Goal: Task Accomplishment & Management: Complete application form

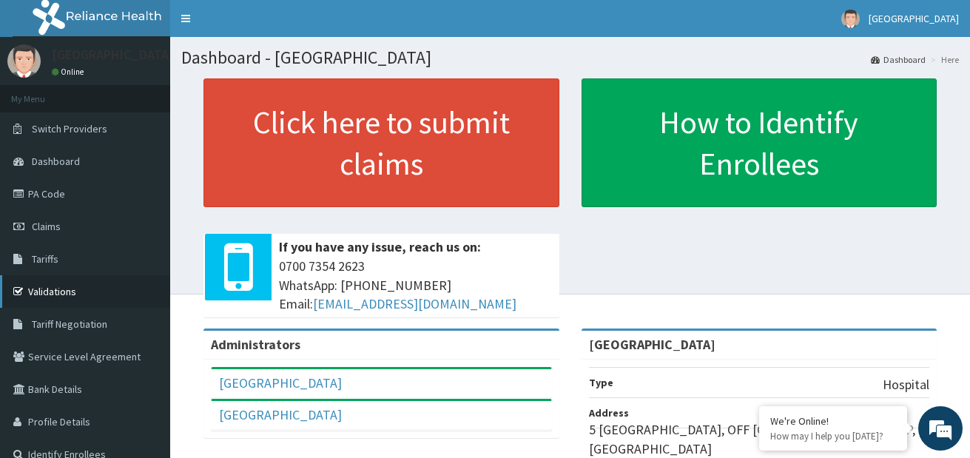
scroll to position [74, 0]
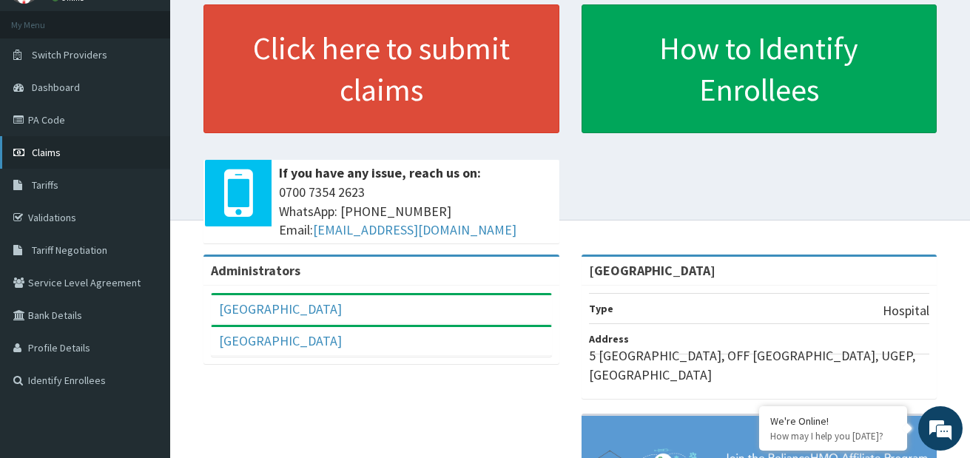
click at [75, 151] on link "Claims" at bounding box center [85, 152] width 170 height 33
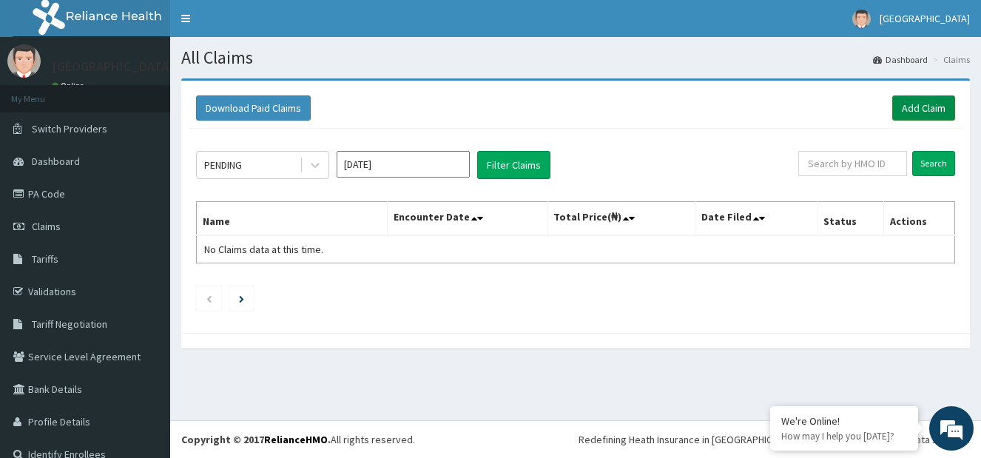
click at [909, 104] on link "Add Claim" at bounding box center [923, 107] width 63 height 25
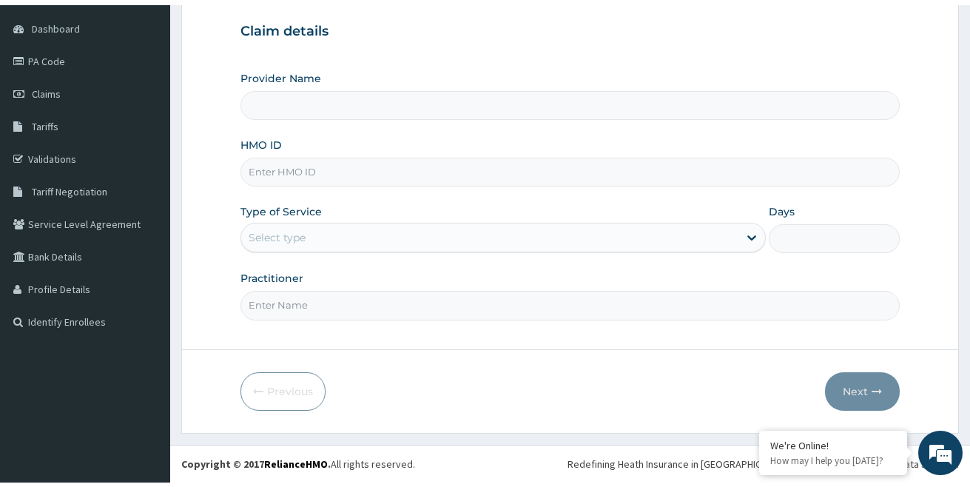
scroll to position [135, 0]
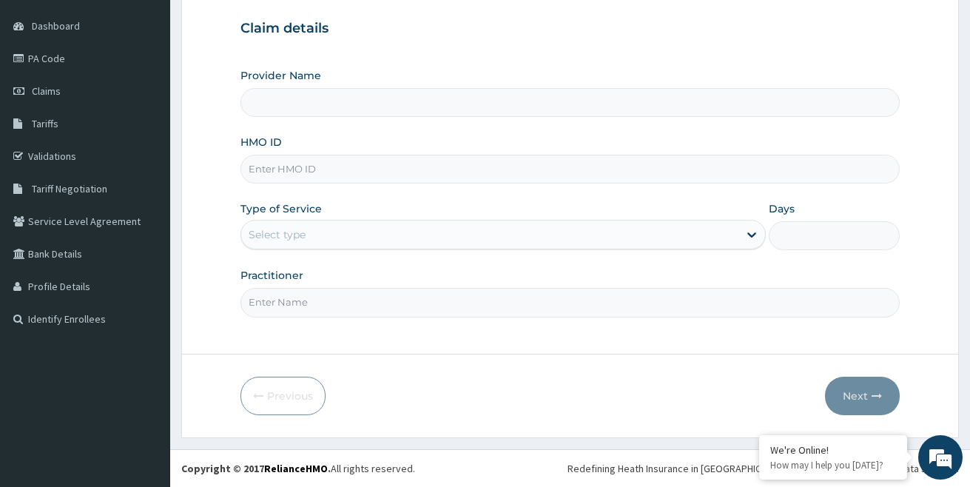
type input "[GEOGRAPHIC_DATA]"
click at [323, 162] on input "HMO ID" at bounding box center [570, 169] width 660 height 29
click at [784, 58] on div "Claim details Provider Name DANEX MEDICAL CENTRE HMO ID Type of Service Select …" at bounding box center [570, 161] width 660 height 311
click at [300, 174] on input "HMO ID" at bounding box center [570, 169] width 660 height 29
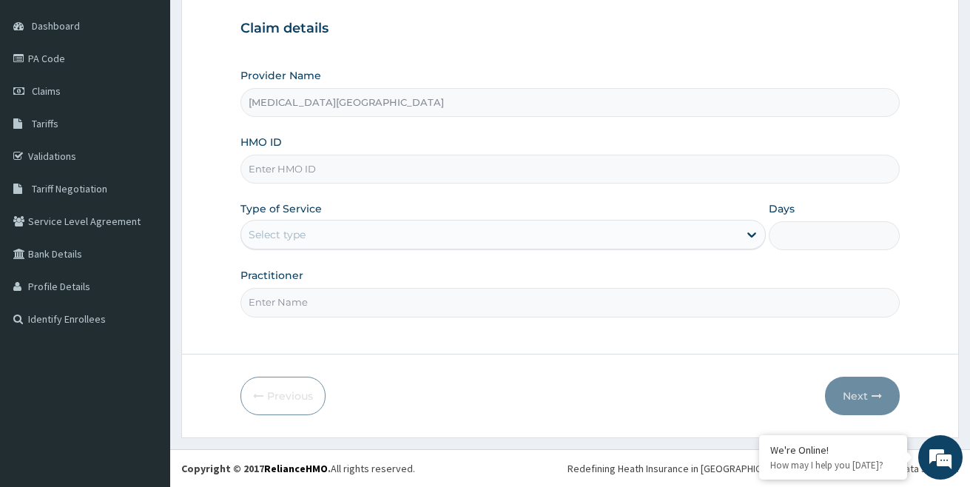
type input "l"
type input "LXL/10046/E"
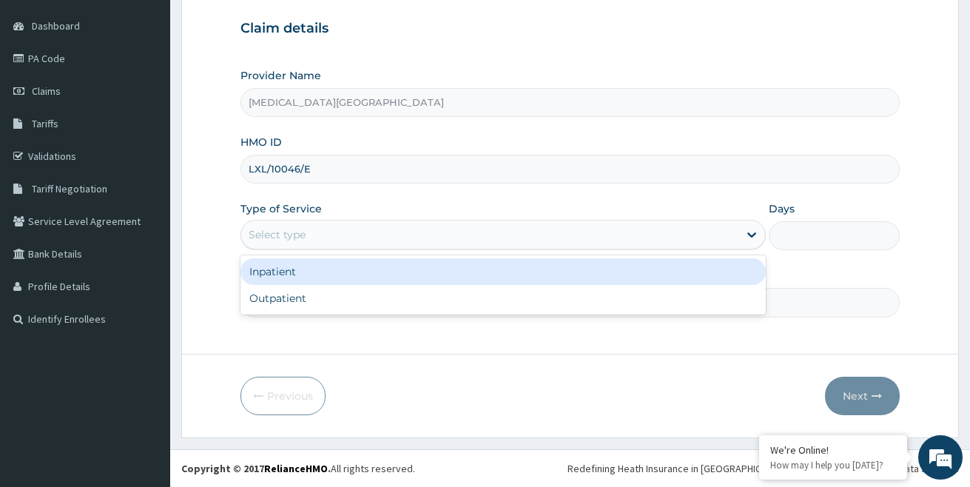
click at [457, 227] on div "Select type" at bounding box center [489, 235] width 497 height 24
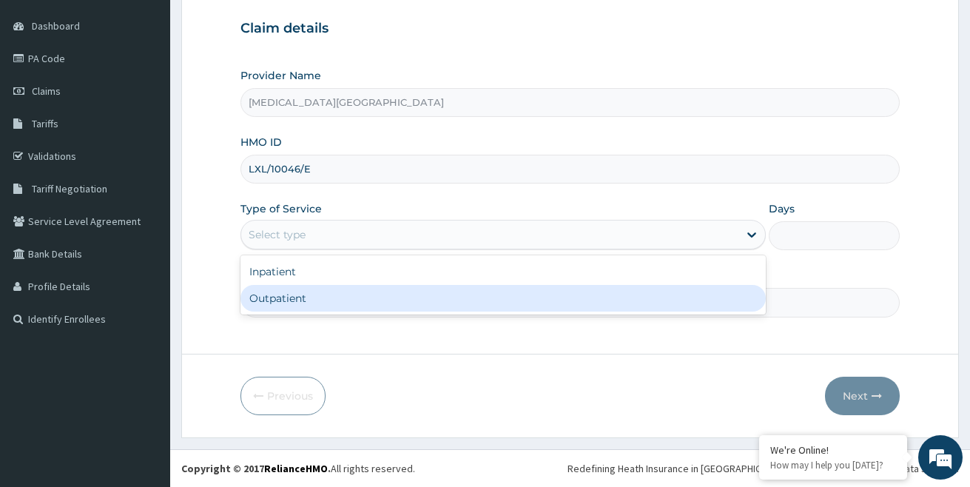
click at [325, 305] on div "Outpatient" at bounding box center [502, 298] width 525 height 27
type input "1"
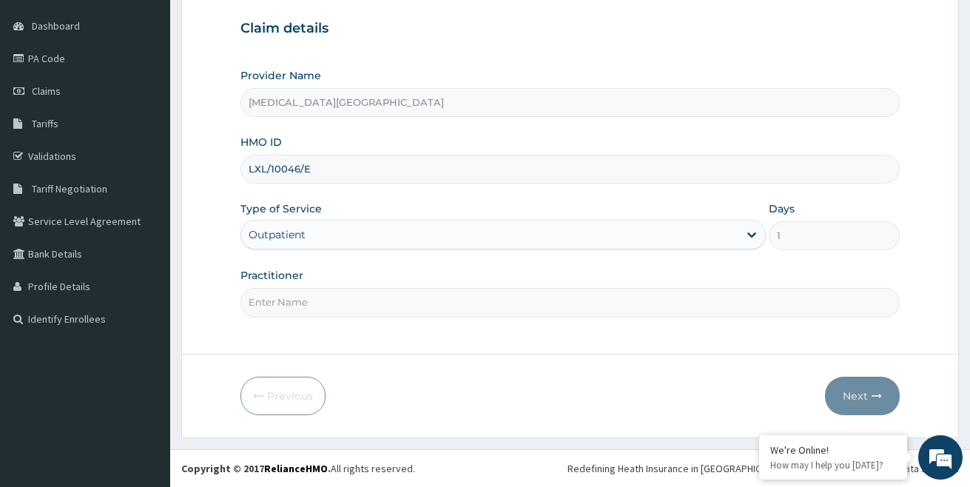
click at [327, 301] on input "Practitioner" at bounding box center [570, 302] width 660 height 29
type input "[PERSON_NAME]"
click at [870, 394] on button "Next" at bounding box center [862, 396] width 75 height 38
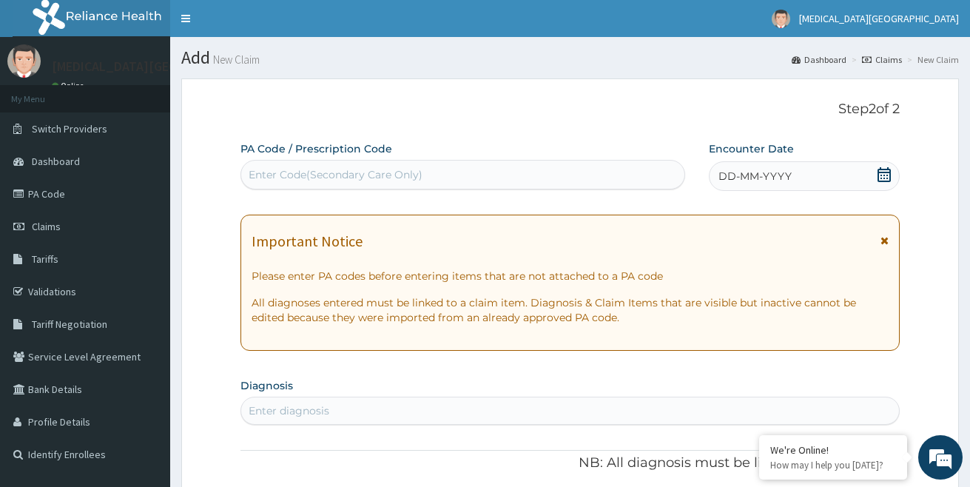
click at [721, 177] on span "DD-MM-YYYY" at bounding box center [755, 176] width 73 height 15
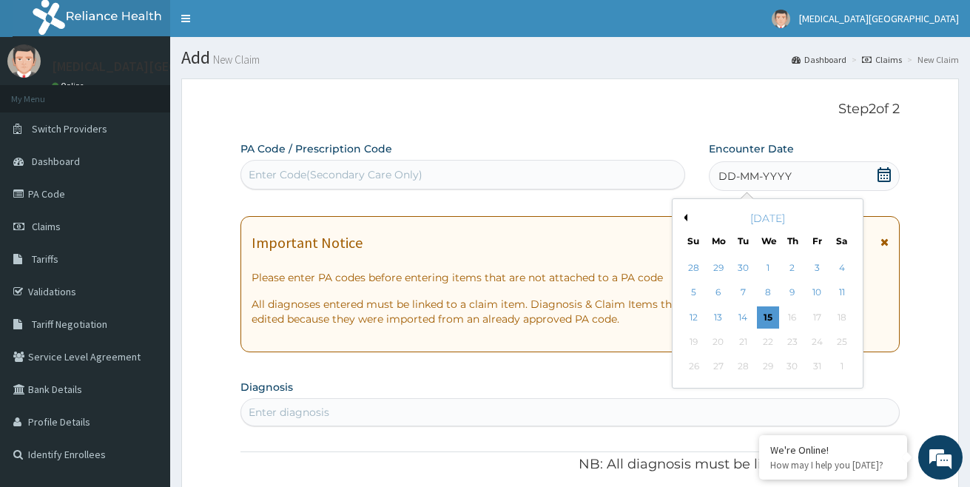
click at [684, 217] on button "Previous Month" at bounding box center [683, 217] width 7 height 7
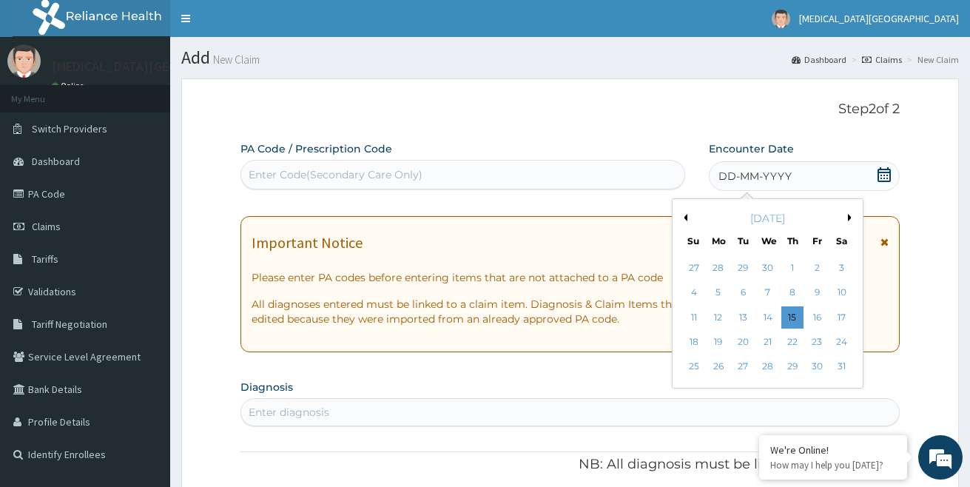
click at [684, 217] on button "Previous Month" at bounding box center [683, 217] width 7 height 7
click at [820, 292] on div "10" at bounding box center [818, 293] width 22 height 22
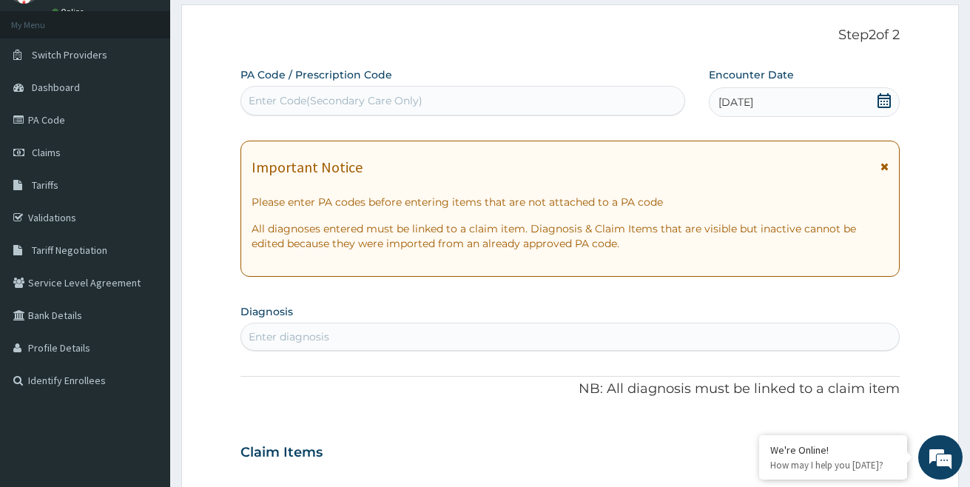
scroll to position [148, 0]
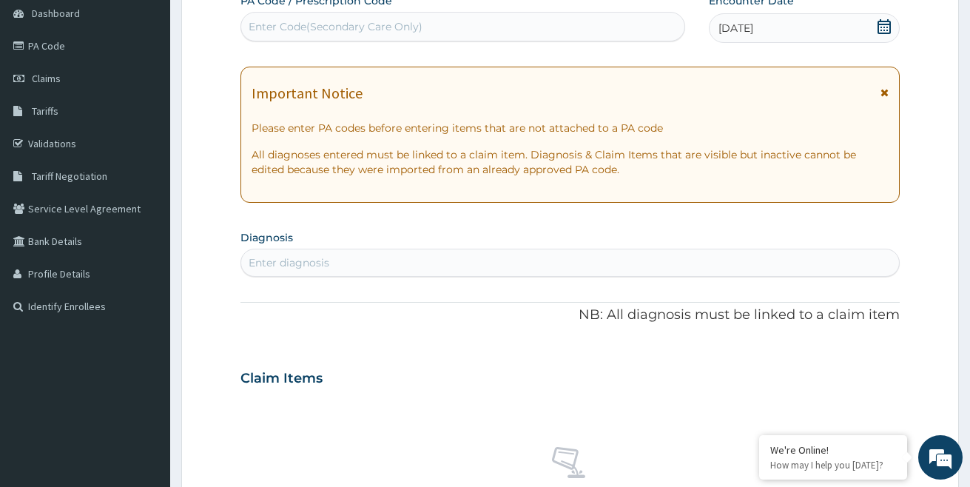
click at [445, 258] on div "Enter diagnosis" at bounding box center [570, 263] width 659 height 24
type input "M"
type input "MALARIA"
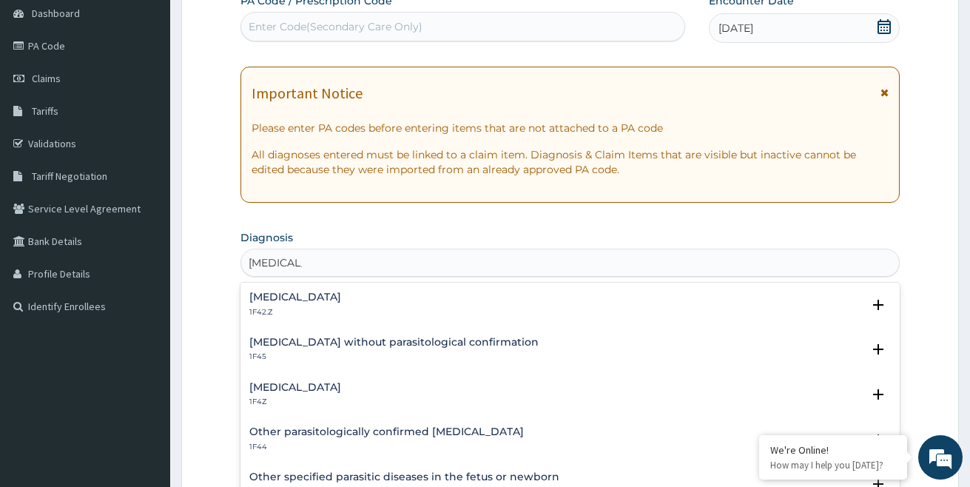
click at [309, 383] on h4 "Malaria, unspecified" at bounding box center [295, 387] width 92 height 11
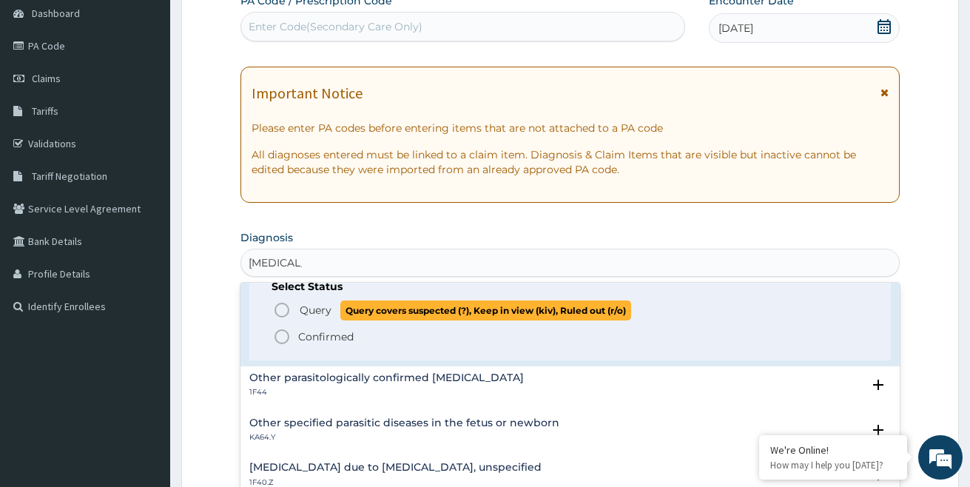
click at [280, 306] on icon "status option query" at bounding box center [282, 310] width 18 height 18
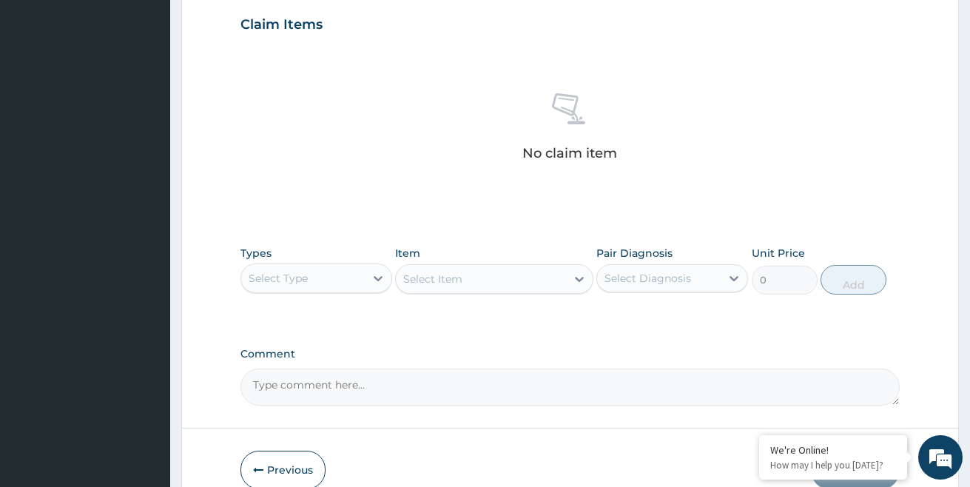
scroll to position [518, 0]
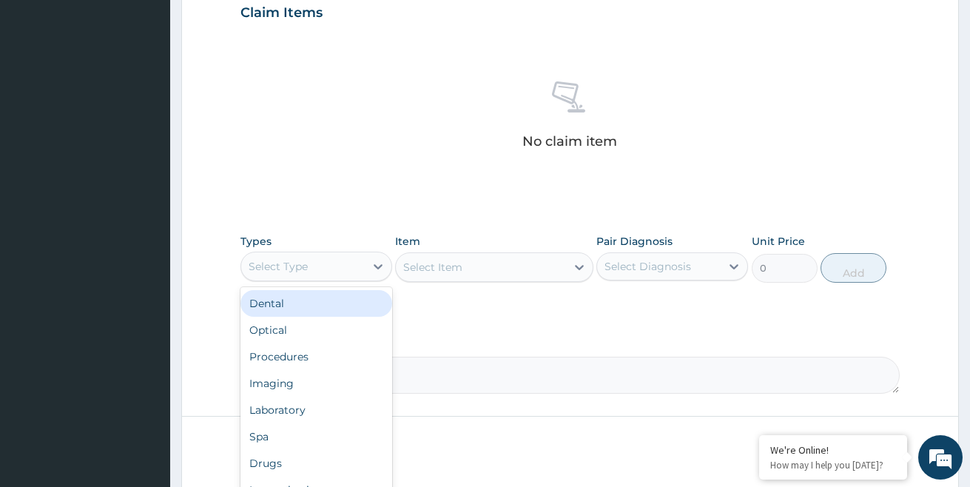
click at [312, 270] on div "Select Type" at bounding box center [303, 267] width 124 height 24
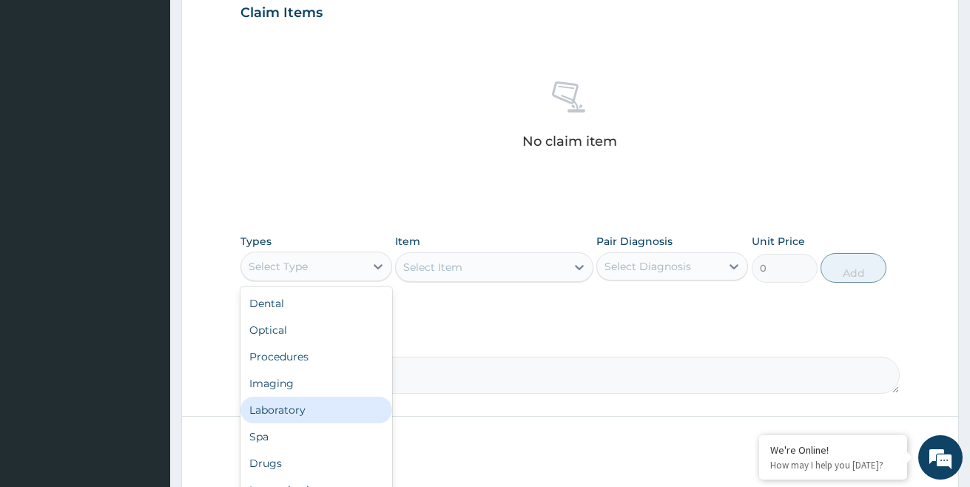
click at [292, 407] on div "Laboratory" at bounding box center [316, 410] width 152 height 27
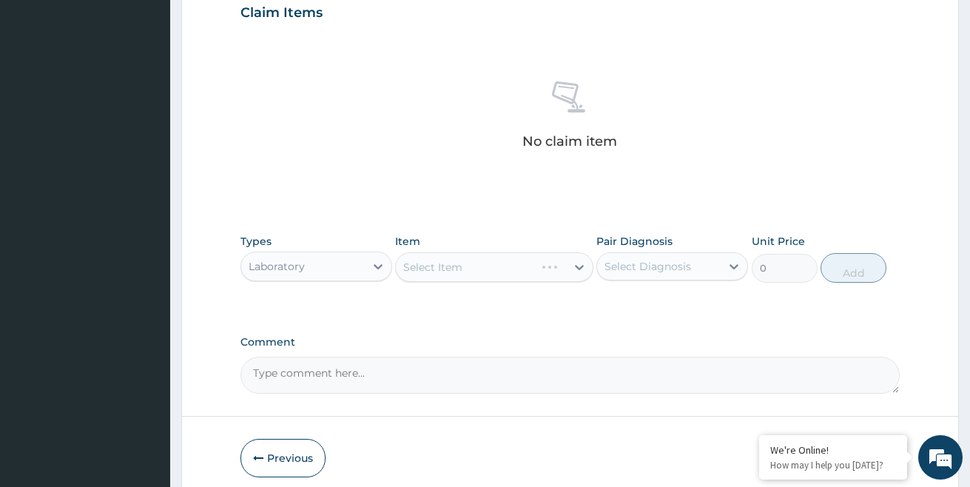
click at [428, 263] on div "Select Item" at bounding box center [494, 267] width 198 height 30
click at [473, 275] on div "Select Item" at bounding box center [494, 267] width 198 height 30
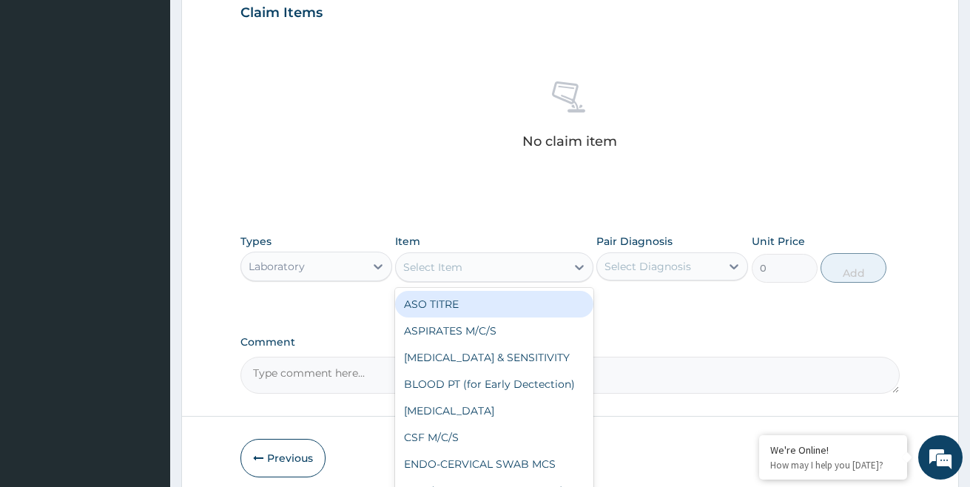
click at [511, 272] on div "Select Item" at bounding box center [480, 267] width 169 height 24
type input "MP"
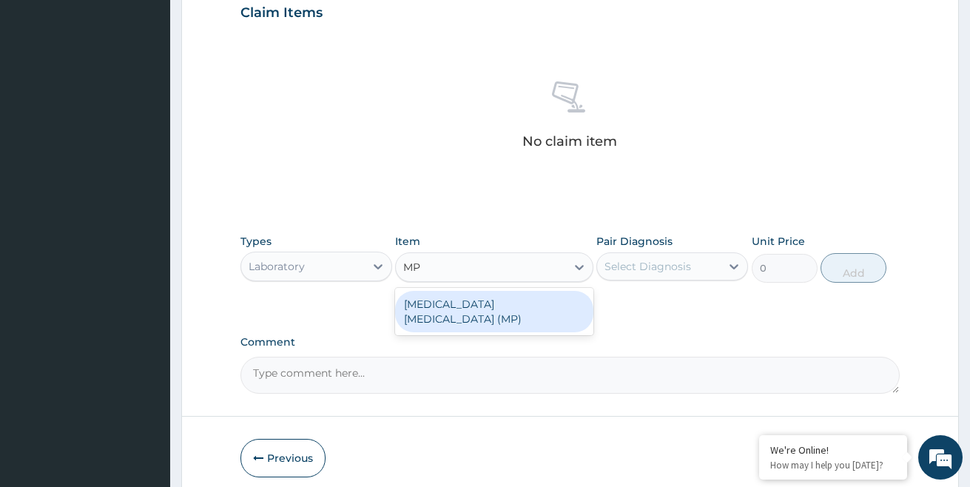
click at [507, 303] on div "MALARIA PARASITE (MP)" at bounding box center [494, 311] width 198 height 41
type input "560"
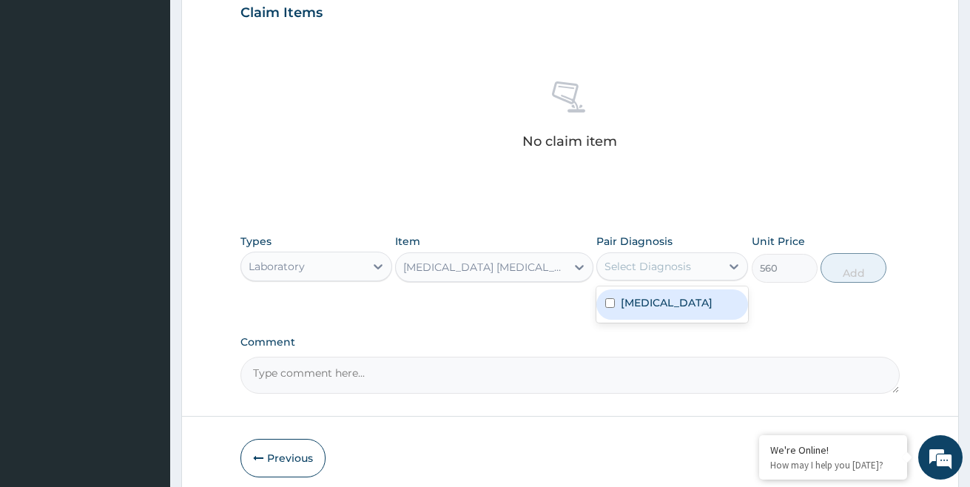
click at [645, 266] on div "Select Diagnosis" at bounding box center [648, 266] width 87 height 15
click at [644, 306] on label "Malaria, unspecified" at bounding box center [667, 302] width 92 height 15
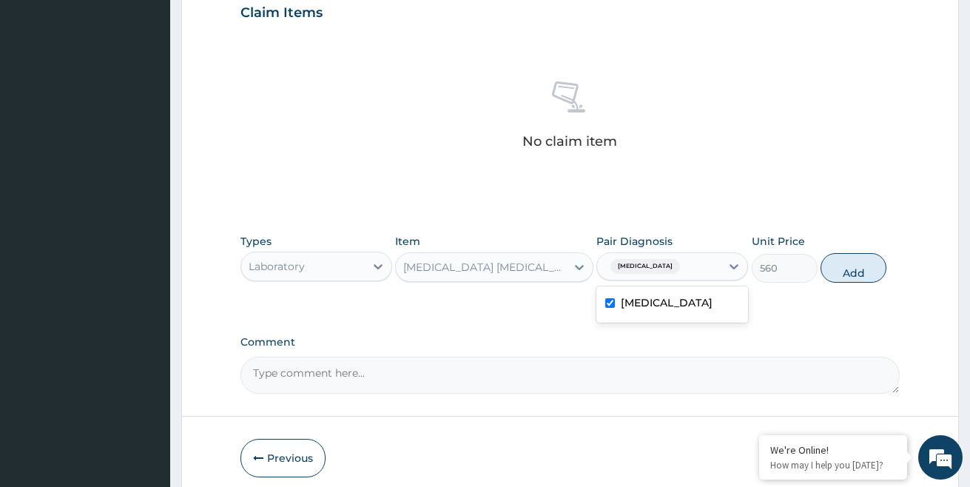
click at [677, 311] on div "Malaria, unspecified" at bounding box center [672, 304] width 152 height 30
checkbox input "false"
click at [773, 318] on div "PA Code / Prescription Code Enter Code(Secondary Care Only) Encounter Date 10-0…" at bounding box center [570, 8] width 660 height 770
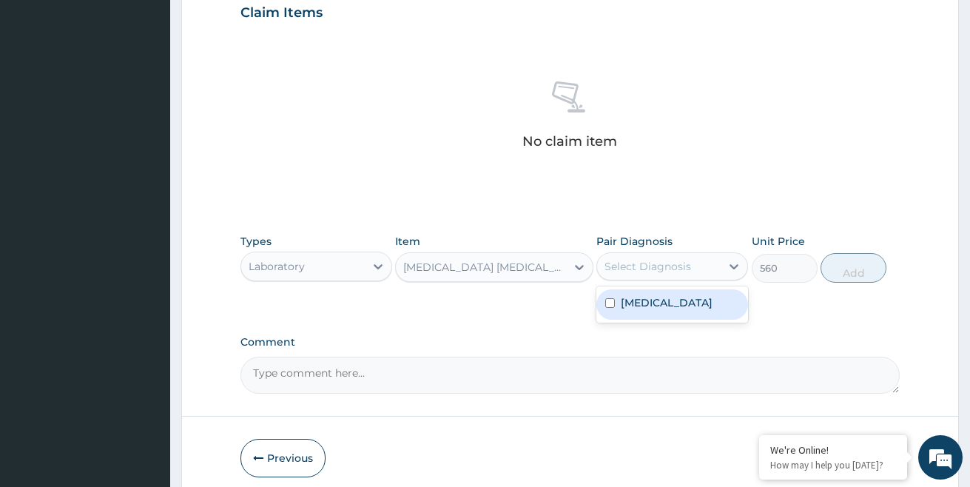
click at [690, 270] on div "Select Diagnosis" at bounding box center [659, 267] width 124 height 24
click at [607, 300] on input "checkbox" at bounding box center [610, 303] width 10 height 10
checkbox input "true"
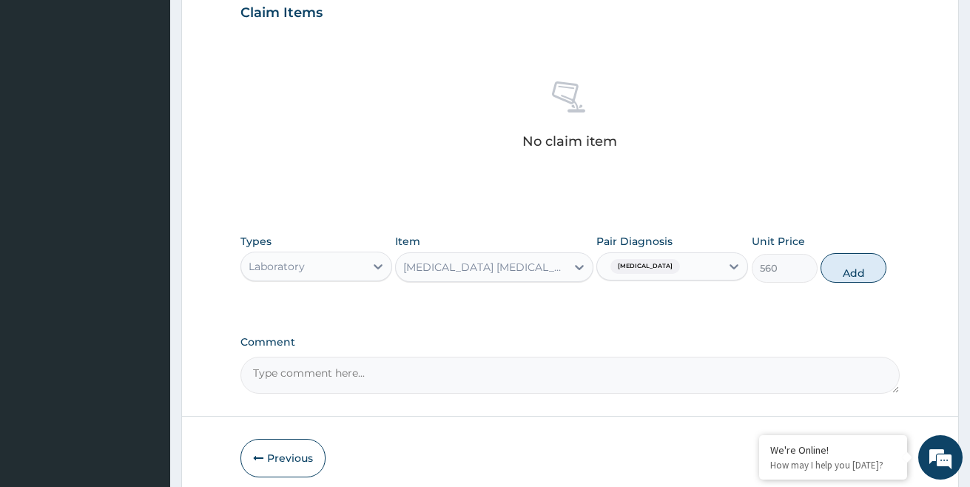
click at [684, 347] on label "Comment" at bounding box center [570, 342] width 660 height 13
click at [684, 357] on textarea "Comment" at bounding box center [570, 375] width 660 height 37
click at [845, 266] on button "Add" at bounding box center [854, 268] width 66 height 30
type input "0"
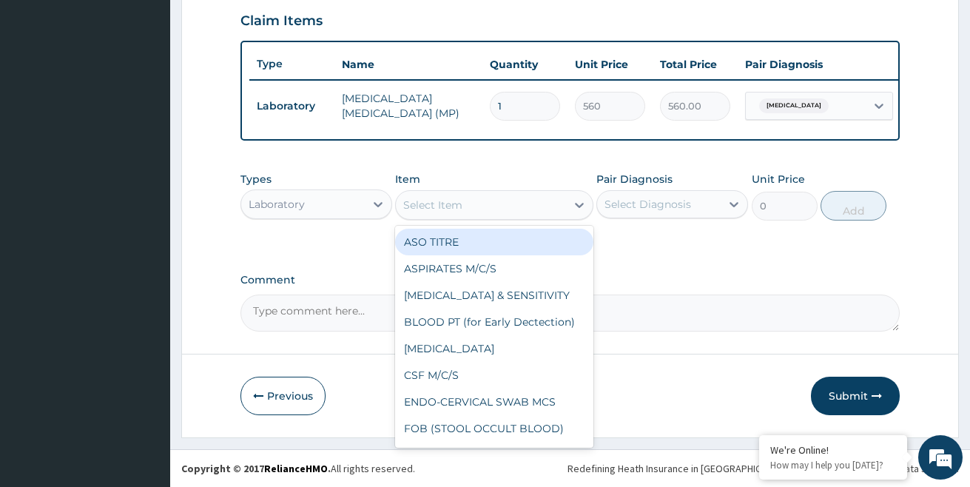
click at [491, 215] on div "Select Item" at bounding box center [480, 205] width 169 height 24
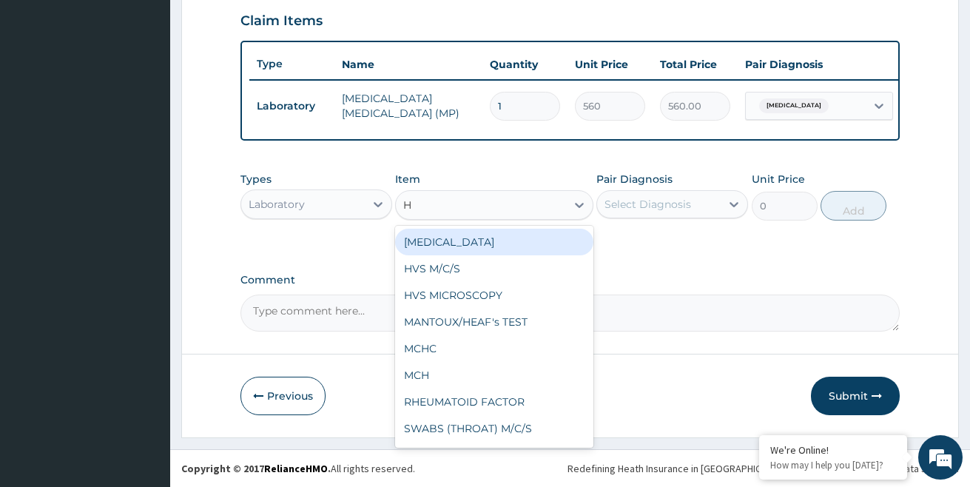
type input "HB"
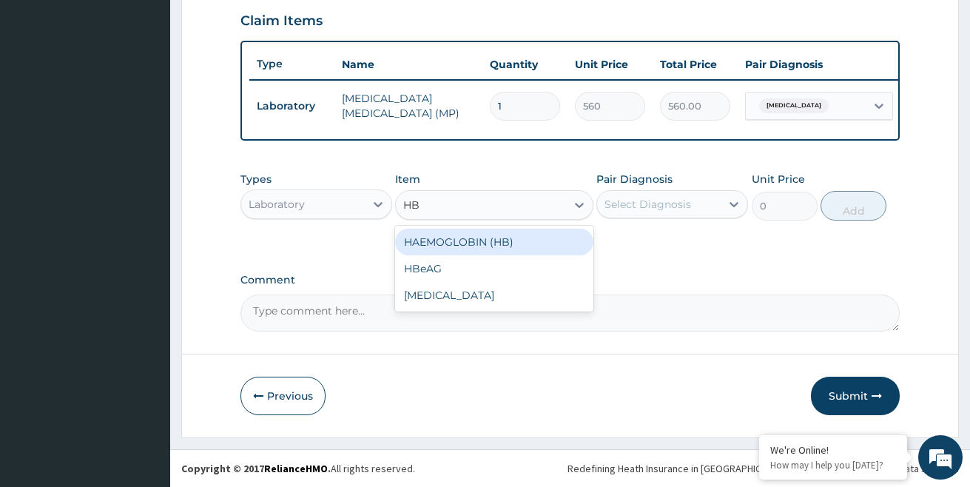
click at [505, 249] on div "HAEMOGLOBIN (HB)" at bounding box center [494, 242] width 198 height 27
type input "500"
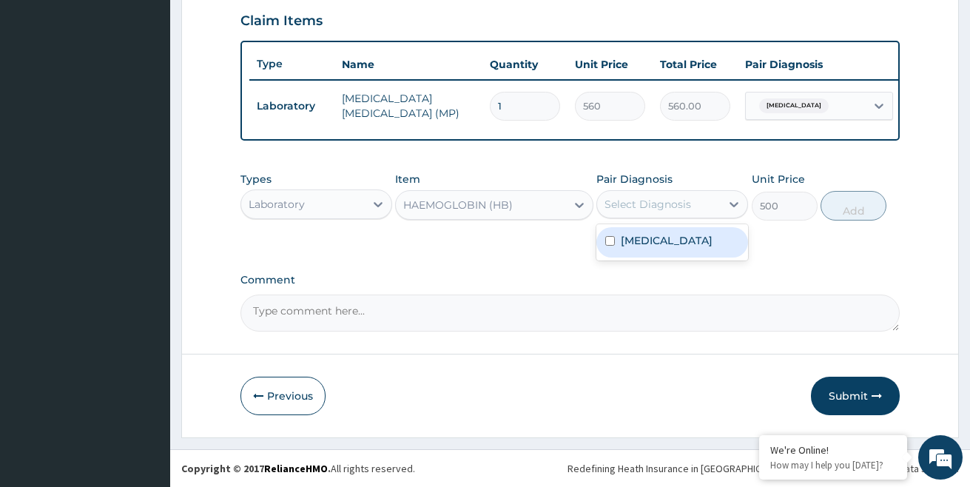
click at [640, 212] on div "Select Diagnosis" at bounding box center [648, 204] width 87 height 15
click at [639, 252] on div "Malaria, unspecified" at bounding box center [672, 242] width 152 height 30
checkbox input "true"
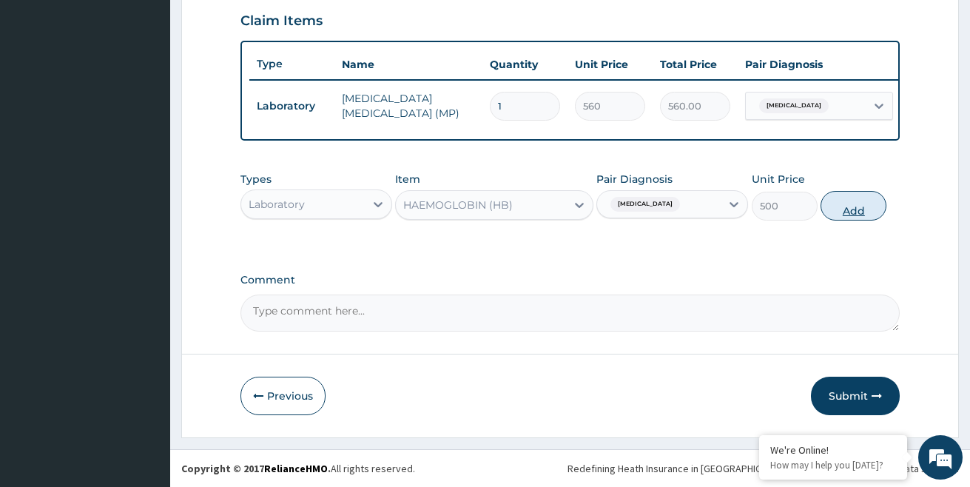
click at [849, 216] on button "Add" at bounding box center [854, 206] width 66 height 30
type input "0"
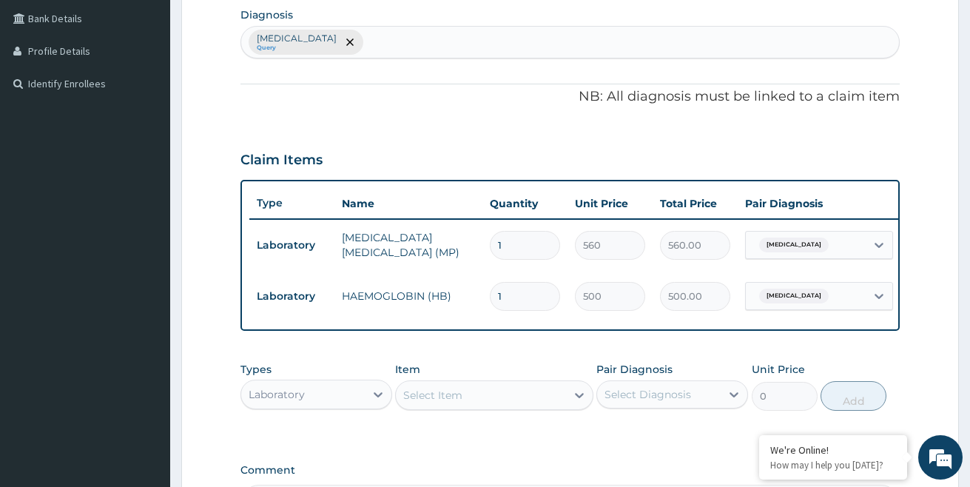
scroll to position [572, 0]
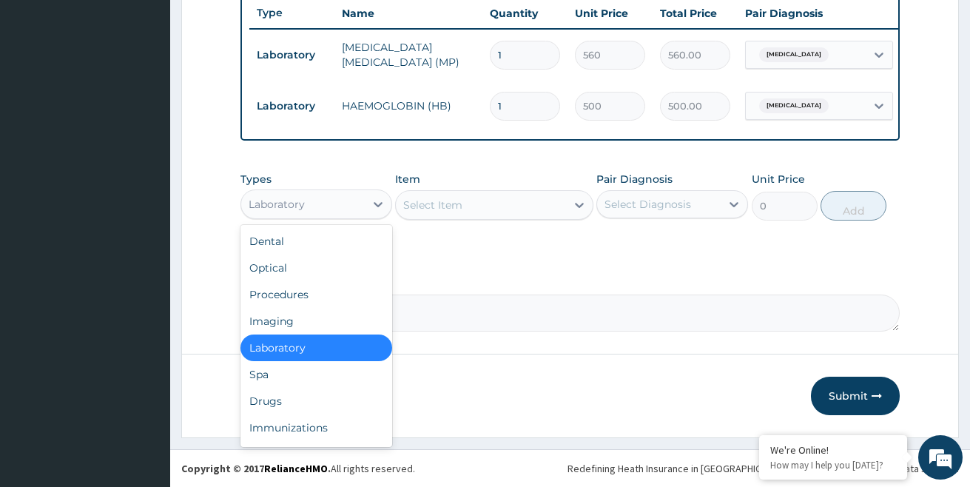
click at [363, 206] on div "Laboratory" at bounding box center [303, 204] width 124 height 24
click at [295, 402] on div "Drugs" at bounding box center [316, 401] width 152 height 27
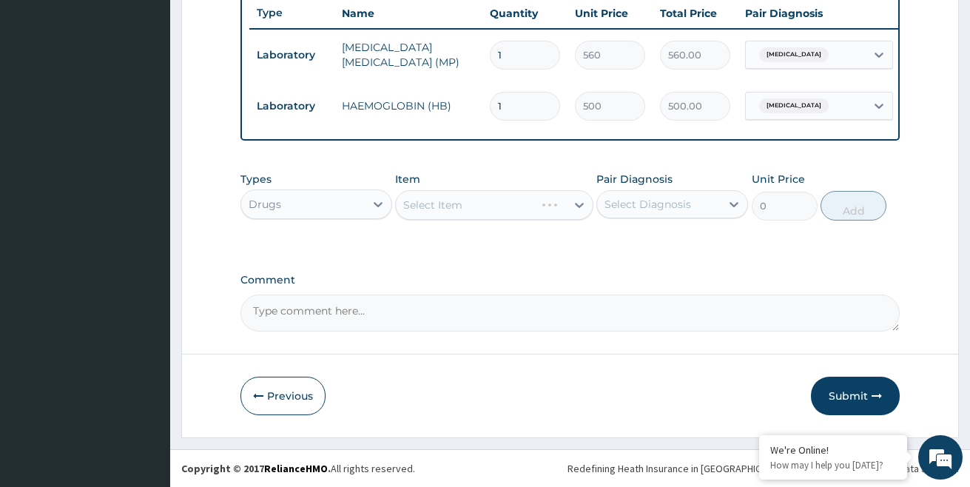
click at [450, 203] on div "Select Item" at bounding box center [494, 205] width 198 height 30
click at [444, 209] on div "Select Item" at bounding box center [432, 205] width 59 height 15
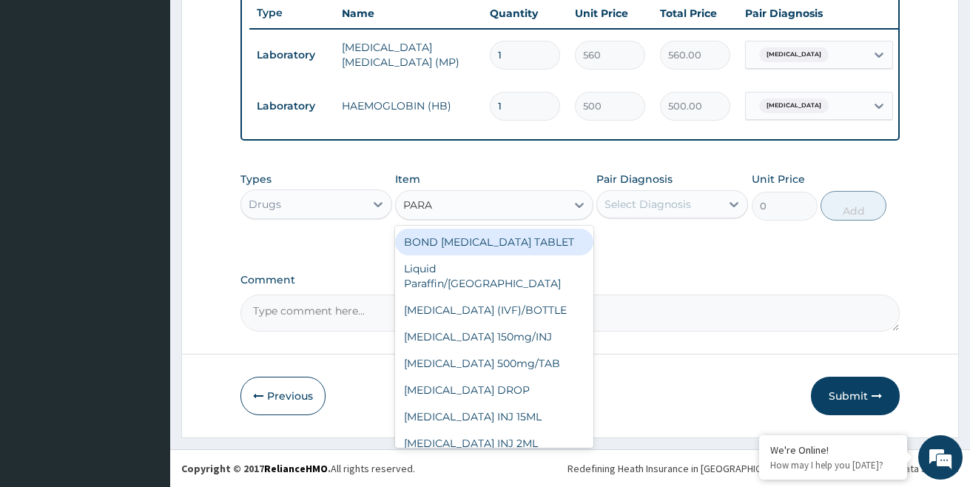
type input "PARAC"
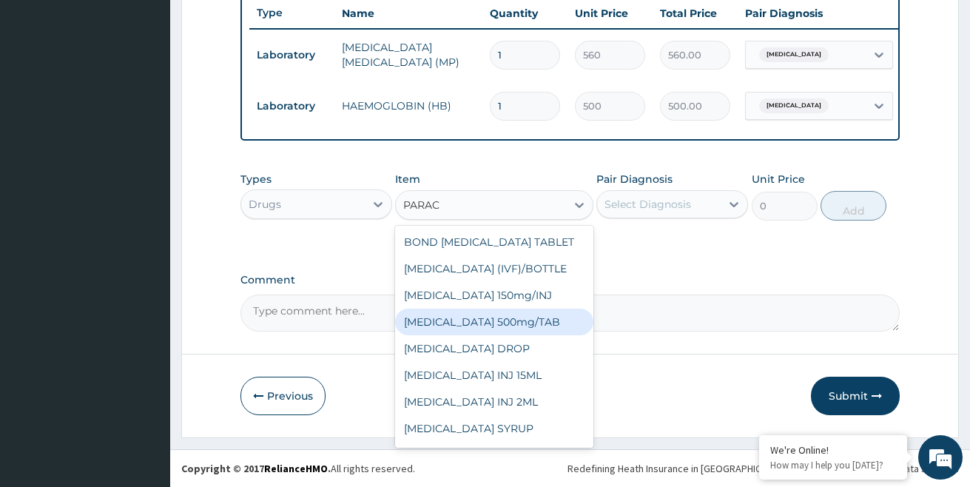
click at [511, 320] on div "[MEDICAL_DATA] 500mg/TAB" at bounding box center [494, 322] width 198 height 27
type input "7"
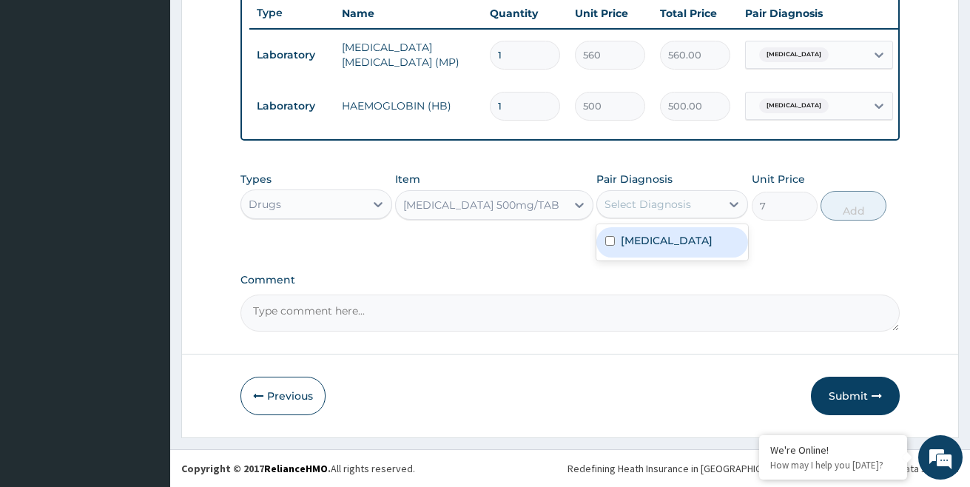
click at [624, 205] on div "Select Diagnosis" at bounding box center [648, 204] width 87 height 15
click at [624, 244] on label "Malaria, unspecified" at bounding box center [667, 240] width 92 height 15
checkbox input "true"
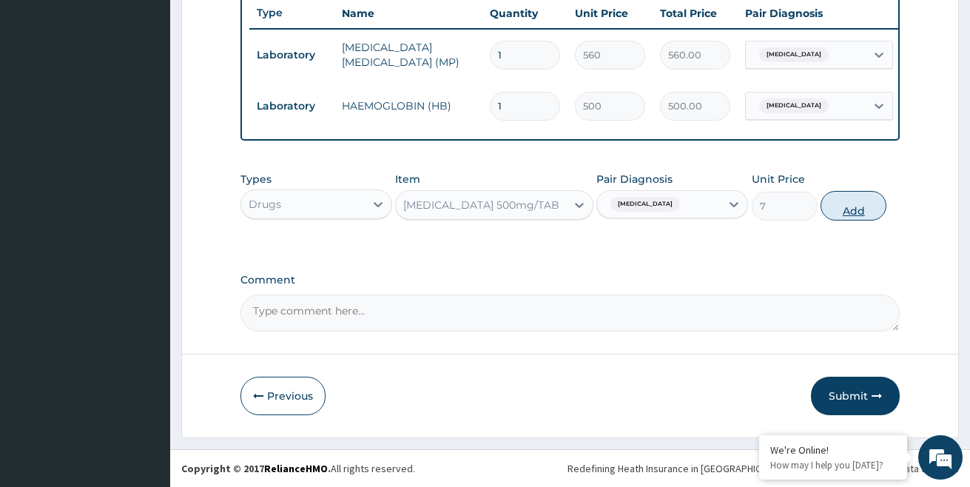
click at [864, 211] on button "Add" at bounding box center [854, 206] width 66 height 30
type input "0"
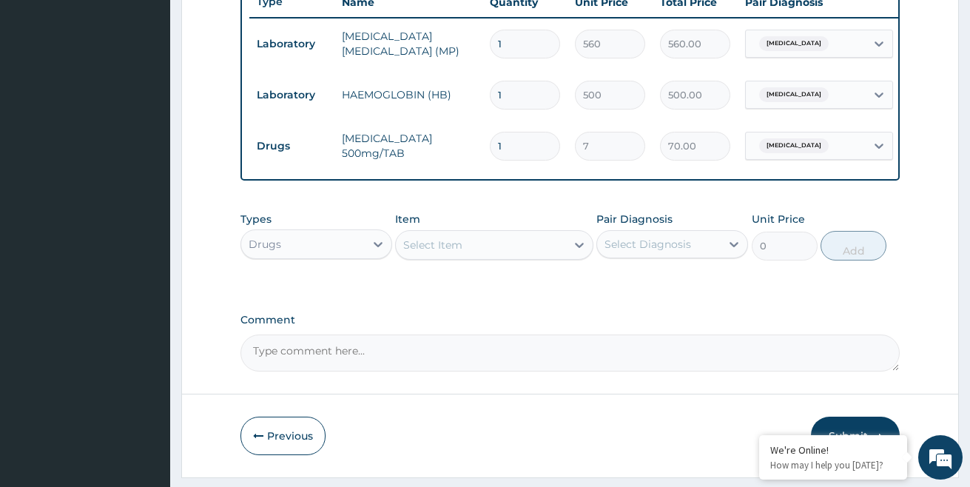
type input "10"
type input "70.00"
type input "10"
click at [474, 257] on div "Select Item" at bounding box center [480, 245] width 169 height 24
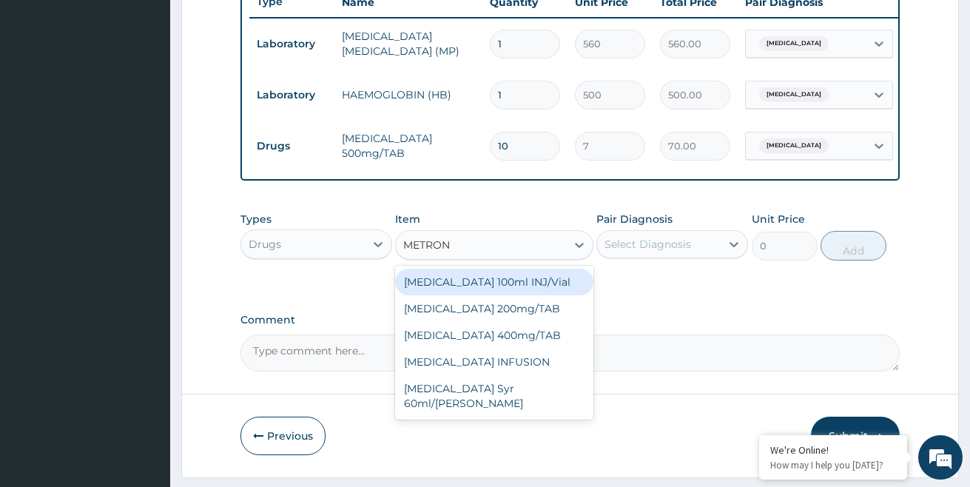
type input "METRONI"
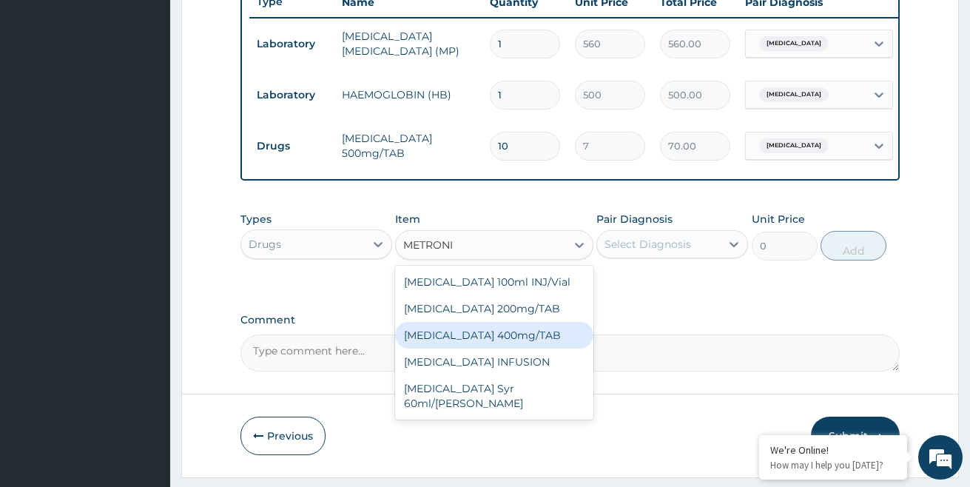
click at [548, 344] on div "[MEDICAL_DATA] 400mg/TAB" at bounding box center [494, 335] width 198 height 27
type input "50"
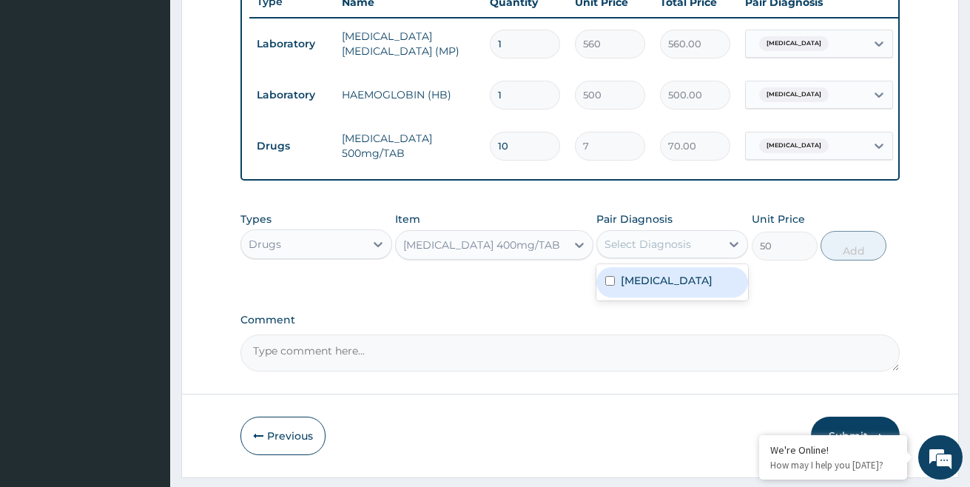
click at [632, 252] on div "Select Diagnosis" at bounding box center [648, 244] width 87 height 15
click at [633, 288] on label "Malaria, unspecified" at bounding box center [667, 280] width 92 height 15
checkbox input "true"
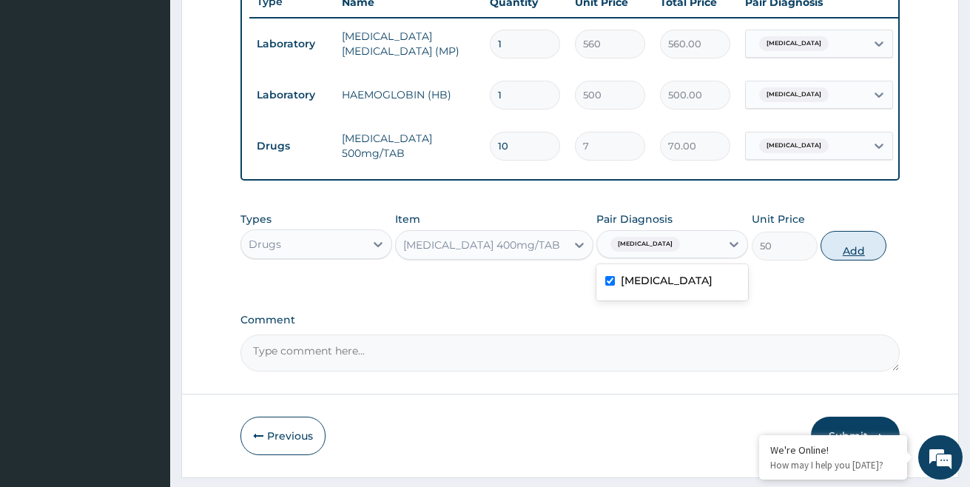
click at [862, 259] on button "Add" at bounding box center [854, 246] width 66 height 30
type input "0"
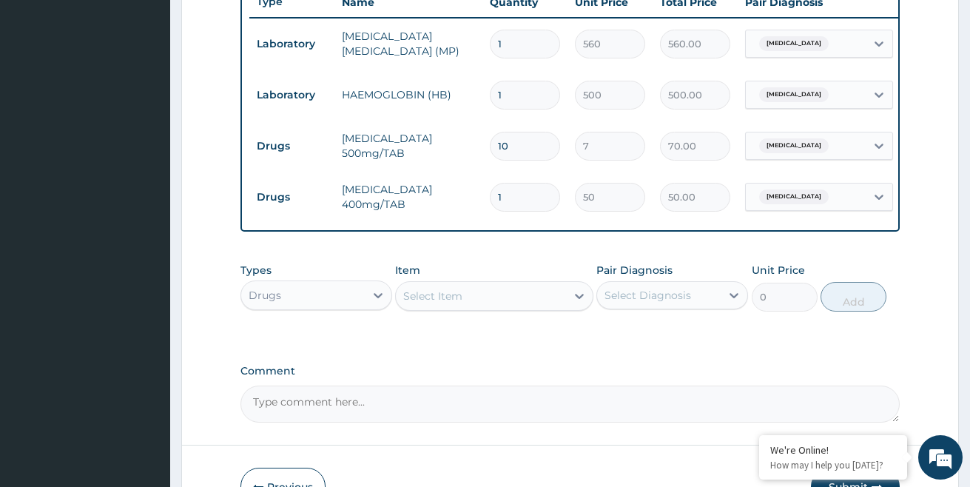
type input "10"
type input "500.00"
type input "10"
click at [456, 303] on div "Select Item" at bounding box center [432, 296] width 59 height 15
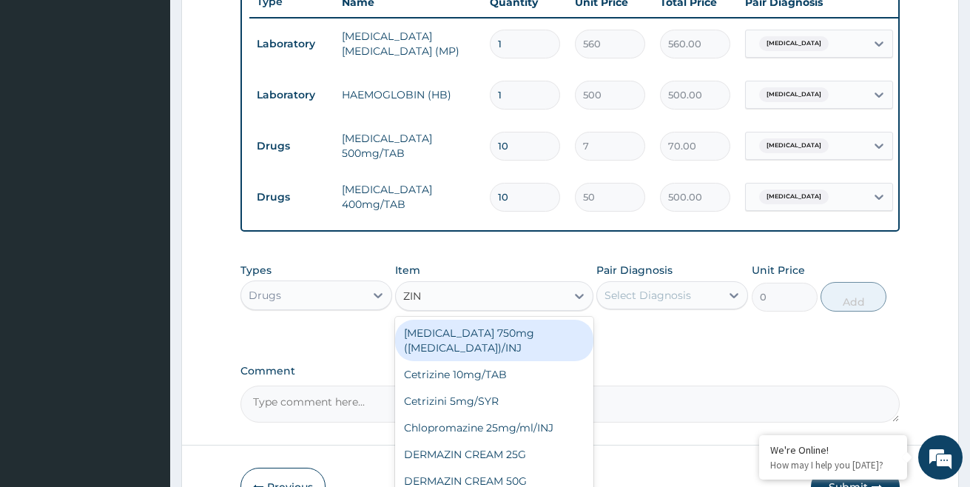
type input "ZINC"
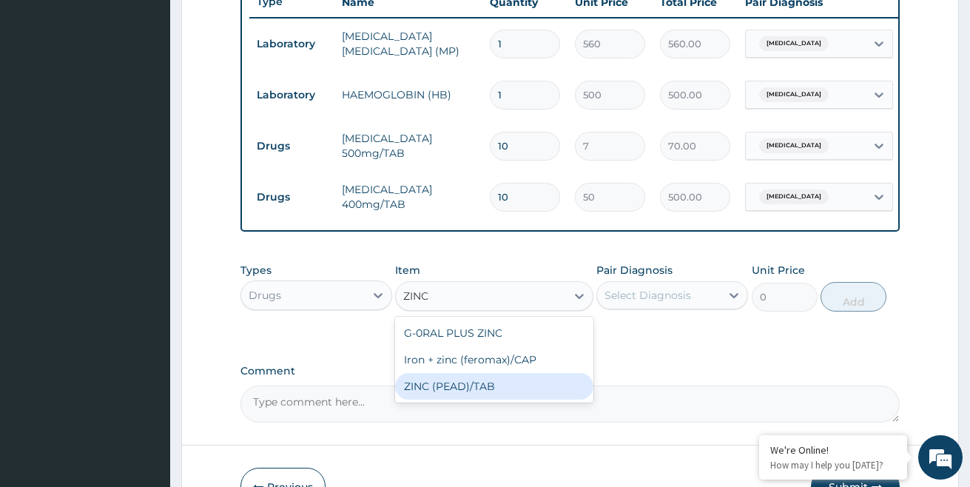
click at [469, 400] on div "ZINC (PEAD)/TAB" at bounding box center [494, 386] width 198 height 27
type input "31.5"
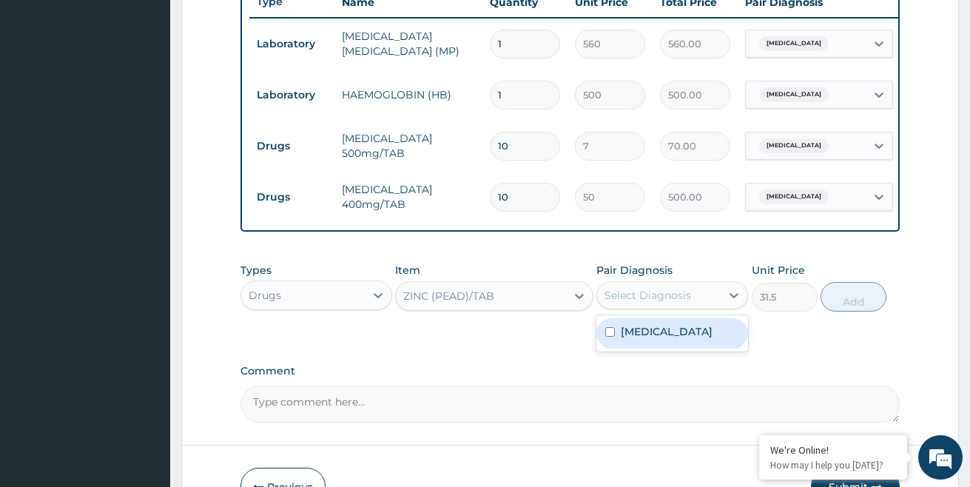
click at [664, 303] on div "Select Diagnosis" at bounding box center [648, 295] width 87 height 15
click at [638, 339] on label "Malaria, unspecified" at bounding box center [667, 331] width 92 height 15
checkbox input "true"
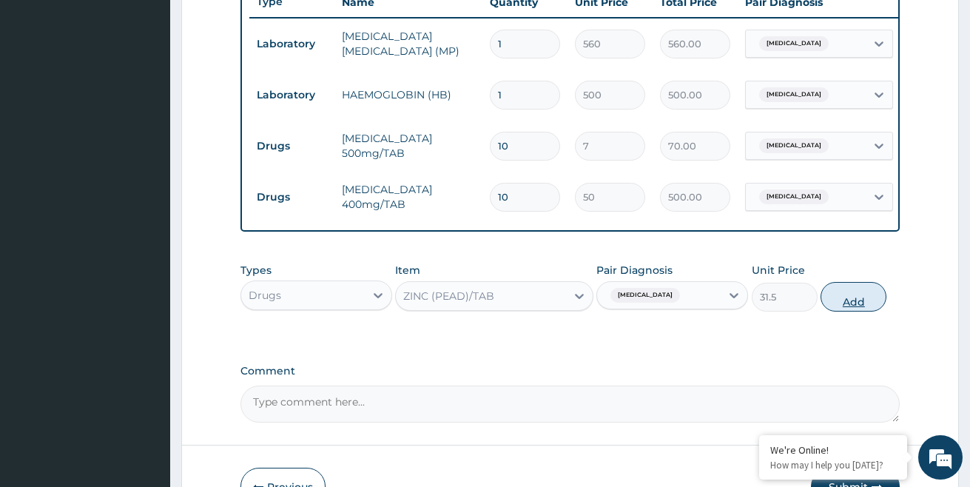
click at [851, 312] on button "Add" at bounding box center [854, 297] width 66 height 30
type input "0"
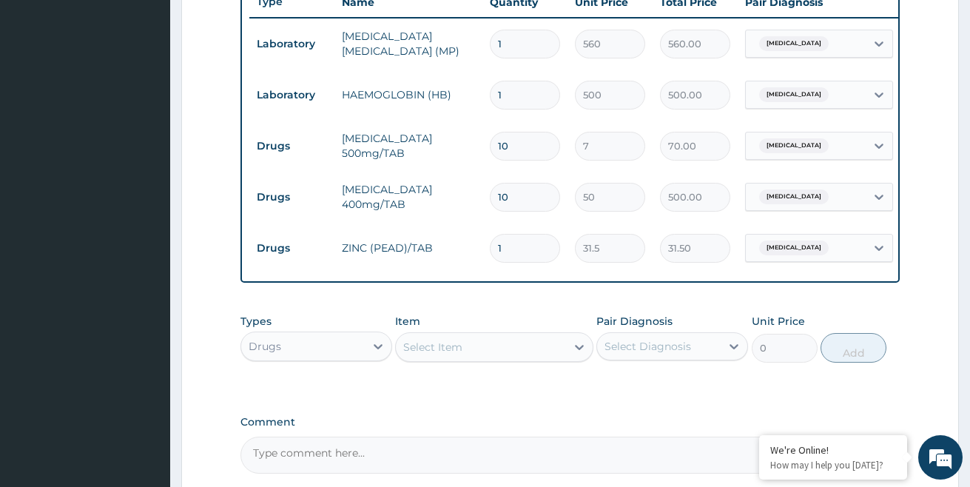
type input "10"
type input "315.00"
type input "10"
click at [490, 408] on div "PA Code / Prescription Code Enter Code(Secondary Care Only) Encounter Date 10-0…" at bounding box center [570, 21] width 660 height 904
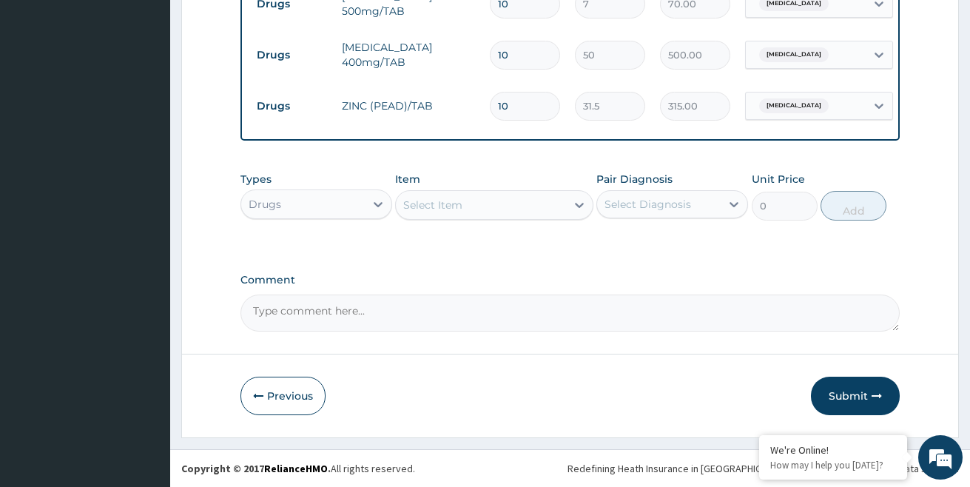
scroll to position [720, 0]
click at [449, 201] on div "Select Item" at bounding box center [480, 205] width 169 height 24
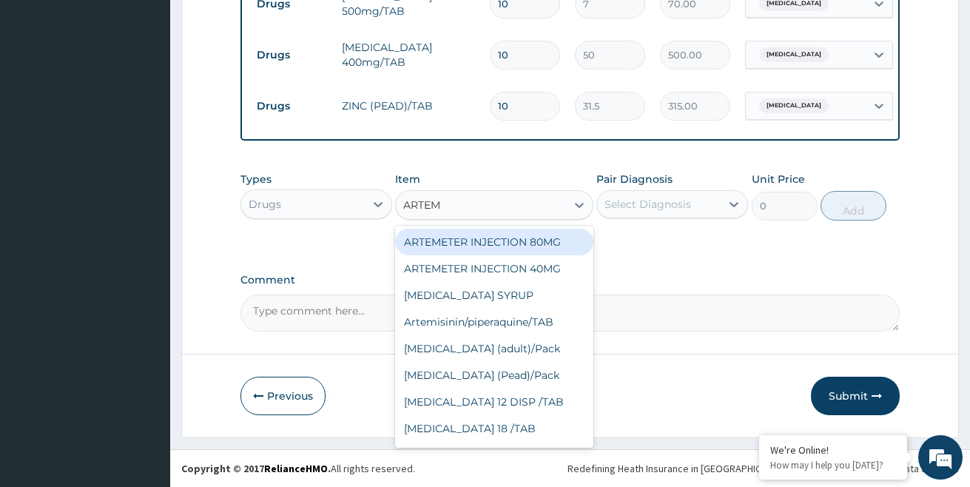
type input "ARTEME"
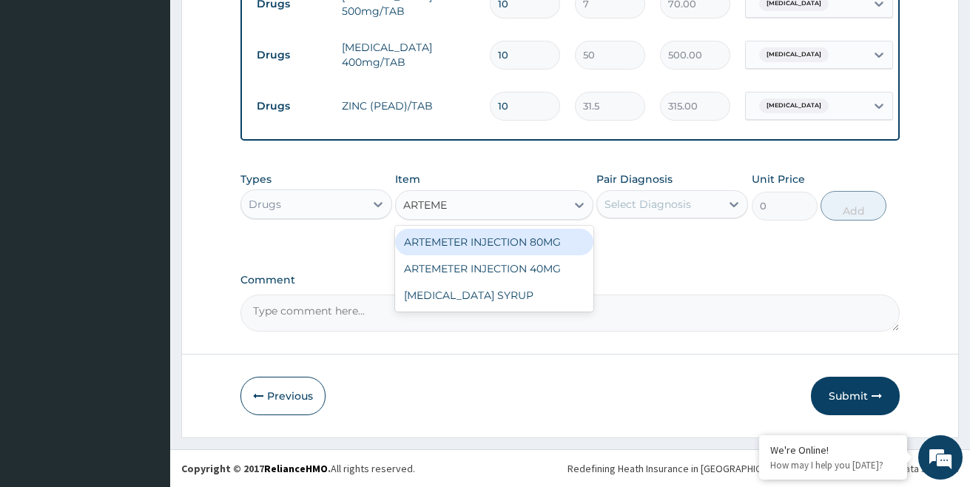
click at [489, 250] on div "ARTEMETER INJECTION 80MG" at bounding box center [494, 242] width 198 height 27
type input "350"
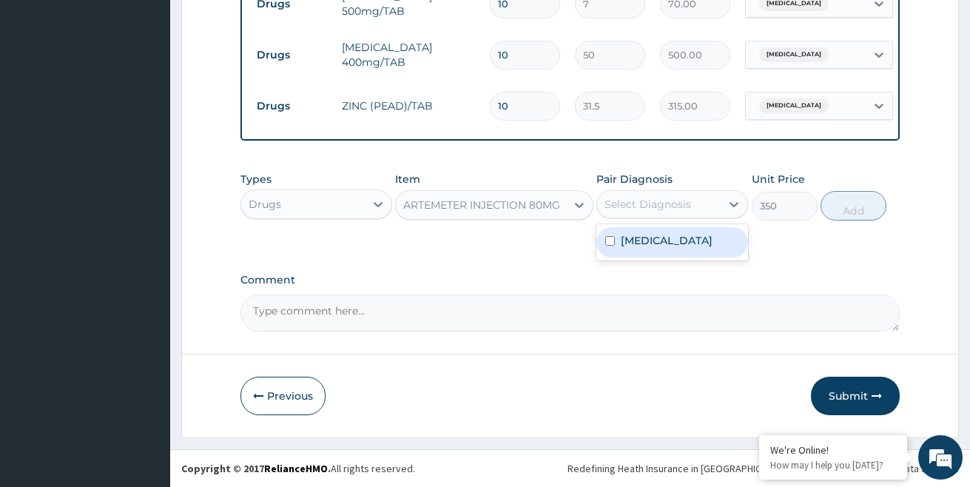
click at [650, 206] on div "Select Diagnosis" at bounding box center [648, 204] width 87 height 15
click at [617, 249] on div "Malaria, unspecified" at bounding box center [672, 242] width 152 height 30
checkbox input "true"
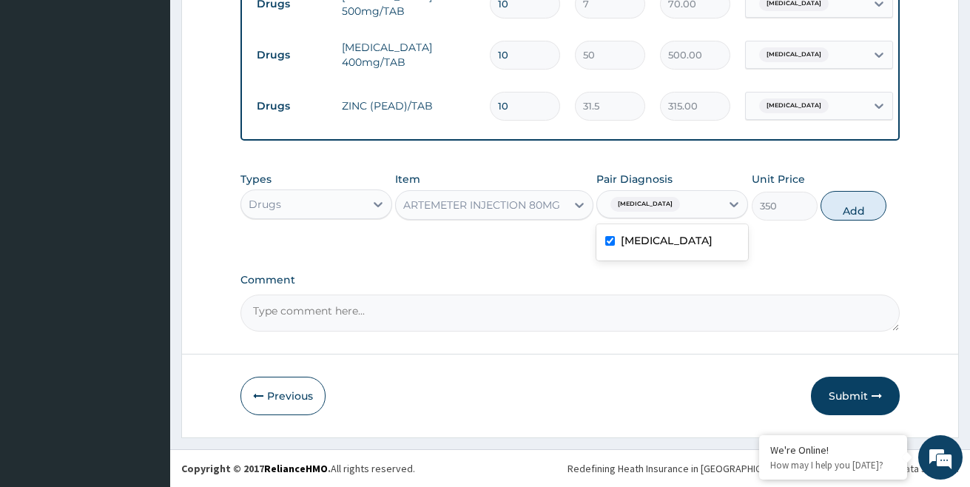
click at [765, 286] on label "Comment" at bounding box center [570, 280] width 660 height 13
click at [765, 295] on textarea "Comment" at bounding box center [570, 313] width 660 height 37
click at [852, 215] on button "Add" at bounding box center [854, 206] width 66 height 30
type input "0"
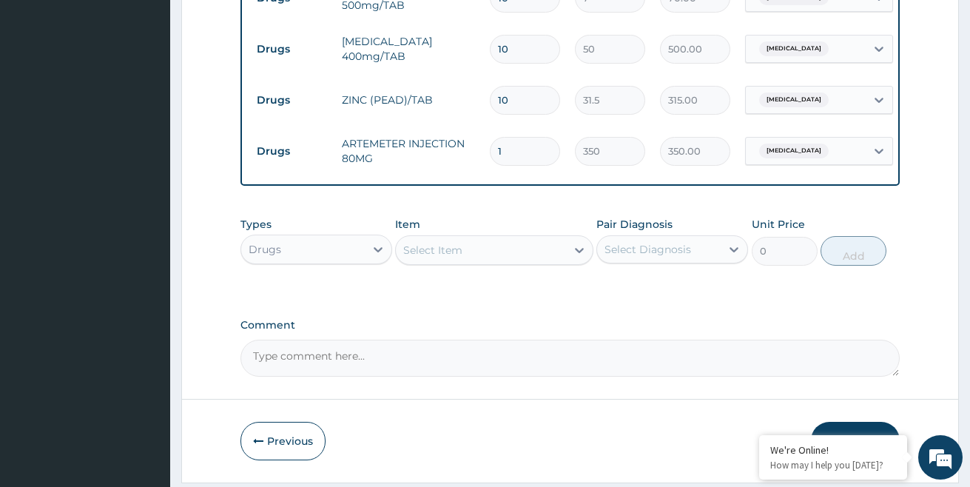
type input "10"
type input "3500.00"
click at [520, 152] on input "10" at bounding box center [525, 151] width 70 height 29
type input "1"
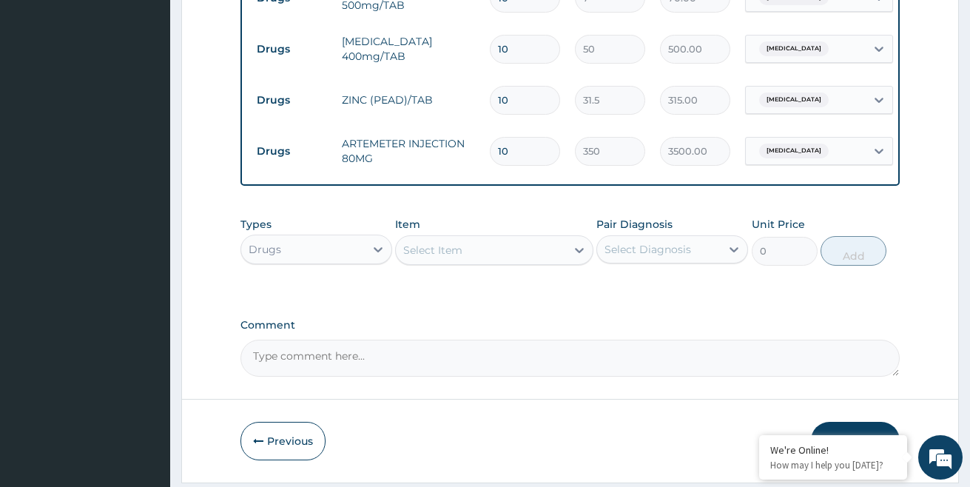
type input "350.00"
type input "0.00"
type input "2"
type input "700.00"
type input "2"
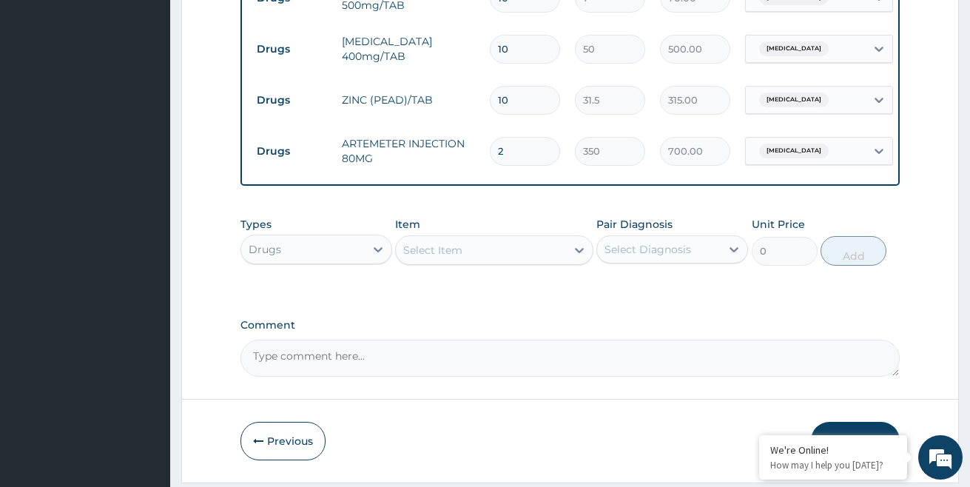
click at [511, 295] on div "Types Drugs Item Select Item Pair Diagnosis Select Diagnosis Unit Price 0 Add" at bounding box center [570, 252] width 660 height 86
click at [435, 258] on div "Select Item" at bounding box center [432, 250] width 59 height 15
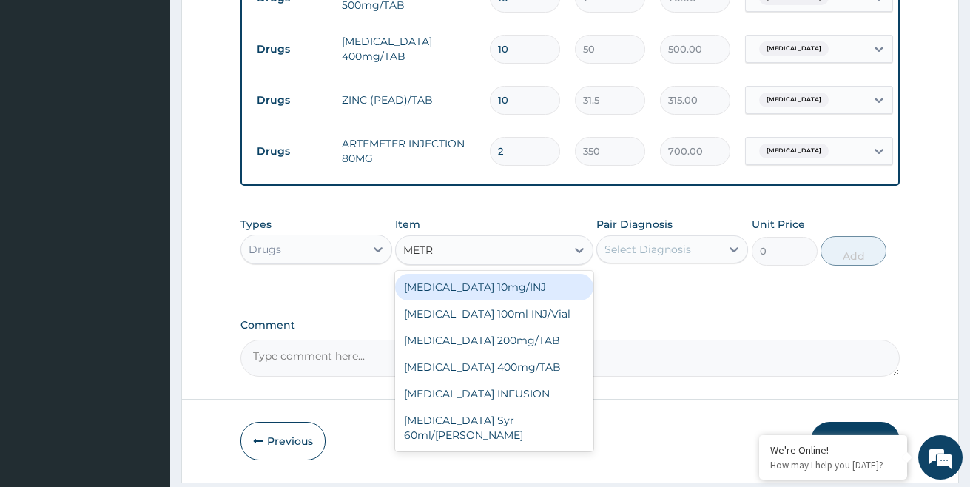
type input "METRO"
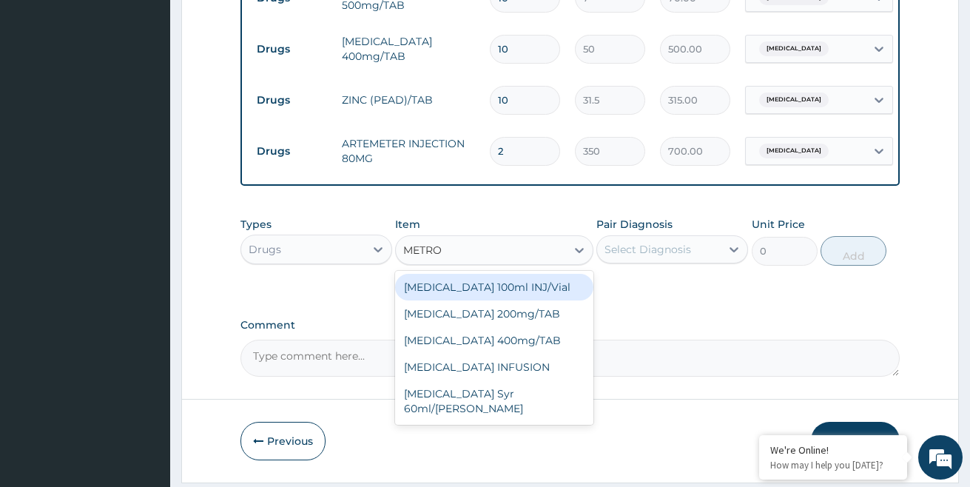
click at [471, 300] on div "Metronidazole 100ml INJ/Vial" at bounding box center [494, 287] width 198 height 27
type input "450"
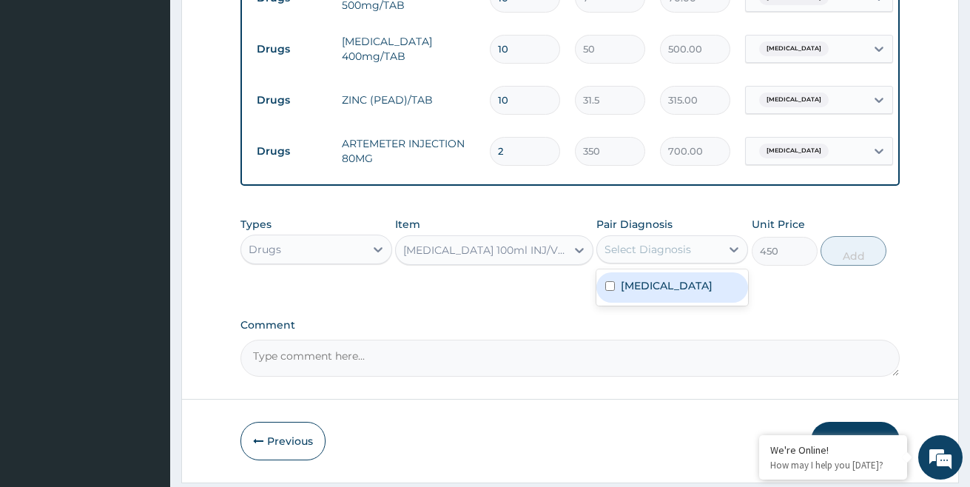
click at [619, 255] on div "Select Diagnosis" at bounding box center [648, 249] width 87 height 15
click at [634, 293] on label "Malaria, unspecified" at bounding box center [667, 285] width 92 height 15
checkbox input "true"
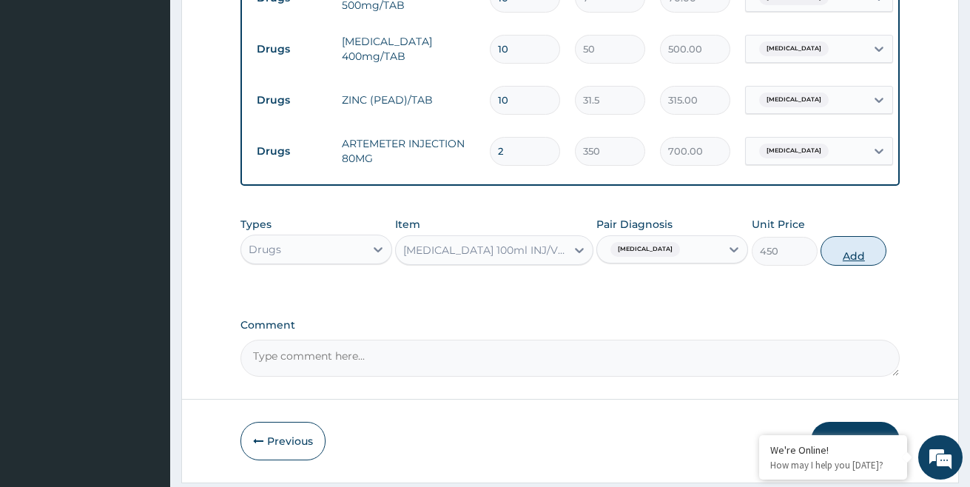
click at [855, 266] on button "Add" at bounding box center [854, 251] width 66 height 30
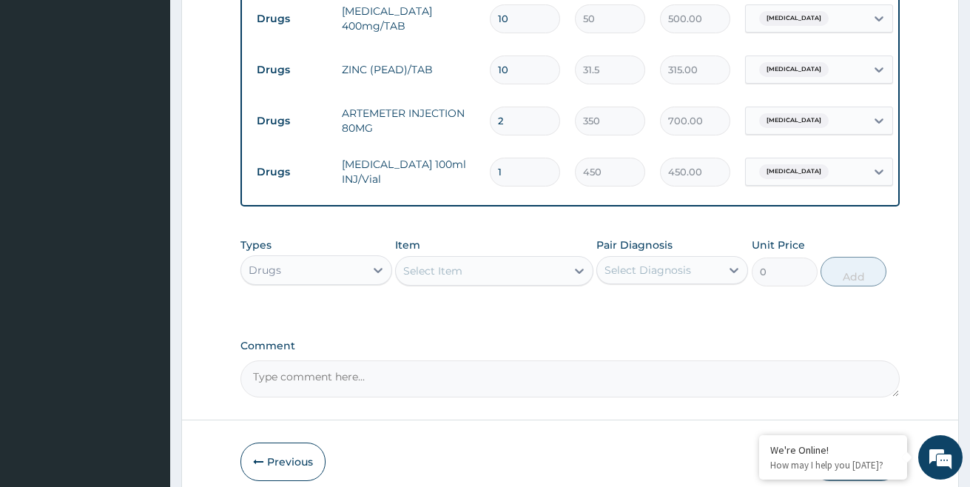
scroll to position [753, 0]
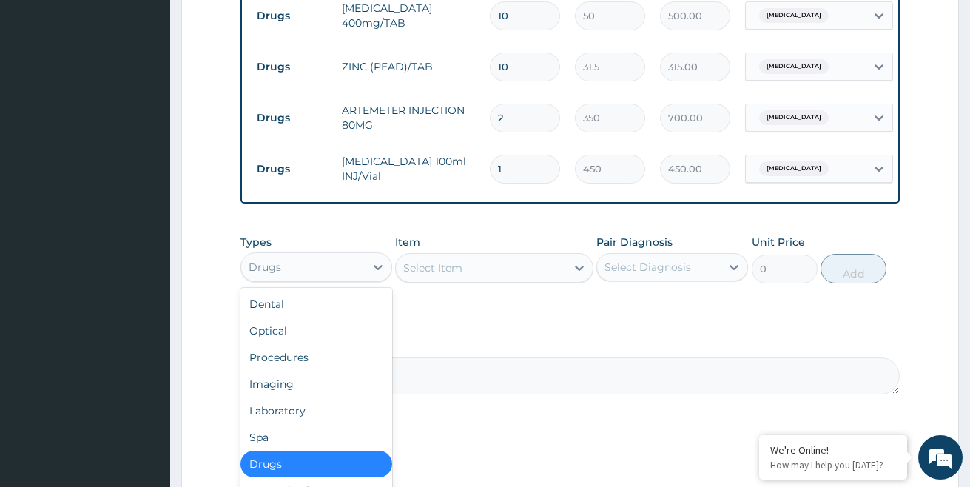
click at [344, 279] on div "Drugs" at bounding box center [303, 267] width 124 height 24
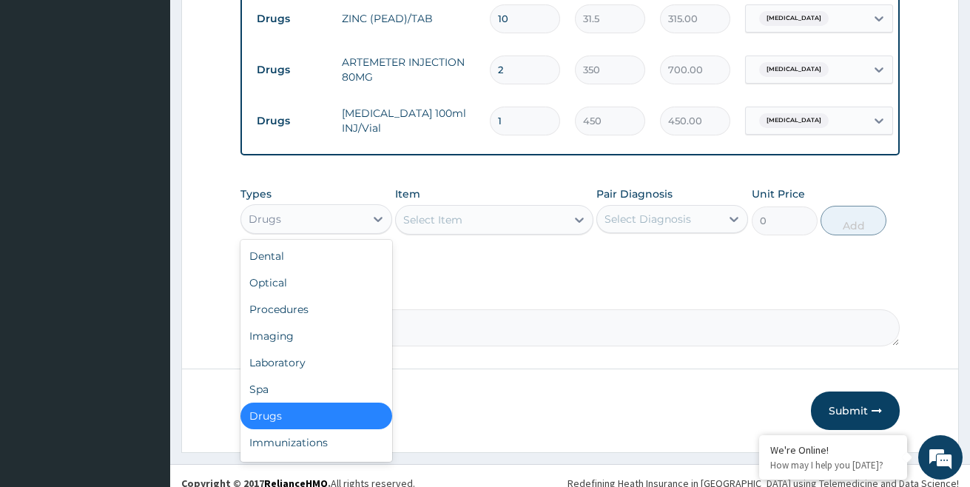
scroll to position [827, 0]
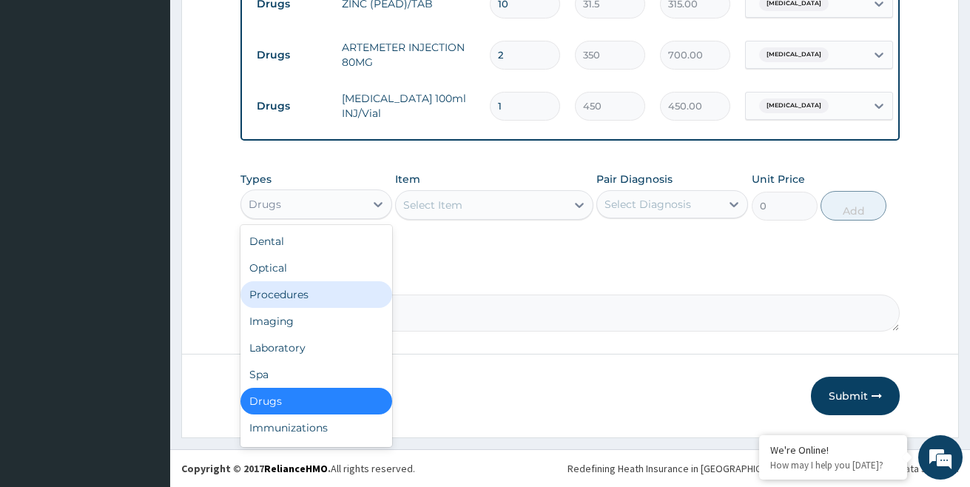
click at [290, 298] on div "Procedures" at bounding box center [316, 294] width 152 height 27
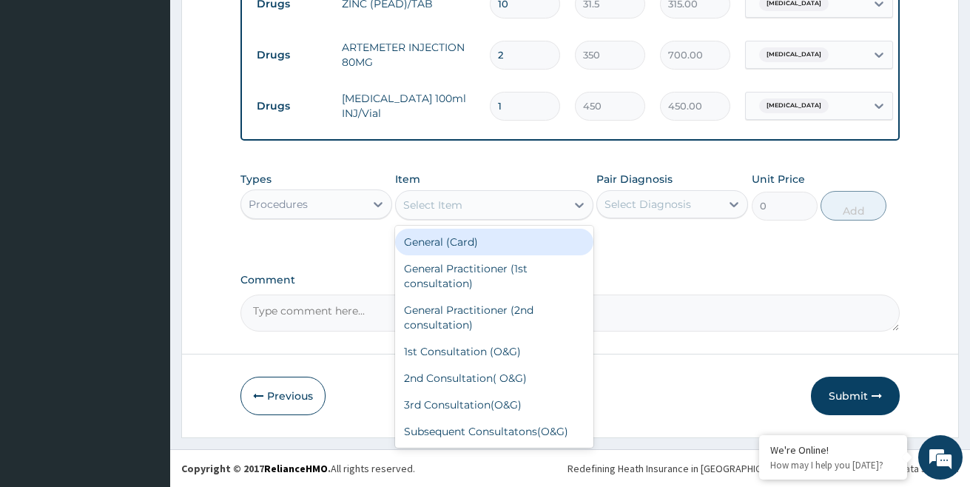
click at [460, 201] on div "Select Item" at bounding box center [432, 205] width 59 height 15
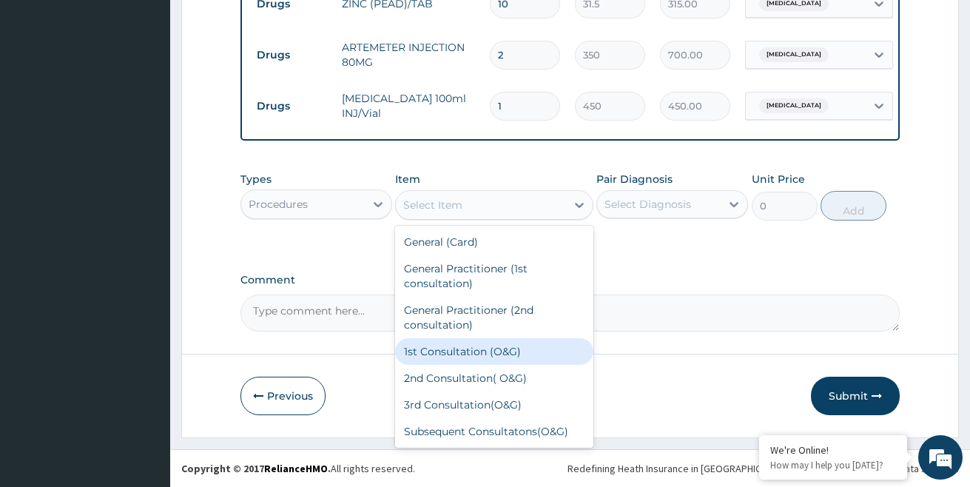
click at [494, 349] on div "1st Consultation (O&G)" at bounding box center [494, 351] width 198 height 27
type input "7500"
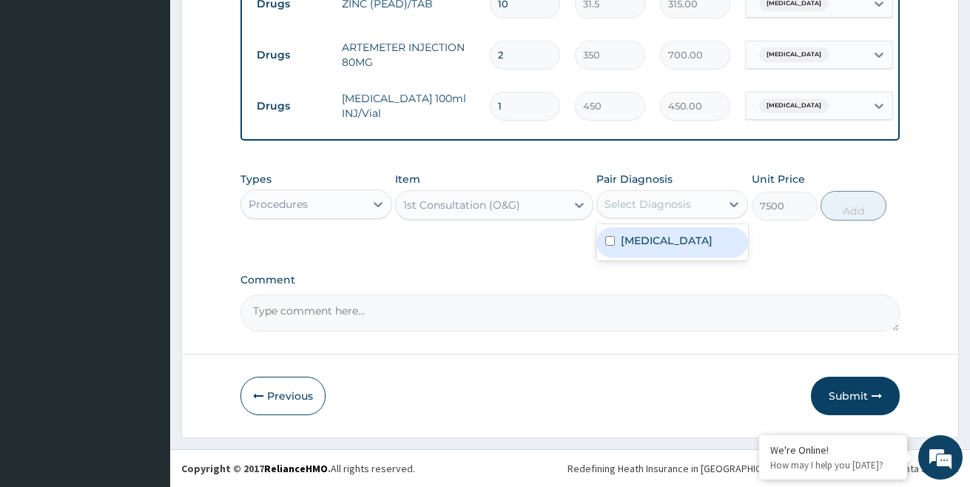
click at [653, 203] on div "Select Diagnosis" at bounding box center [648, 204] width 87 height 15
click at [629, 243] on label "Malaria, unspecified" at bounding box center [667, 240] width 92 height 15
checkbox input "true"
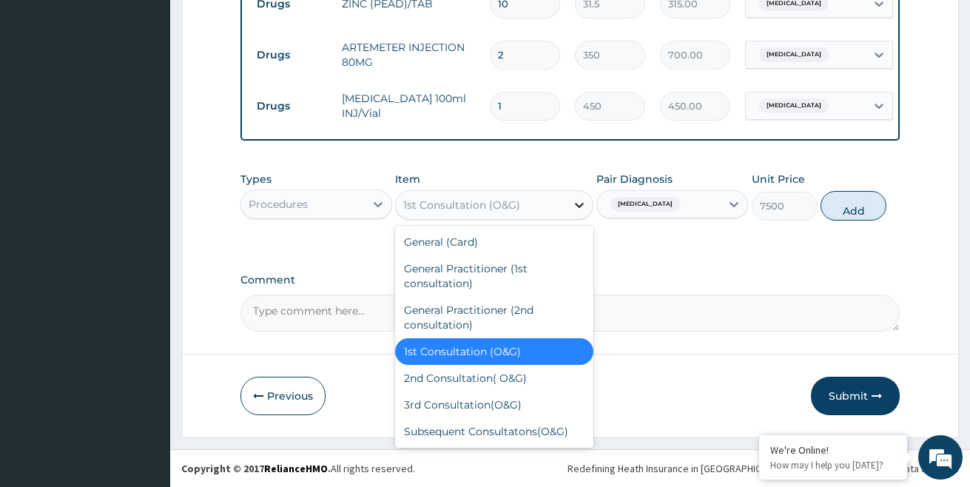
click at [568, 201] on div at bounding box center [579, 205] width 27 height 27
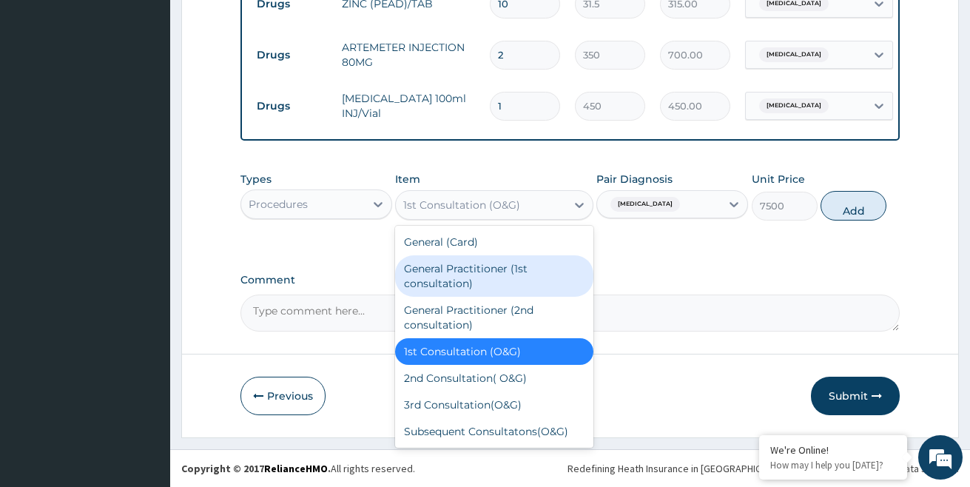
click at [499, 270] on div "General Practitioner (1st consultation)" at bounding box center [494, 275] width 198 height 41
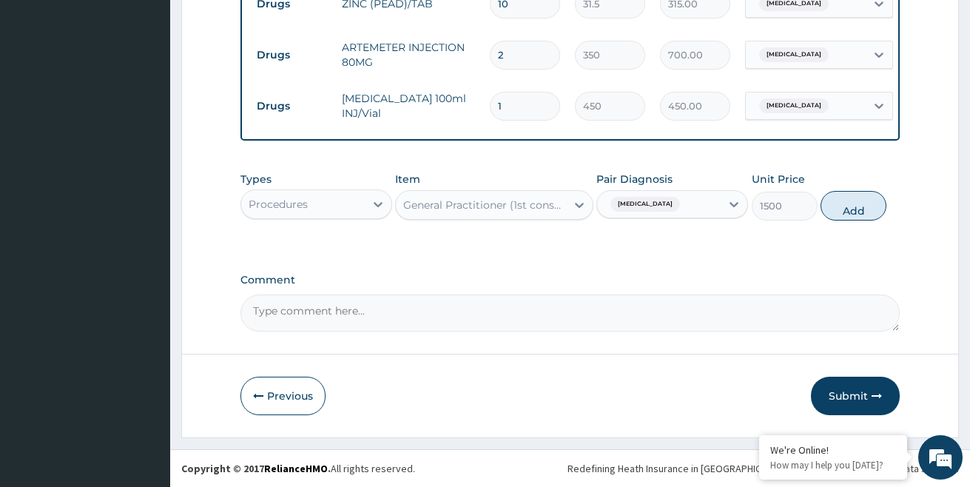
click at [855, 211] on button "Add" at bounding box center [854, 206] width 66 height 30
type input "0"
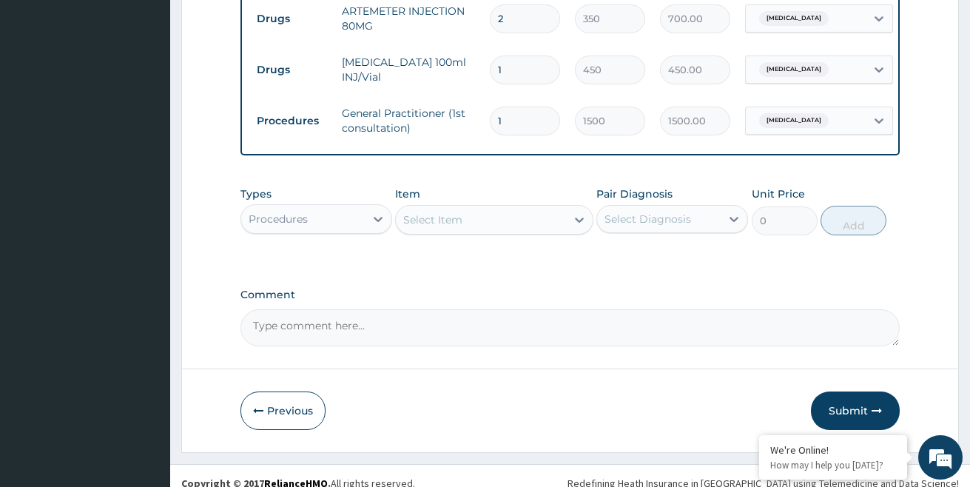
scroll to position [878, 0]
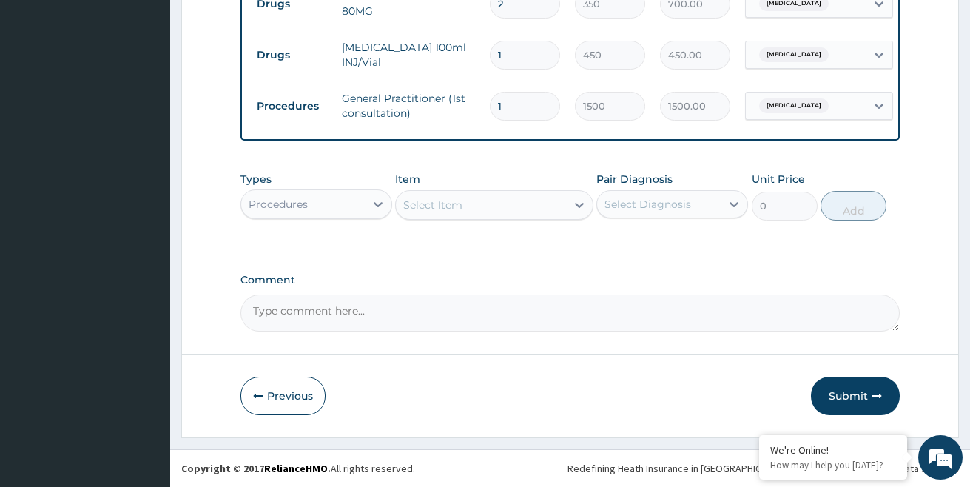
click at [488, 313] on textarea "Comment" at bounding box center [570, 313] width 660 height 37
type textarea "TREATED AS AN OUT PATIENT"
click at [867, 397] on button "Submit" at bounding box center [855, 396] width 89 height 38
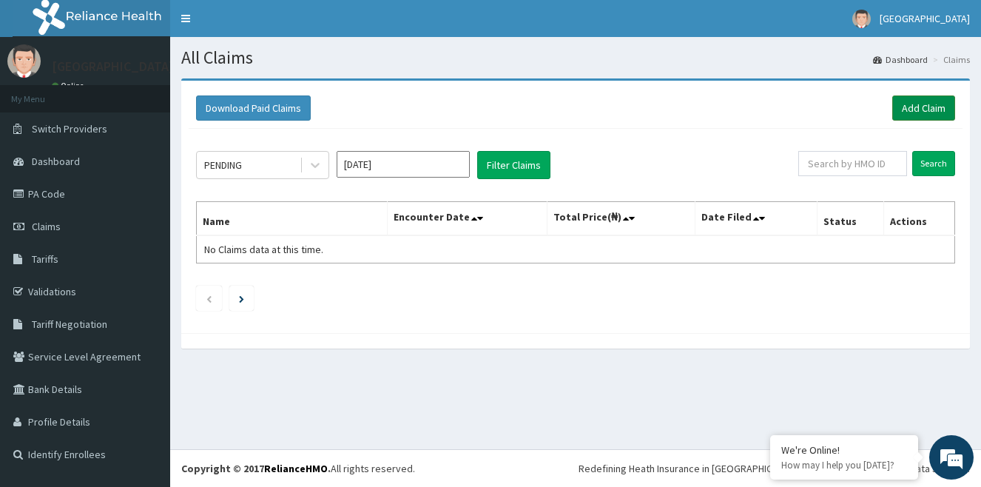
click at [918, 101] on link "Add Claim" at bounding box center [923, 107] width 63 height 25
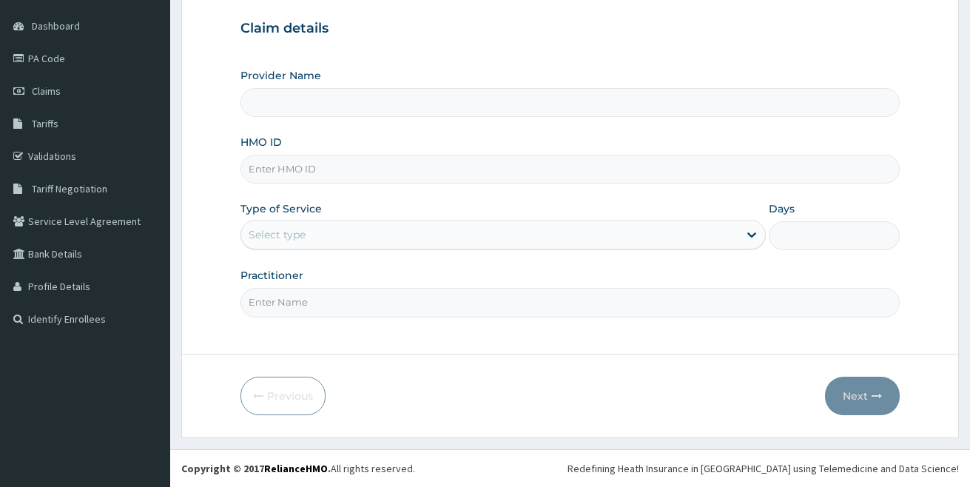
type input "[MEDICAL_DATA][GEOGRAPHIC_DATA]"
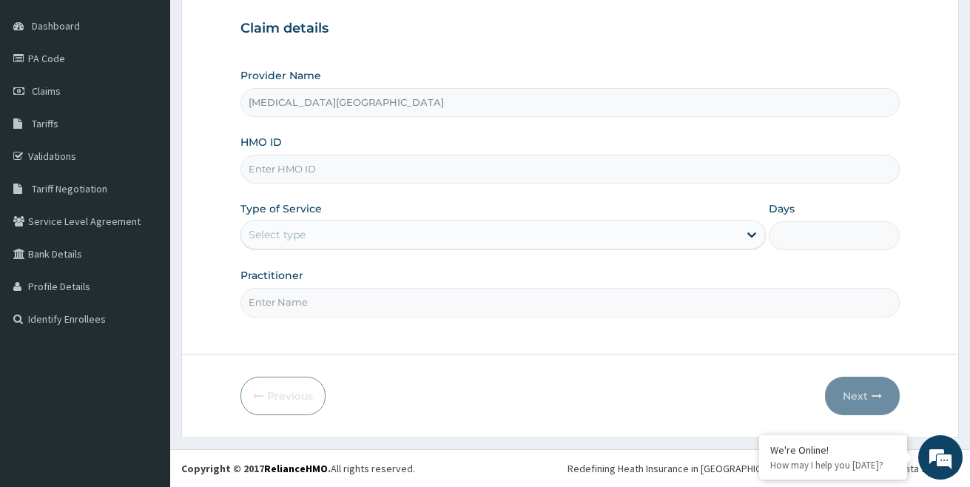
click at [327, 171] on input "HMO ID" at bounding box center [570, 169] width 660 height 29
type input "LXL/10046/E"
click at [303, 233] on div "Select type" at bounding box center [277, 234] width 57 height 15
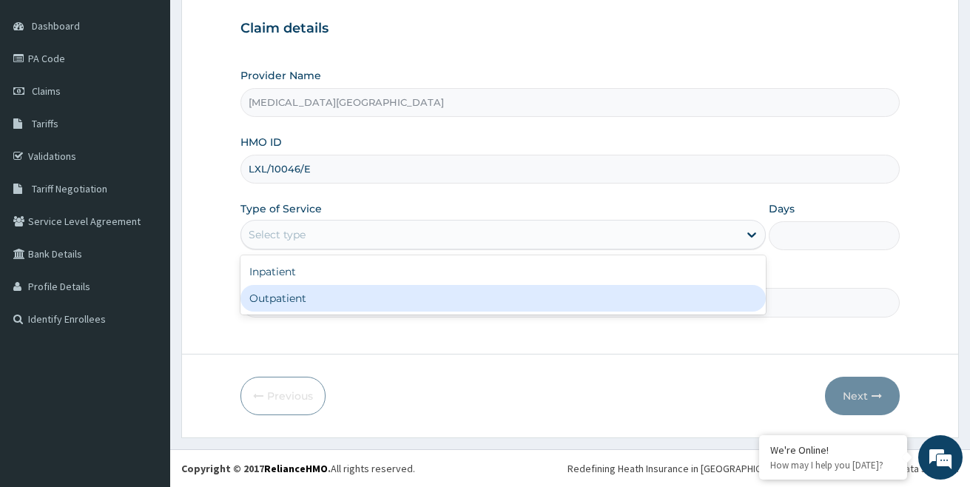
click at [292, 301] on div "Outpatient" at bounding box center [502, 298] width 525 height 27
type input "1"
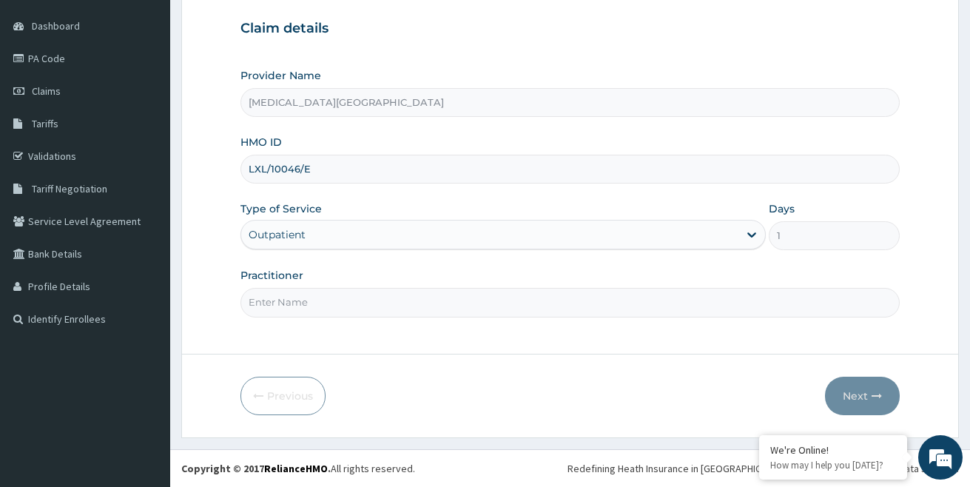
click at [397, 300] on input "Practitioner" at bounding box center [570, 302] width 660 height 29
type input "[PERSON_NAME]"
click at [865, 396] on button "Next" at bounding box center [862, 396] width 75 height 38
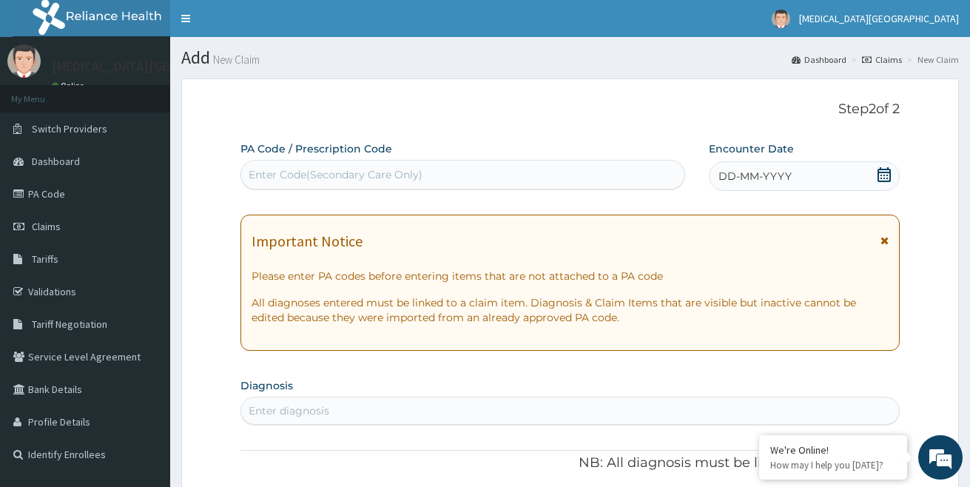
click at [726, 177] on span "DD-MM-YYYY" at bounding box center [755, 176] width 73 height 15
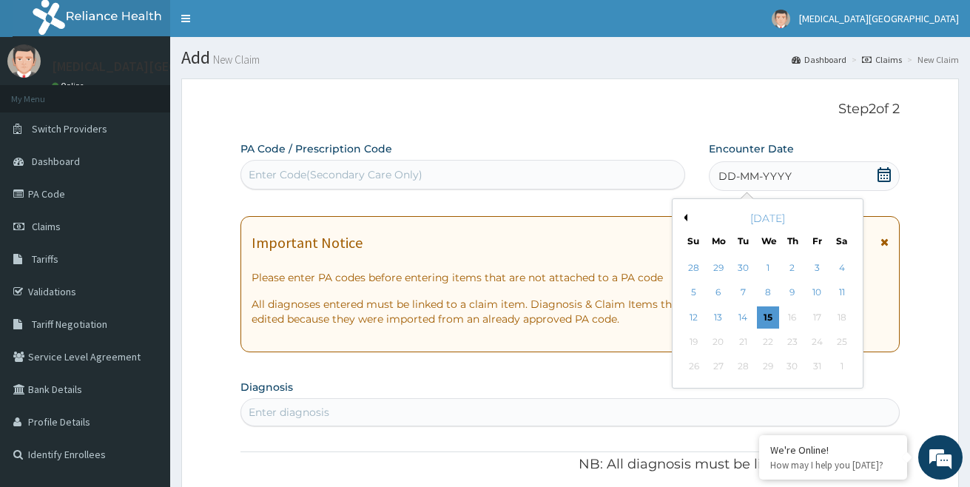
click at [682, 216] on button "Previous Month" at bounding box center [683, 217] width 7 height 7
click at [768, 291] on div "10" at bounding box center [768, 293] width 22 height 22
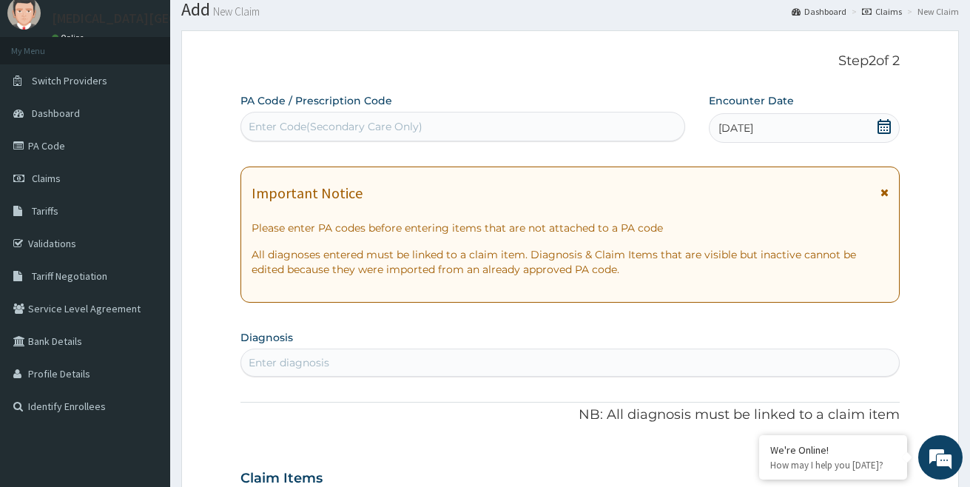
scroll to position [74, 0]
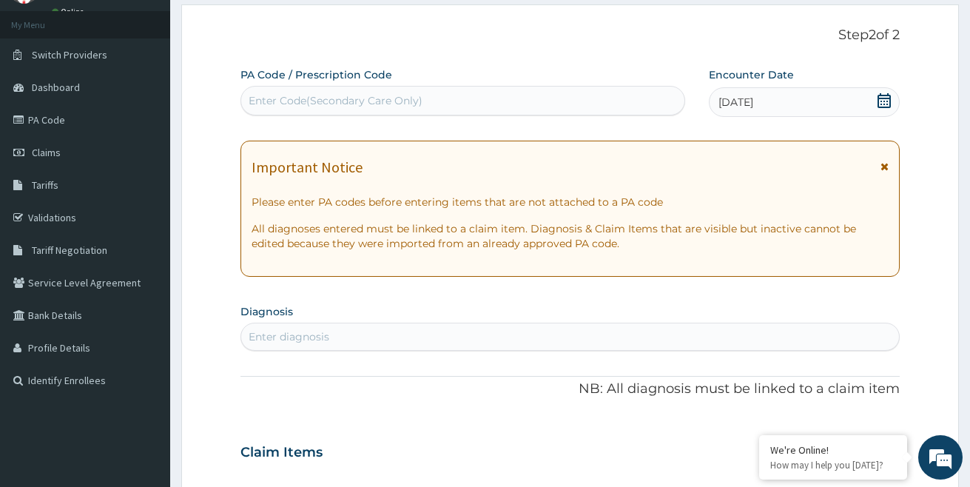
click at [357, 334] on div "Enter diagnosis" at bounding box center [570, 337] width 659 height 24
type input "[MEDICAL_DATA]"
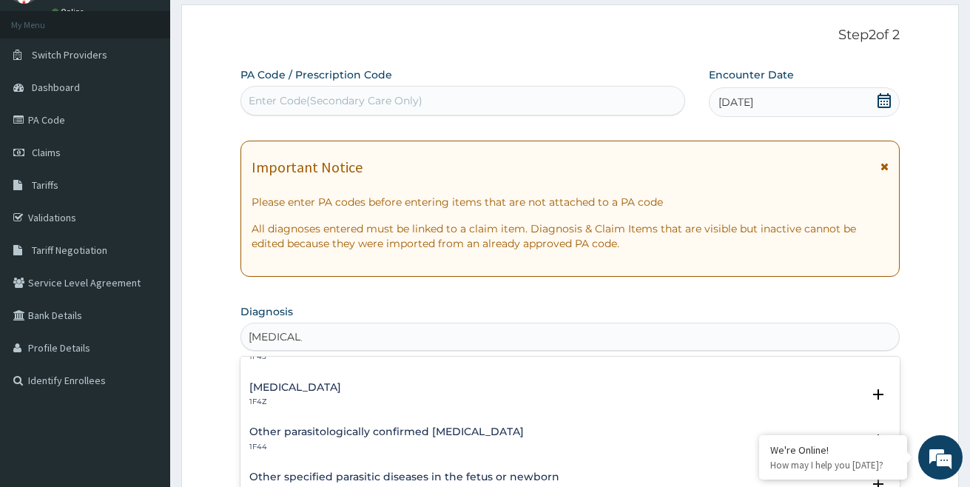
click at [281, 388] on h4 "[MEDICAL_DATA]" at bounding box center [295, 387] width 92 height 11
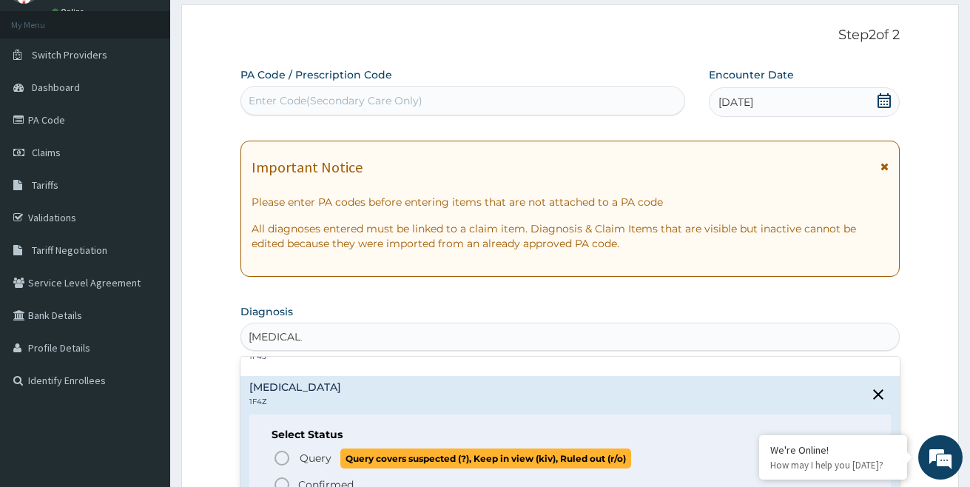
click at [289, 451] on icon "status option query" at bounding box center [282, 458] width 18 height 18
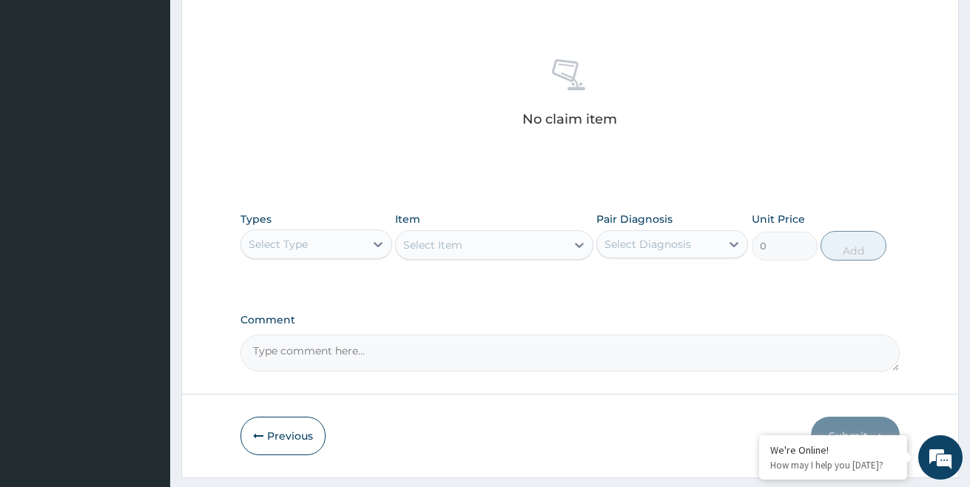
scroll to position [580, 0]
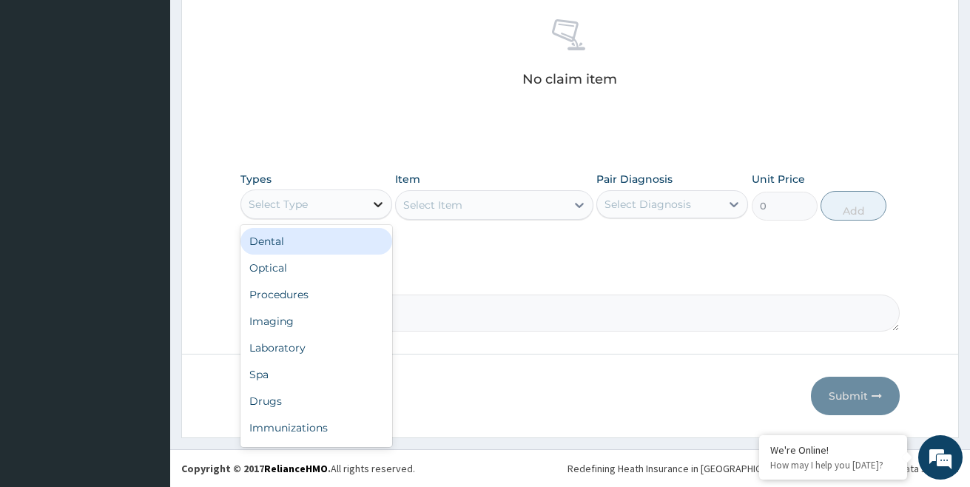
click at [368, 207] on div at bounding box center [378, 204] width 27 height 27
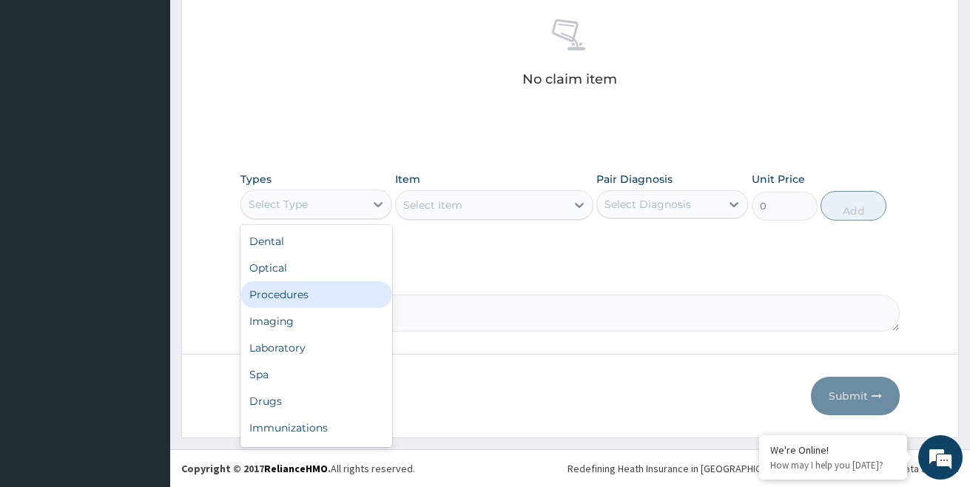
click at [307, 296] on div "Procedures" at bounding box center [316, 294] width 152 height 27
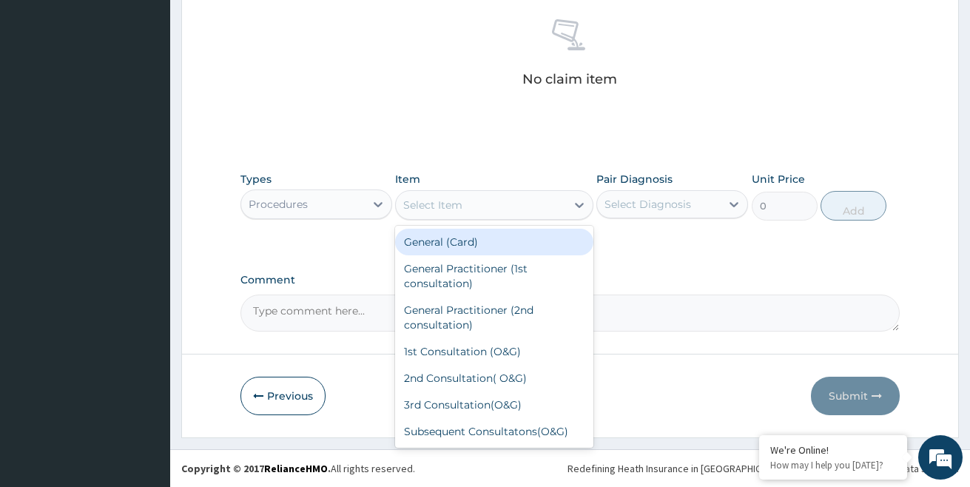
click at [467, 207] on div "Select Item" at bounding box center [480, 205] width 169 height 24
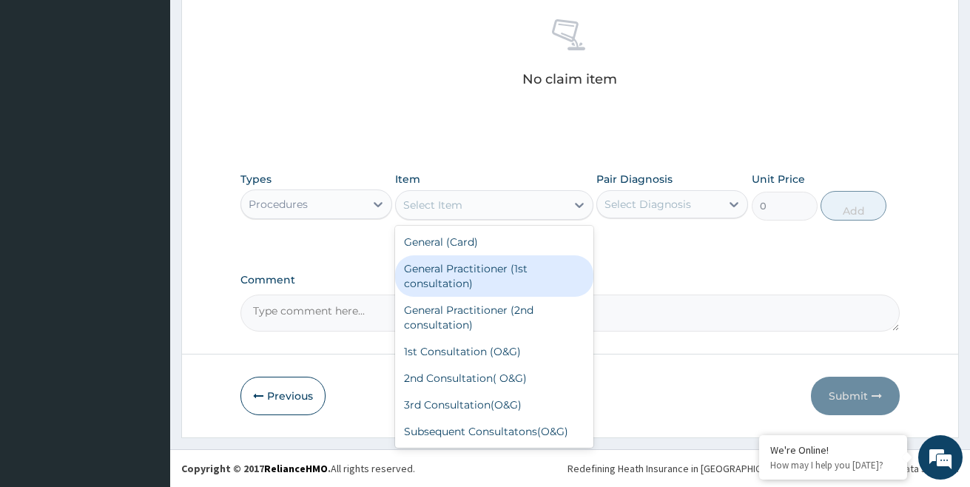
click at [481, 279] on div "General Practitioner (1st consultation)" at bounding box center [494, 275] width 198 height 41
type input "1500"
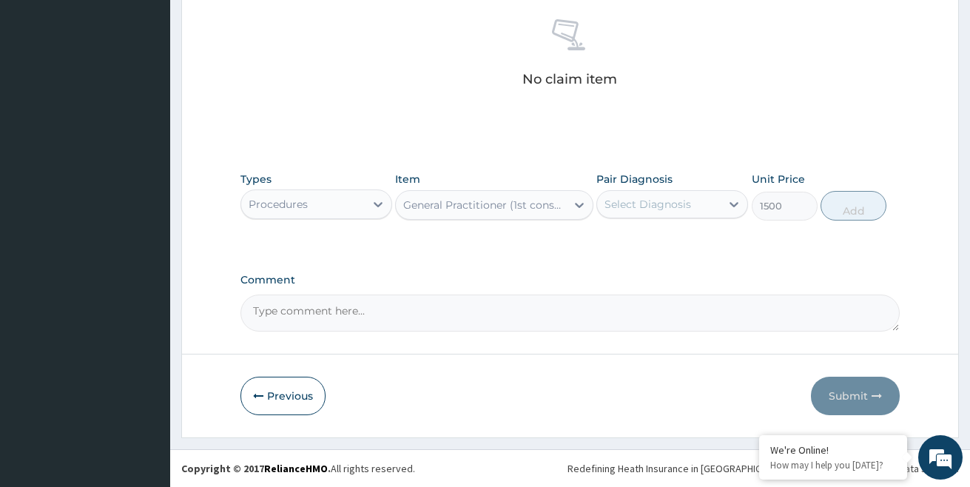
click at [637, 202] on div "Select Diagnosis" at bounding box center [648, 204] width 87 height 15
click at [634, 249] on div "Malaria, unspecified" at bounding box center [672, 242] width 152 height 30
checkbox input "true"
click at [784, 233] on div "Types Procedures Item General Practitioner (1st consultation) Pair Diagnosis op…" at bounding box center [570, 207] width 660 height 86
click at [849, 206] on button "Add" at bounding box center [854, 206] width 66 height 30
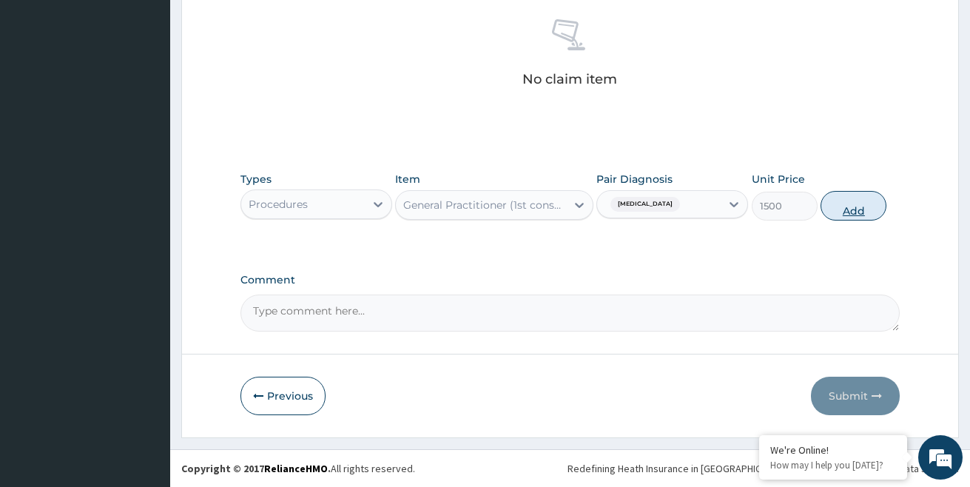
type input "0"
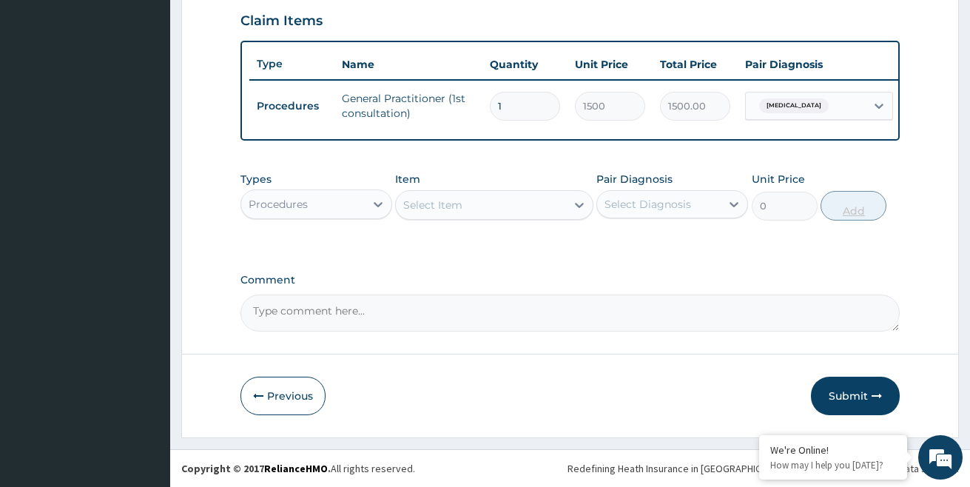
scroll to position [521, 0]
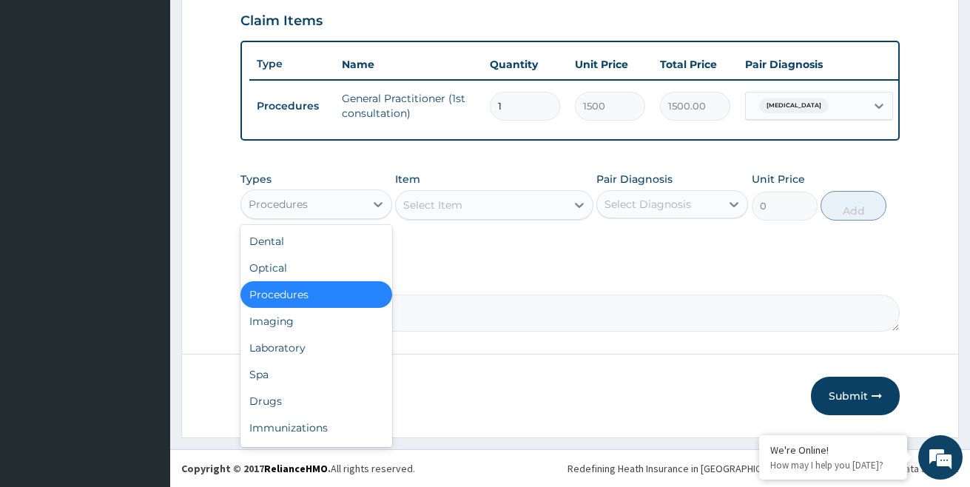
click at [356, 204] on div "Procedures" at bounding box center [303, 204] width 124 height 24
click at [298, 354] on div "Laboratory" at bounding box center [316, 347] width 152 height 27
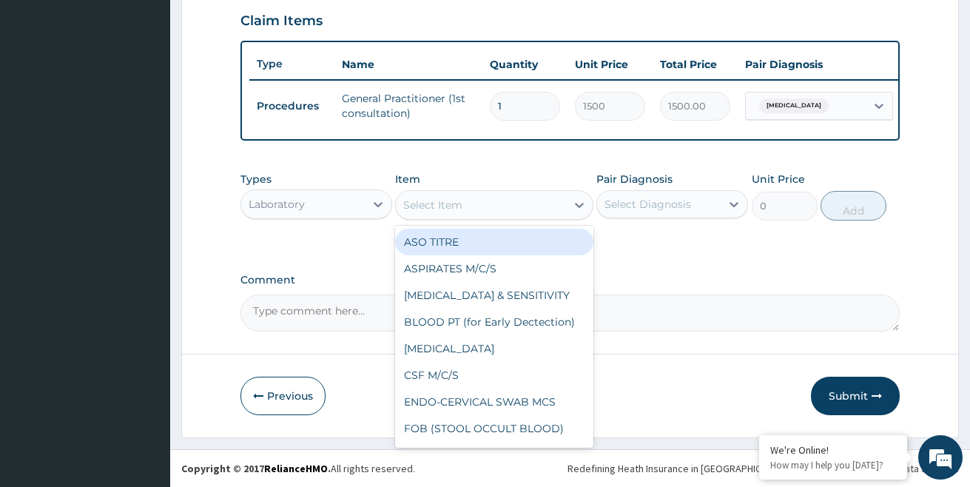
click at [550, 211] on div "Select Item" at bounding box center [480, 205] width 169 height 24
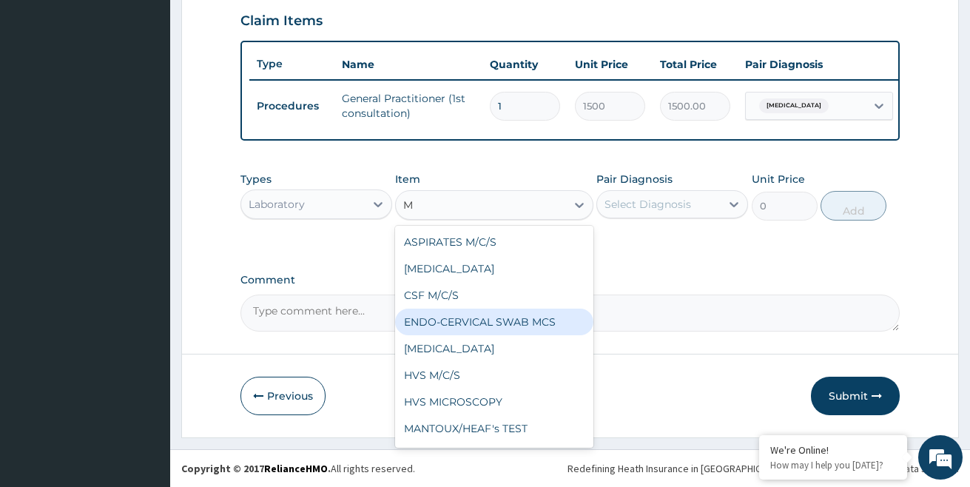
type input "MP"
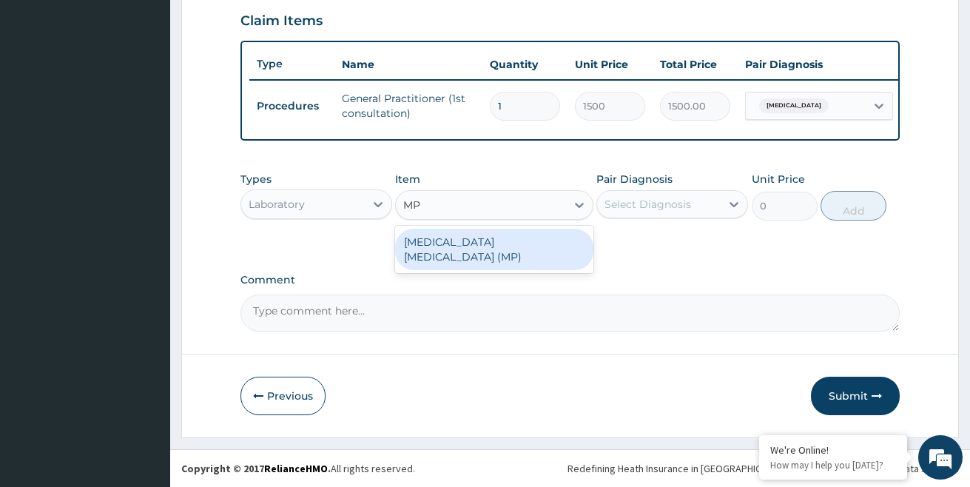
click at [461, 246] on div "MALARIA PARASITE (MP)" at bounding box center [494, 249] width 198 height 41
type input "560"
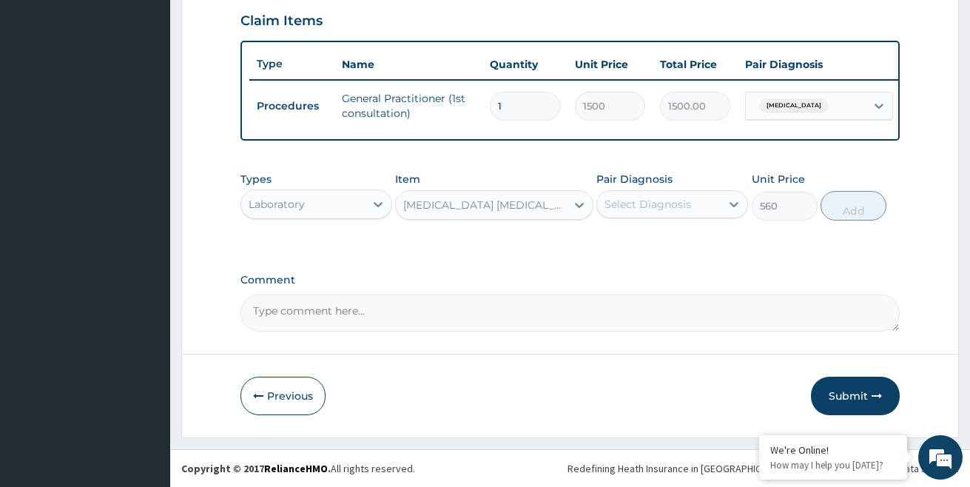
click at [633, 206] on div "Select Diagnosis" at bounding box center [648, 204] width 87 height 15
click at [633, 238] on label "Malaria, unspecified" at bounding box center [667, 240] width 92 height 15
checkbox input "true"
click at [666, 290] on div "Comment" at bounding box center [570, 303] width 660 height 58
click at [857, 209] on button "Add" at bounding box center [854, 206] width 66 height 30
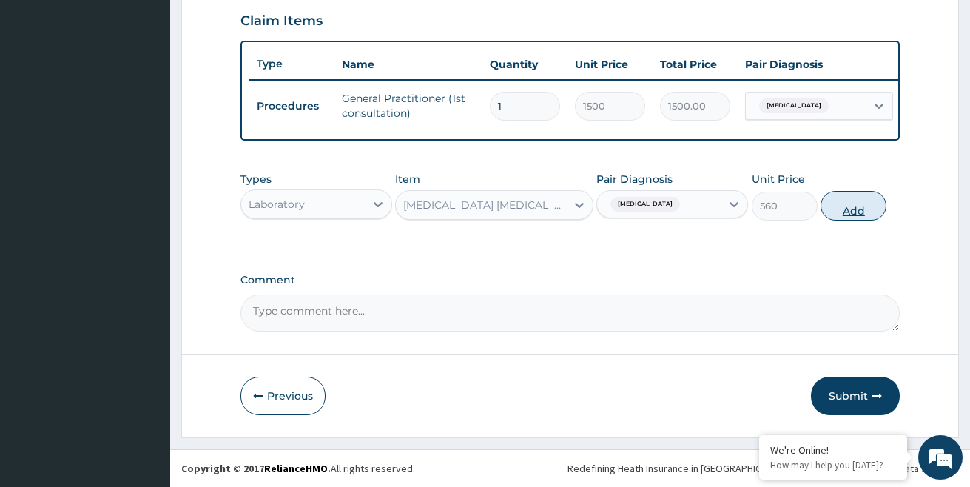
type input "0"
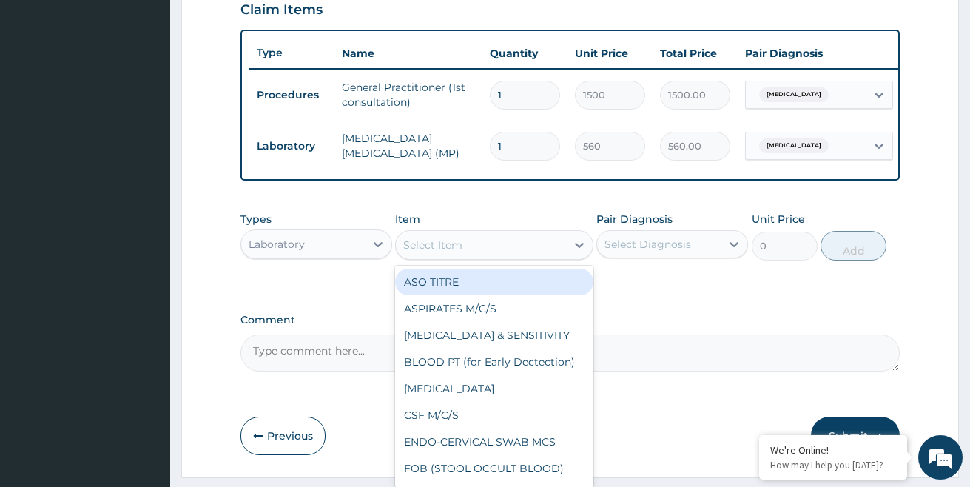
click at [440, 252] on div "Select Item" at bounding box center [432, 245] width 59 height 15
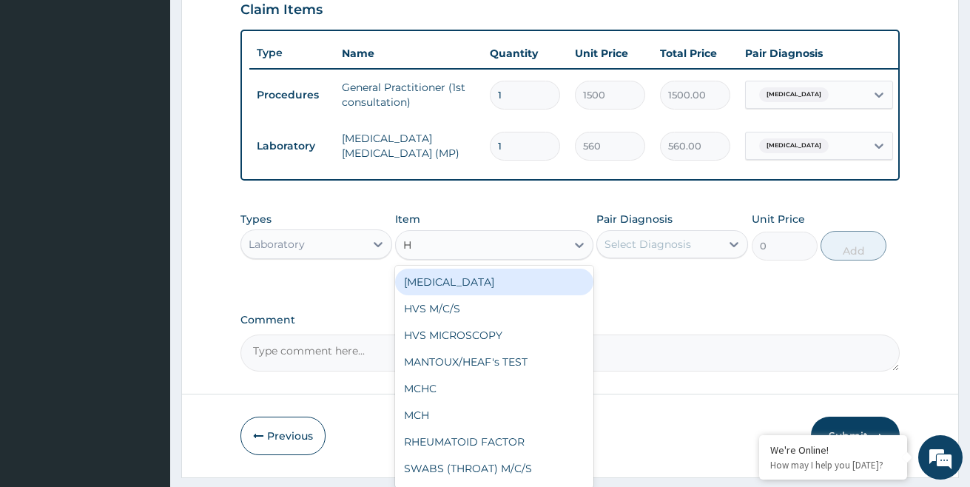
type input "HB"
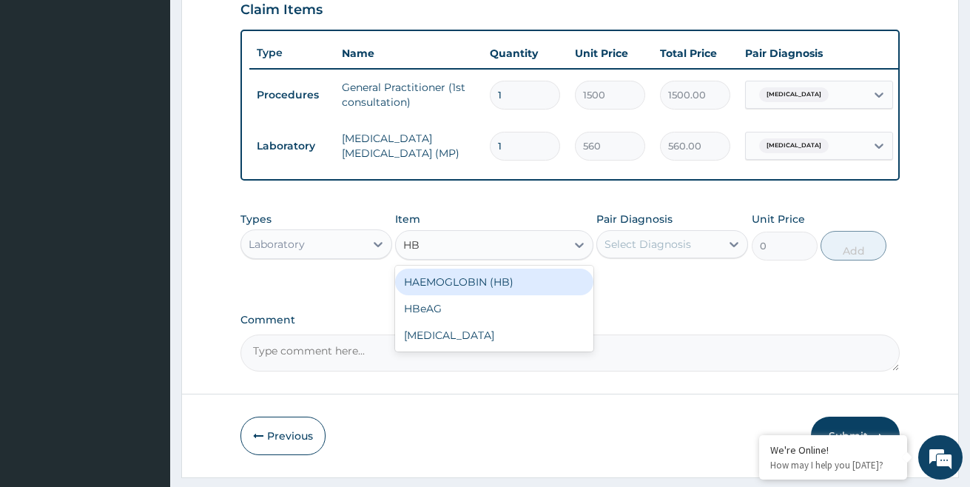
drag, startPoint x: 495, startPoint y: 286, endPoint x: 496, endPoint y: 277, distance: 8.9
click at [496, 280] on div "HAEMOGLOBIN (HB)" at bounding box center [494, 282] width 198 height 27
type input "500"
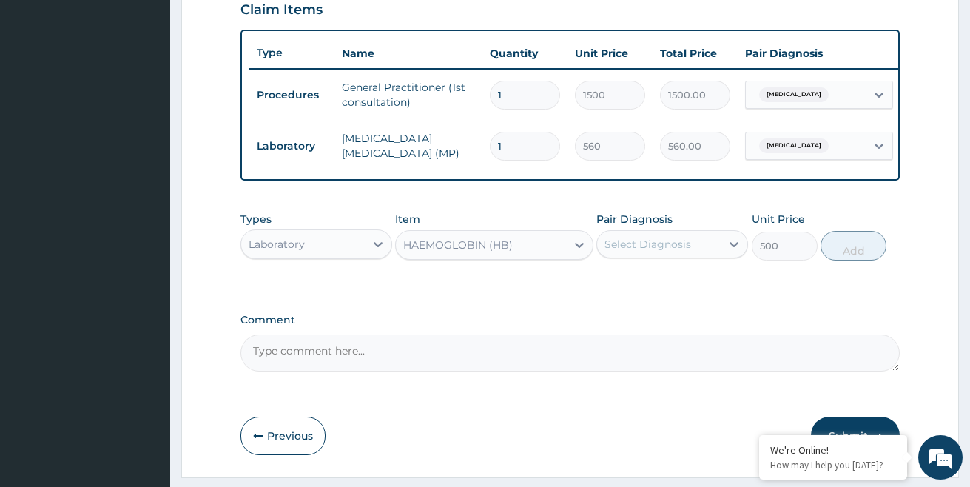
click at [676, 229] on div "Pair Diagnosis Select Diagnosis" at bounding box center [672, 236] width 152 height 49
click at [691, 252] on div "Select Diagnosis" at bounding box center [659, 244] width 124 height 24
click at [670, 297] on div "Malaria, unspecified" at bounding box center [672, 282] width 152 height 30
checkbox input "true"
click at [846, 260] on button "Add" at bounding box center [854, 246] width 66 height 30
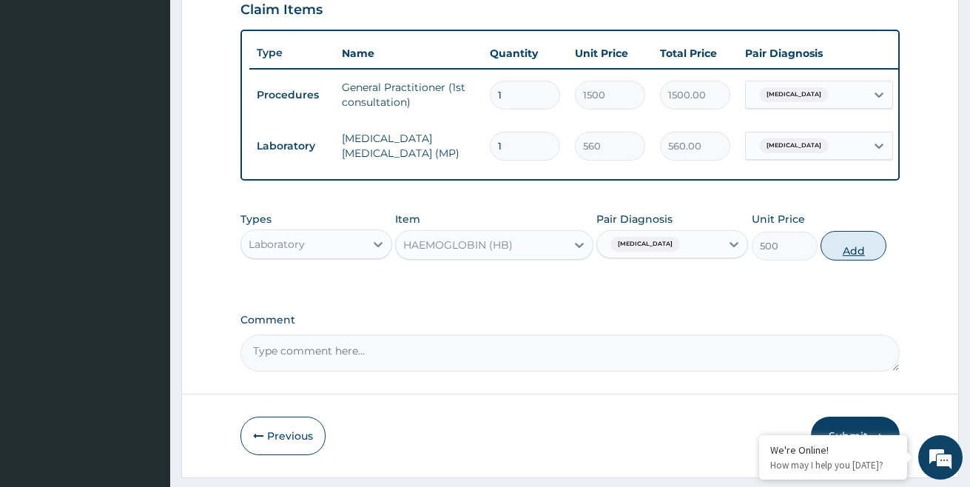
type input "0"
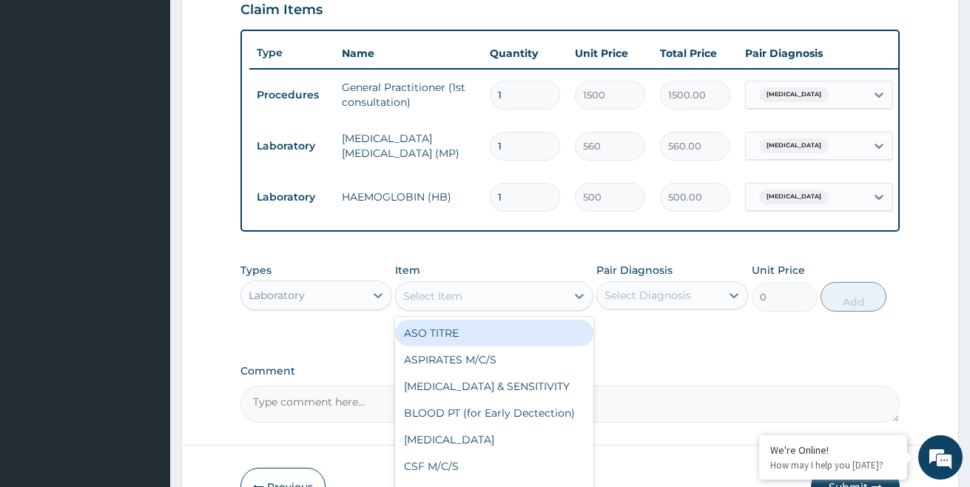
click at [458, 303] on div "Select Item" at bounding box center [432, 296] width 59 height 15
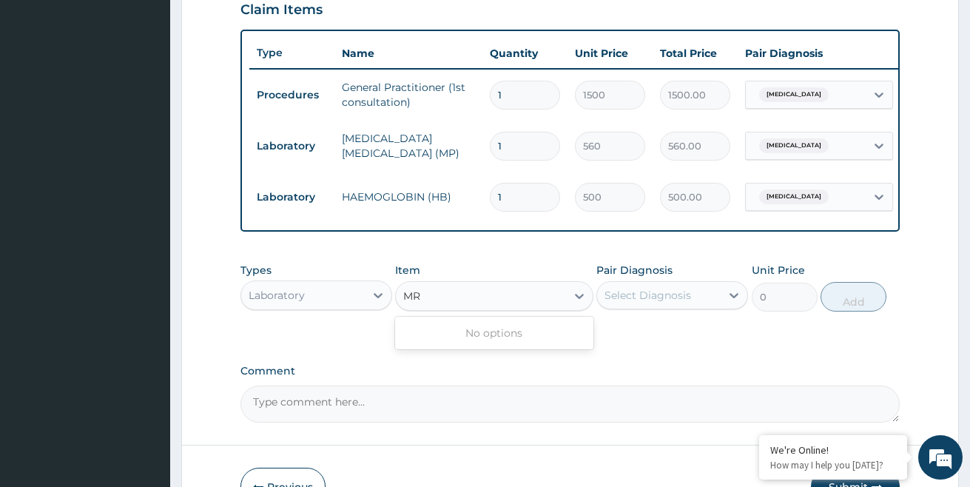
type input "M"
type input "WID"
click at [497, 346] on div "WIDAL REACTION" at bounding box center [494, 333] width 198 height 27
type input "1000"
click at [663, 303] on div "Select Diagnosis" at bounding box center [648, 295] width 87 height 15
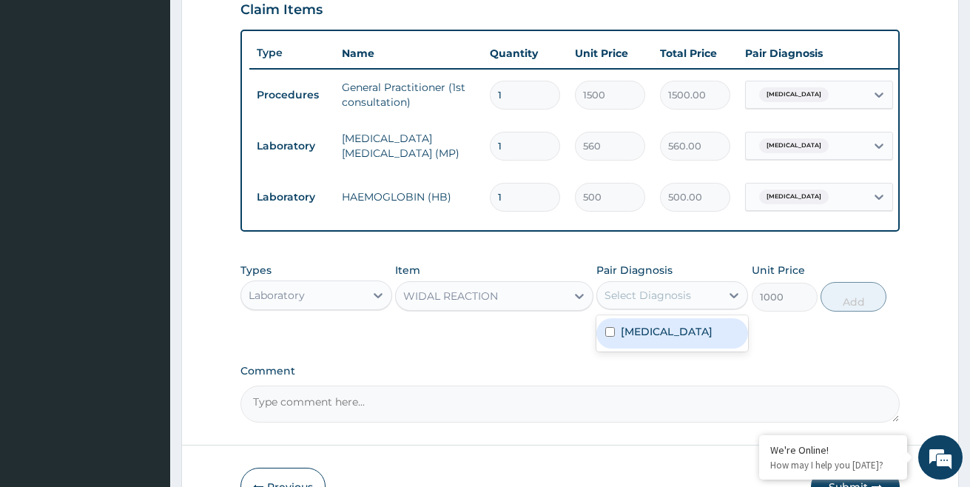
click at [646, 349] on div "Malaria, unspecified" at bounding box center [672, 333] width 152 height 30
checkbox input "true"
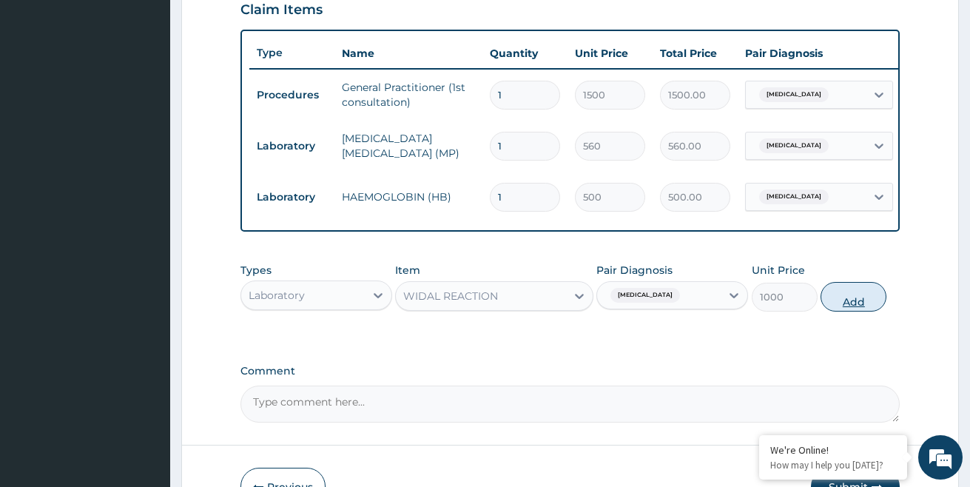
click at [853, 312] on button "Add" at bounding box center [854, 297] width 66 height 30
type input "0"
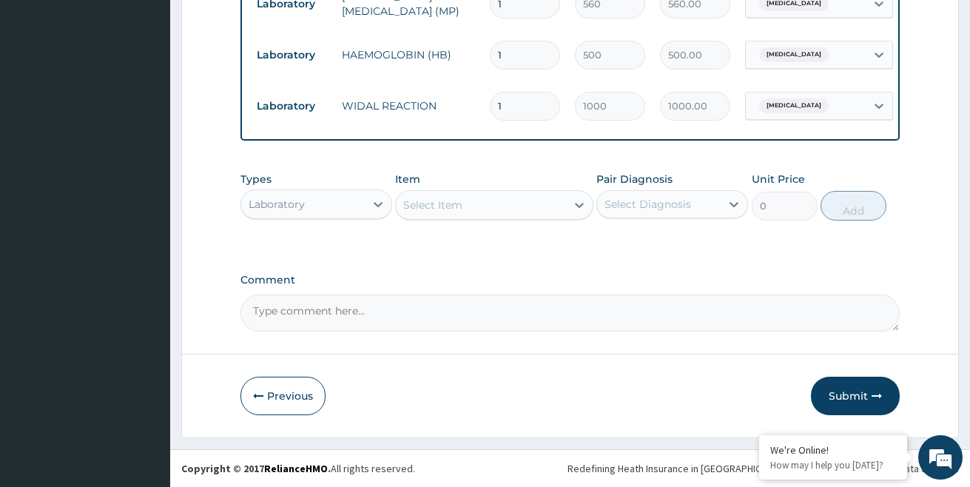
scroll to position [674, 0]
click at [349, 214] on div "Laboratory" at bounding box center [303, 204] width 124 height 24
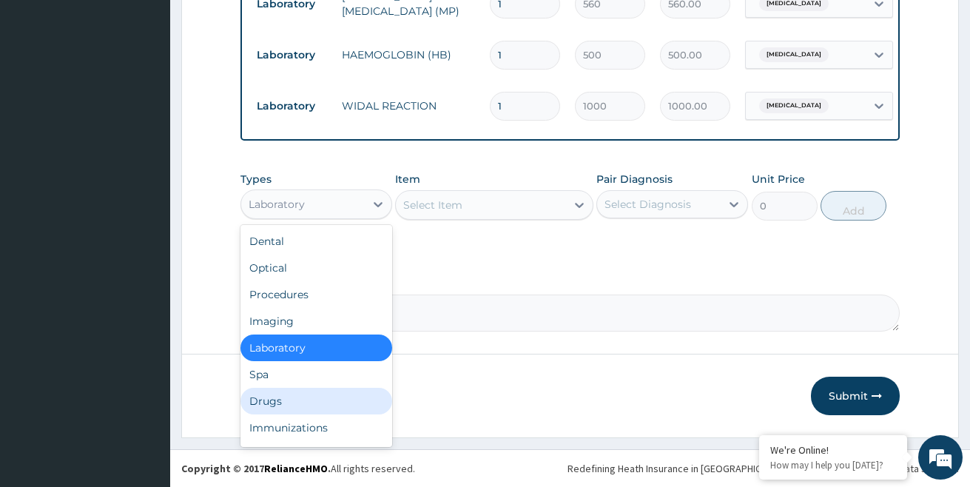
click at [268, 400] on div "Drugs" at bounding box center [316, 401] width 152 height 27
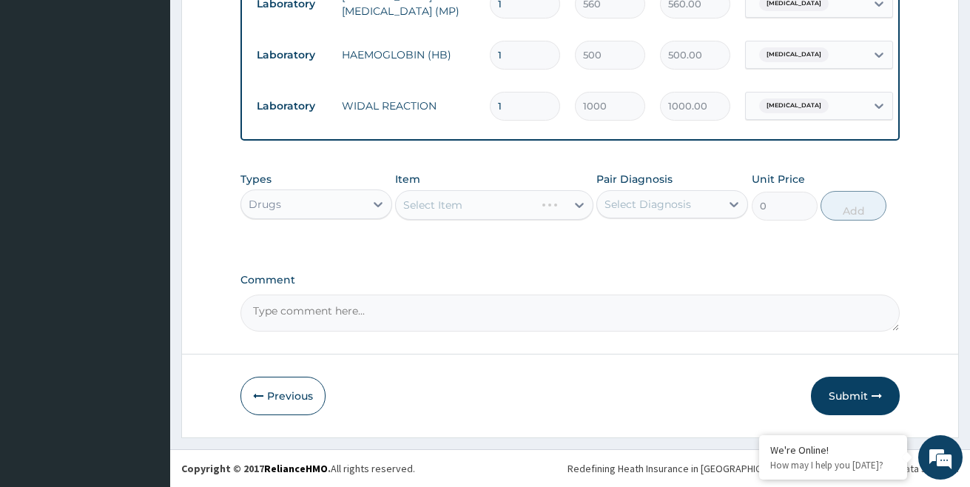
click at [461, 204] on div "Select Item" at bounding box center [494, 205] width 198 height 30
click at [461, 204] on div "Select Item" at bounding box center [432, 205] width 59 height 15
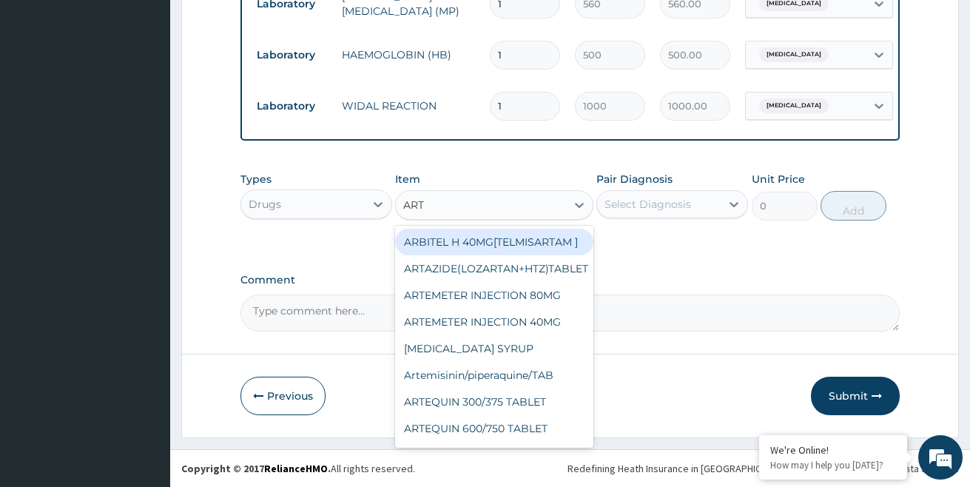
type input "ARTE"
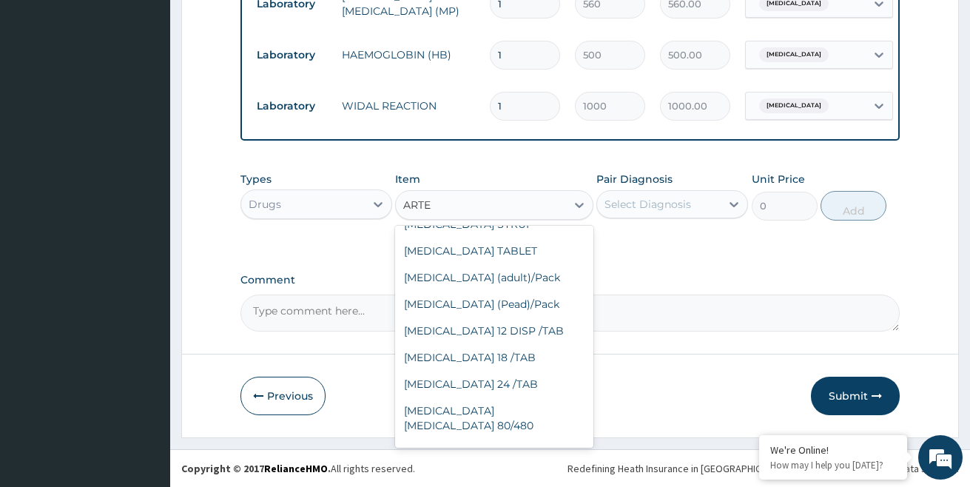
scroll to position [227, 0]
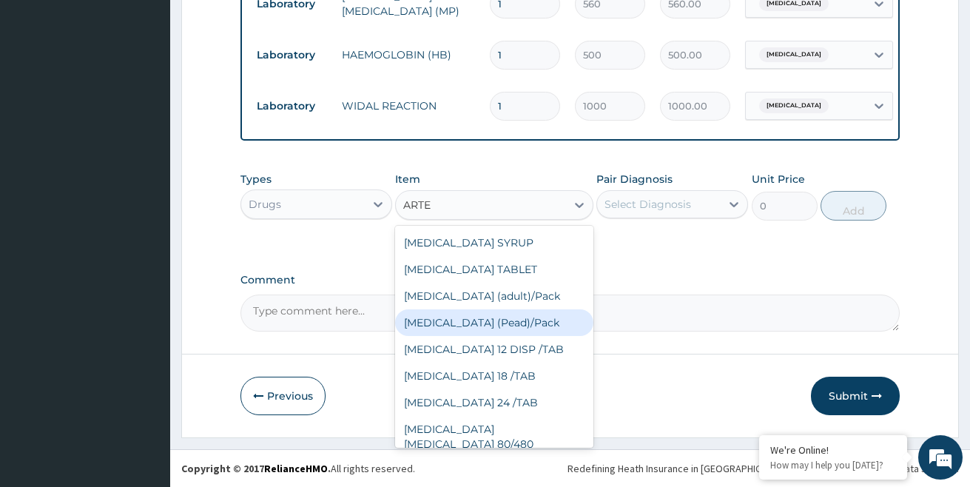
click at [441, 334] on div "[MEDICAL_DATA] (Pead)/Pack" at bounding box center [494, 322] width 198 height 27
type input "900"
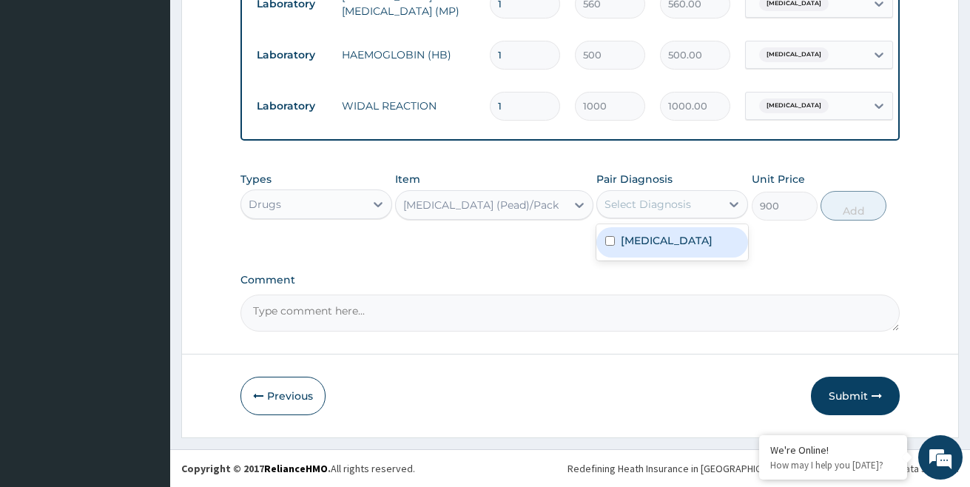
click at [634, 207] on div "Select Diagnosis" at bounding box center [648, 204] width 87 height 15
click at [638, 252] on div "Malaria, unspecified" at bounding box center [672, 242] width 152 height 30
checkbox input "true"
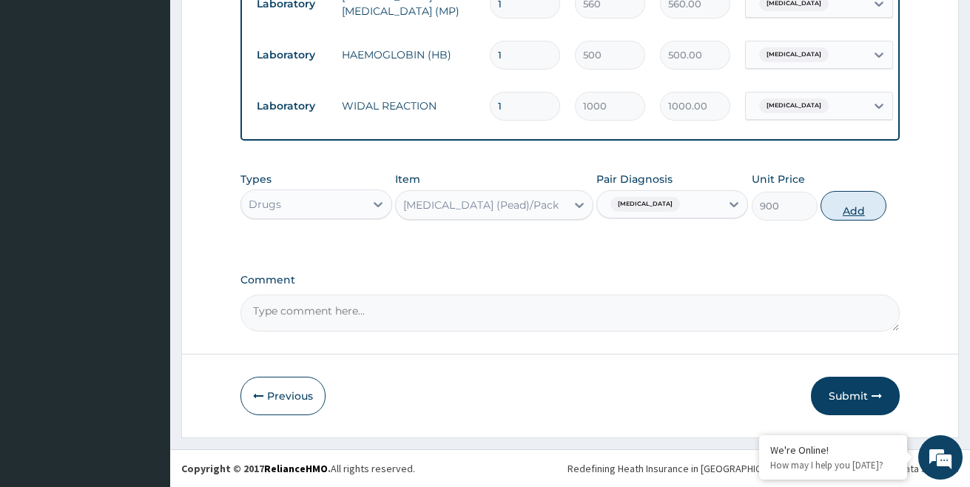
click at [844, 205] on button "Add" at bounding box center [854, 206] width 66 height 30
type input "0"
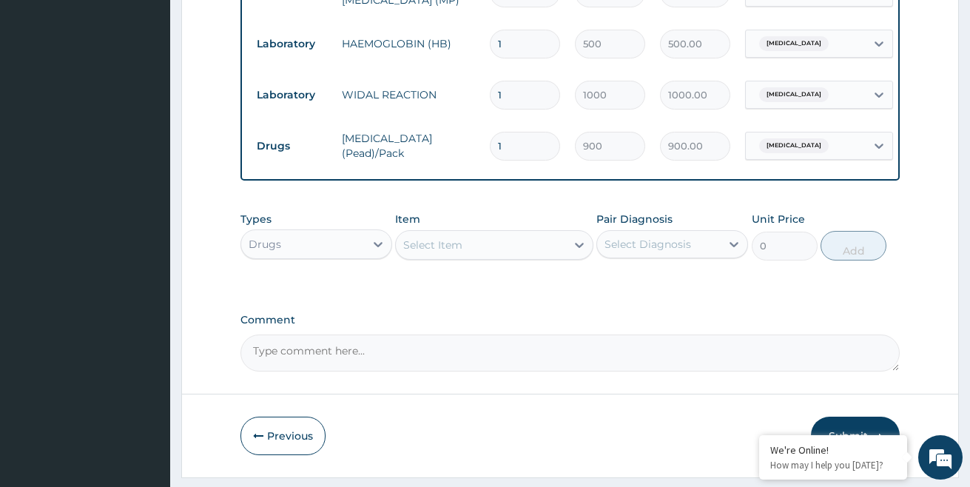
click at [598, 340] on div "Comment" at bounding box center [570, 343] width 660 height 58
click at [440, 252] on div "Select Item" at bounding box center [432, 245] width 59 height 15
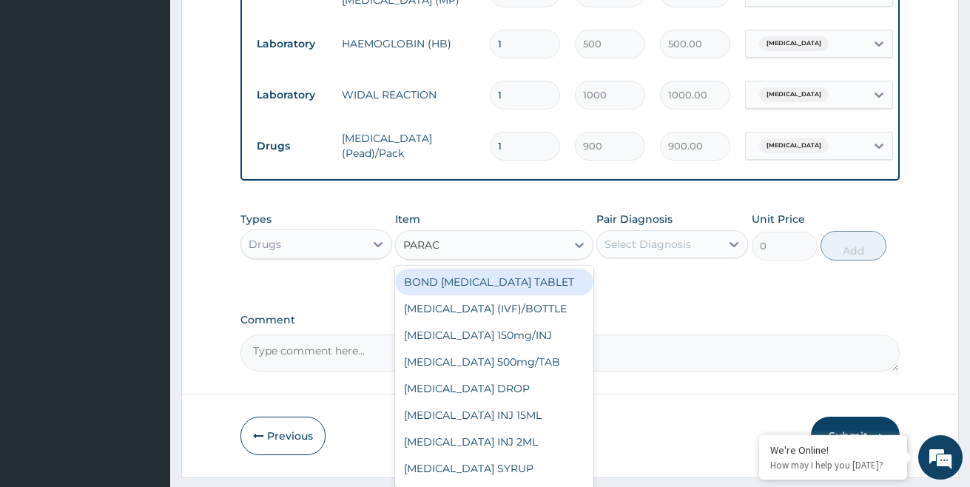
type input "PARACE"
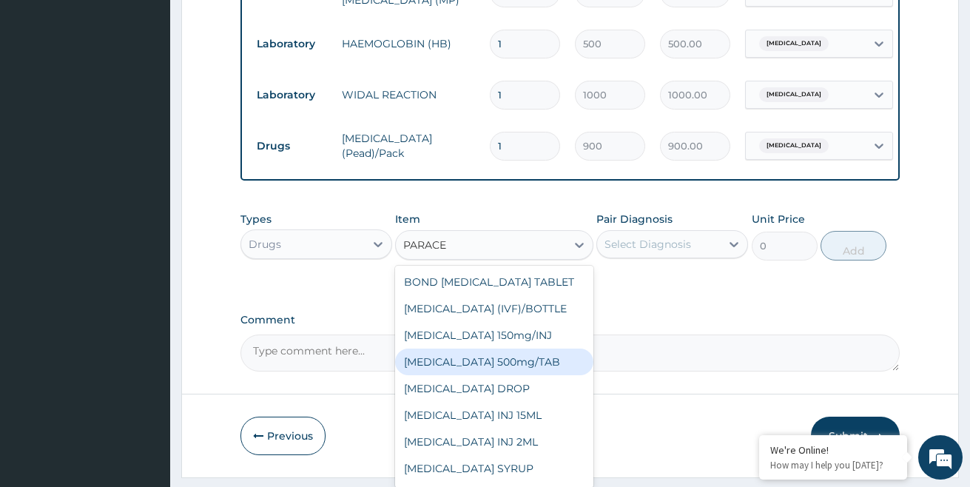
click at [525, 374] on div "[MEDICAL_DATA] 500mg/TAB" at bounding box center [494, 362] width 198 height 27
type input "7"
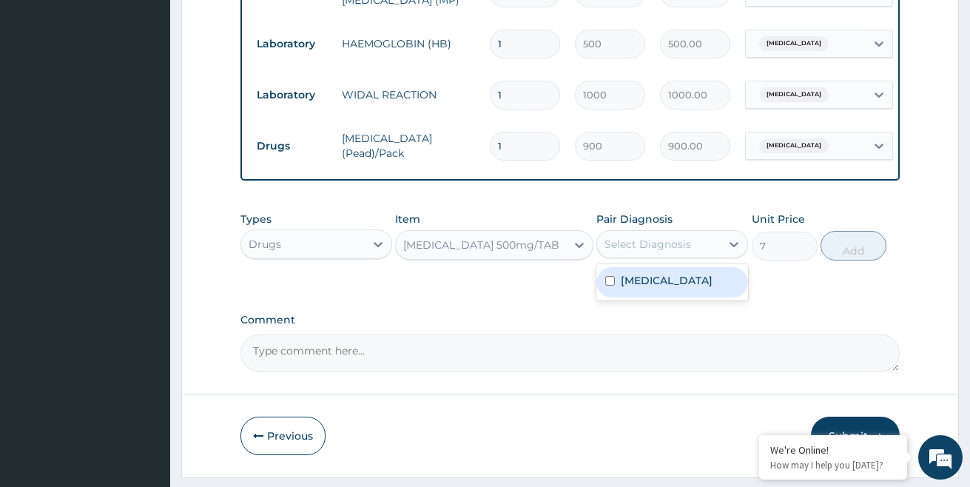
click at [668, 252] on div "Select Diagnosis" at bounding box center [648, 244] width 87 height 15
click at [645, 288] on label "Malaria, unspecified" at bounding box center [667, 280] width 92 height 15
checkbox input "true"
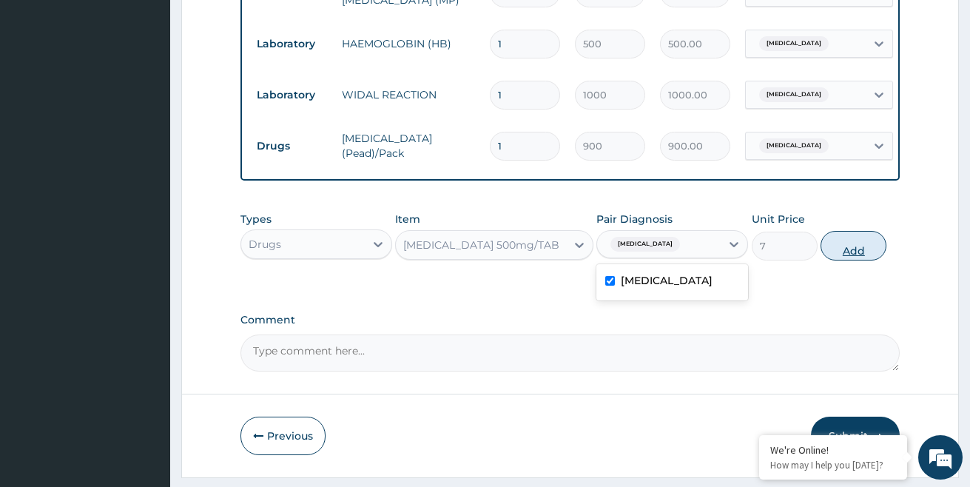
click at [847, 257] on button "Add" at bounding box center [854, 246] width 66 height 30
type input "0"
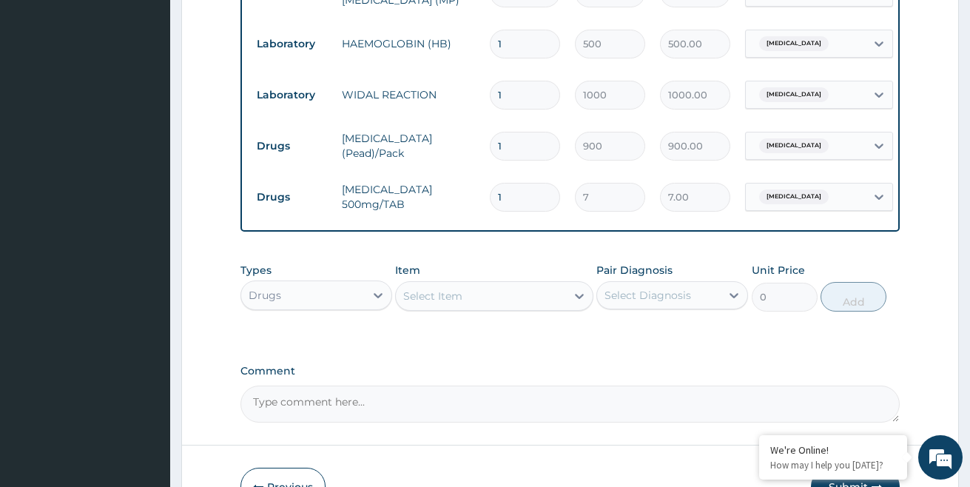
type input "0.00"
type input "2"
type input "14.00"
type input "20"
type input "140.00"
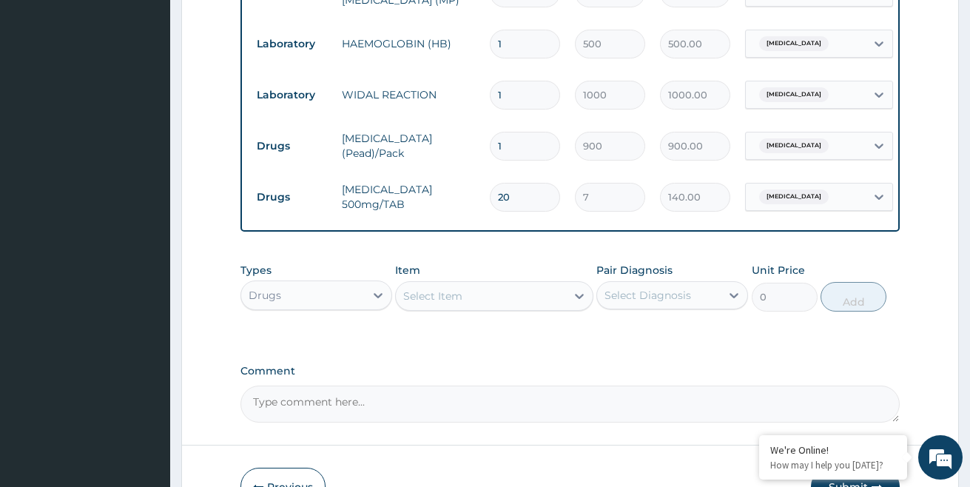
type input "20"
click at [713, 388] on div "Comment" at bounding box center [570, 394] width 660 height 58
click at [450, 301] on div "Select Item" at bounding box center [432, 296] width 59 height 15
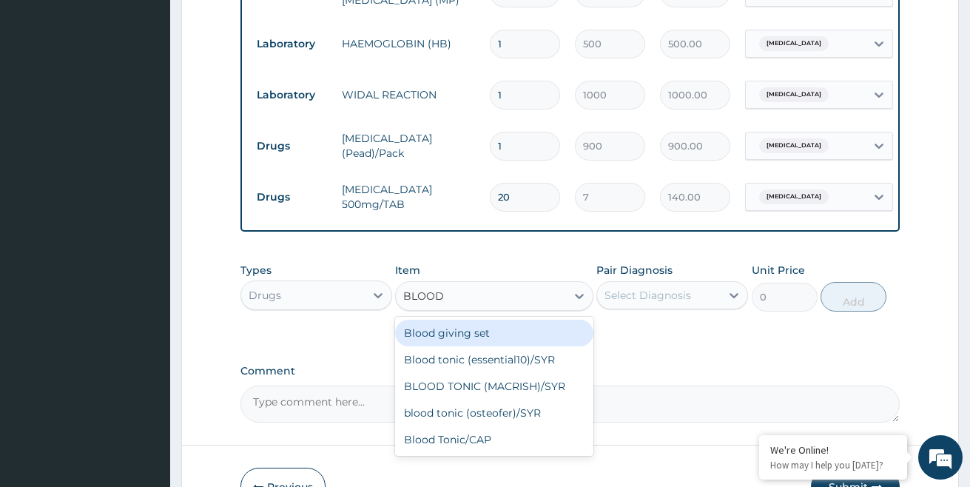
type input "BLOOD T"
click at [550, 346] on div "Blood tonic (essential10)/SYR" at bounding box center [494, 333] width 198 height 27
type input "603.75"
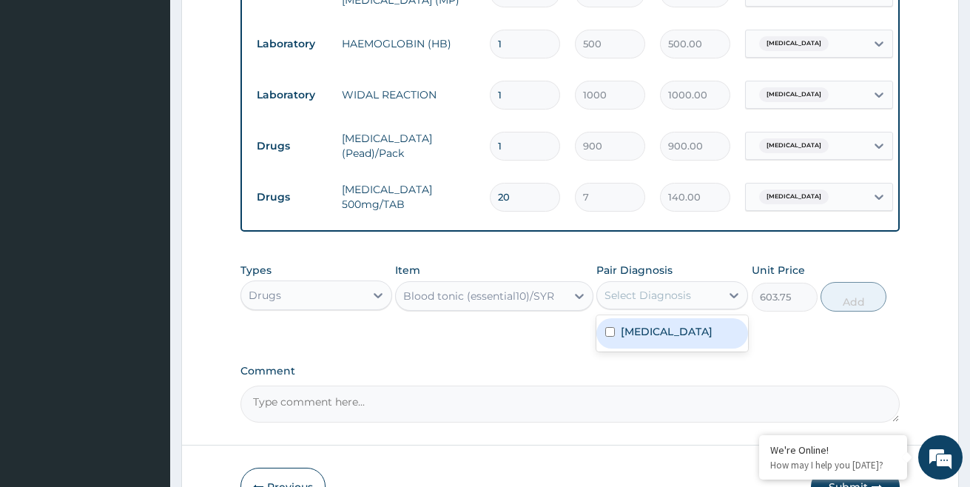
click at [676, 303] on div "Select Diagnosis" at bounding box center [648, 295] width 87 height 15
click at [679, 337] on label "Malaria, unspecified" at bounding box center [667, 331] width 92 height 15
checkbox input "true"
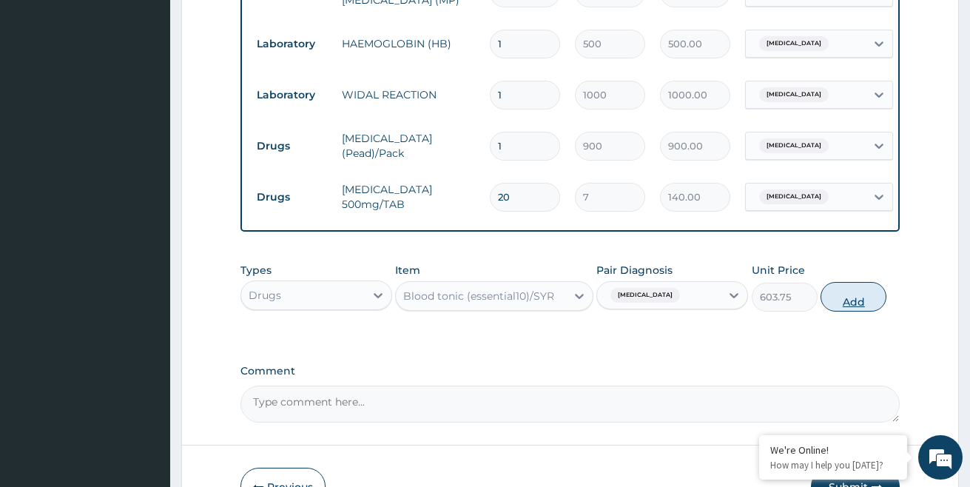
click at [862, 311] on button "Add" at bounding box center [854, 297] width 66 height 30
type input "0"
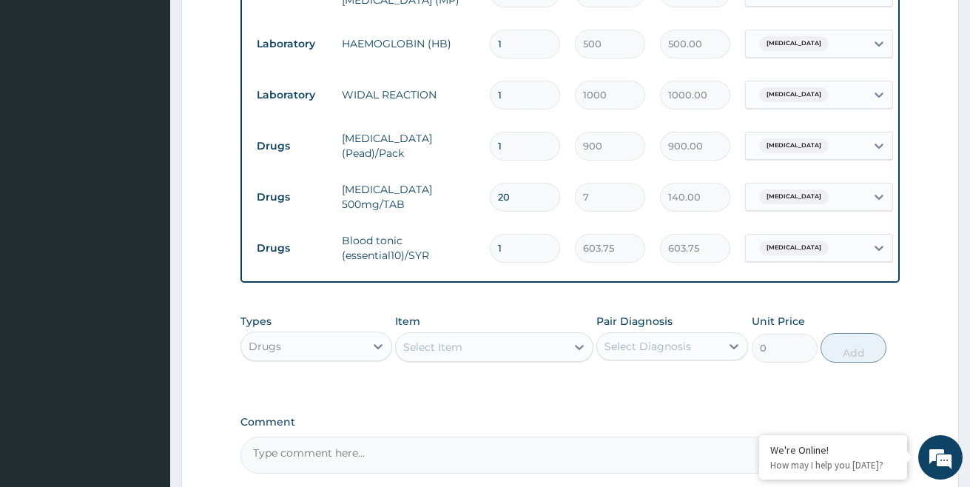
click at [434, 351] on div "Select Item" at bounding box center [432, 347] width 59 height 15
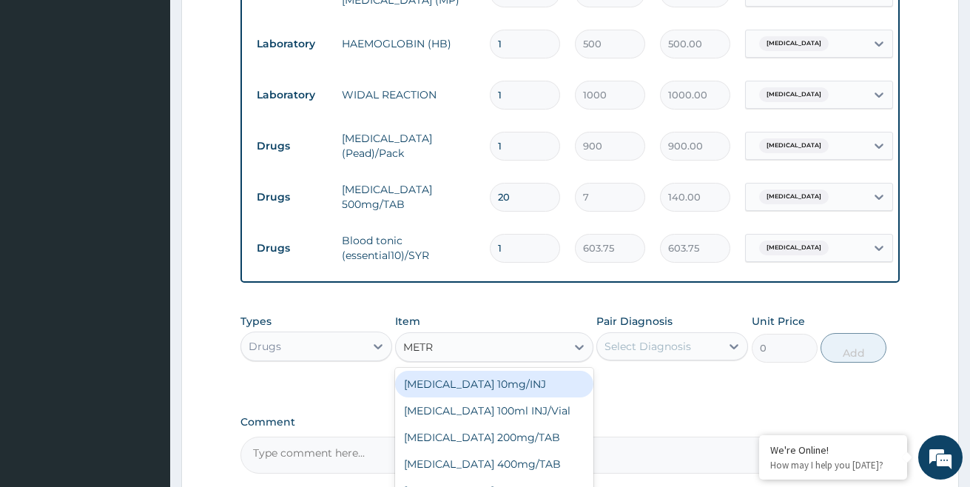
type input "METRO"
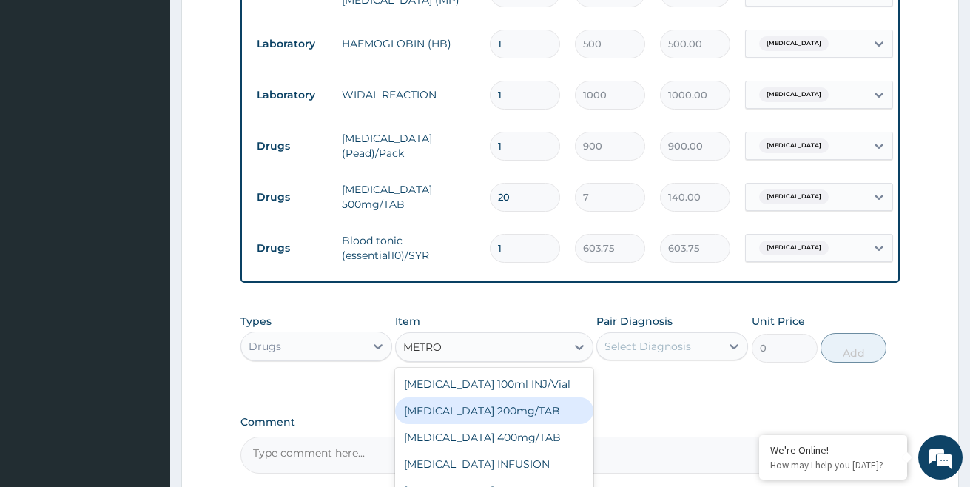
click at [547, 419] on div "[MEDICAL_DATA] 200mg/TAB" at bounding box center [494, 410] width 198 height 27
type input "40"
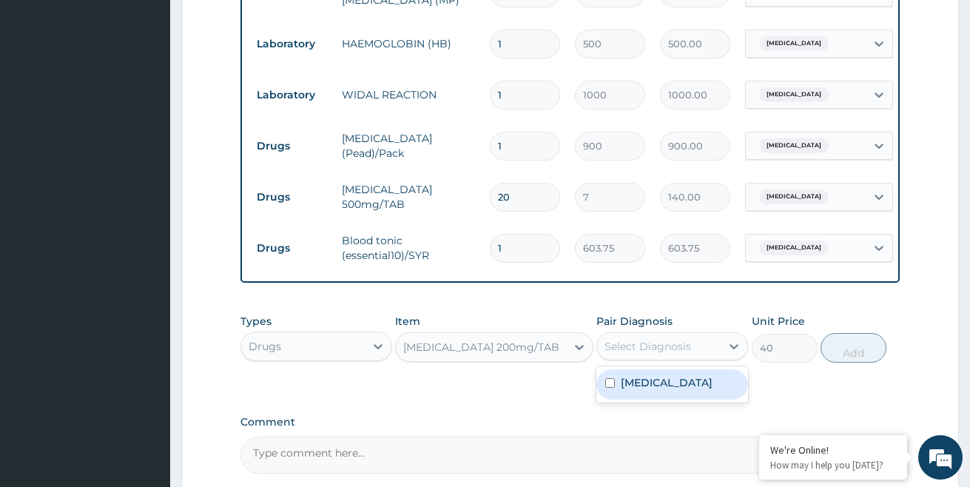
click at [656, 354] on div "Select Diagnosis" at bounding box center [648, 346] width 87 height 15
click at [645, 390] on label "Malaria, unspecified" at bounding box center [667, 382] width 92 height 15
checkbox input "true"
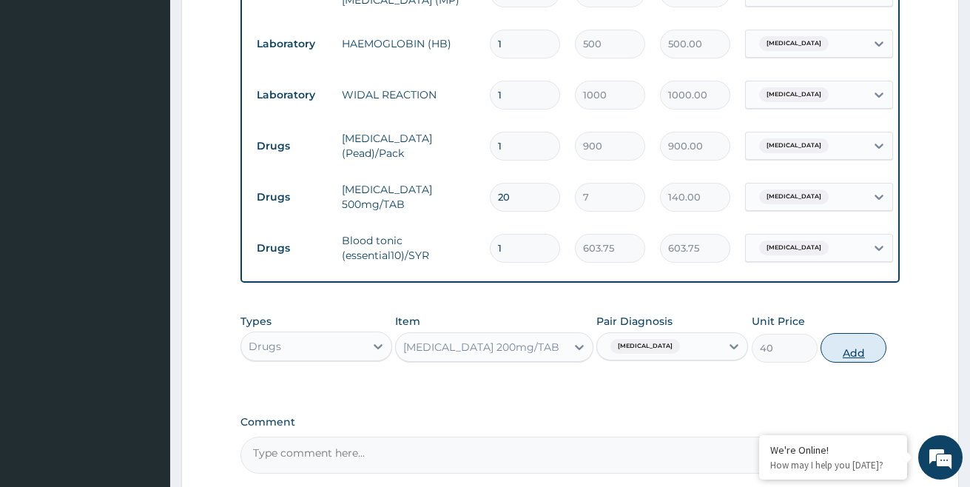
click at [849, 361] on button "Add" at bounding box center [854, 348] width 66 height 30
type input "0"
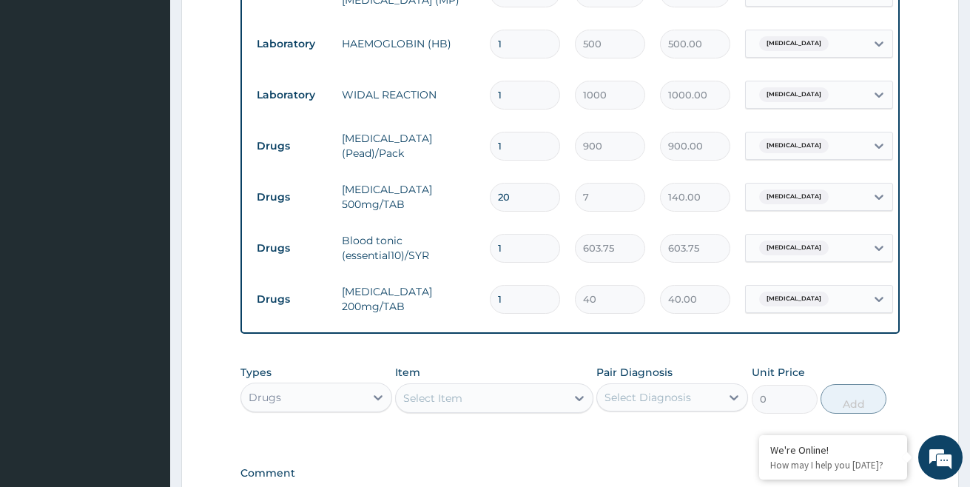
type input "0.00"
type input "1"
type input "40.00"
type input "15"
type input "600.00"
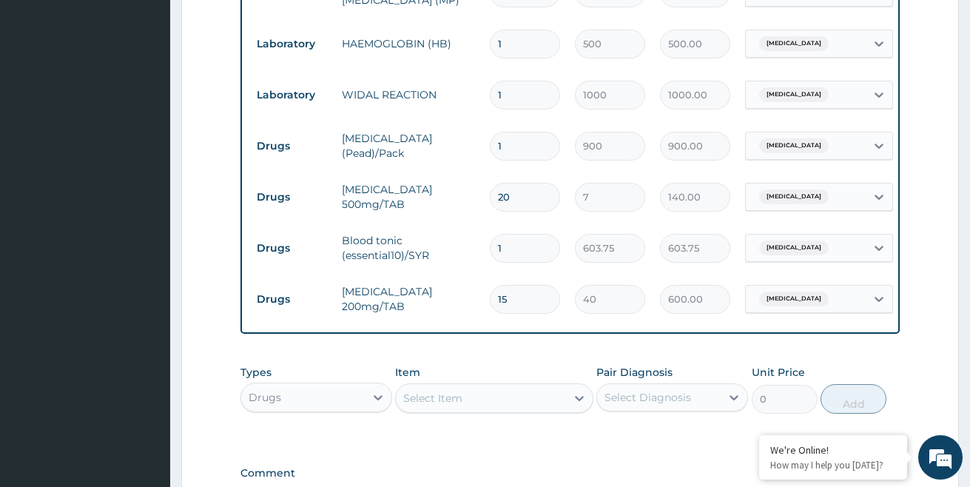
type input "15"
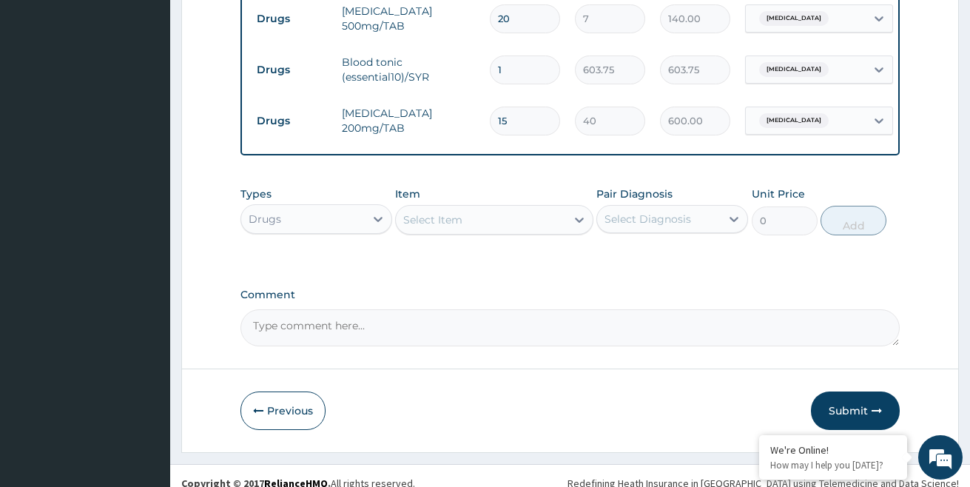
scroll to position [878, 0]
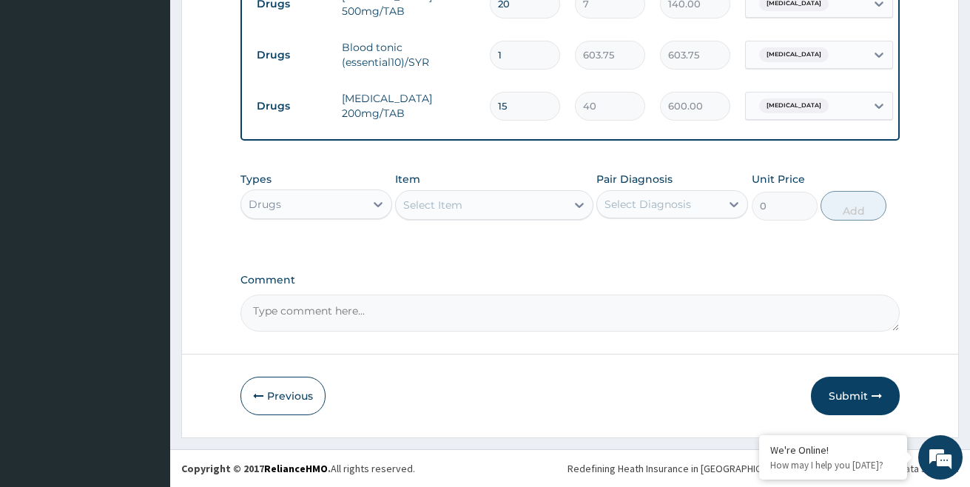
click at [419, 208] on div "Select Item" at bounding box center [432, 205] width 59 height 15
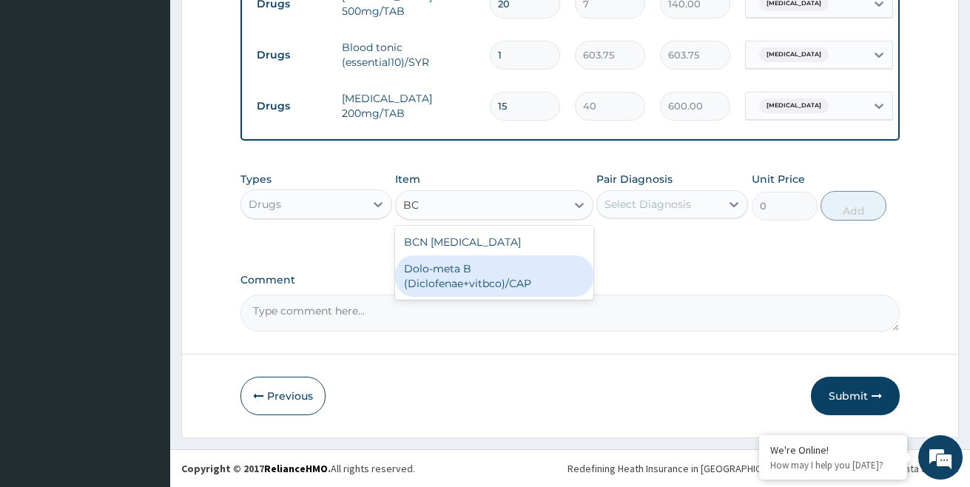
type input "B"
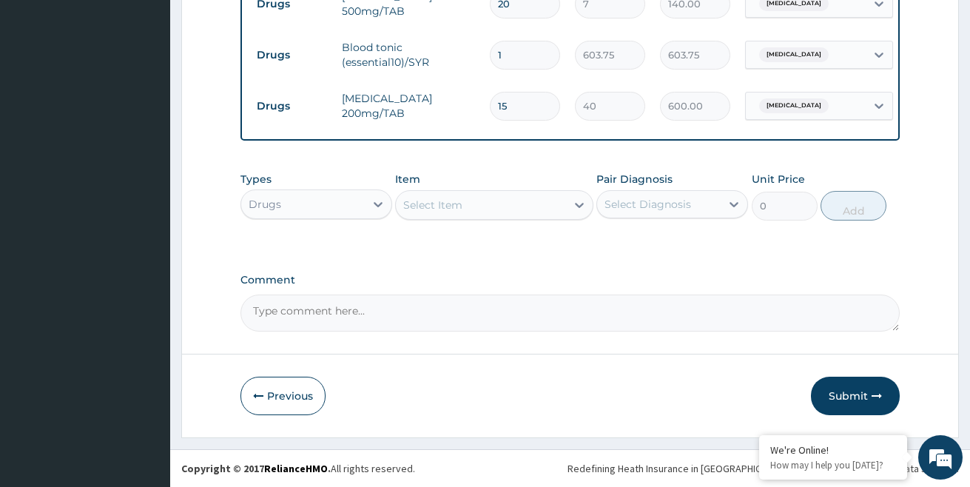
click at [497, 324] on textarea "Comment" at bounding box center [570, 313] width 660 height 37
type textarea "TREATED AS OUT PATIENT"
click at [856, 395] on button "Submit" at bounding box center [855, 396] width 89 height 38
click at [843, 394] on button "Submit" at bounding box center [855, 396] width 89 height 38
click at [258, 388] on button "Previous" at bounding box center [282, 396] width 85 height 38
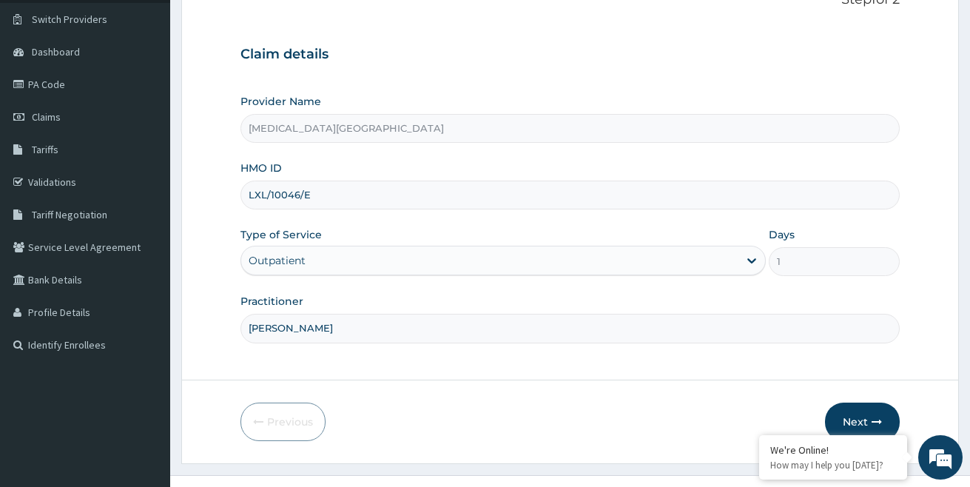
scroll to position [135, 0]
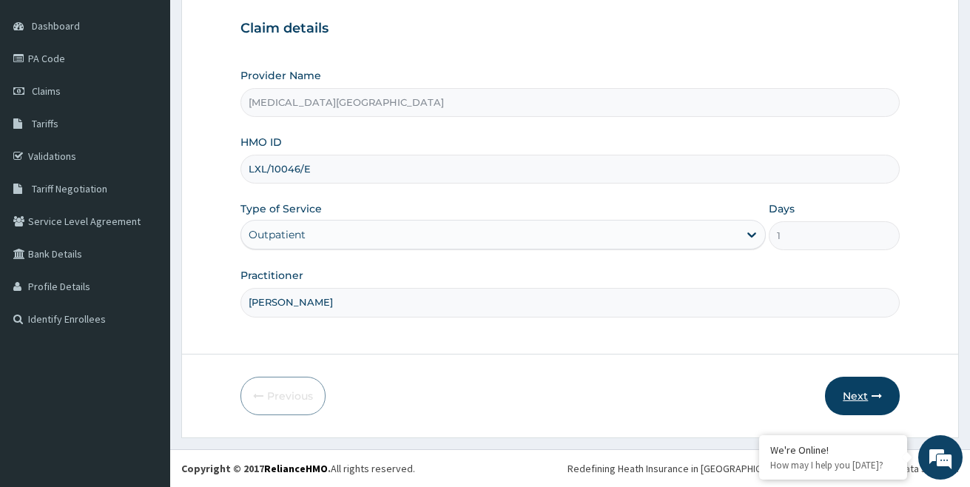
click at [848, 394] on button "Next" at bounding box center [862, 396] width 75 height 38
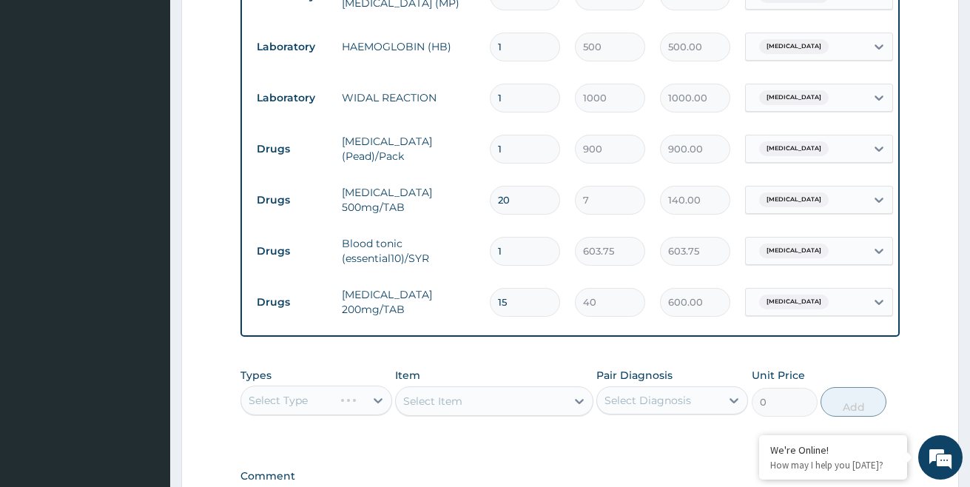
scroll to position [878, 0]
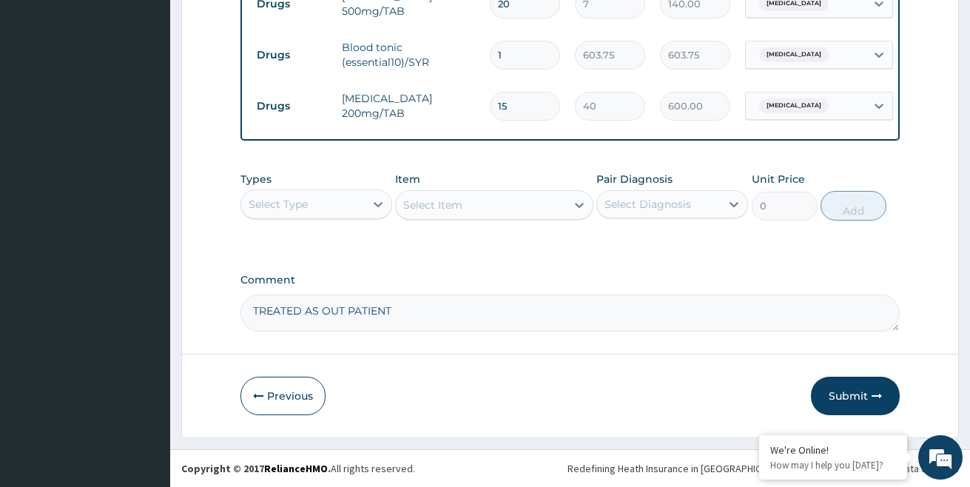
click at [851, 393] on button "Submit" at bounding box center [855, 396] width 89 height 38
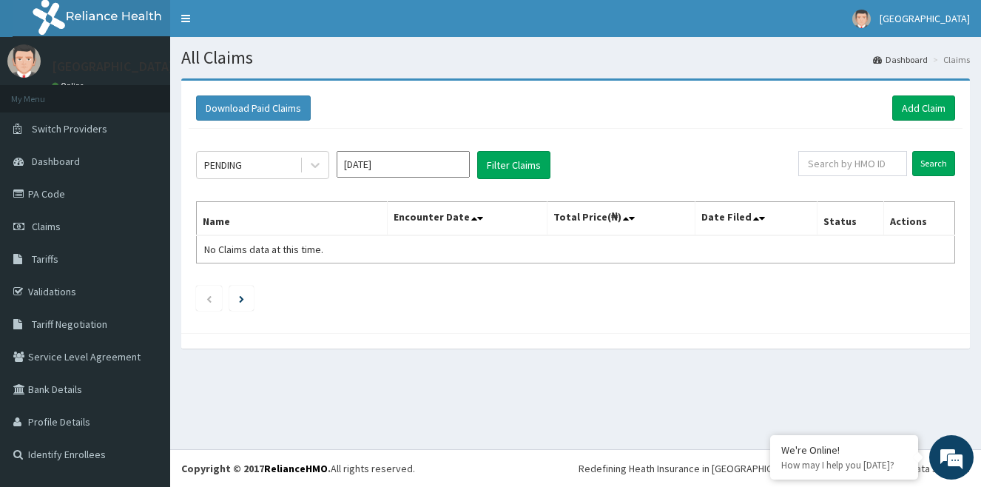
click at [782, 386] on div "All Claims Dashboard Claims Download Paid Claims Add Claim × Note you can only …" at bounding box center [575, 243] width 811 height 412
click at [906, 101] on link "Add Claim" at bounding box center [923, 107] width 63 height 25
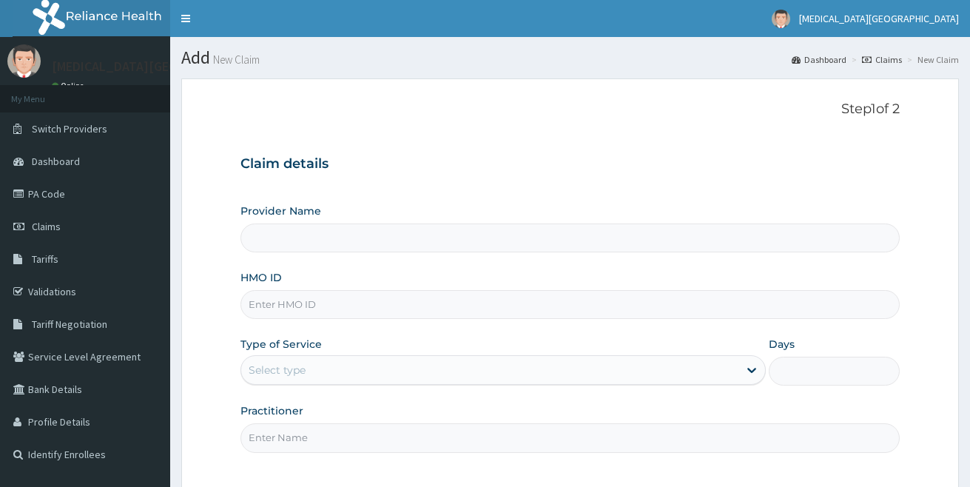
type input "[MEDICAL_DATA][GEOGRAPHIC_DATA]"
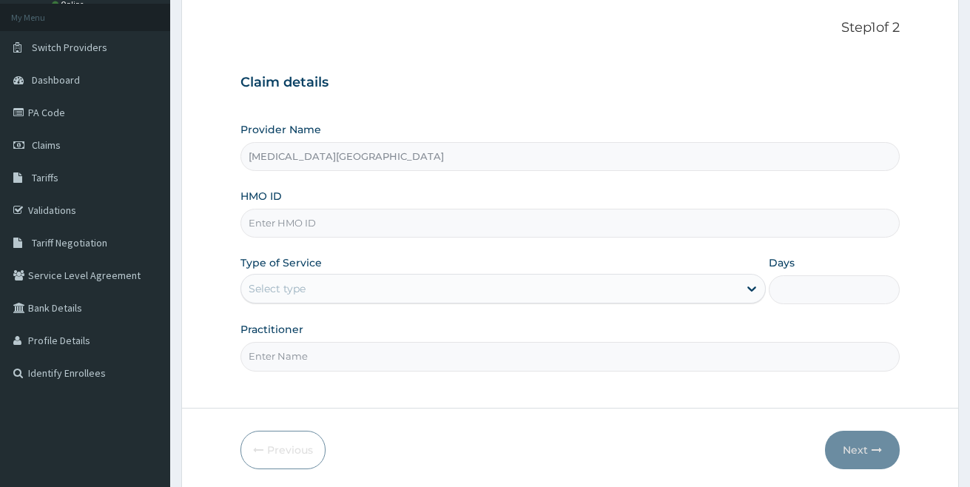
scroll to position [135, 0]
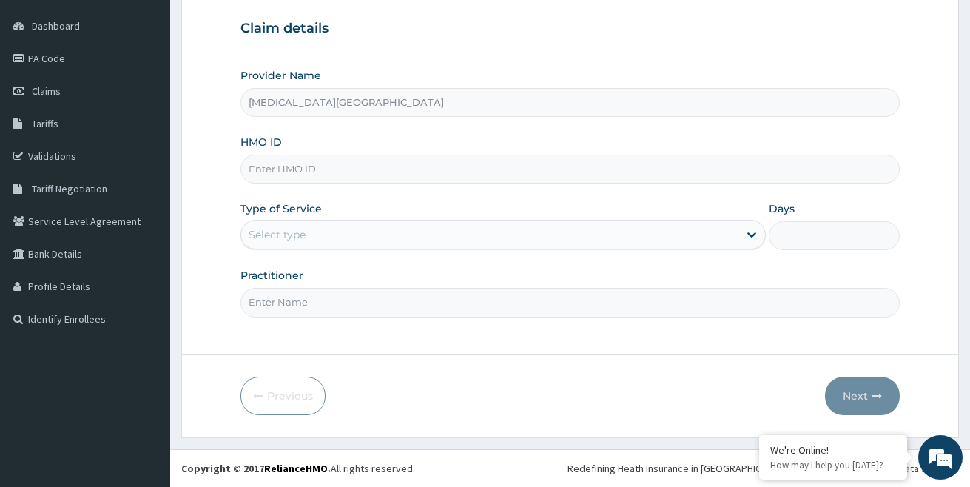
click at [314, 172] on input "HMO ID" at bounding box center [570, 169] width 660 height 29
click at [793, 138] on div "HMO ID" at bounding box center [570, 159] width 660 height 49
click at [300, 172] on input "HMO ID" at bounding box center [570, 169] width 660 height 29
type input "LXL/10046/E"
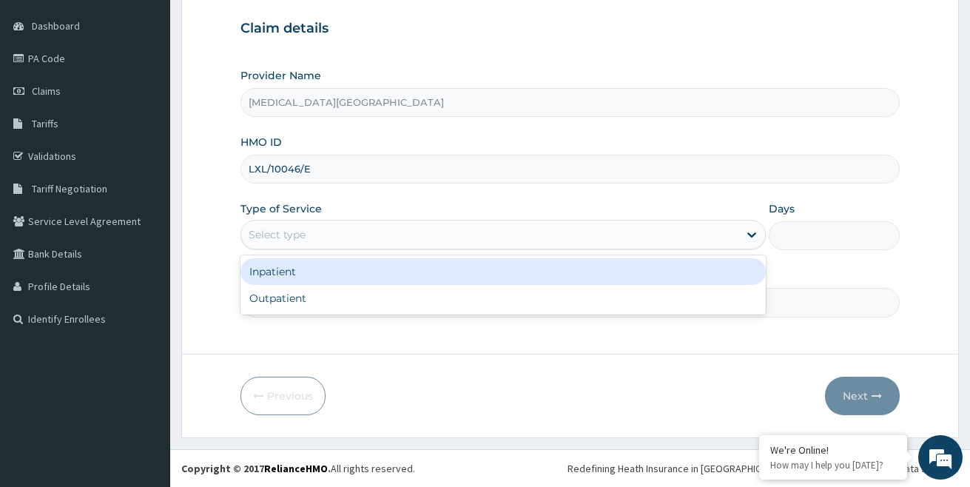
click at [309, 229] on div "Select type" at bounding box center [489, 235] width 497 height 24
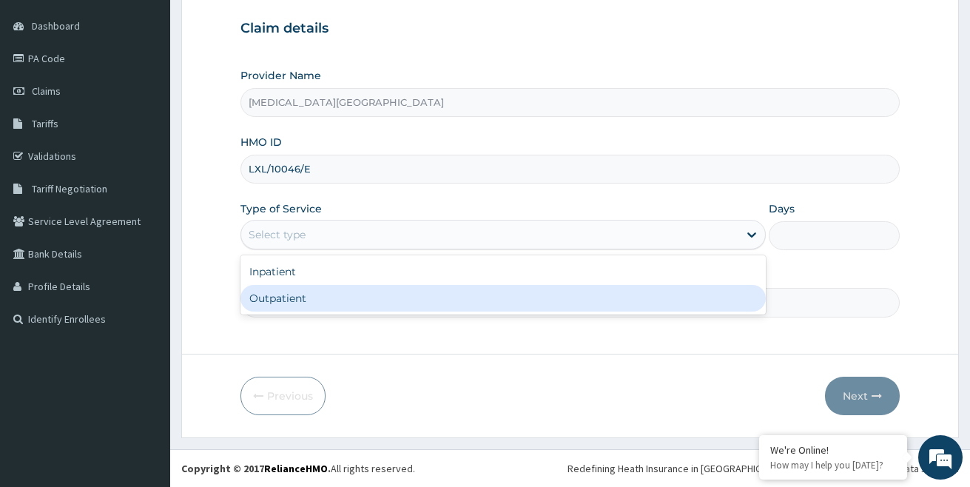
click at [293, 297] on div "Outpatient" at bounding box center [502, 298] width 525 height 27
type input "1"
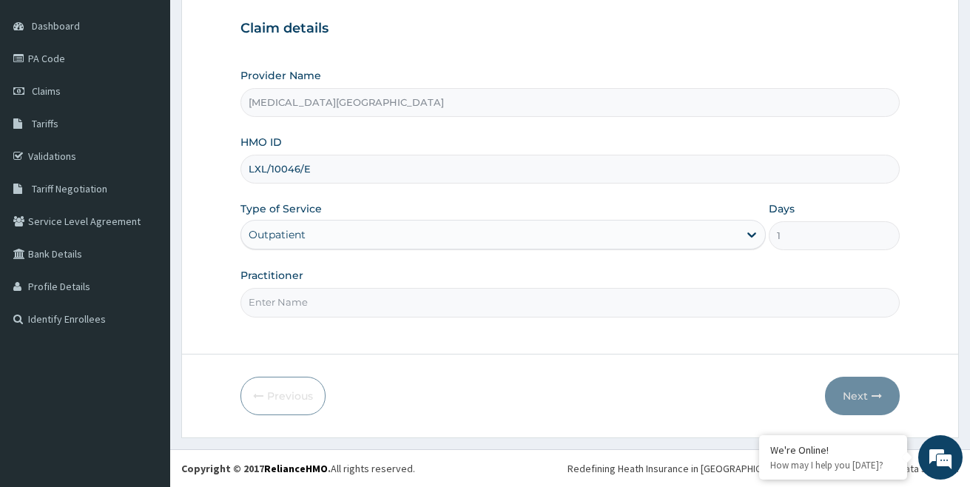
click at [383, 302] on input "Practitioner" at bounding box center [570, 302] width 660 height 29
type input "DR DAN ABUBAKAR"
click at [859, 395] on button "Next" at bounding box center [862, 396] width 75 height 38
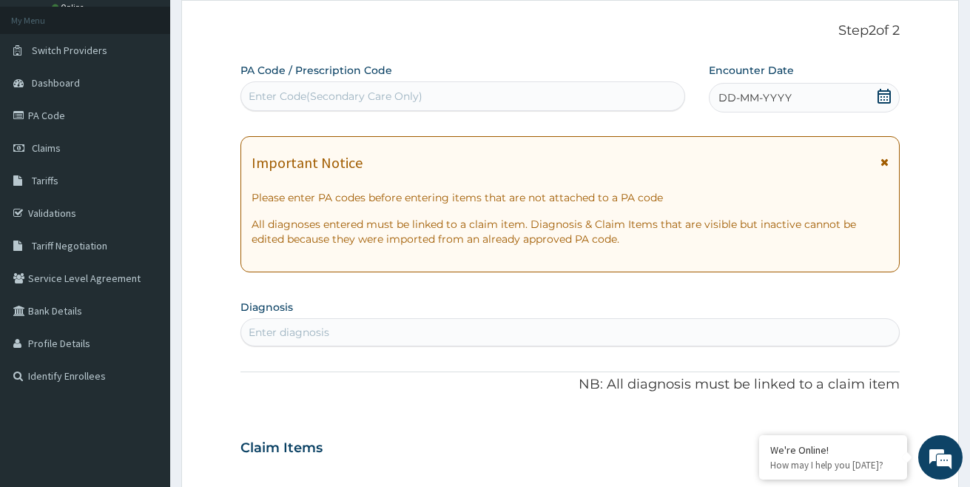
scroll to position [61, 0]
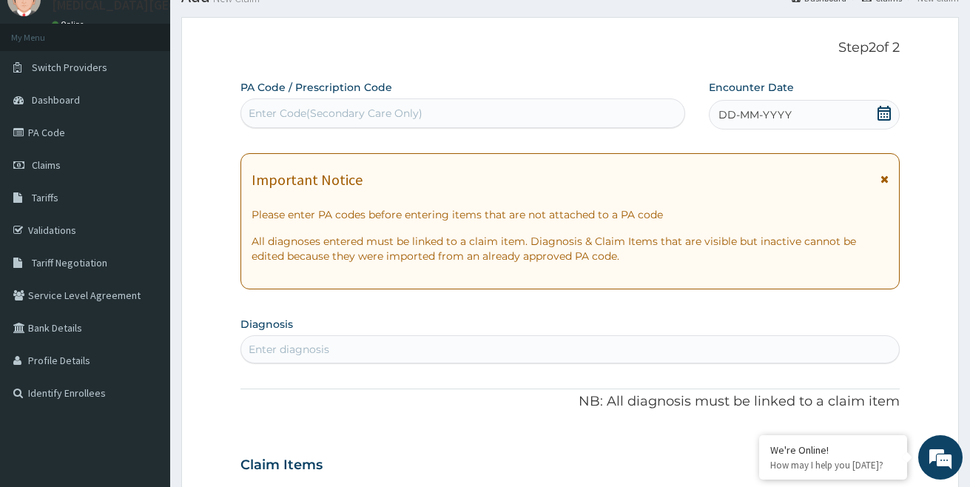
click at [747, 111] on span "DD-MM-YYYY" at bounding box center [755, 114] width 73 height 15
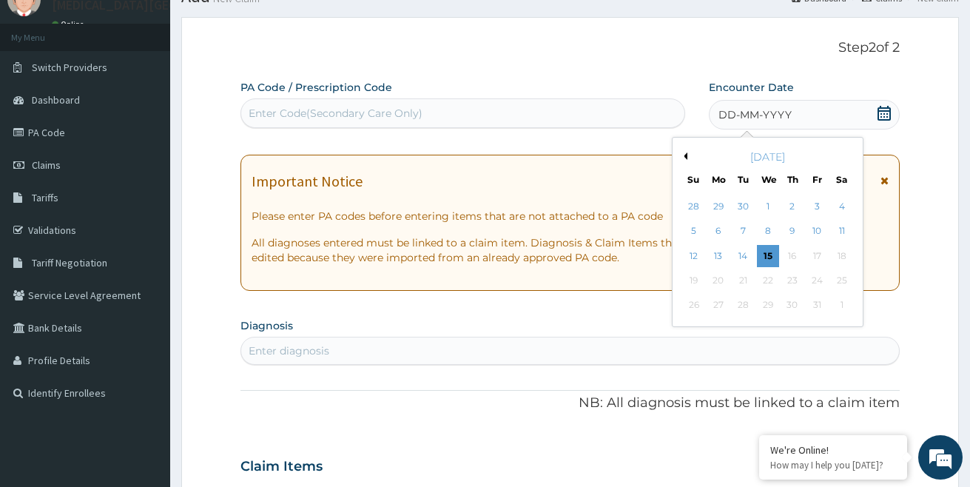
click at [685, 154] on button "Previous Month" at bounding box center [683, 155] width 7 height 7
click at [851, 154] on button "Next Month" at bounding box center [852, 155] width 7 height 7
click at [741, 254] on div "14" at bounding box center [744, 256] width 22 height 22
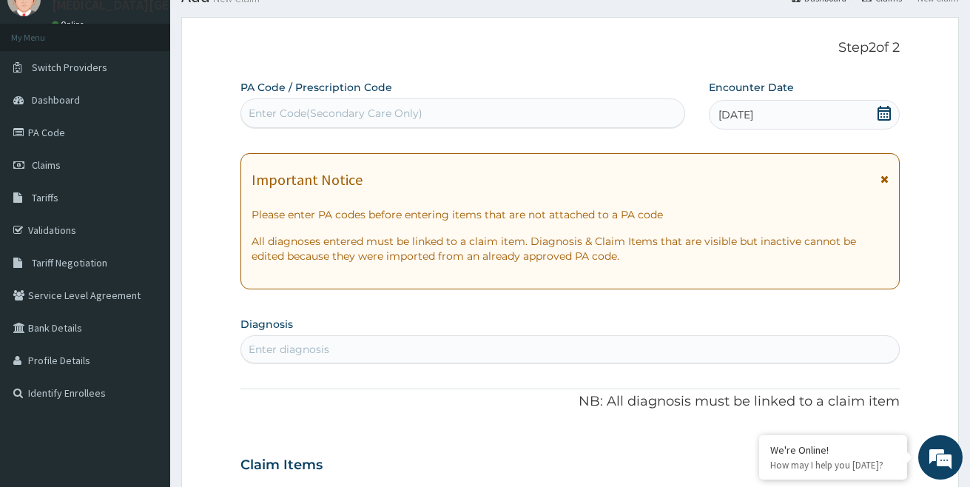
click at [346, 348] on div "Enter diagnosis" at bounding box center [570, 349] width 659 height 24
type input "BRONCHITIS"
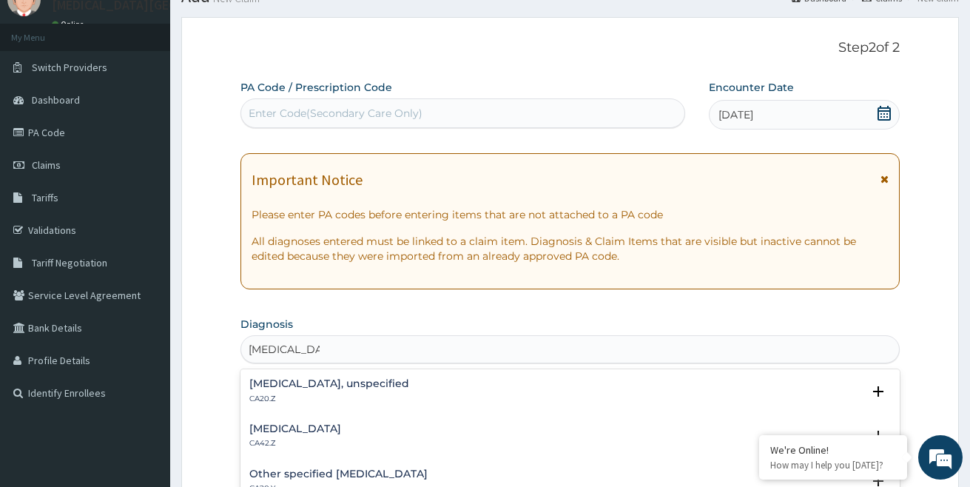
click at [356, 381] on h4 "Bronchitis, unspecified" at bounding box center [329, 383] width 160 height 11
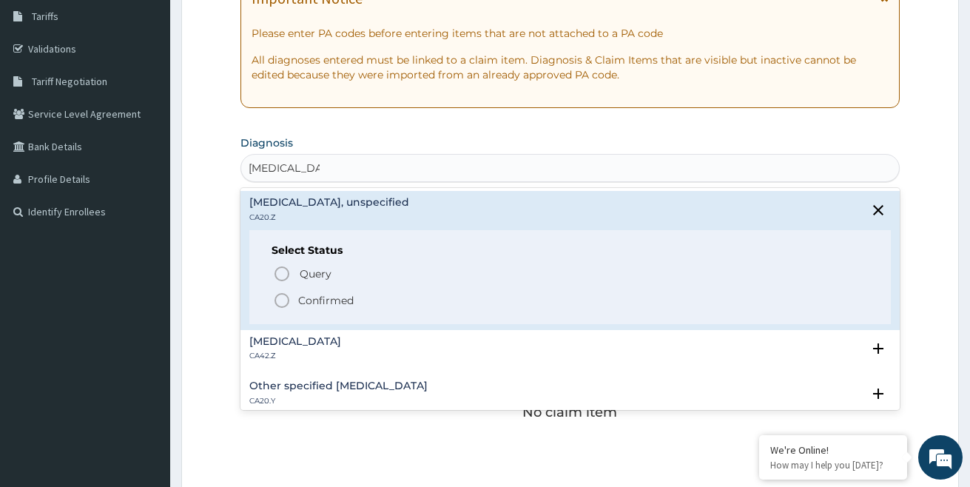
scroll to position [283, 0]
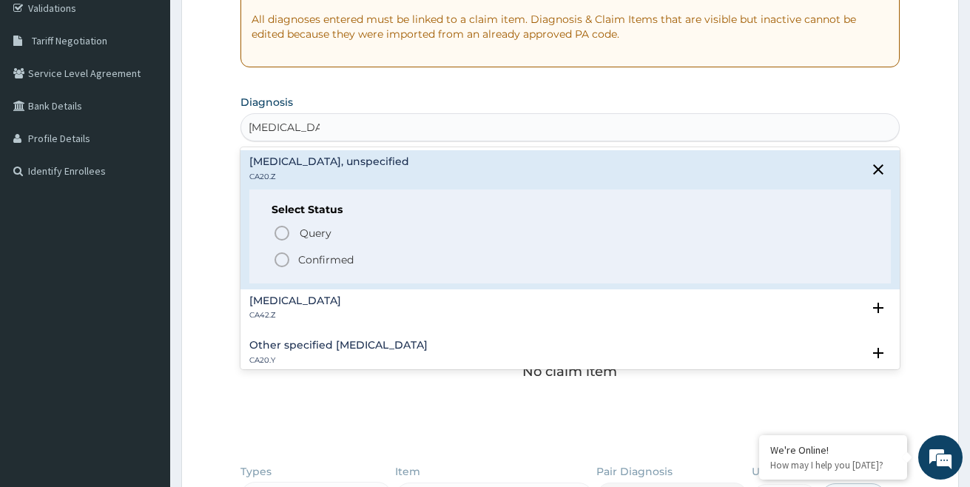
click at [280, 259] on icon "status option filled" at bounding box center [282, 260] width 18 height 18
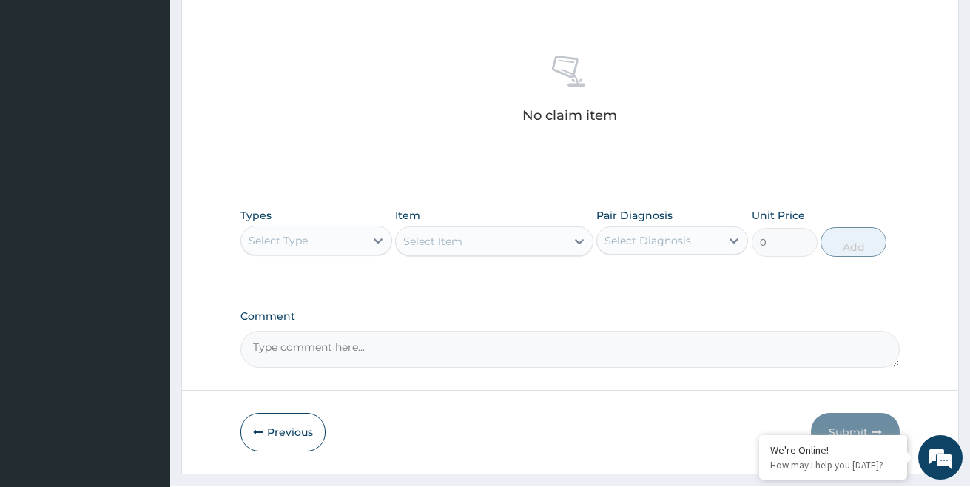
scroll to position [580, 0]
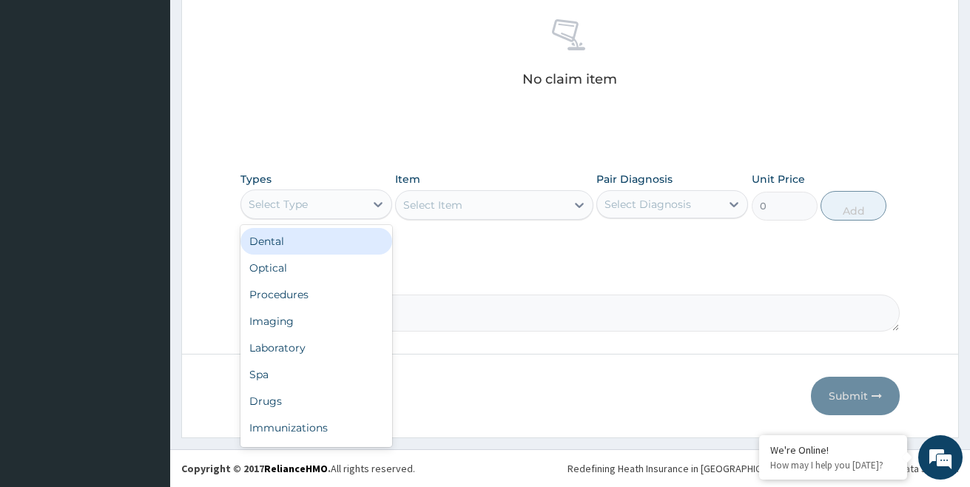
click at [336, 207] on div "Select Type" at bounding box center [303, 204] width 124 height 24
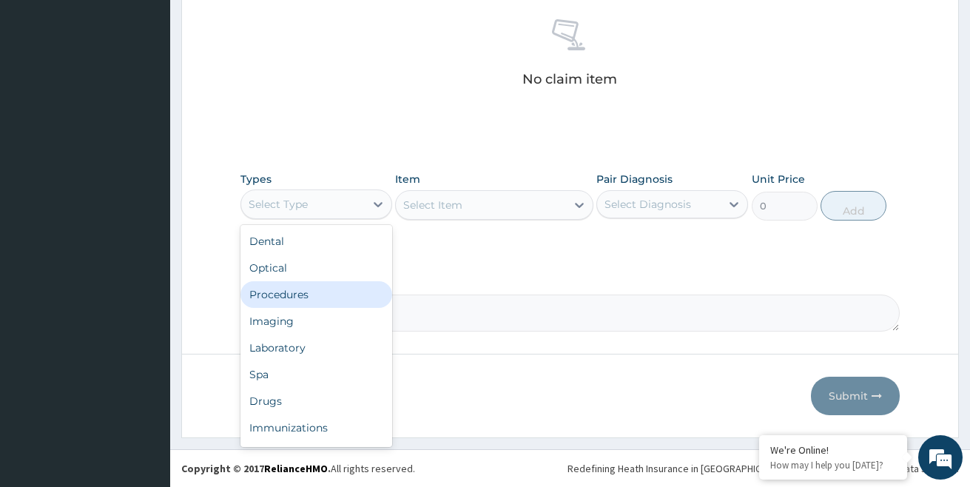
click at [294, 296] on div "Procedures" at bounding box center [316, 294] width 152 height 27
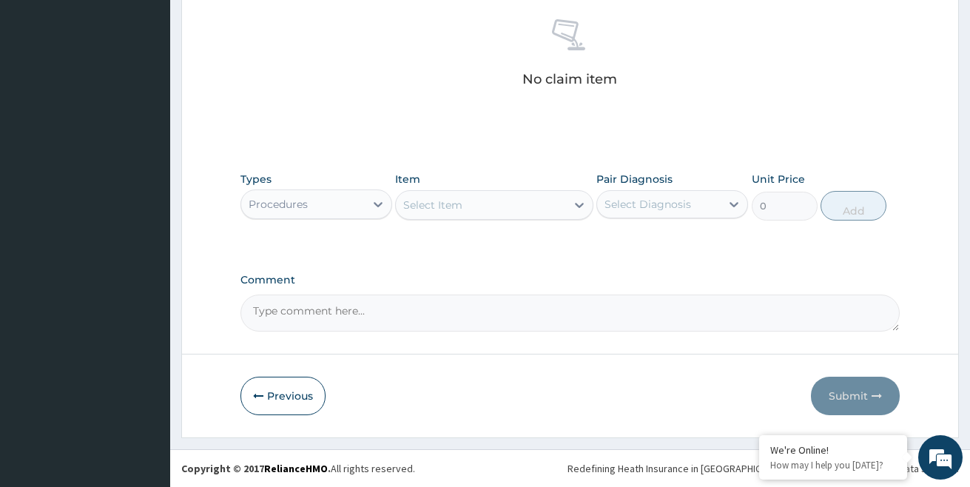
click at [818, 92] on div "No claim item" at bounding box center [570, 55] width 660 height 170
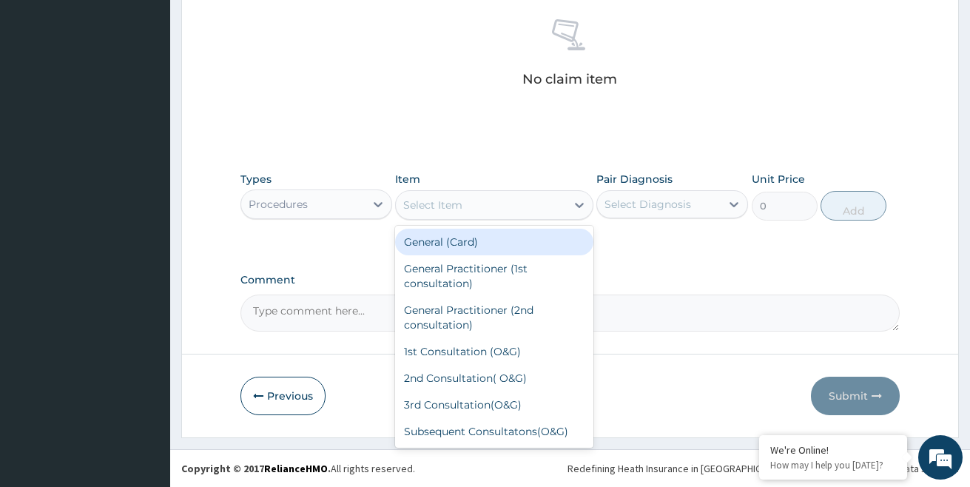
click at [431, 201] on div "Select Item" at bounding box center [432, 205] width 59 height 15
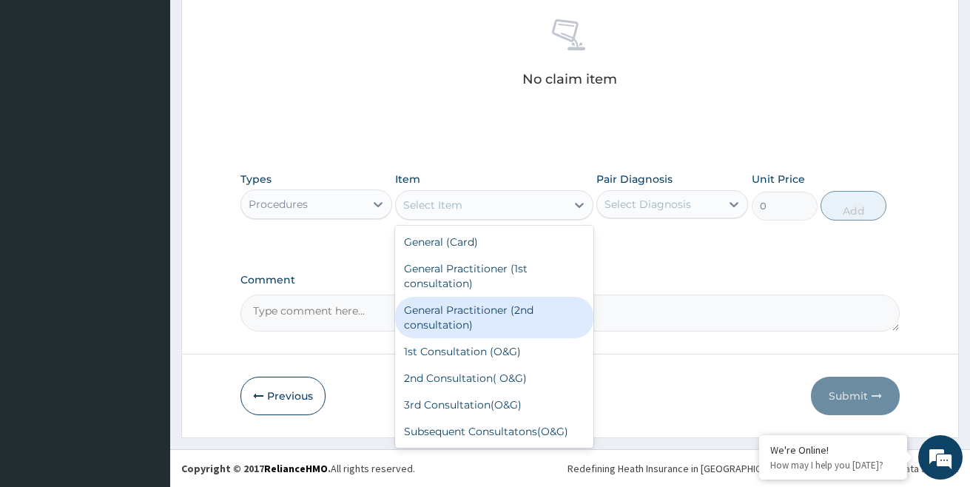
click at [457, 314] on div "General Practitioner (2nd consultation)" at bounding box center [494, 317] width 198 height 41
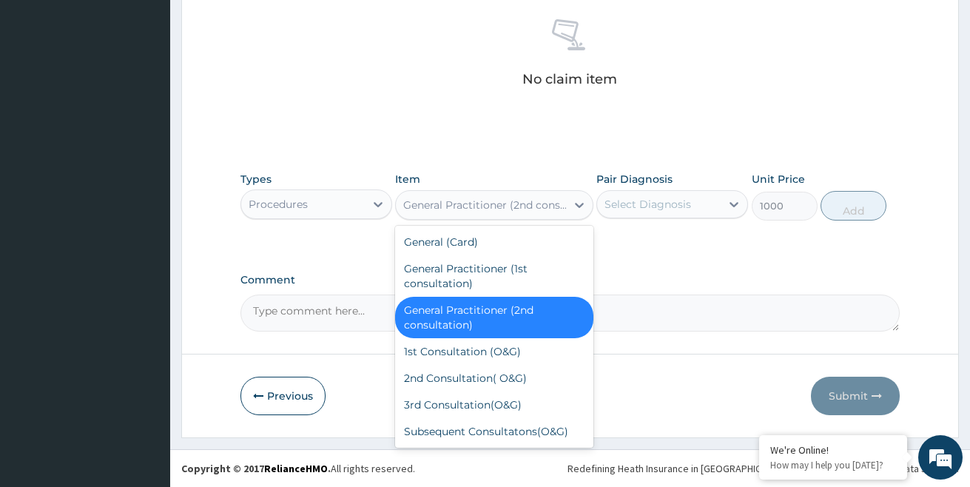
click at [554, 208] on div "General Practitioner (2nd consultation)" at bounding box center [485, 205] width 164 height 15
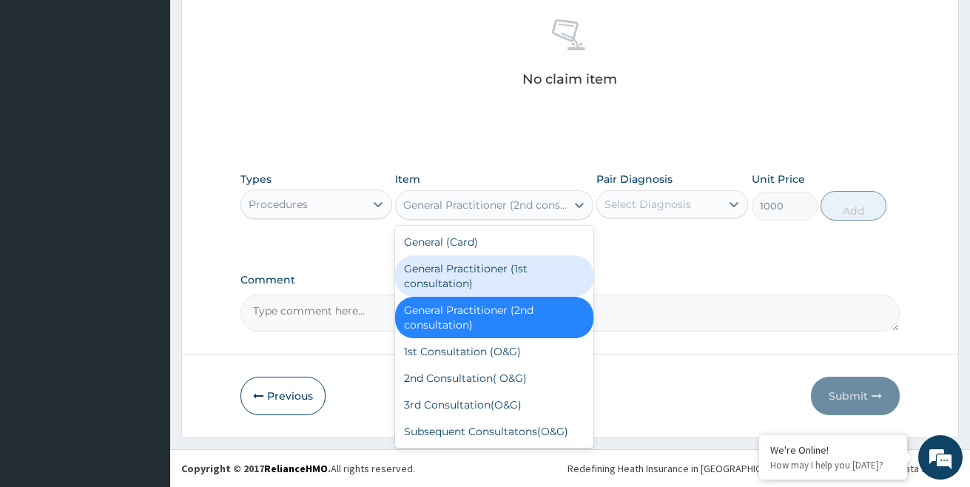
click at [462, 278] on div "General Practitioner (1st consultation)" at bounding box center [494, 275] width 198 height 41
type input "1500"
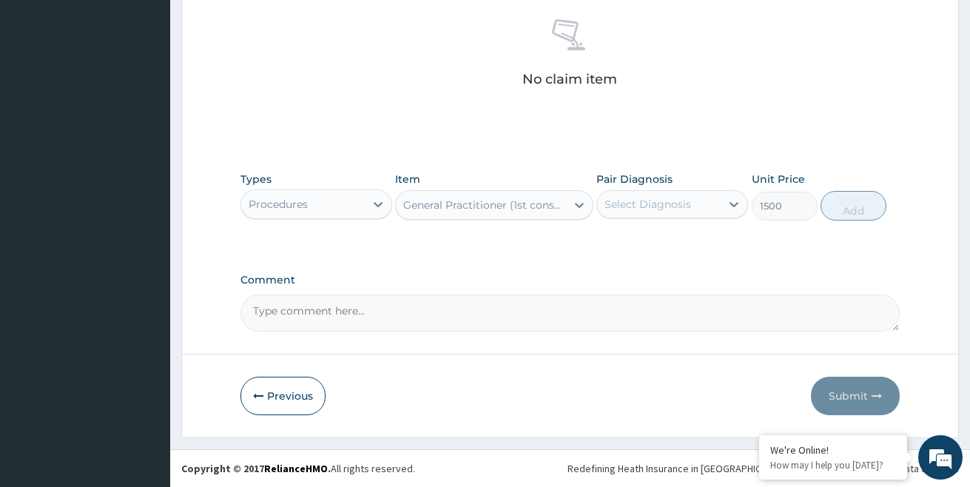
click at [662, 209] on div "Select Diagnosis" at bounding box center [648, 204] width 87 height 15
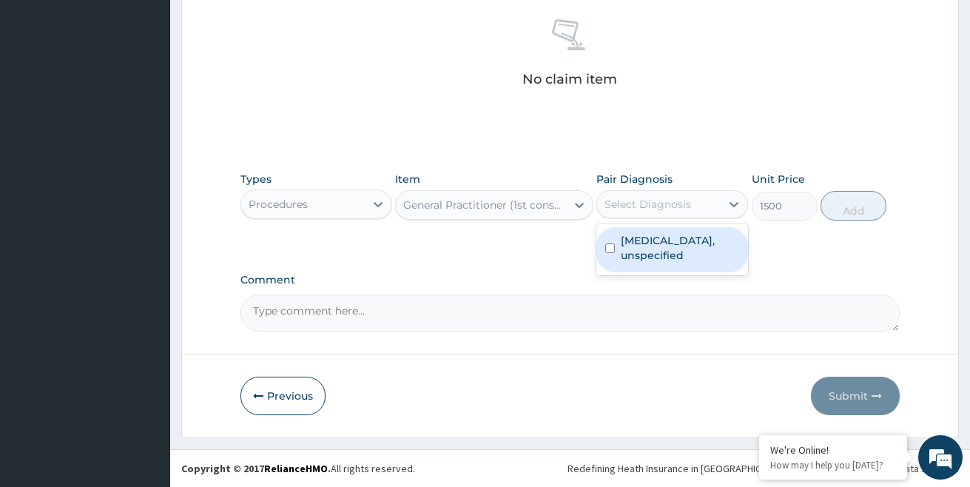
click at [642, 252] on label "Bronchitis, unspecified" at bounding box center [680, 248] width 118 height 30
checkbox input "true"
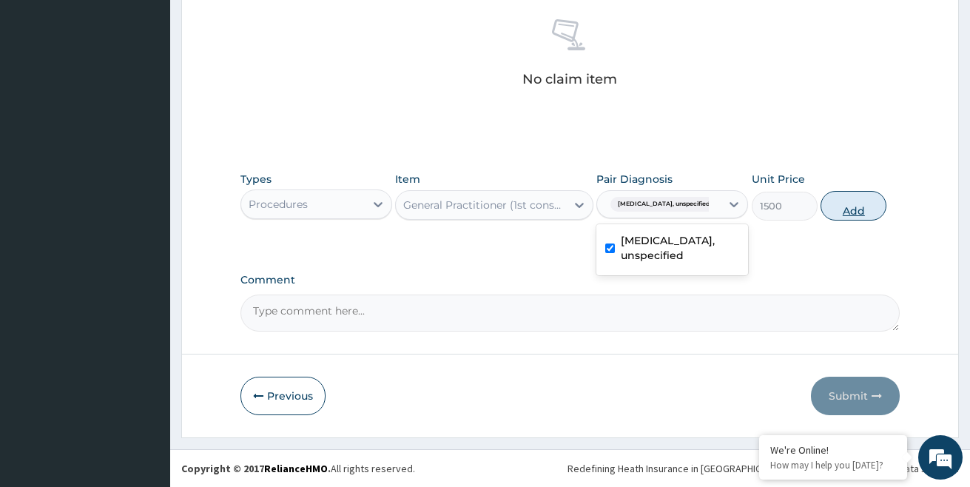
click at [845, 212] on button "Add" at bounding box center [854, 206] width 66 height 30
type input "0"
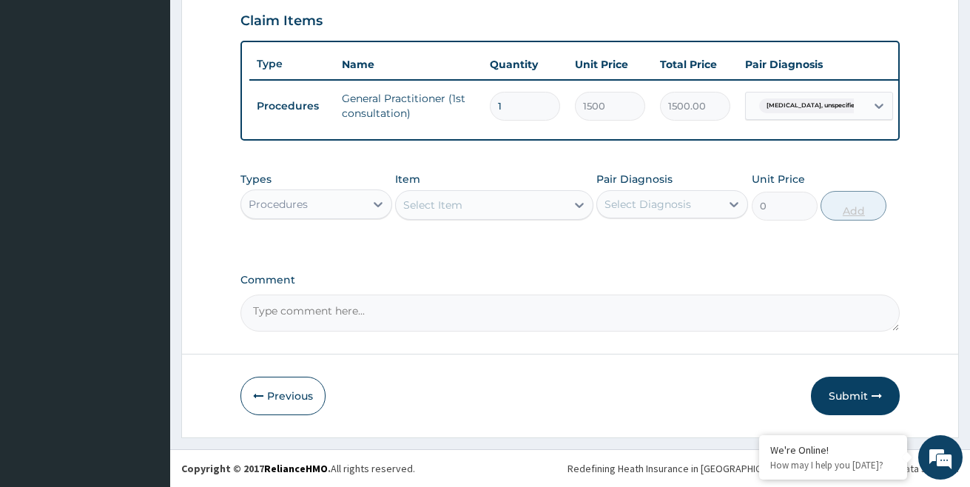
scroll to position [521, 0]
click at [362, 206] on div "Procedures" at bounding box center [303, 204] width 124 height 24
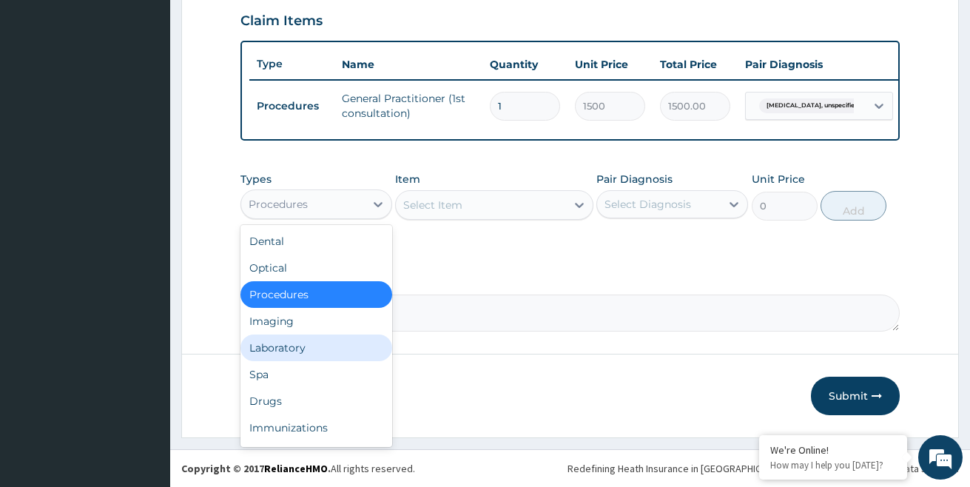
click at [302, 351] on div "Laboratory" at bounding box center [316, 347] width 152 height 27
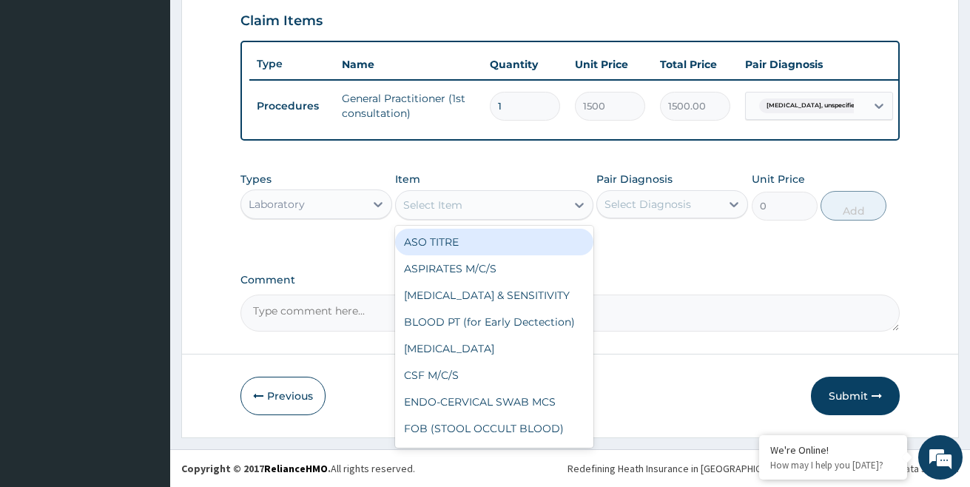
click at [450, 207] on div "Select Item" at bounding box center [432, 205] width 59 height 15
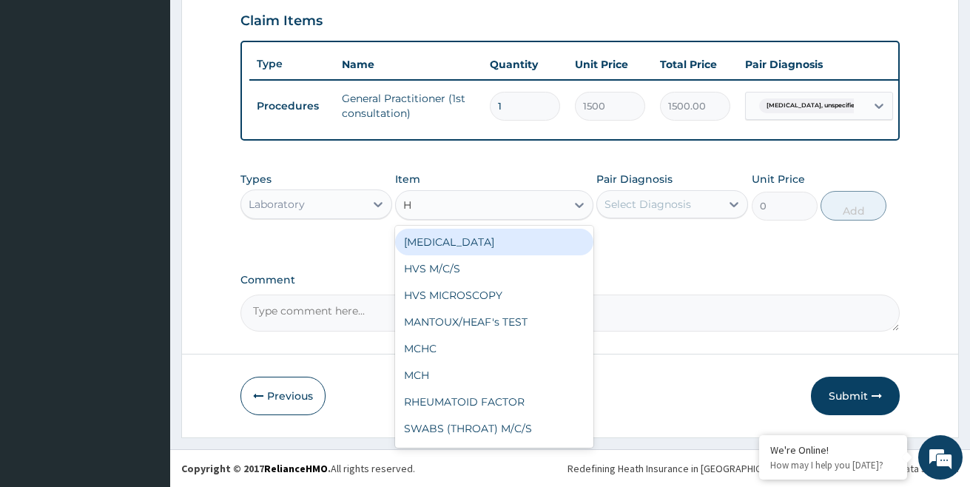
type input "HB"
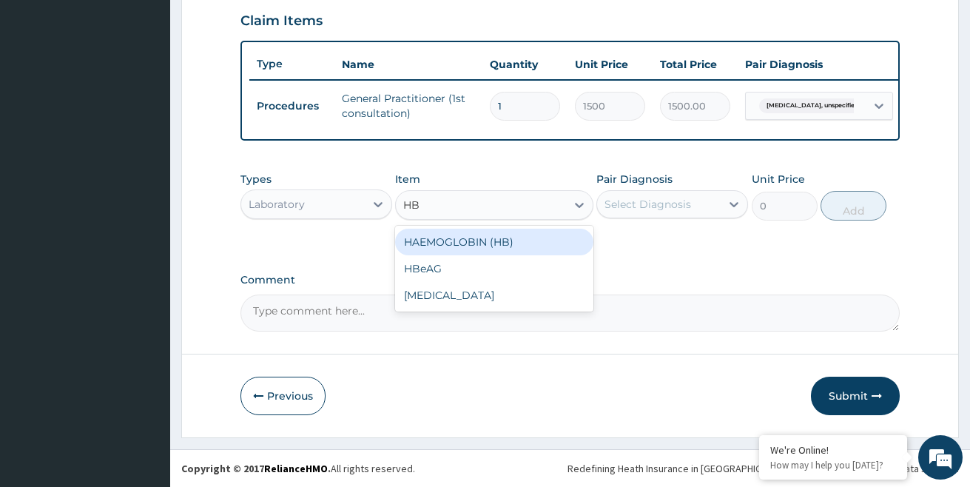
click at [482, 246] on div "HAEMOGLOBIN (HB)" at bounding box center [494, 242] width 198 height 27
type input "500"
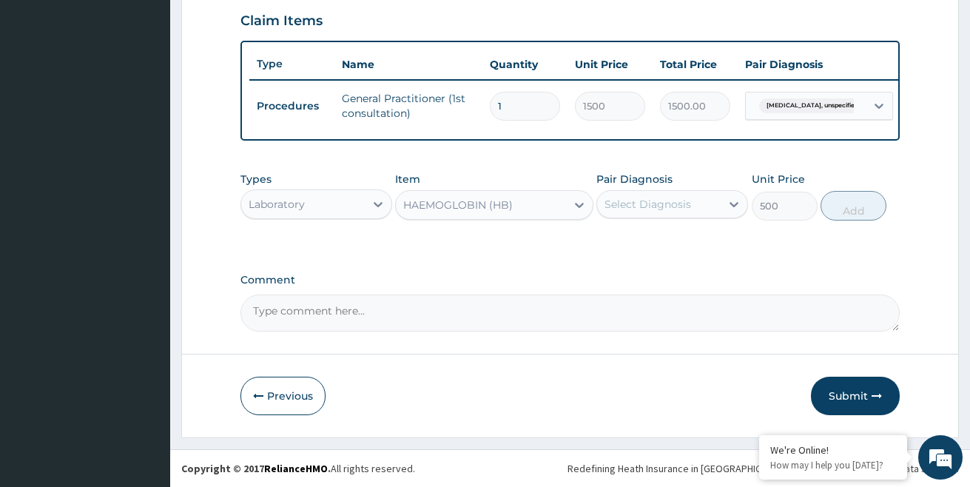
click at [673, 207] on div "Select Diagnosis" at bounding box center [648, 204] width 87 height 15
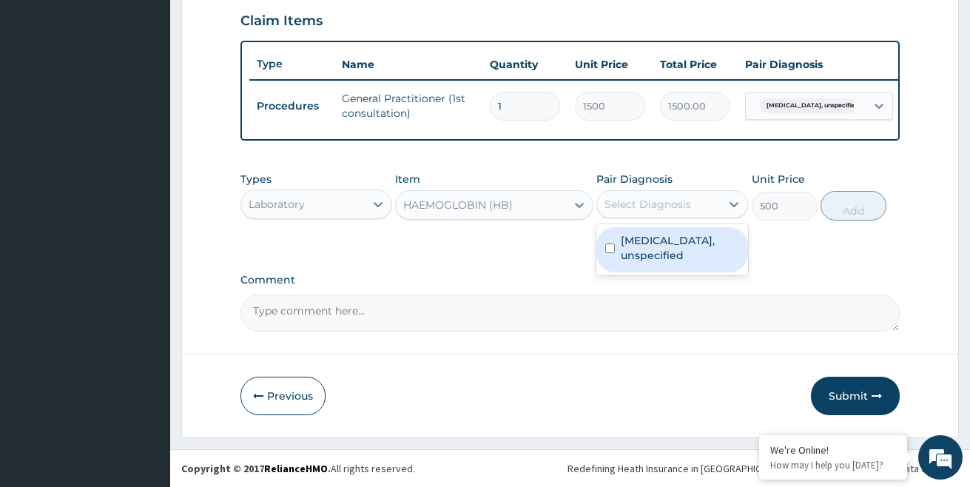
click at [647, 243] on label "Bronchitis, unspecified" at bounding box center [680, 248] width 118 height 30
checkbox input "true"
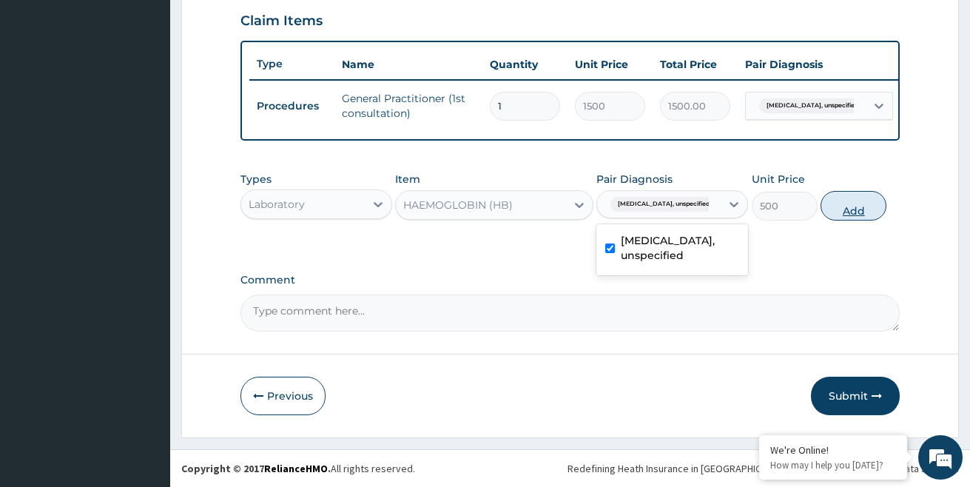
click at [850, 203] on button "Add" at bounding box center [854, 206] width 66 height 30
type input "0"
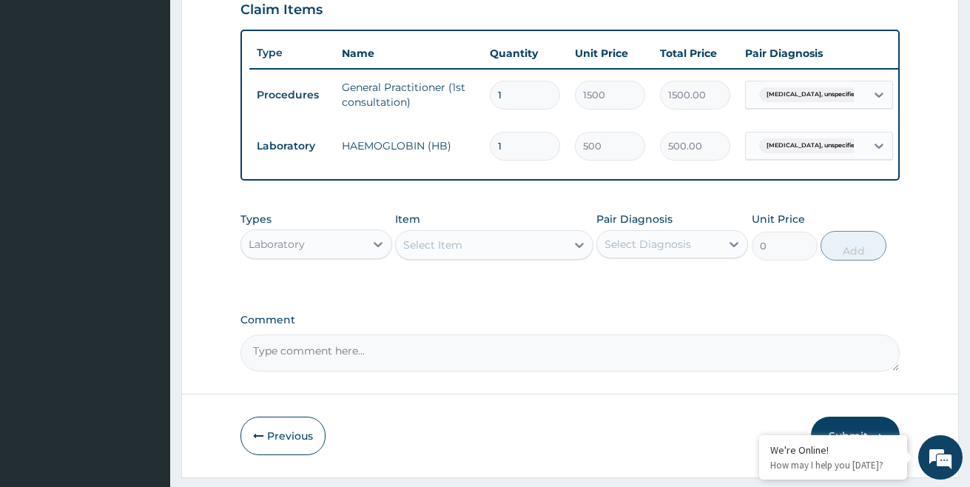
click at [458, 252] on div "Select Item" at bounding box center [432, 245] width 59 height 15
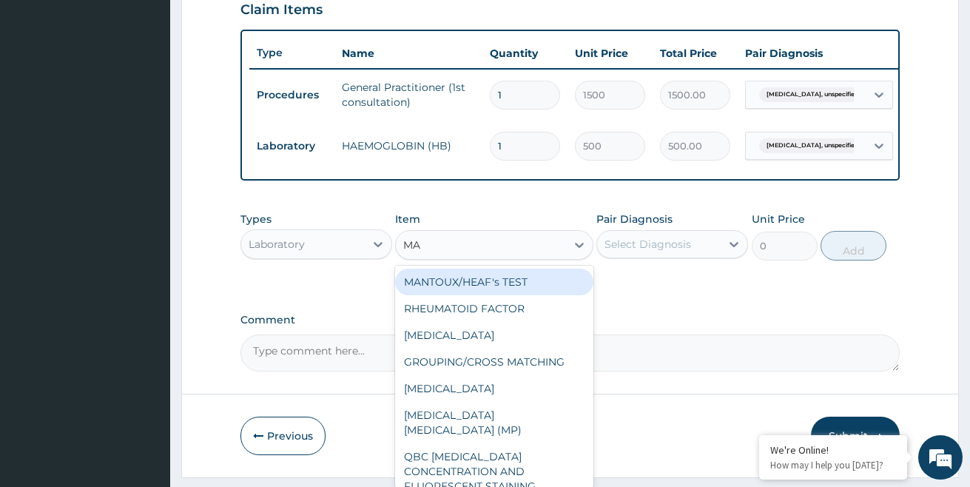
type input "MAL"
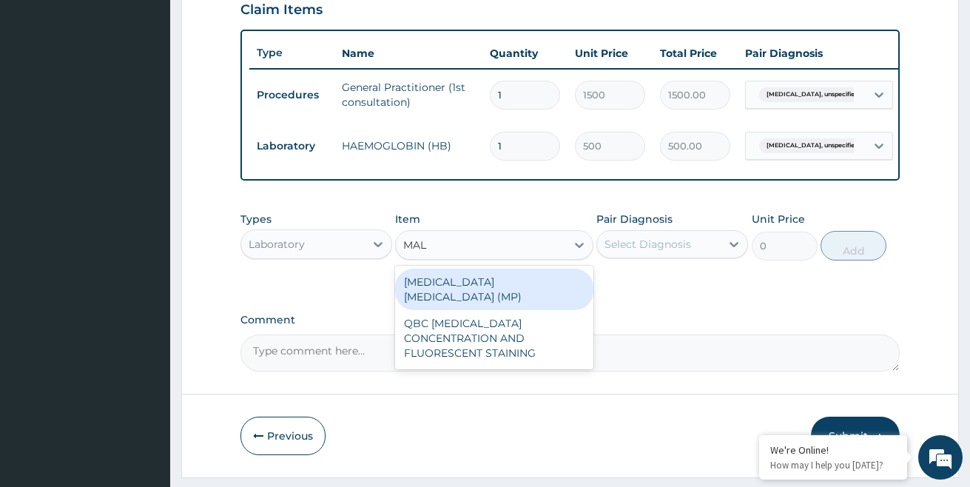
click at [476, 297] on div "MALARIA PARASITE (MP)" at bounding box center [494, 289] width 198 height 41
type input "560"
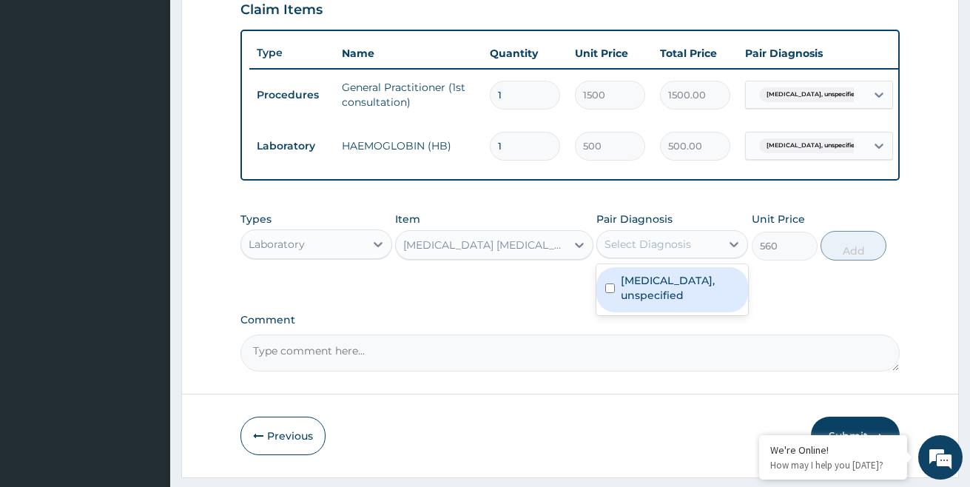
click at [657, 252] on div "Select Diagnosis" at bounding box center [648, 244] width 87 height 15
click at [628, 294] on label "Bronchitis, unspecified" at bounding box center [680, 288] width 118 height 30
checkbox input "true"
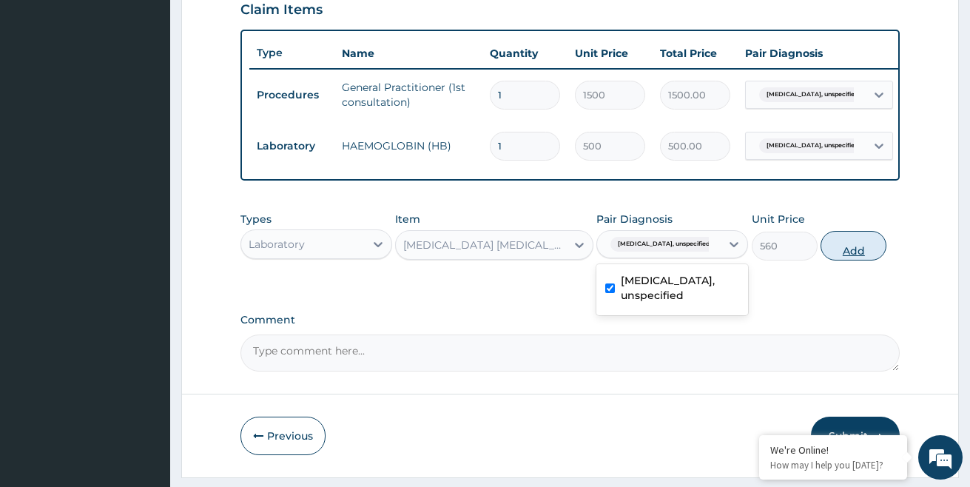
click at [852, 260] on button "Add" at bounding box center [854, 246] width 66 height 30
type input "0"
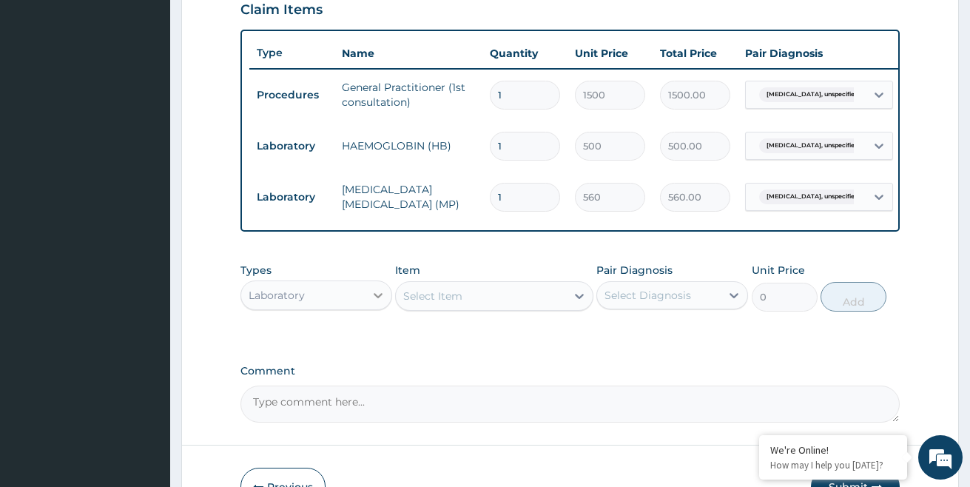
click at [369, 309] on div at bounding box center [378, 295] width 27 height 27
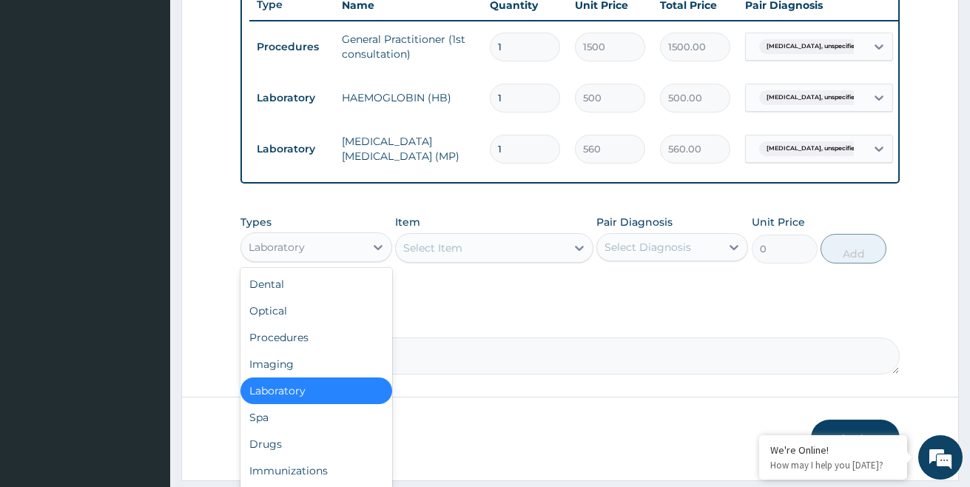
scroll to position [623, 0]
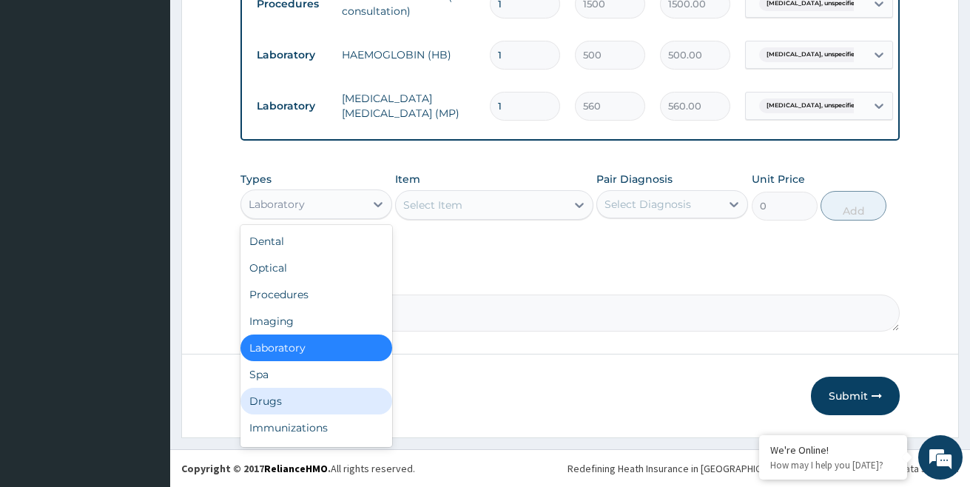
click at [317, 400] on div "Drugs" at bounding box center [316, 401] width 152 height 27
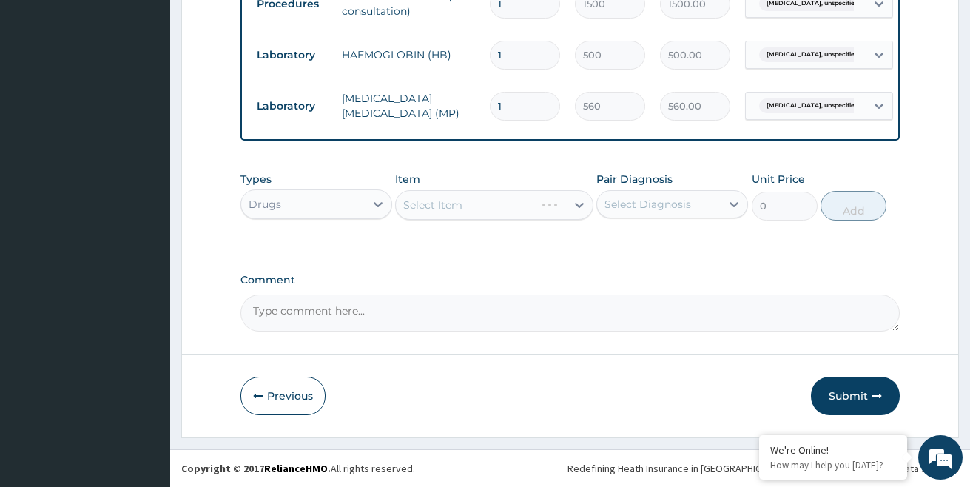
click at [466, 206] on div "Select Item" at bounding box center [494, 205] width 198 height 30
click at [458, 203] on div "Select Item" at bounding box center [432, 205] width 59 height 15
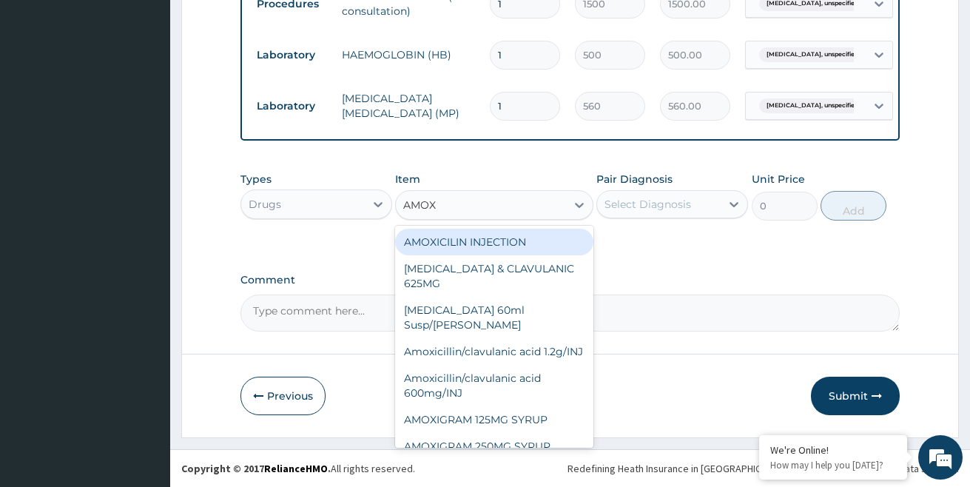
type input "AMOXY"
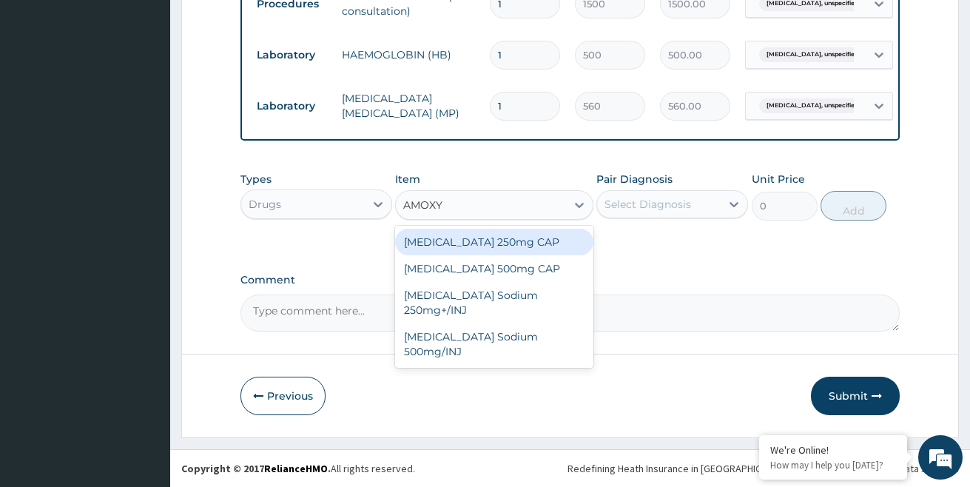
click at [482, 244] on div "Amoxycillin 250mg CAP" at bounding box center [494, 242] width 198 height 27
type input "20"
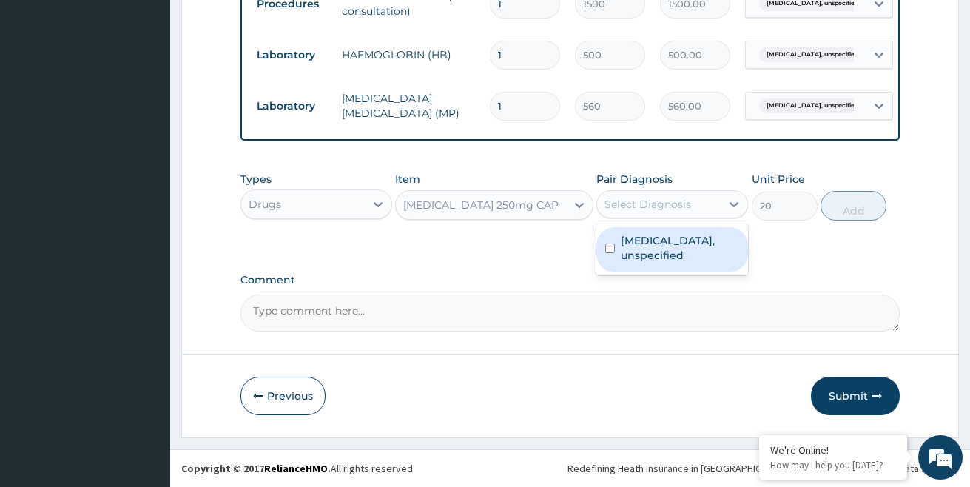
click at [658, 206] on div "Select Diagnosis" at bounding box center [648, 204] width 87 height 15
click at [644, 253] on label "Bronchitis, unspecified" at bounding box center [680, 248] width 118 height 30
checkbox input "true"
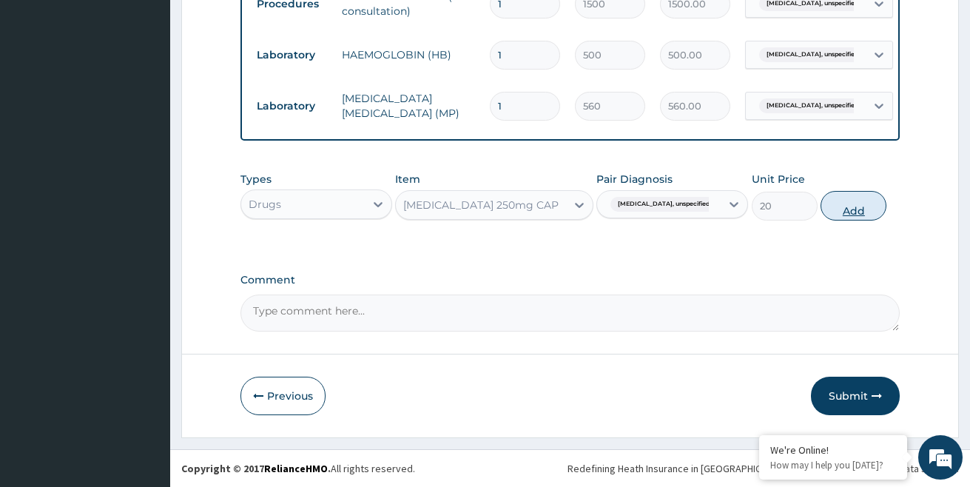
click at [854, 206] on button "Add" at bounding box center [854, 206] width 66 height 30
type input "0"
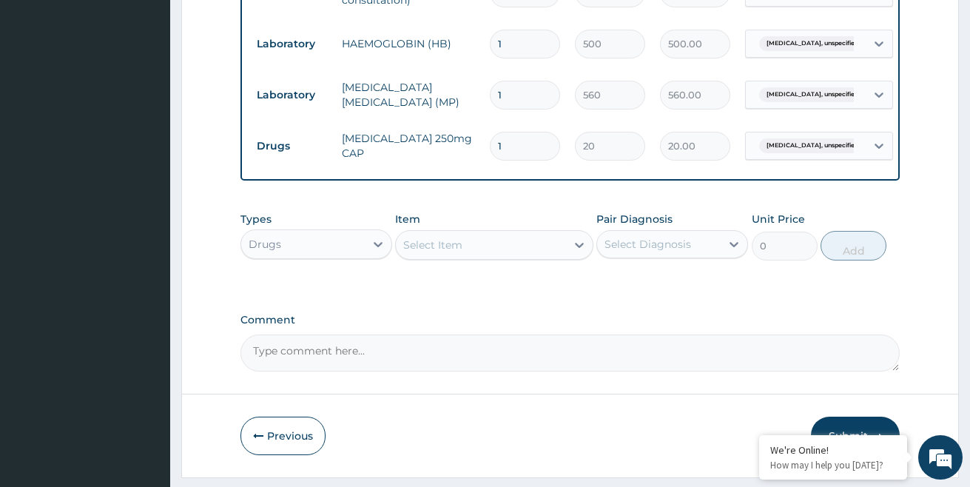
type input "15"
type input "300.00"
type input "15"
click at [466, 254] on div "Select Item" at bounding box center [480, 245] width 169 height 24
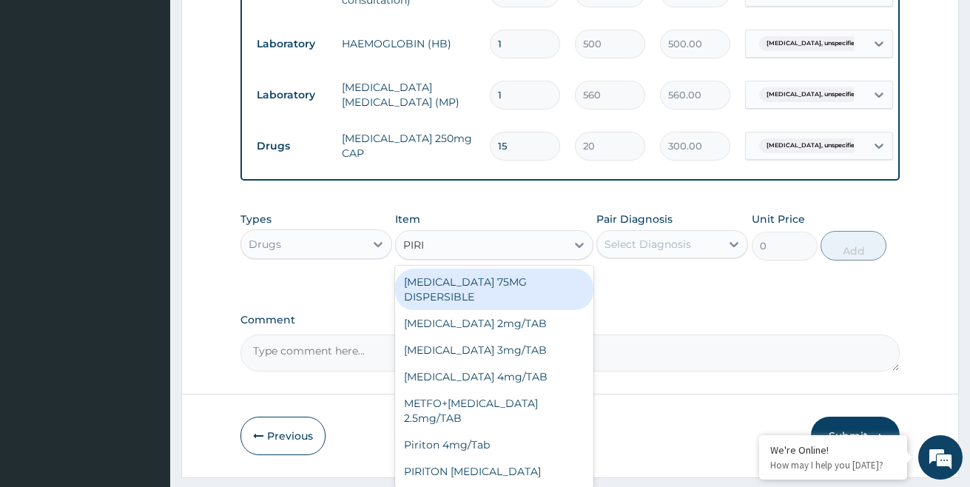
type input "PIRIT"
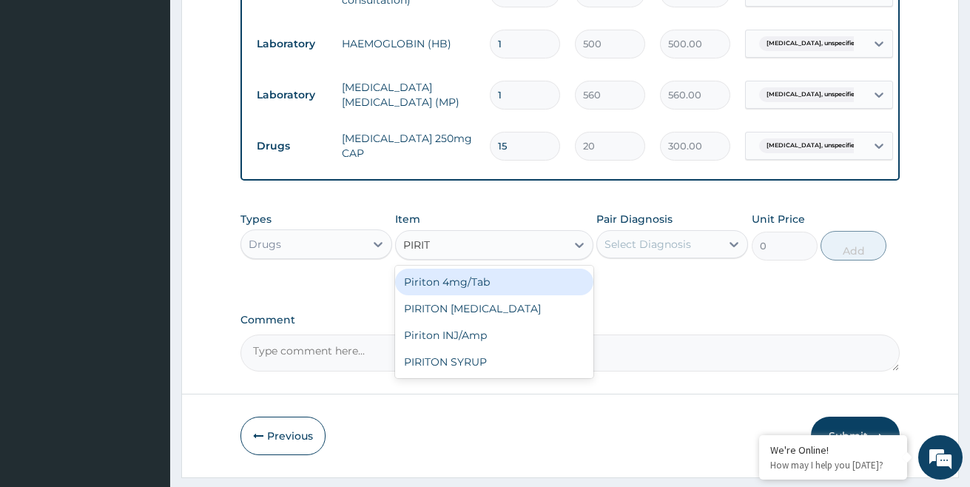
click at [487, 288] on div "Piriton 4mg/Tab" at bounding box center [494, 282] width 198 height 27
type input "20"
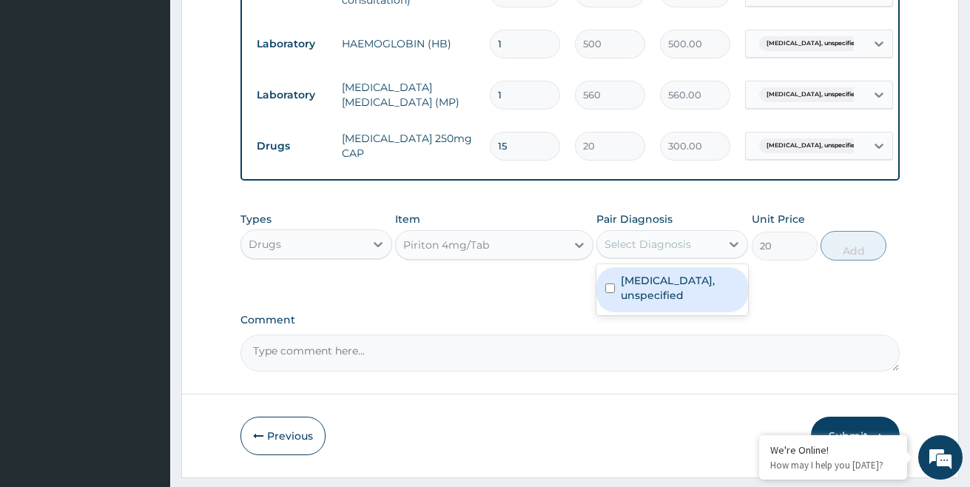
click at [639, 250] on div "Select Diagnosis" at bounding box center [648, 244] width 87 height 15
click at [642, 294] on label "Bronchitis, unspecified" at bounding box center [680, 288] width 118 height 30
checkbox input "true"
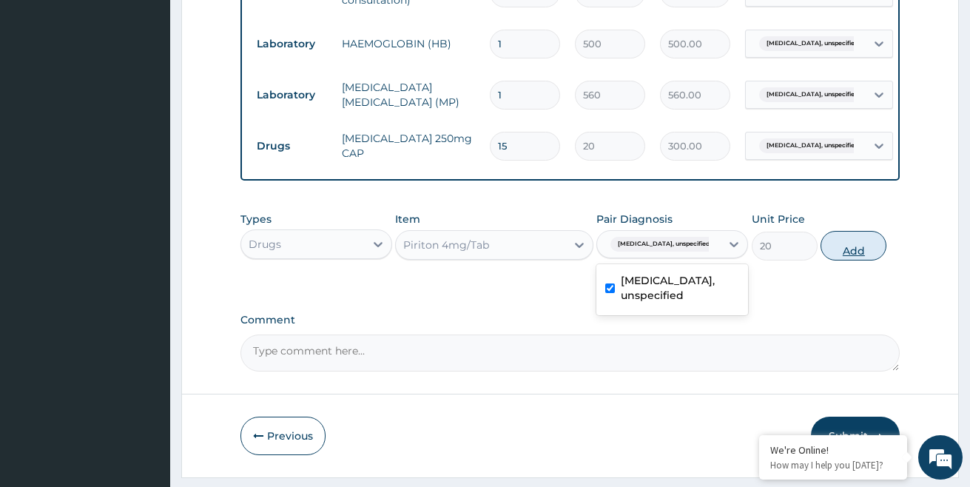
click at [847, 247] on button "Add" at bounding box center [854, 246] width 66 height 30
type input "0"
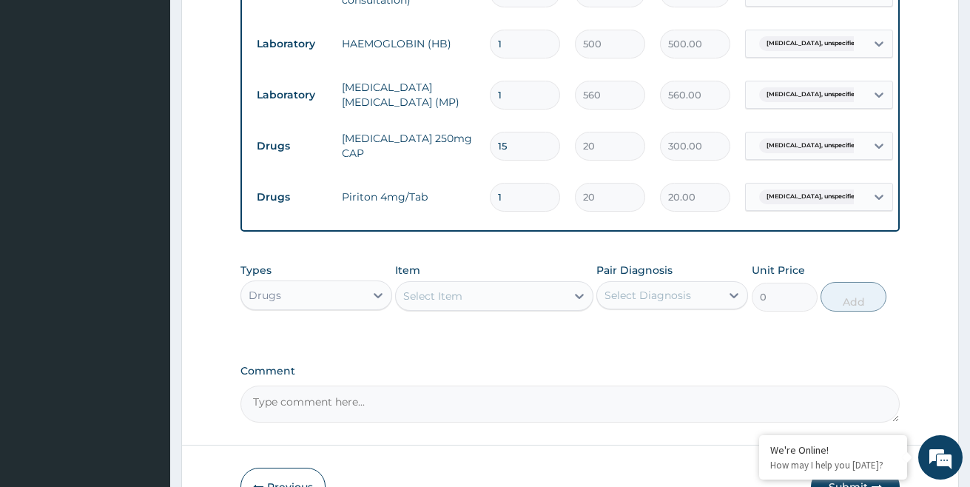
type input "10"
type input "200.00"
type input "10"
click at [579, 377] on label "Comment" at bounding box center [570, 371] width 660 height 13
click at [579, 386] on textarea "Comment" at bounding box center [570, 404] width 660 height 37
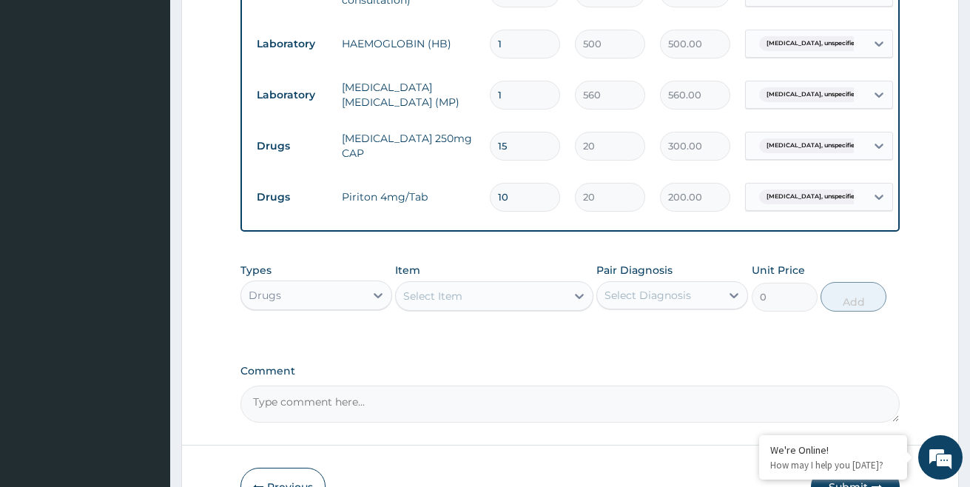
click at [476, 306] on div "Select Item" at bounding box center [480, 296] width 169 height 24
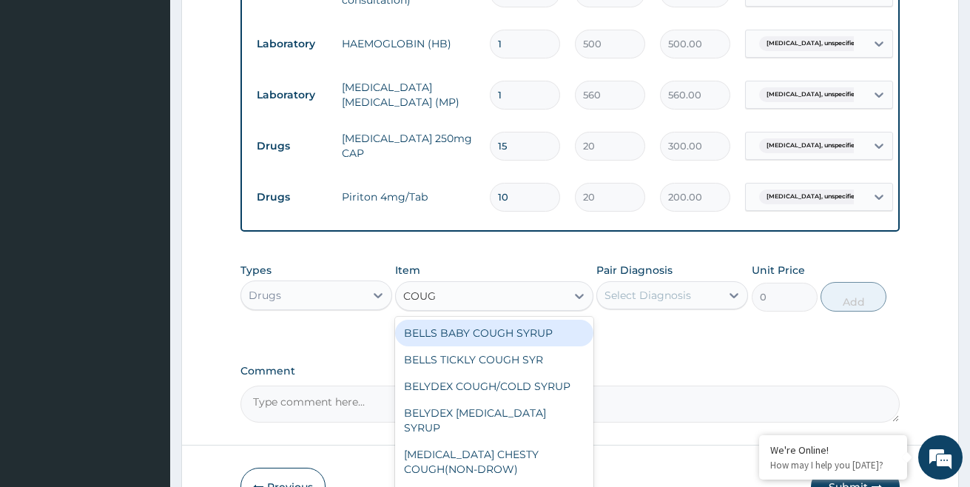
type input "COUGH"
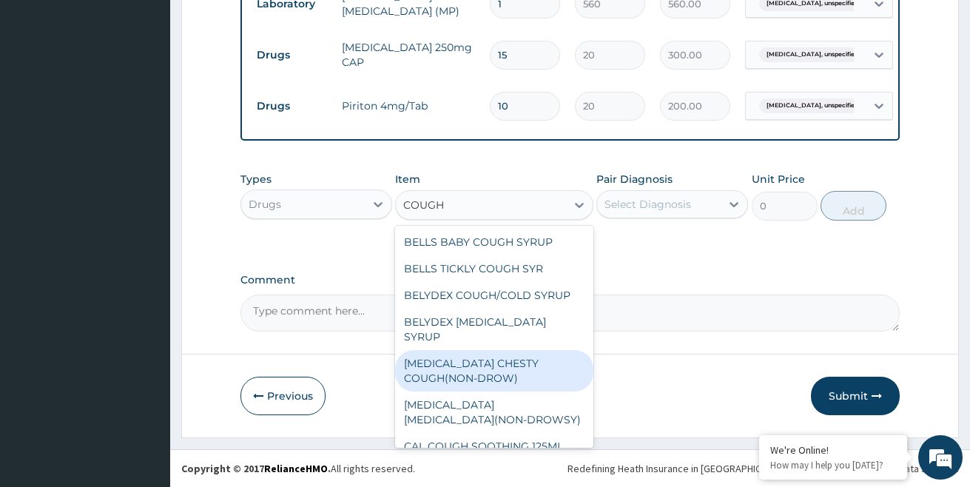
scroll to position [725, 0]
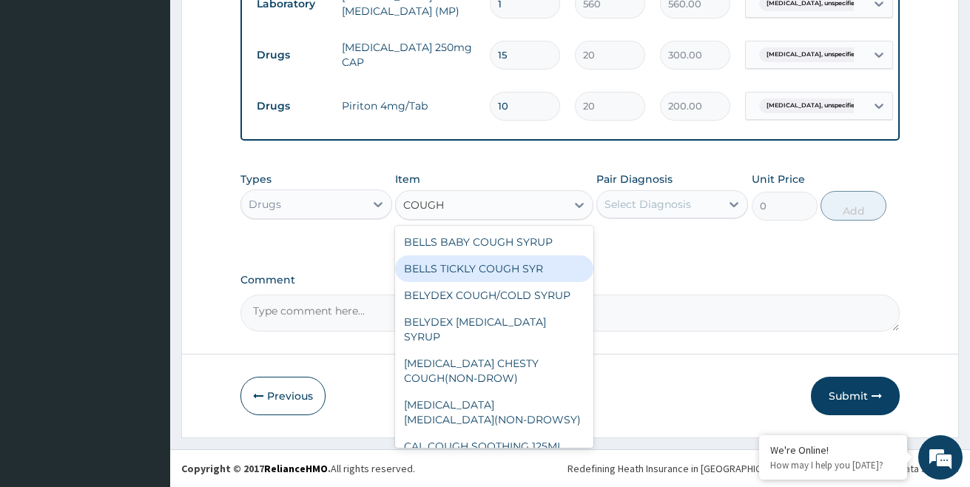
click at [510, 270] on div "BELLS TICKLY COUGH SYR" at bounding box center [494, 268] width 198 height 27
type input "341.25"
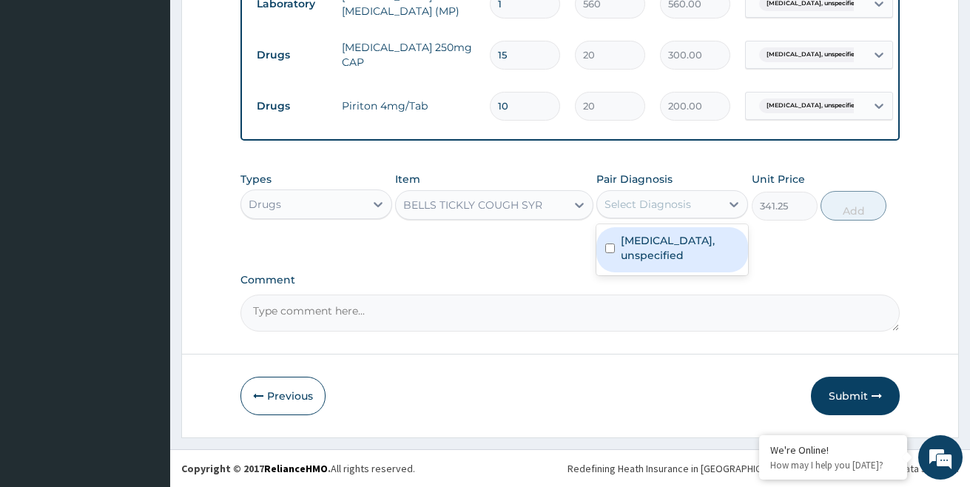
click at [653, 206] on div "Select Diagnosis" at bounding box center [648, 204] width 87 height 15
click at [648, 251] on label "Bronchitis, unspecified" at bounding box center [680, 248] width 118 height 30
checkbox input "true"
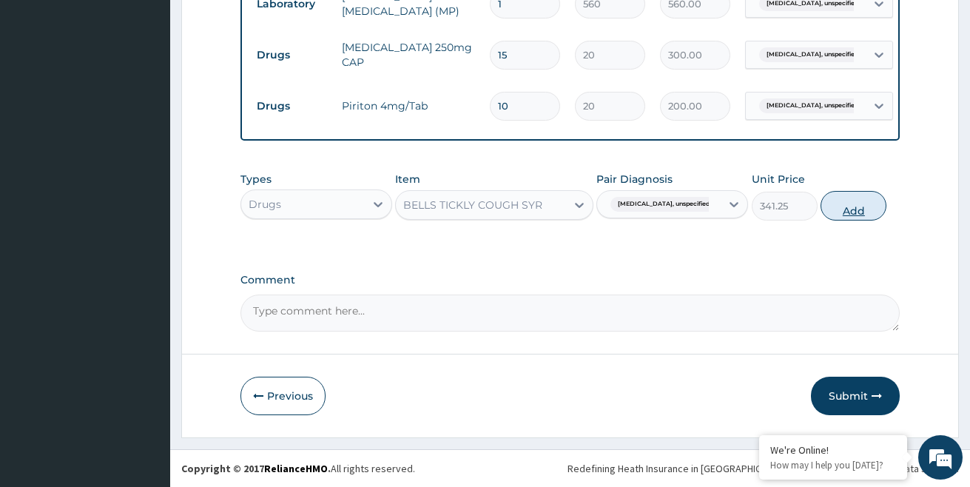
click at [843, 201] on button "Add" at bounding box center [854, 206] width 66 height 30
type input "0"
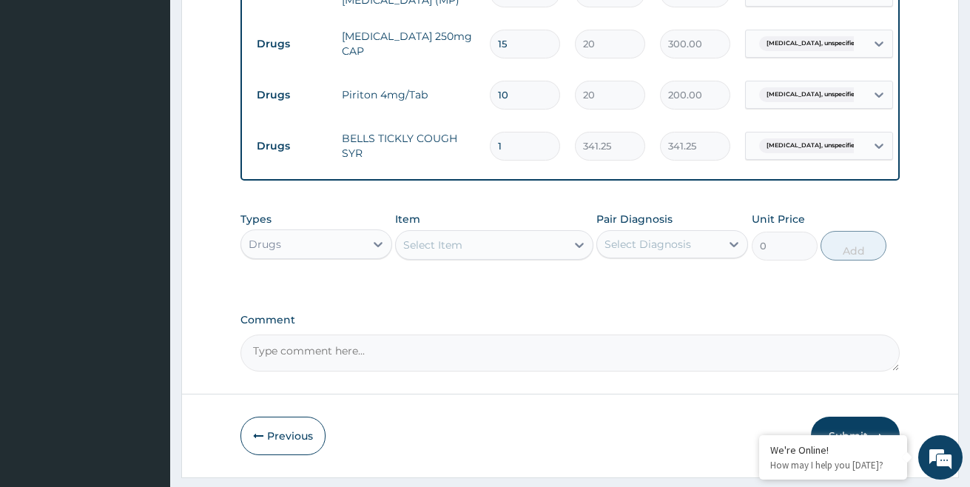
click at [428, 252] on div "Select Item" at bounding box center [432, 245] width 59 height 15
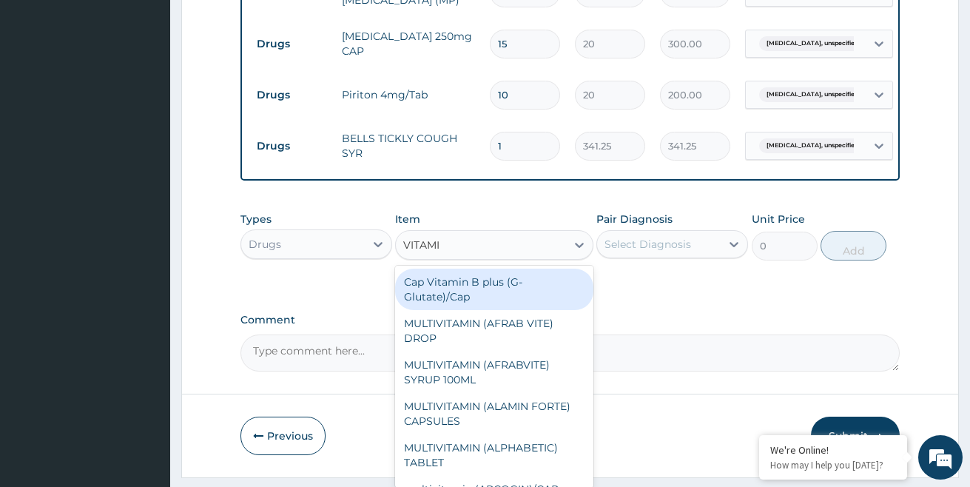
type input "VITAMIN"
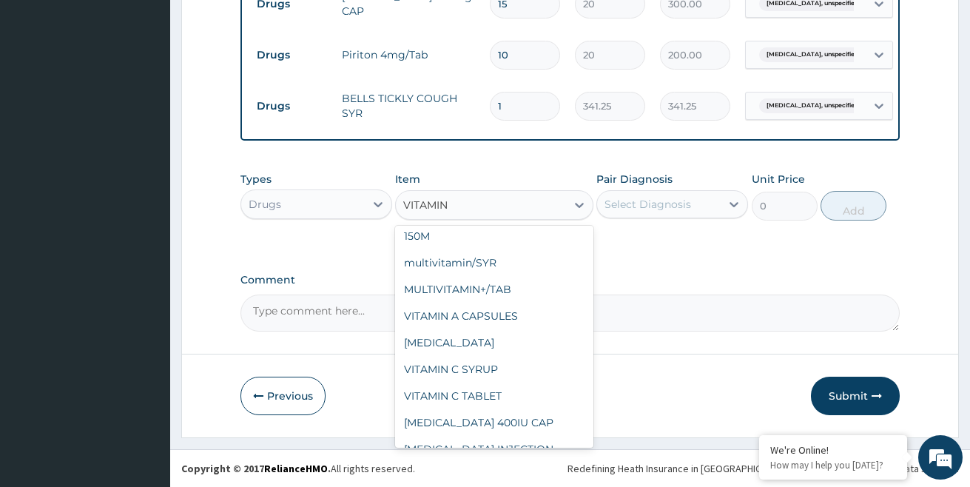
scroll to position [474, 0]
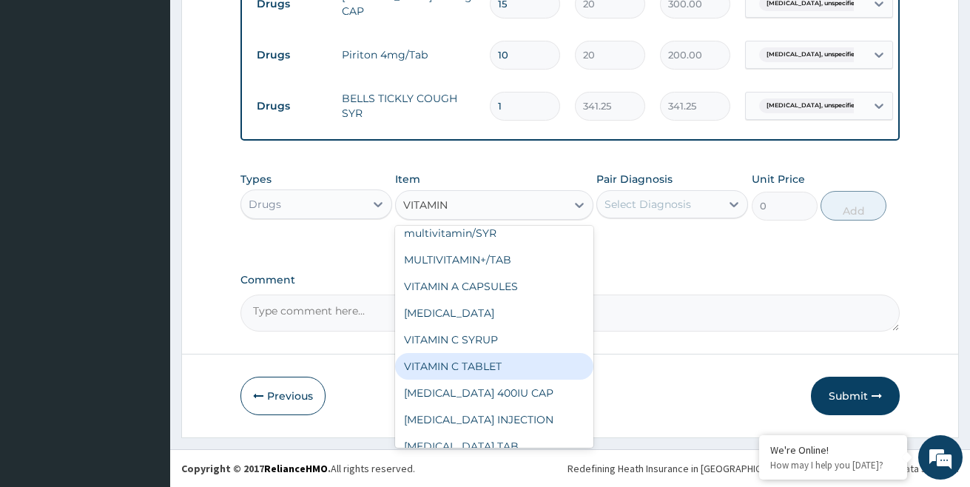
click at [480, 370] on div "VITAMIN C TABLET" at bounding box center [494, 366] width 198 height 27
type input "7"
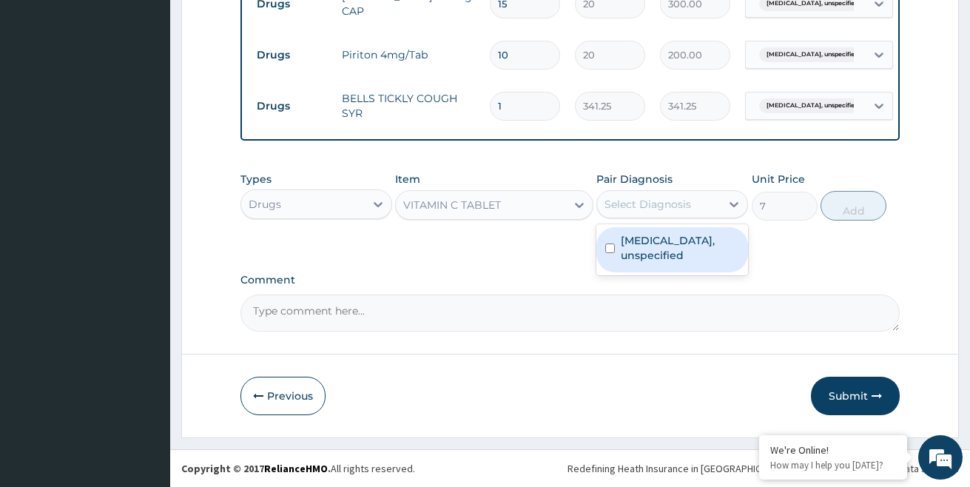
click at [636, 204] on div "Select Diagnosis" at bounding box center [648, 204] width 87 height 15
click at [629, 244] on label "Bronchitis, unspecified" at bounding box center [680, 248] width 118 height 30
checkbox input "true"
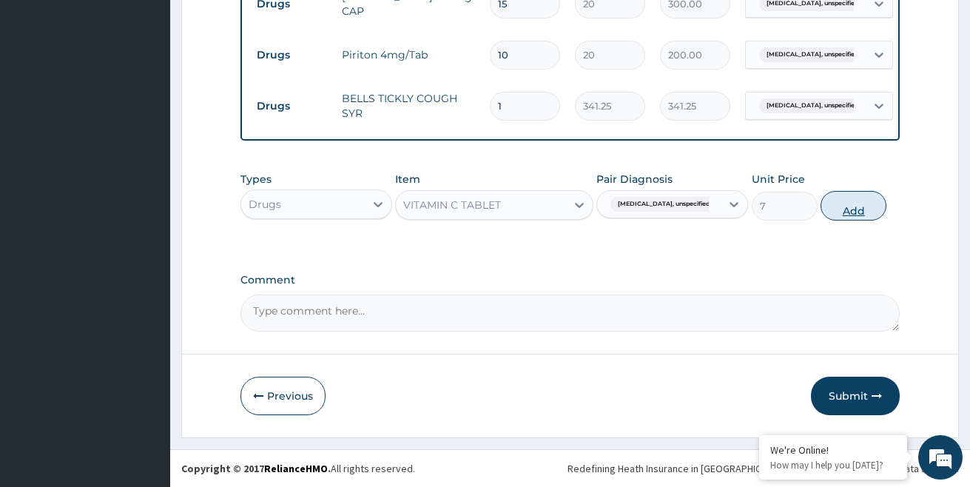
click at [865, 204] on button "Add" at bounding box center [854, 206] width 66 height 30
type input "0"
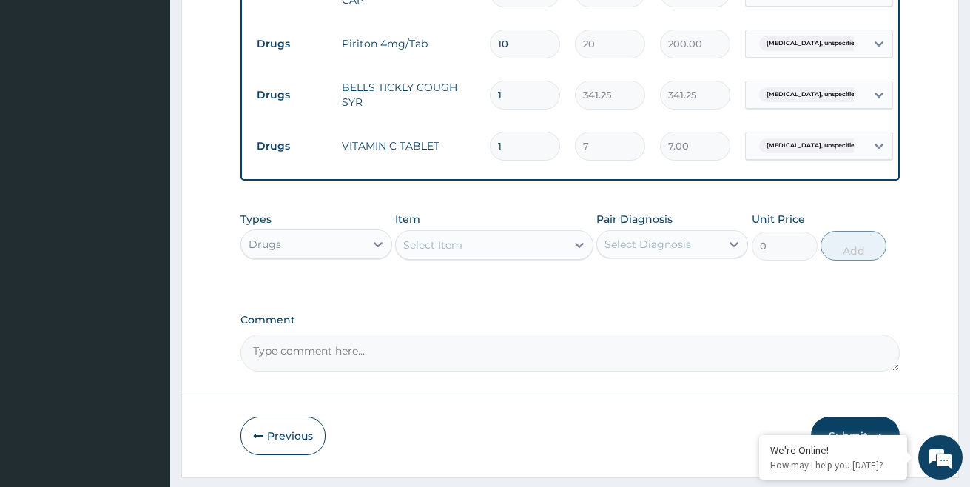
type input "0.00"
type input "2"
type input "14.00"
type input "20"
type input "140.00"
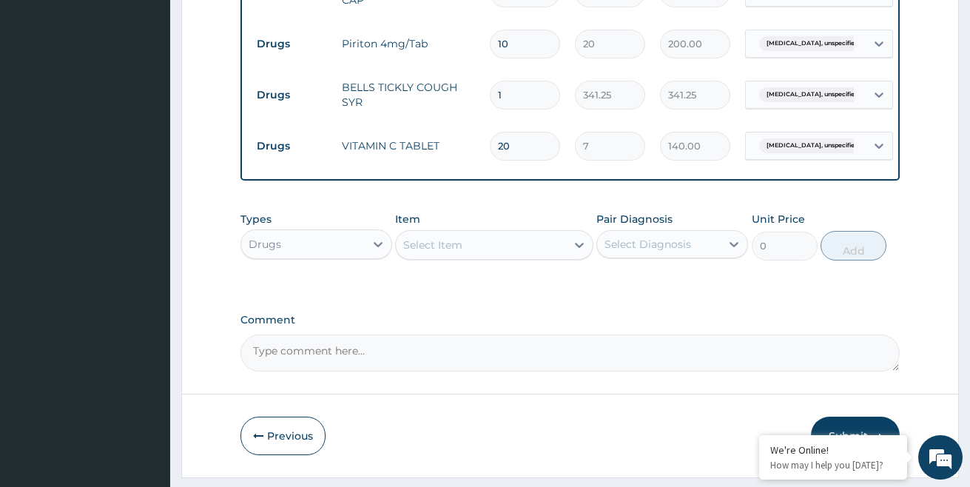
type input "20"
click at [472, 251] on div "Select Item" at bounding box center [480, 245] width 169 height 24
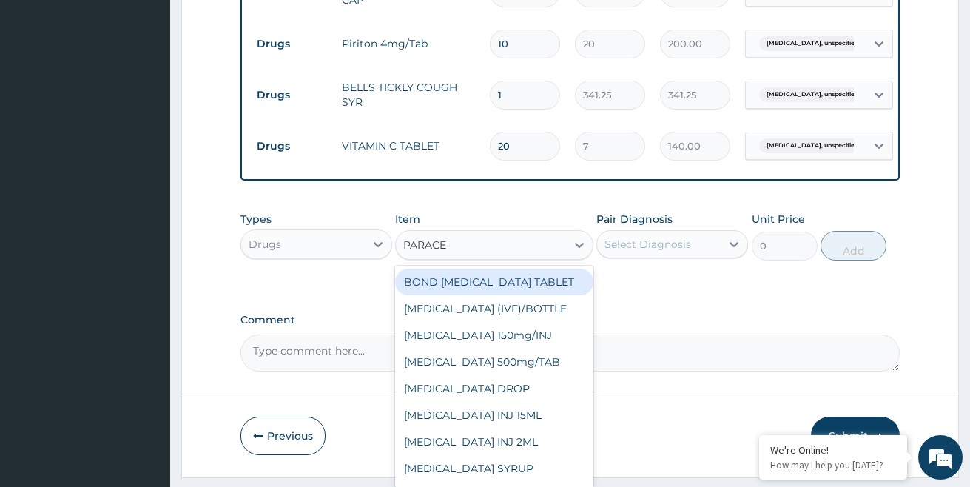
type input "PARACET"
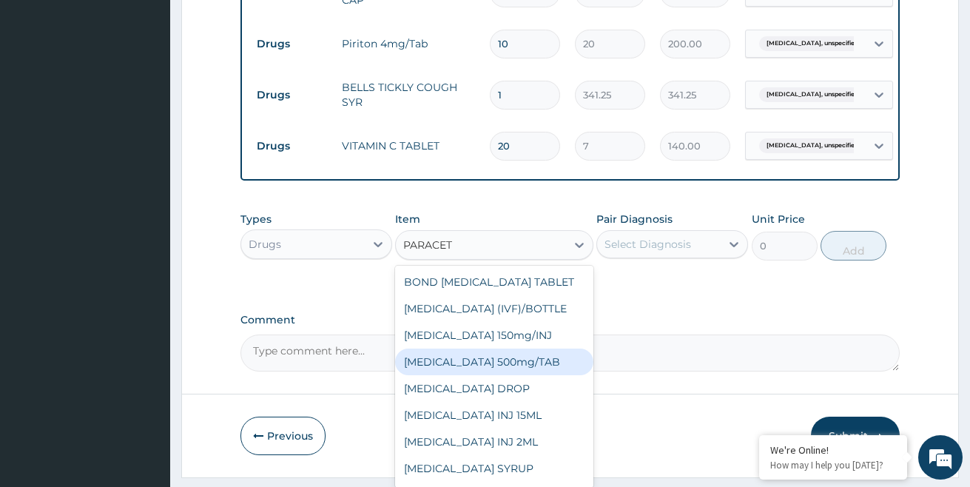
click at [535, 375] on div "PARACETAMOL 500mg/TAB" at bounding box center [494, 362] width 198 height 27
type input "7"
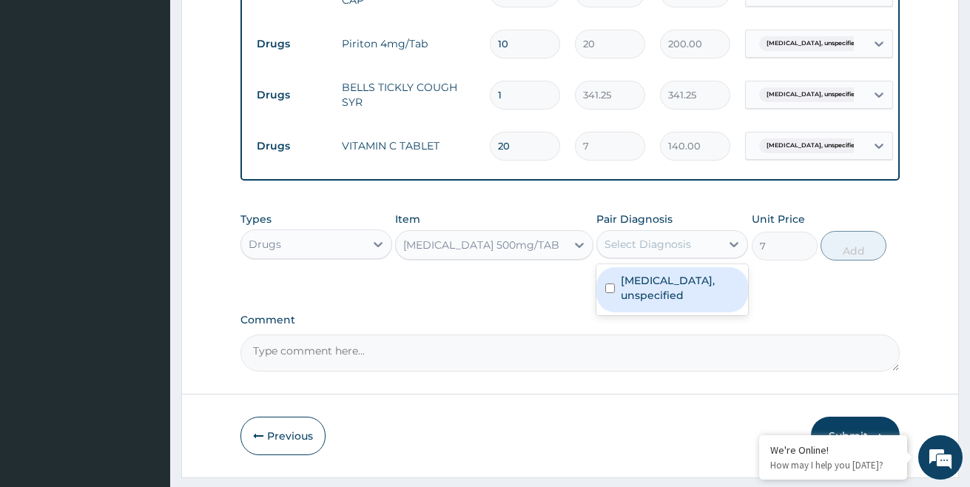
click at [682, 252] on div "Select Diagnosis" at bounding box center [648, 244] width 87 height 15
click at [647, 302] on label "Bronchitis, unspecified" at bounding box center [680, 288] width 118 height 30
checkbox input "true"
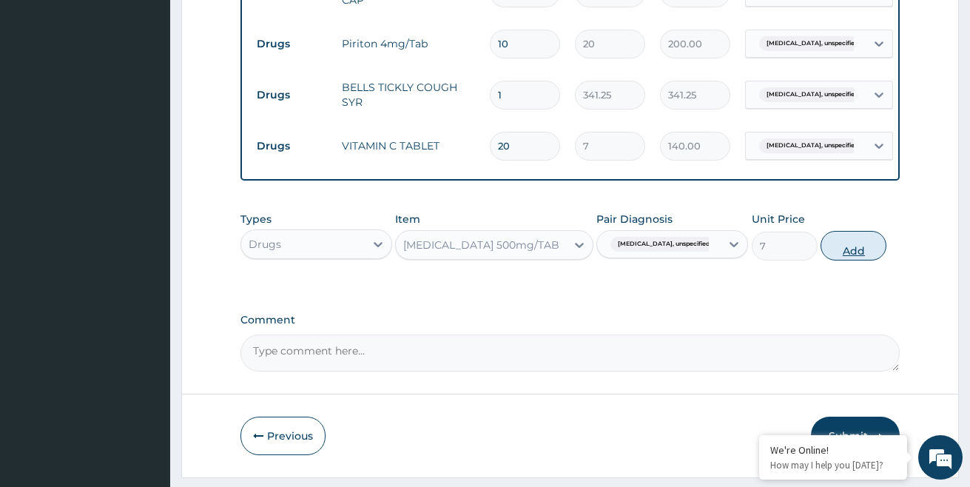
click at [861, 257] on button "Add" at bounding box center [854, 246] width 66 height 30
type input "0"
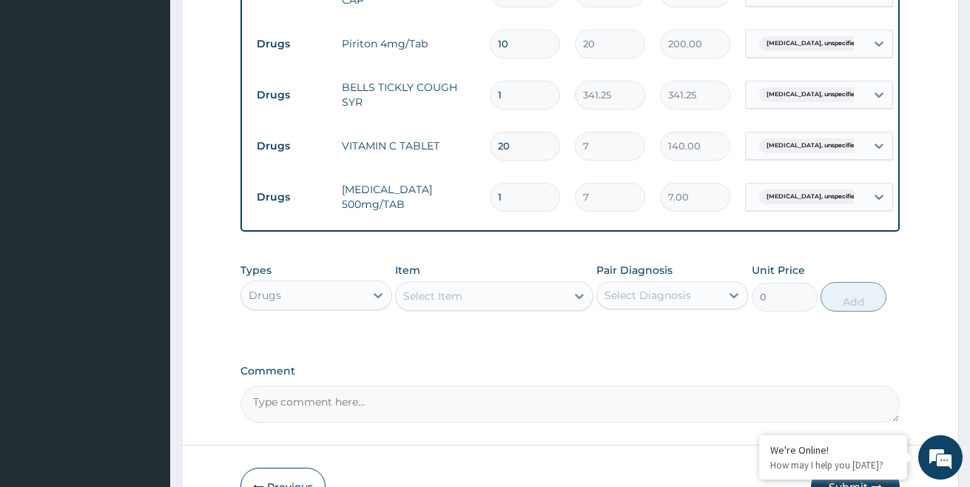
click at [526, 204] on input "1" at bounding box center [525, 197] width 70 height 29
type input "0.00"
type input "2"
type input "14.00"
type input "20"
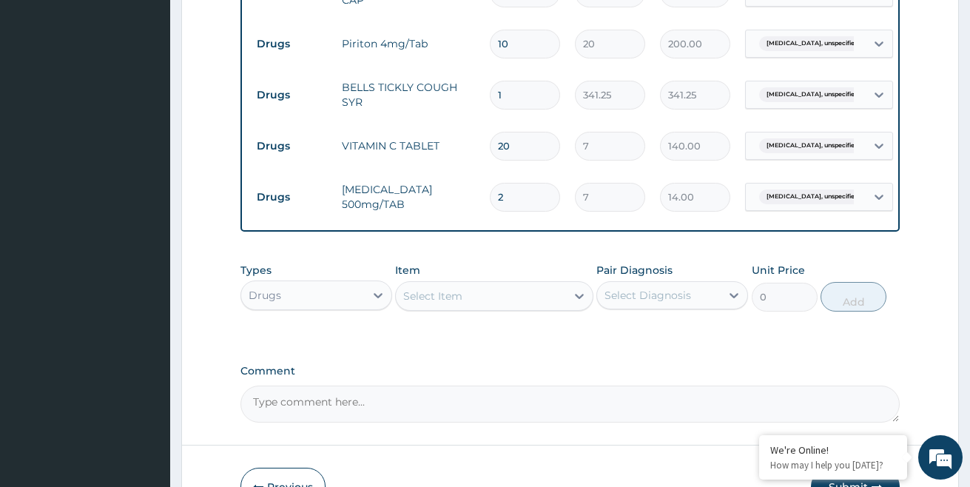
type input "140.00"
type input "20"
click at [543, 338] on div "Types Drugs Item Select Item Pair Diagnosis Select Diagnosis Unit Price 0 Add" at bounding box center [570, 298] width 660 height 86
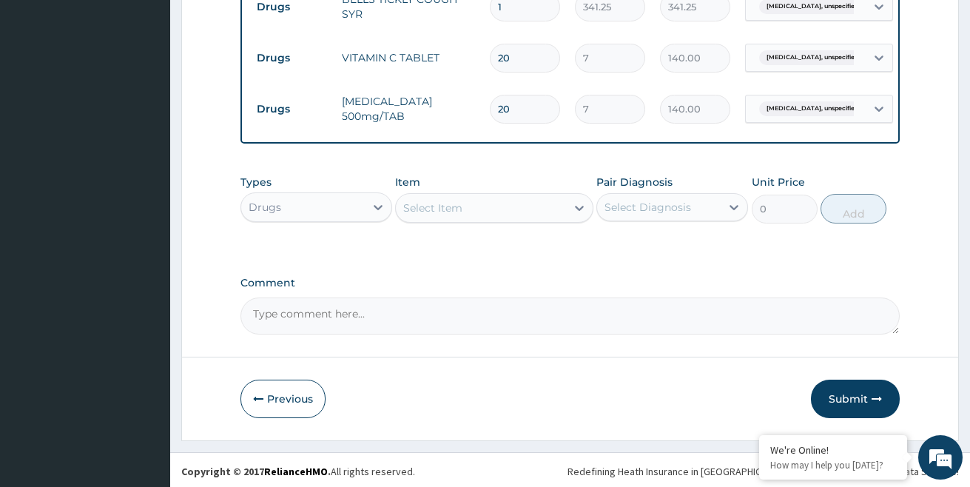
scroll to position [878, 0]
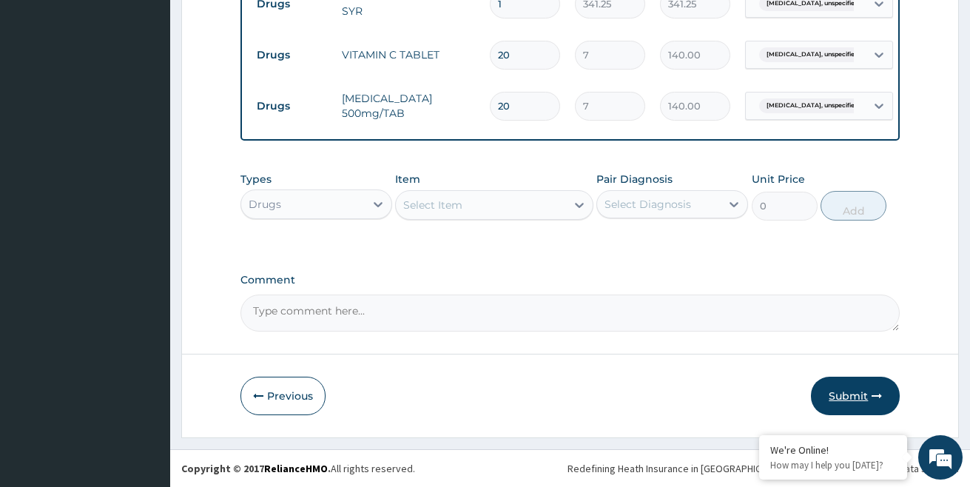
click at [849, 388] on button "Submit" at bounding box center [855, 396] width 89 height 38
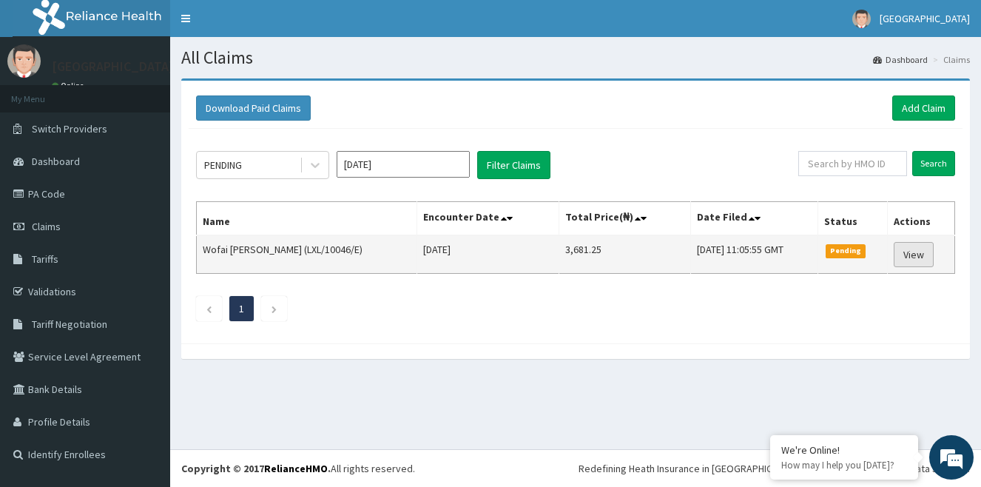
click at [917, 256] on link "View" at bounding box center [914, 254] width 40 height 25
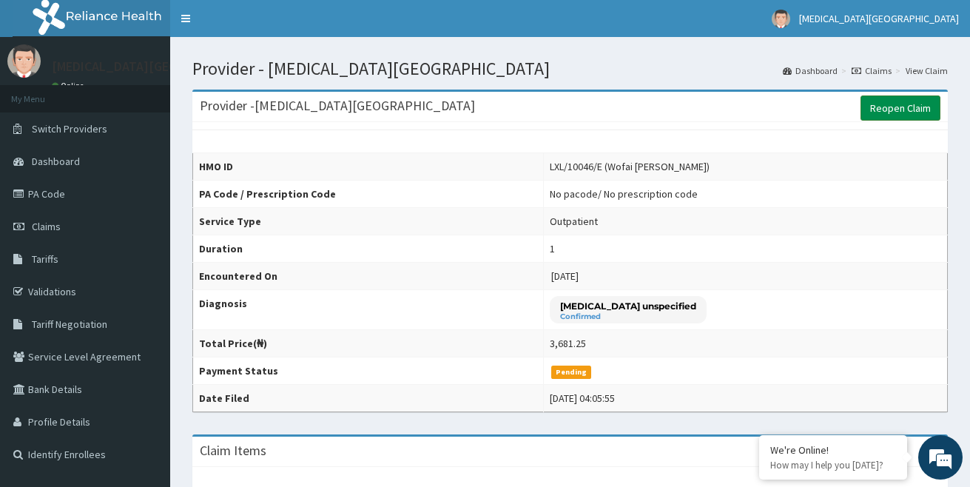
click at [908, 107] on link "Reopen Claim" at bounding box center [901, 107] width 80 height 25
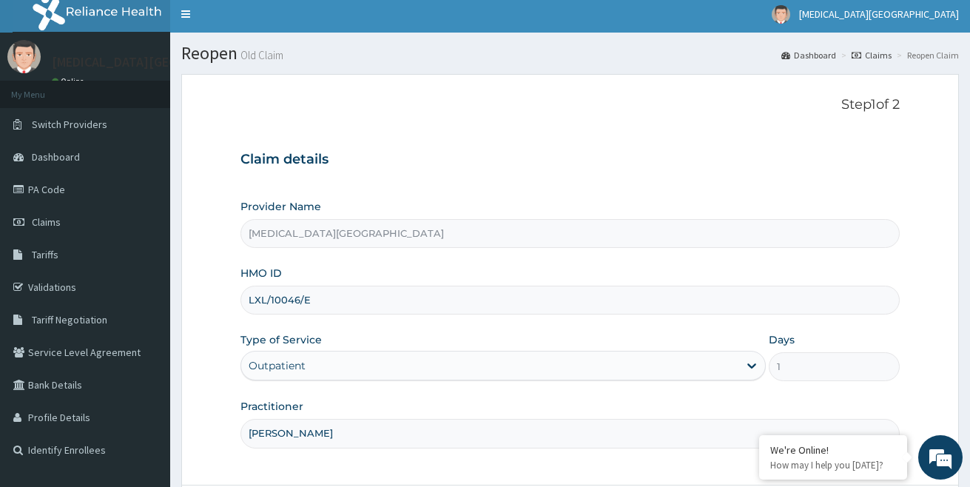
scroll to position [135, 0]
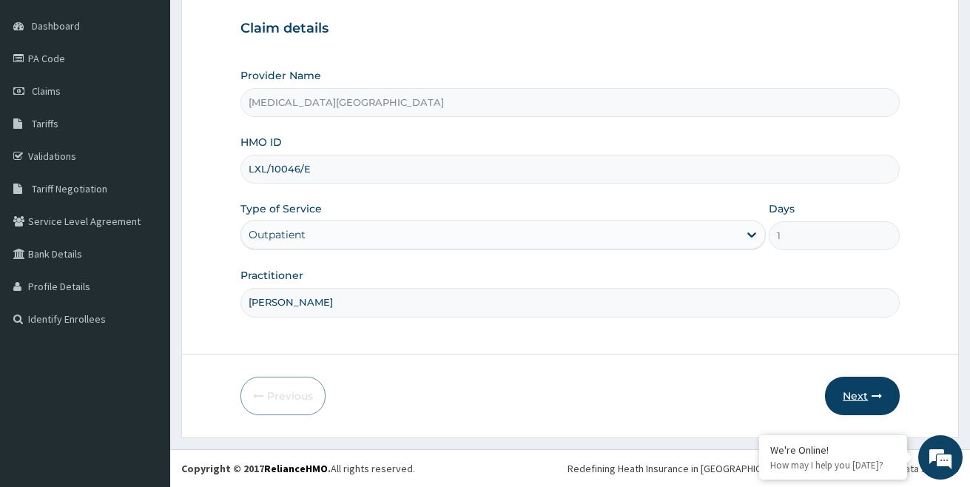
click at [849, 388] on button "Next" at bounding box center [862, 396] width 75 height 38
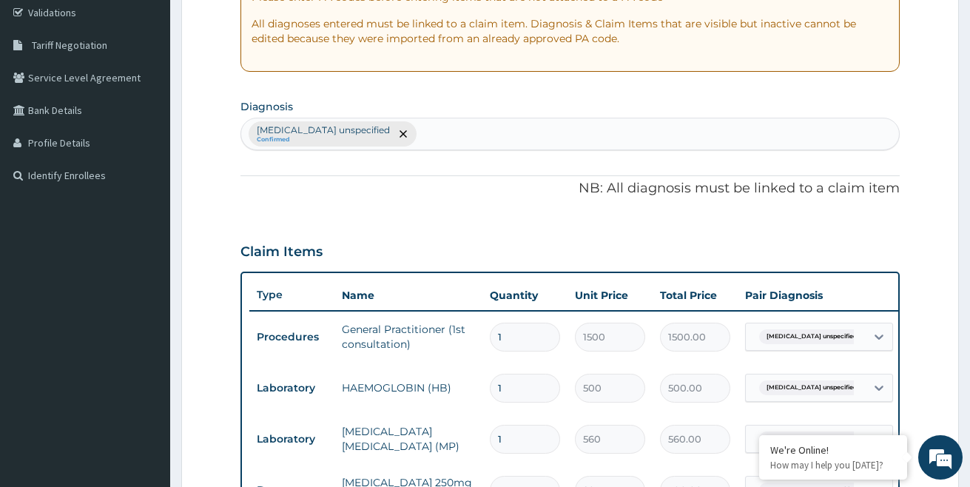
scroll to position [0, 0]
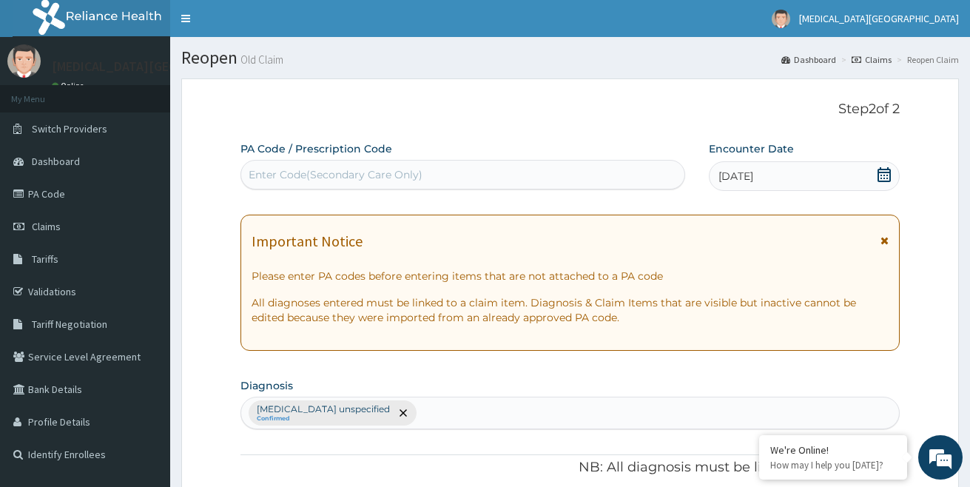
click at [805, 379] on section "Diagnosis Bronchitis unspecified Confirmed" at bounding box center [570, 401] width 660 height 55
click at [58, 222] on span "Claims" at bounding box center [46, 226] width 29 height 13
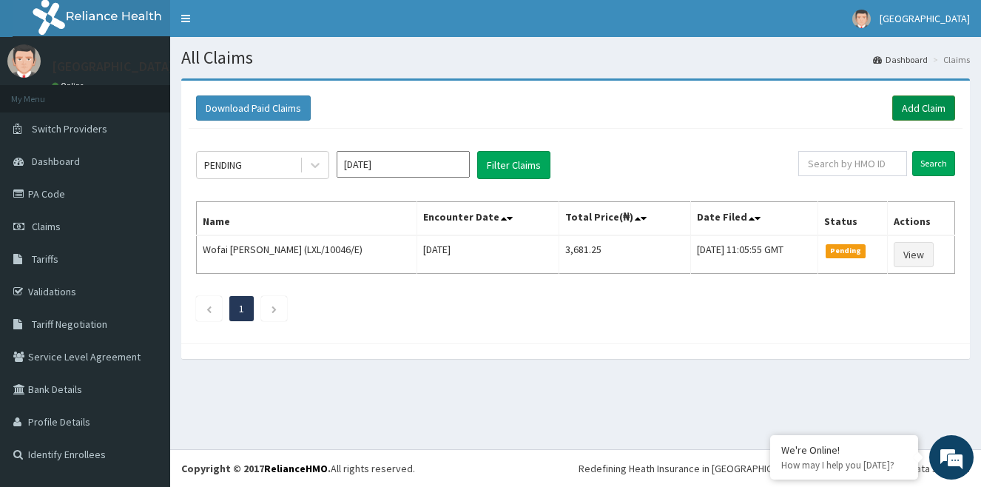
click at [930, 108] on link "Add Claim" at bounding box center [923, 107] width 63 height 25
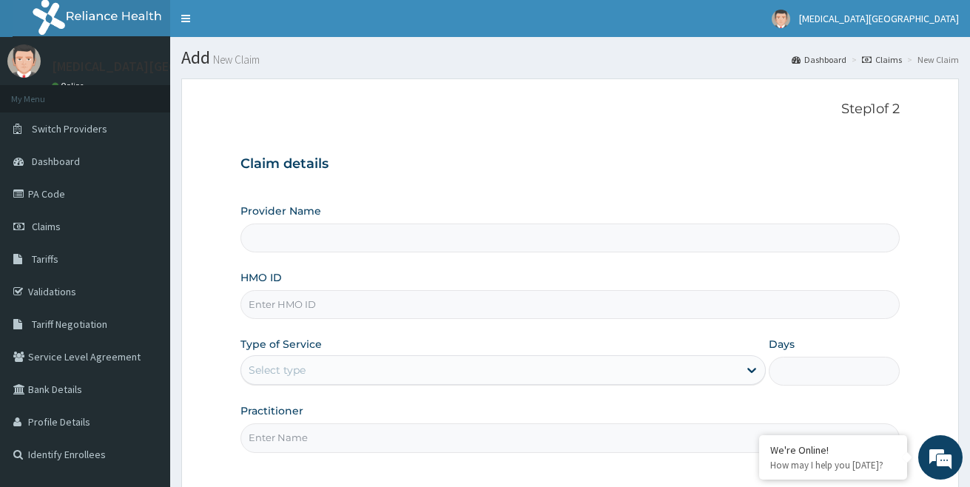
type input "[MEDICAL_DATA][GEOGRAPHIC_DATA]"
click at [313, 308] on input "HMO ID" at bounding box center [570, 304] width 660 height 29
click at [798, 185] on div "Claim details Provider Name [MEDICAL_DATA] MEDICAL CENTRE HMO ID Type of Servic…" at bounding box center [570, 296] width 660 height 311
click at [320, 299] on input "HMO ID" at bounding box center [570, 304] width 660 height 29
type input "LXL/10046/C"
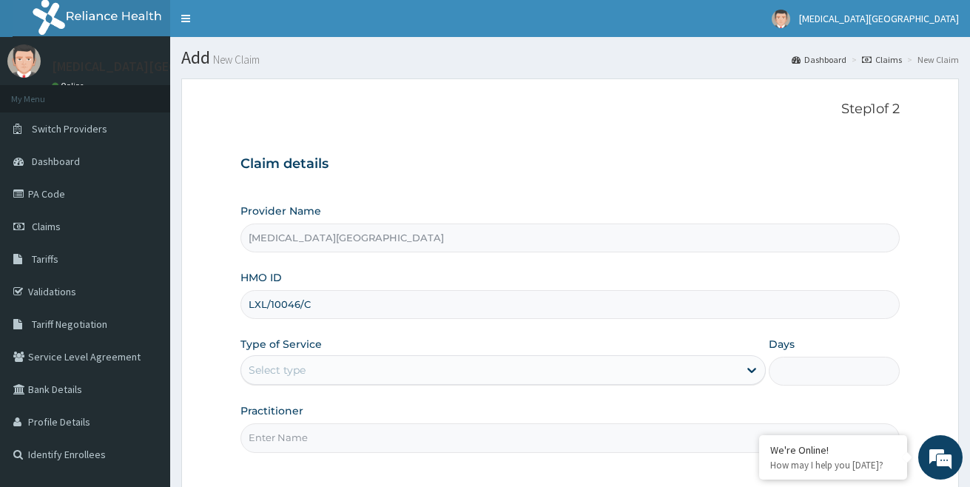
click at [324, 364] on div "Select type" at bounding box center [489, 370] width 497 height 24
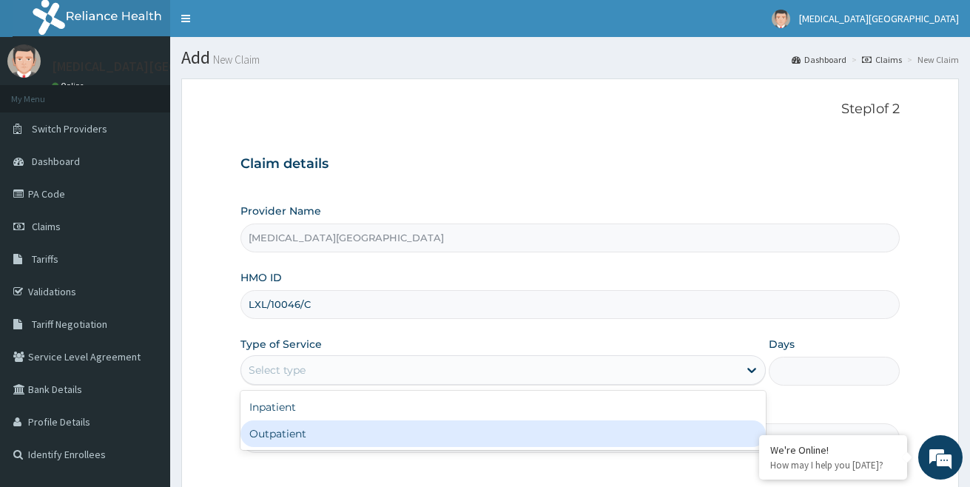
click at [298, 430] on div "Outpatient" at bounding box center [502, 433] width 525 height 27
type input "1"
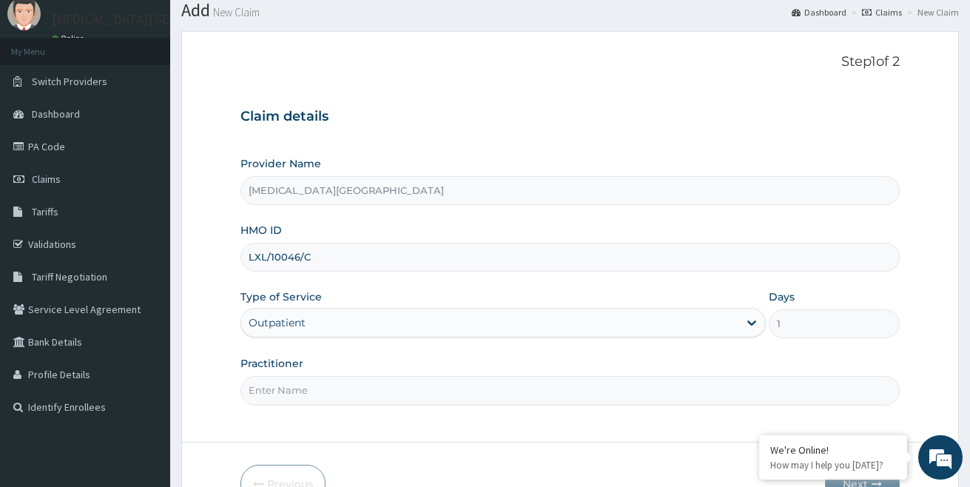
scroll to position [74, 0]
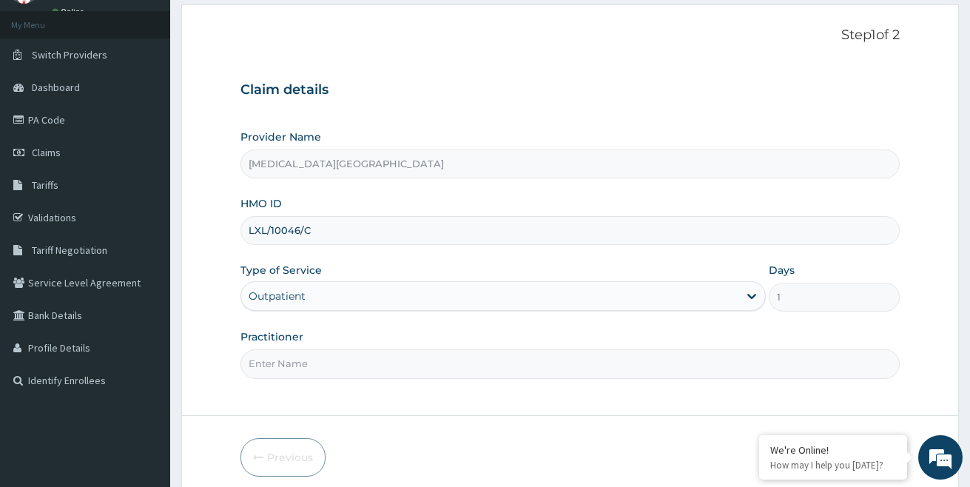
click at [318, 364] on input "Practitioner" at bounding box center [570, 363] width 660 height 29
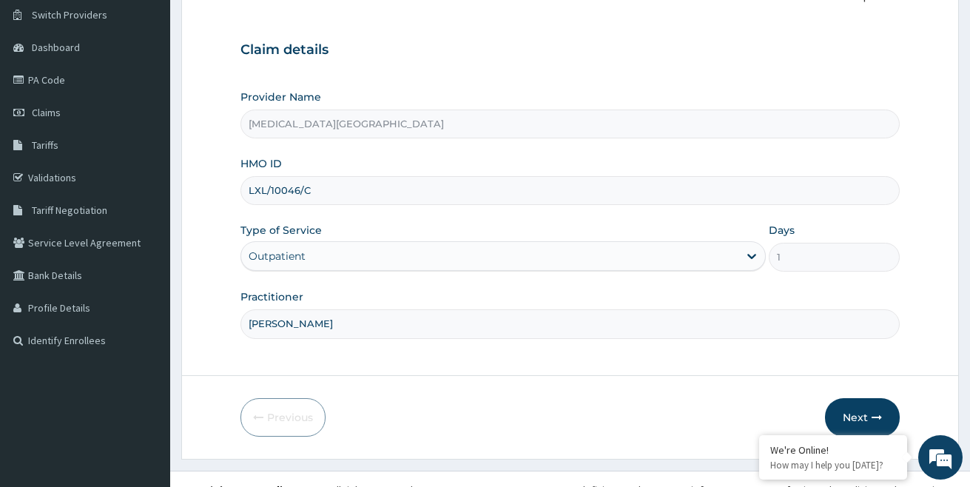
scroll to position [135, 0]
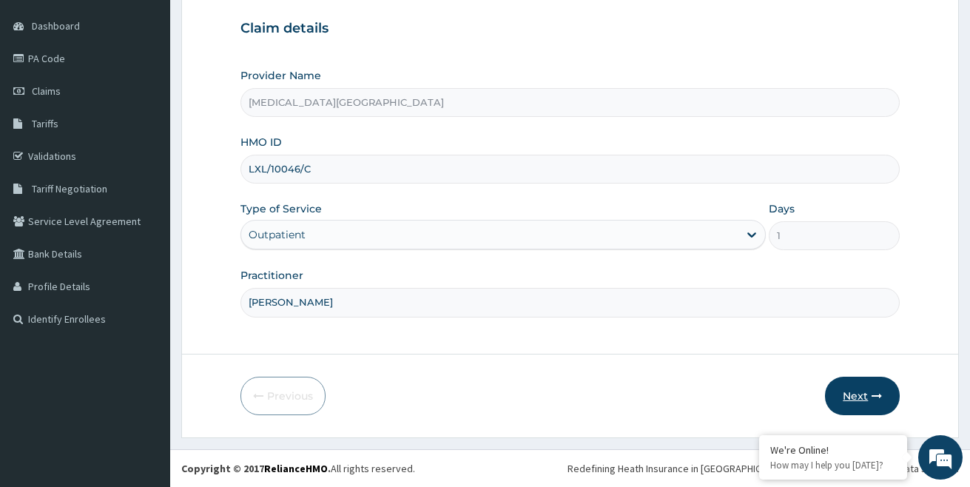
type input "DR DAN ABUBAKAR"
click at [854, 391] on button "Next" at bounding box center [862, 396] width 75 height 38
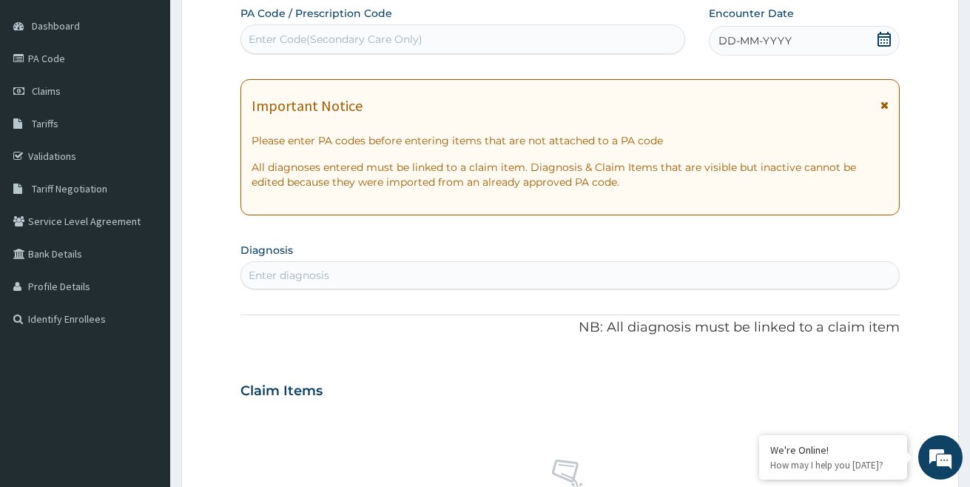
click at [766, 363] on div "PA Code / Prescription Code Enter Code(Secondary Care Only) Encounter Date DD-M…" at bounding box center [570, 389] width 660 height 766
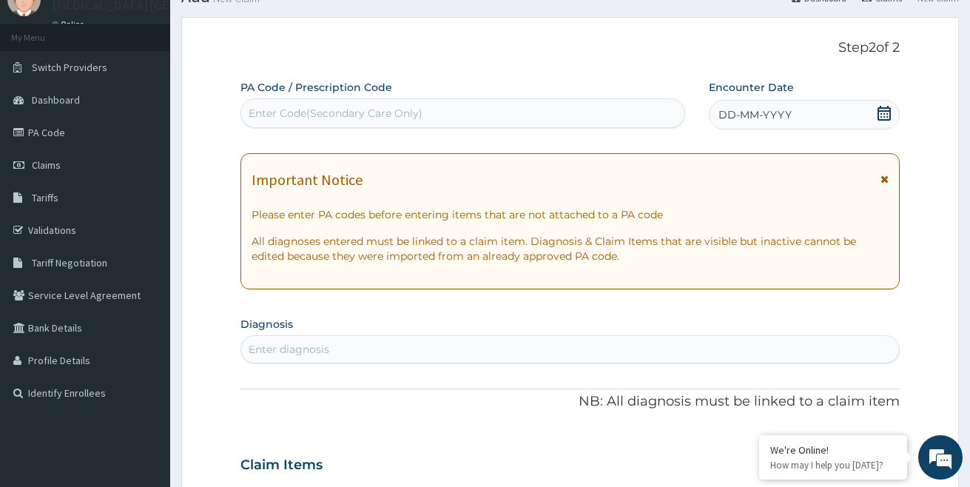
scroll to position [0, 0]
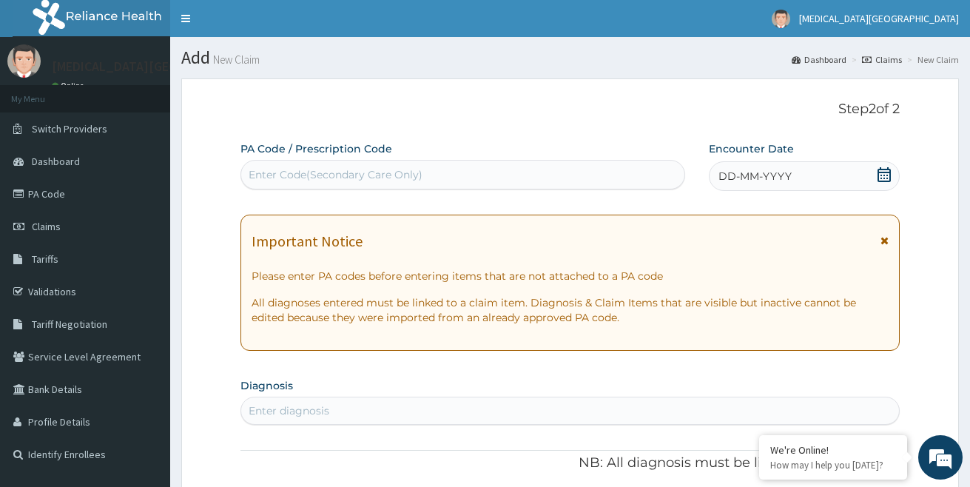
click at [756, 178] on span "DD-MM-YYYY" at bounding box center [755, 176] width 73 height 15
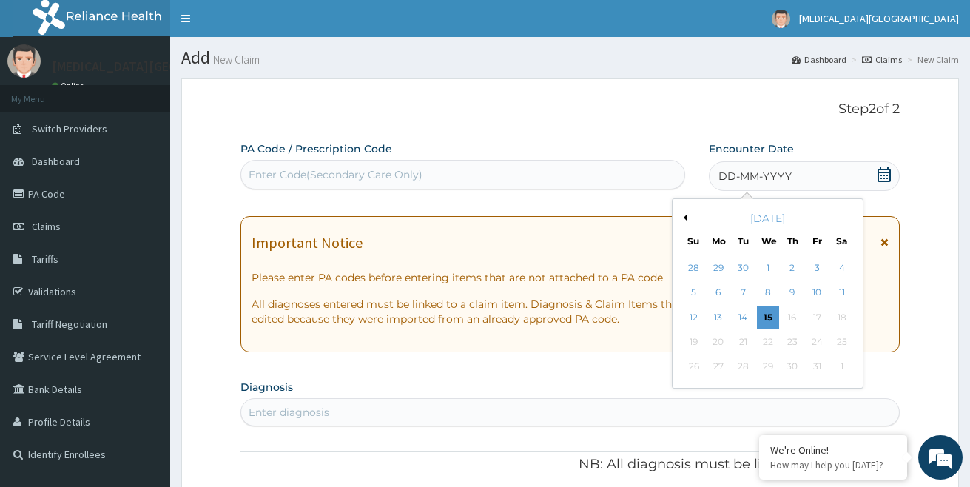
click at [684, 215] on button "Previous Month" at bounding box center [683, 217] width 7 height 7
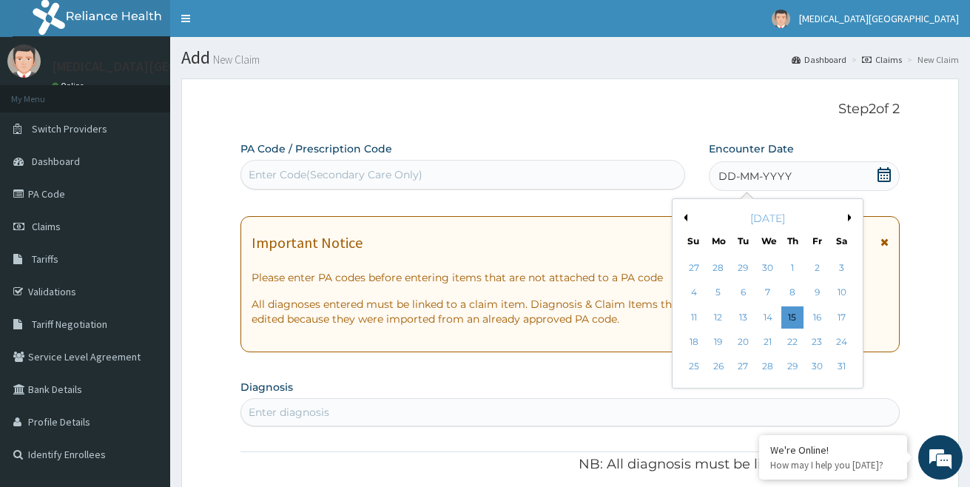
click at [684, 215] on button "Previous Month" at bounding box center [683, 217] width 7 height 7
click at [747, 345] on div "21" at bounding box center [744, 342] width 22 height 22
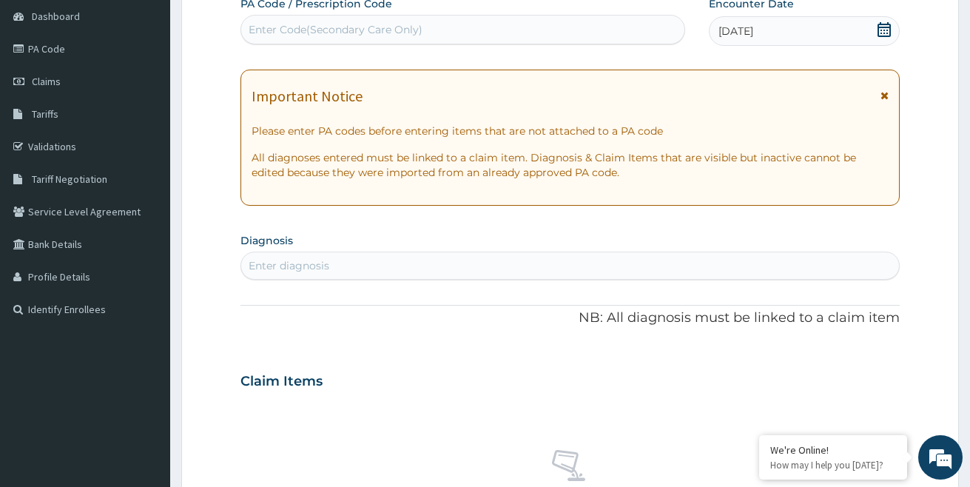
scroll to position [148, 0]
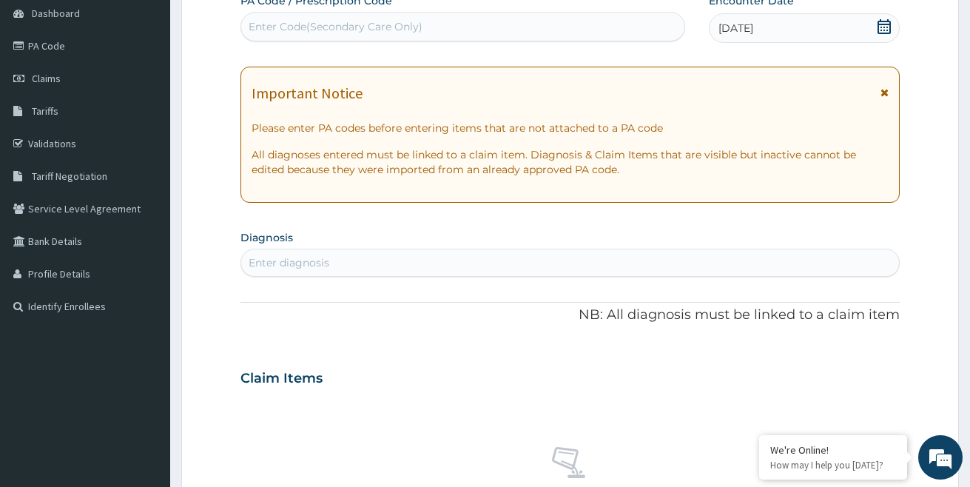
click at [391, 256] on div "Enter diagnosis" at bounding box center [570, 263] width 659 height 24
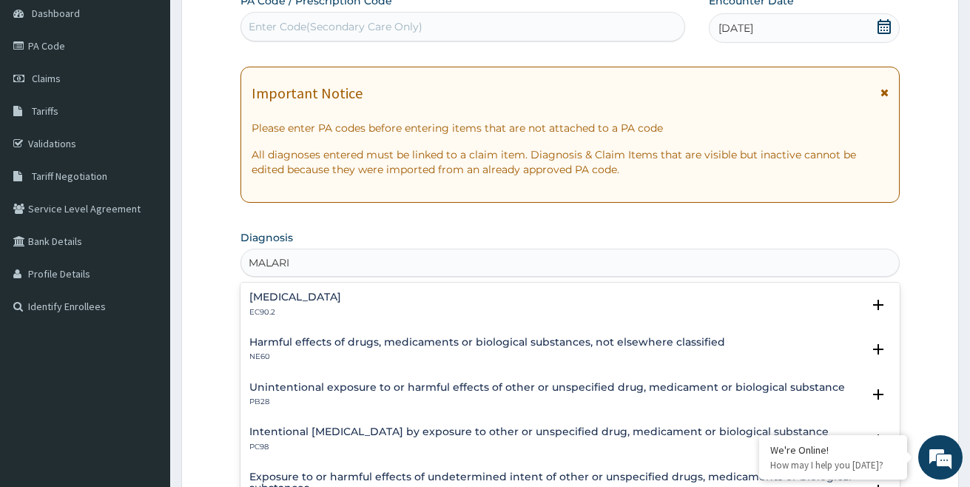
type input "[MEDICAL_DATA]"
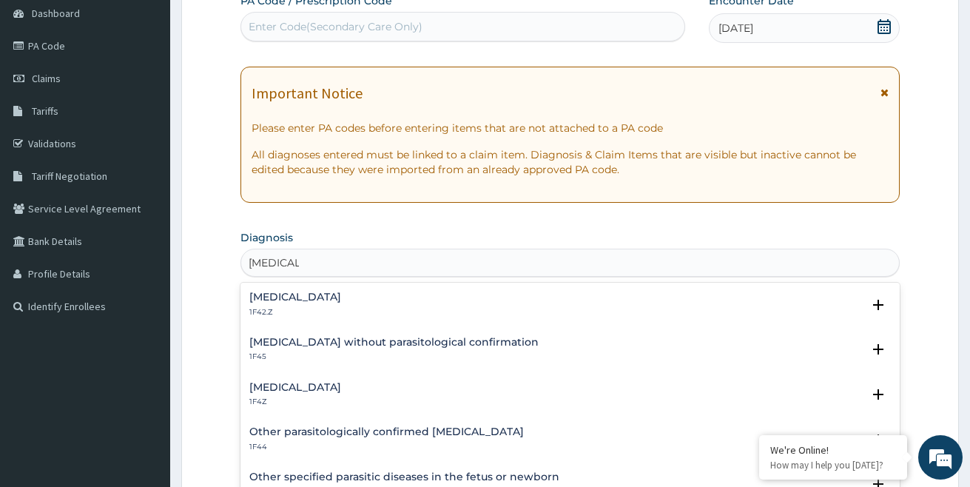
click at [337, 387] on h4 "[MEDICAL_DATA]" at bounding box center [295, 387] width 92 height 11
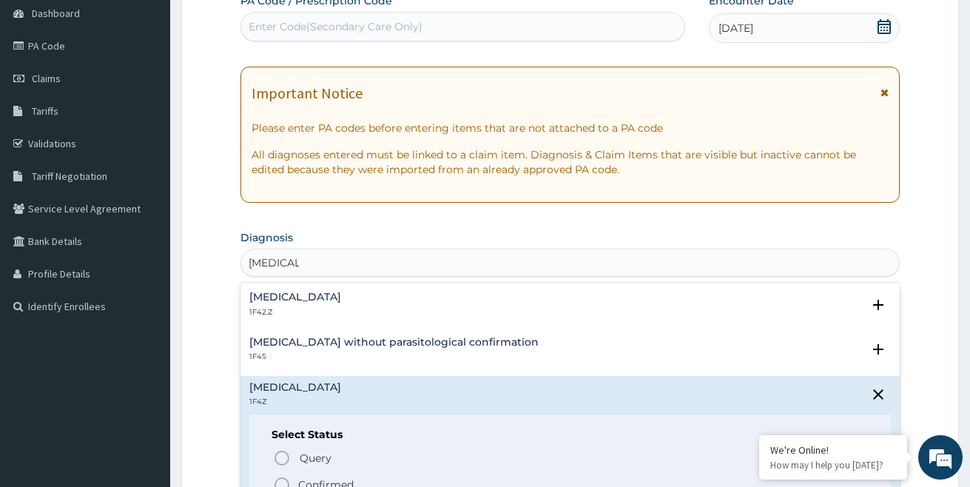
click at [326, 476] on span "Confirmed" at bounding box center [571, 485] width 596 height 18
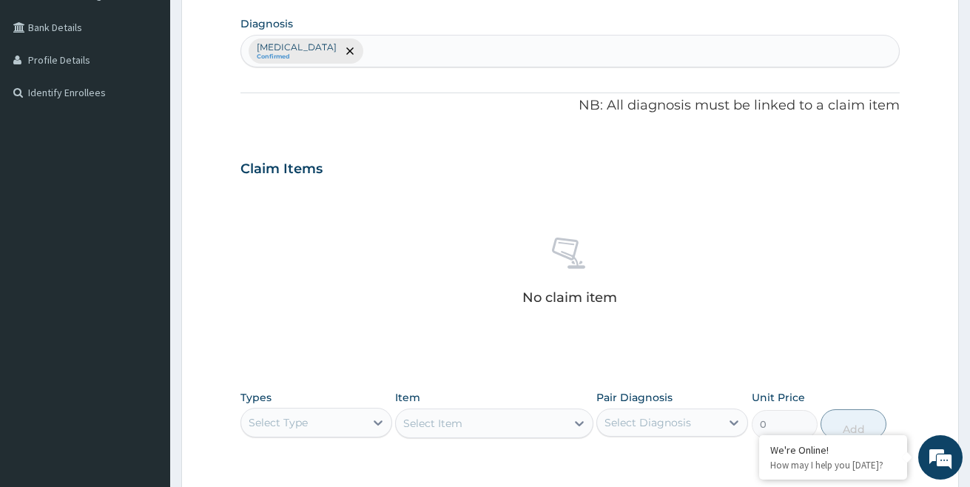
scroll to position [370, 0]
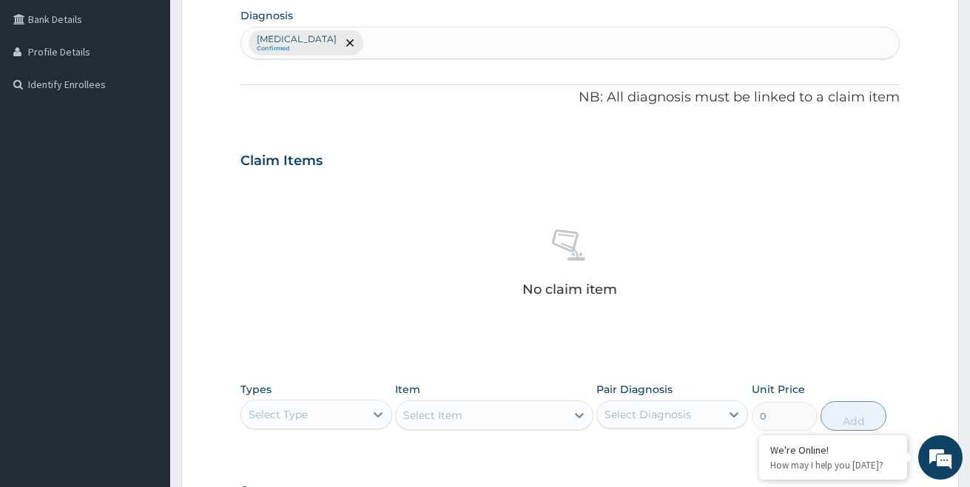
click at [843, 293] on div "No claim item" at bounding box center [570, 266] width 660 height 170
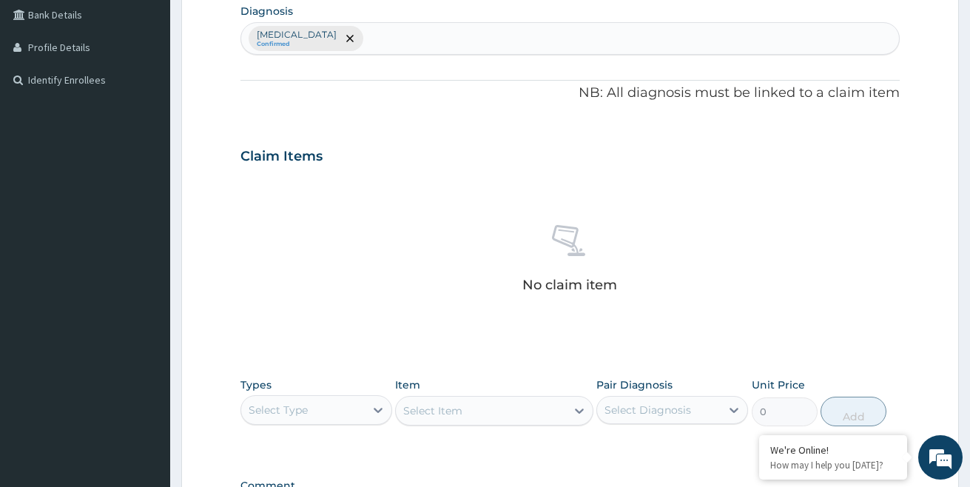
scroll to position [444, 0]
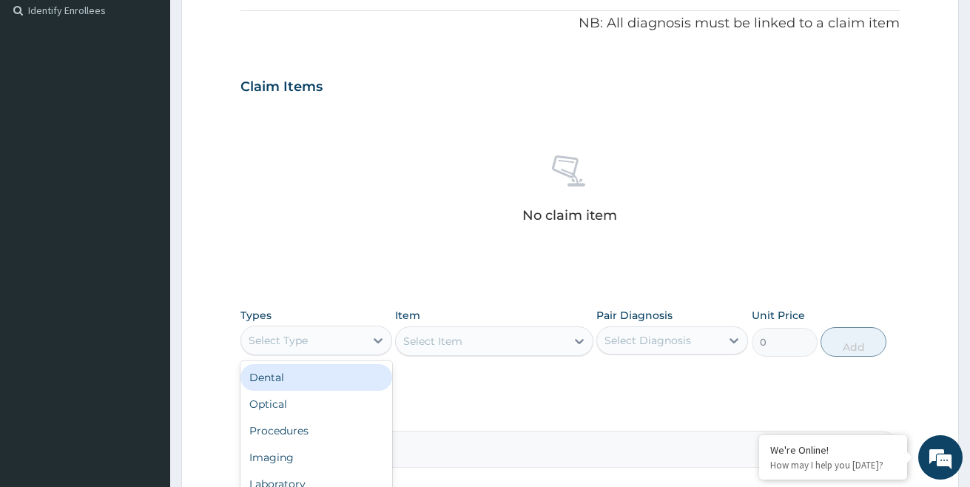
click at [340, 341] on div "Select Type" at bounding box center [303, 341] width 124 height 24
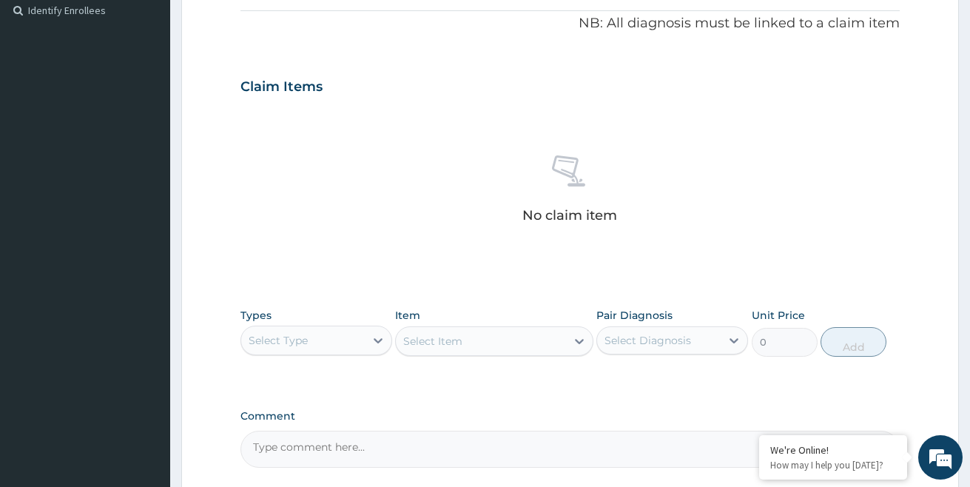
click at [451, 275] on div "No claim item" at bounding box center [570, 192] width 660 height 170
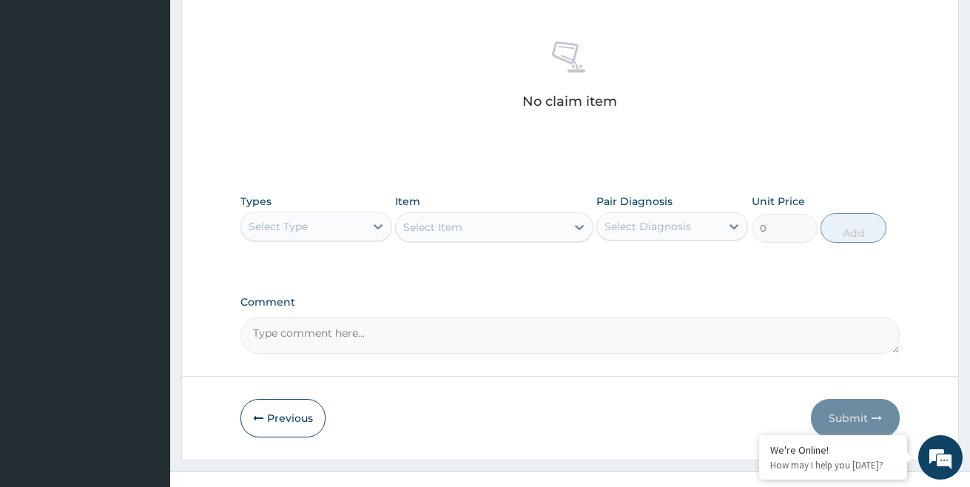
scroll to position [580, 0]
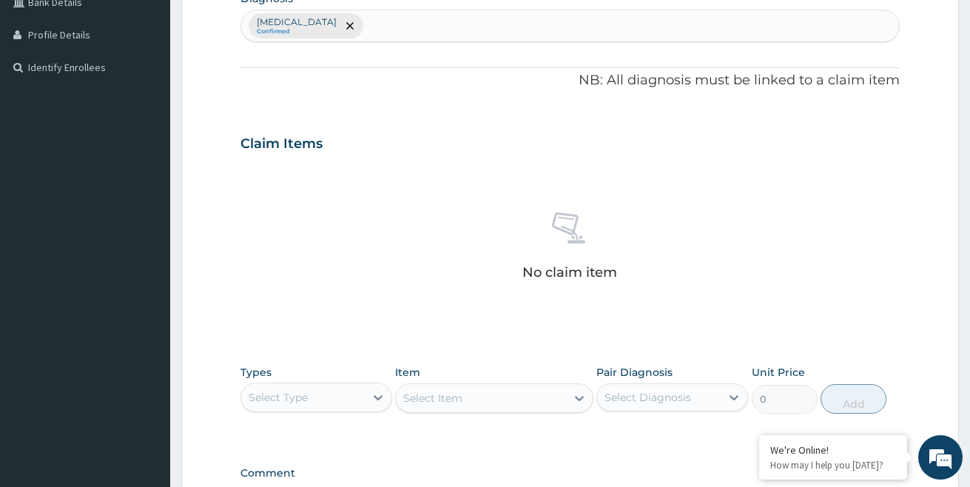
scroll to position [432, 0]
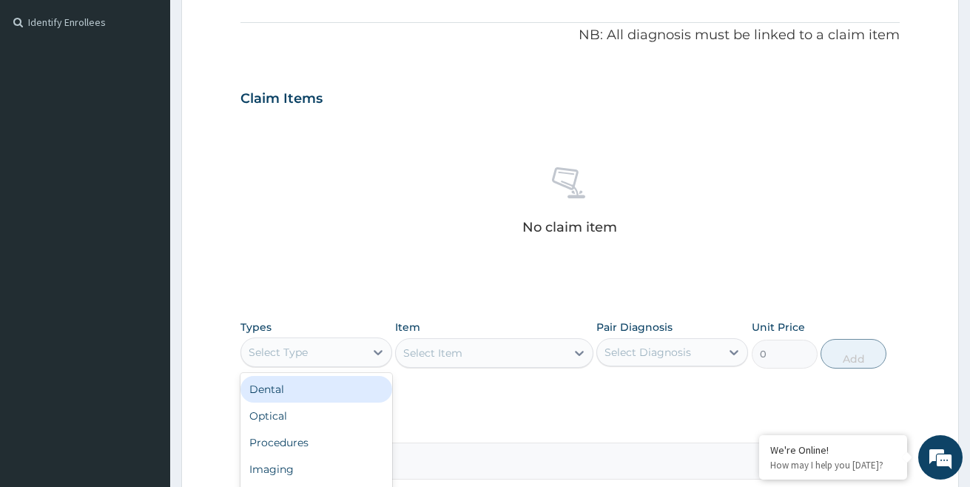
click at [327, 351] on div "Select Type" at bounding box center [303, 352] width 124 height 24
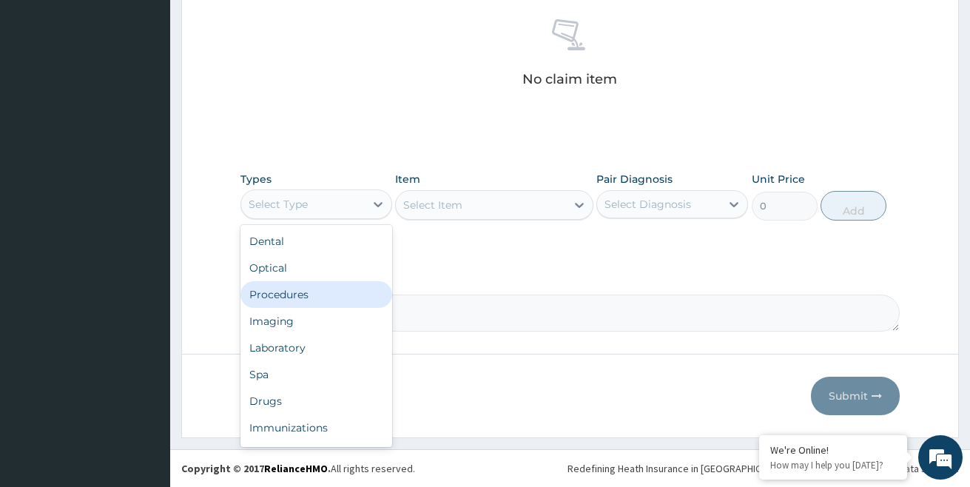
click at [297, 297] on div "Procedures" at bounding box center [316, 294] width 152 height 27
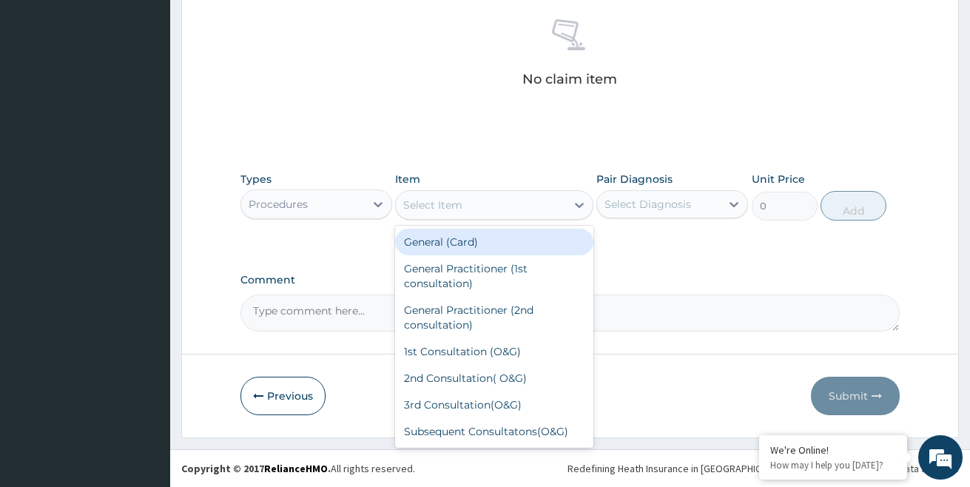
click at [440, 202] on div "Select Item" at bounding box center [432, 205] width 59 height 15
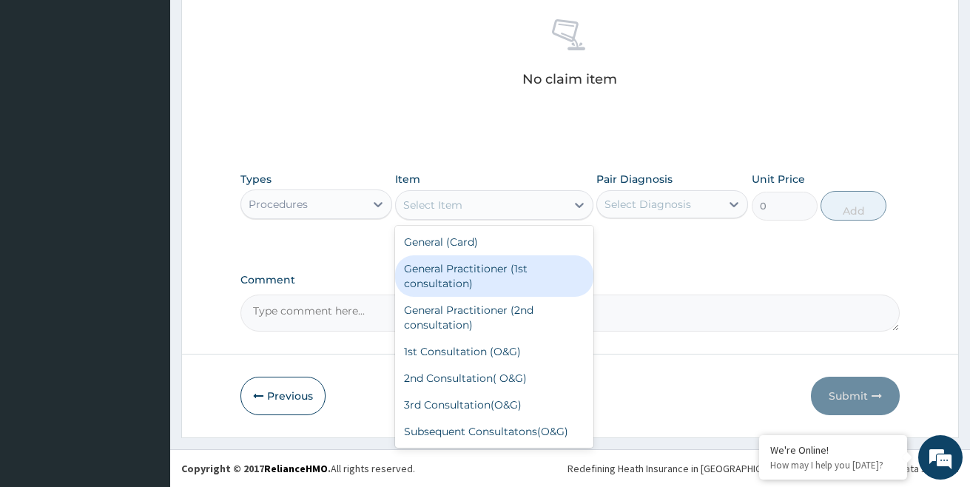
click at [468, 262] on div "General Practitioner (1st consultation)" at bounding box center [494, 275] width 198 height 41
type input "1500"
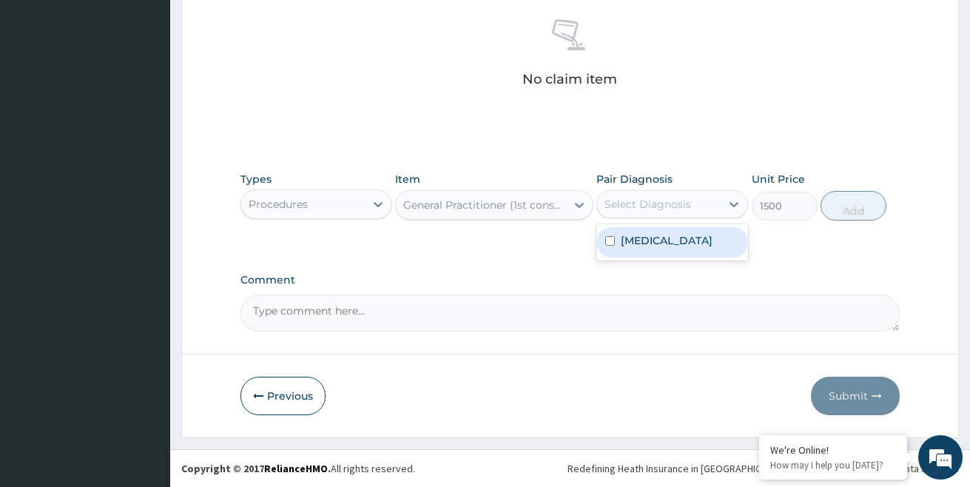
click at [683, 206] on div "Select Diagnosis" at bounding box center [648, 204] width 87 height 15
click at [659, 246] on label "[MEDICAL_DATA]" at bounding box center [667, 240] width 92 height 15
checkbox input "true"
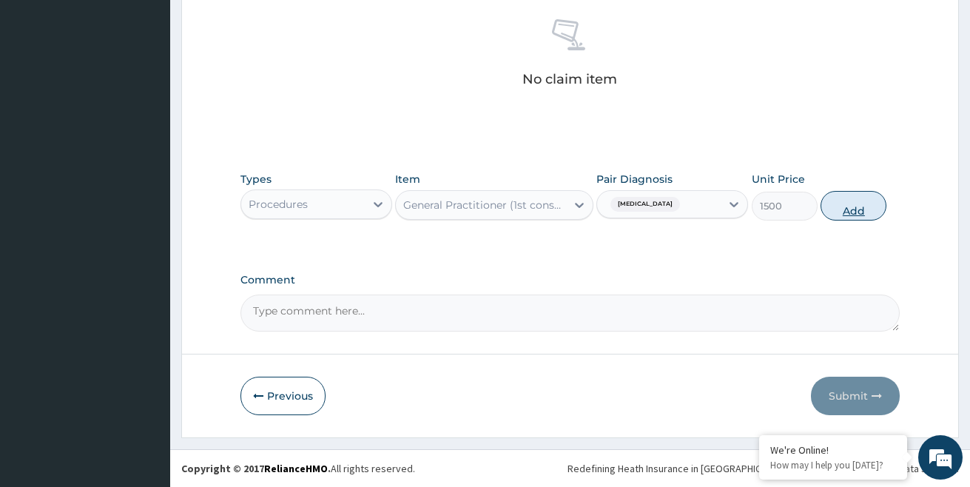
click at [857, 205] on button "Add" at bounding box center [854, 206] width 66 height 30
type input "0"
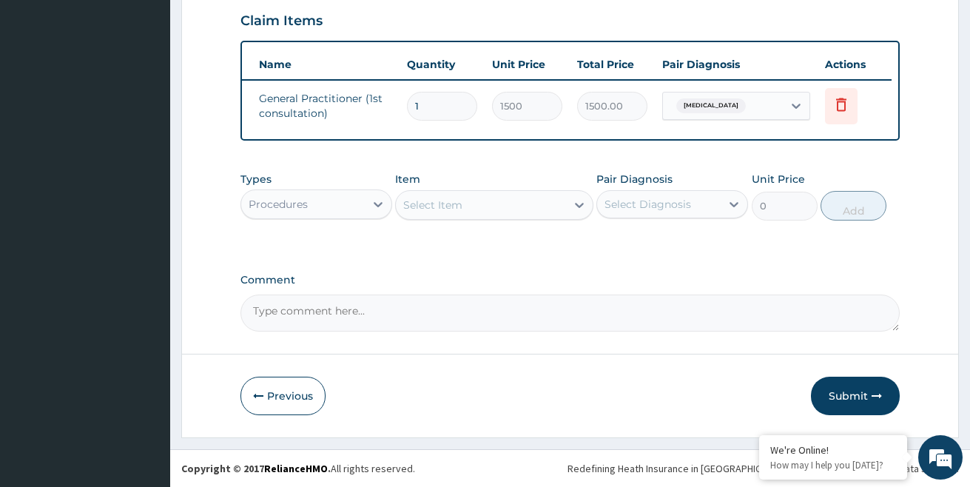
scroll to position [0, 0]
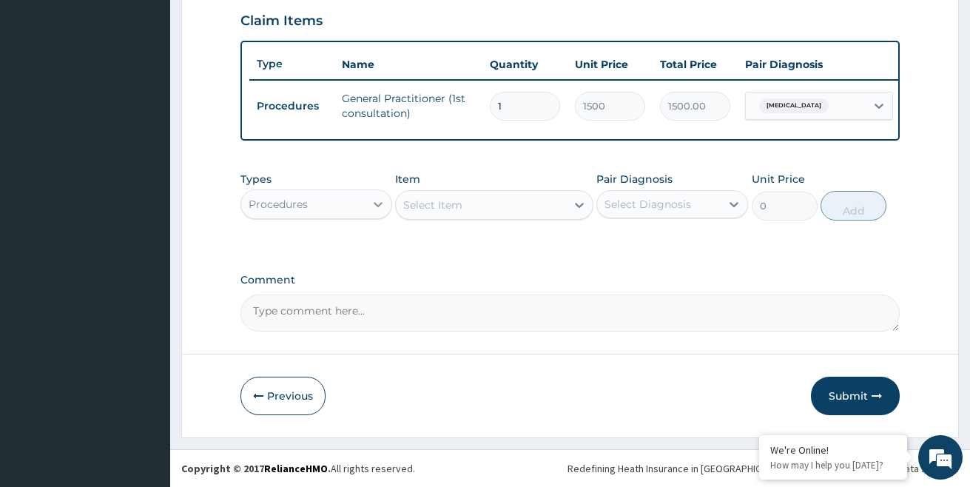
click at [377, 203] on icon at bounding box center [378, 204] width 15 height 15
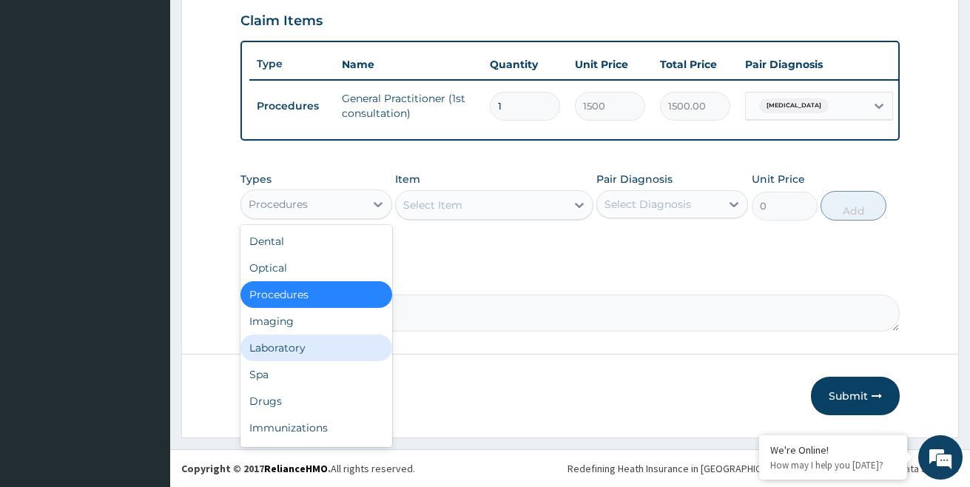
click at [297, 344] on div "Laboratory" at bounding box center [316, 347] width 152 height 27
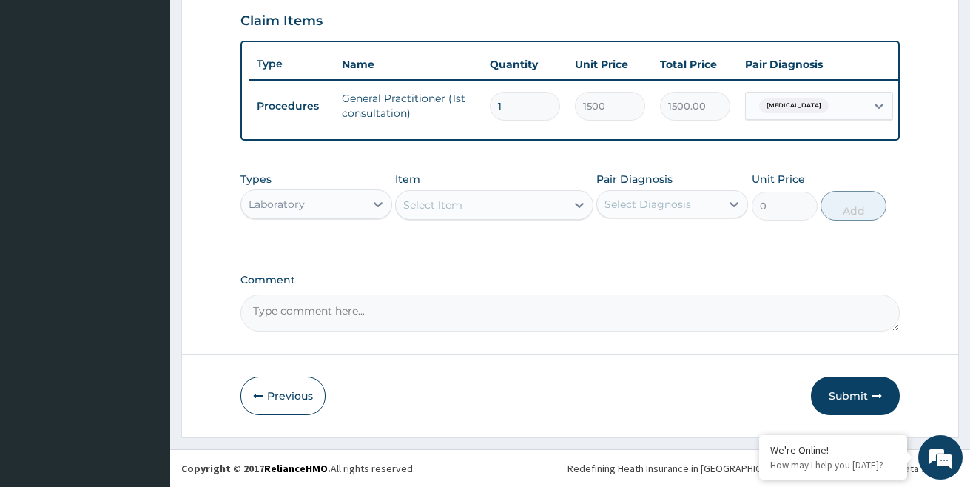
click at [791, 360] on form "Step 2 of 2 PA Code / Prescription Code Enter Code(Secondary Care Only) Encount…" at bounding box center [570, 3] width 778 height 869
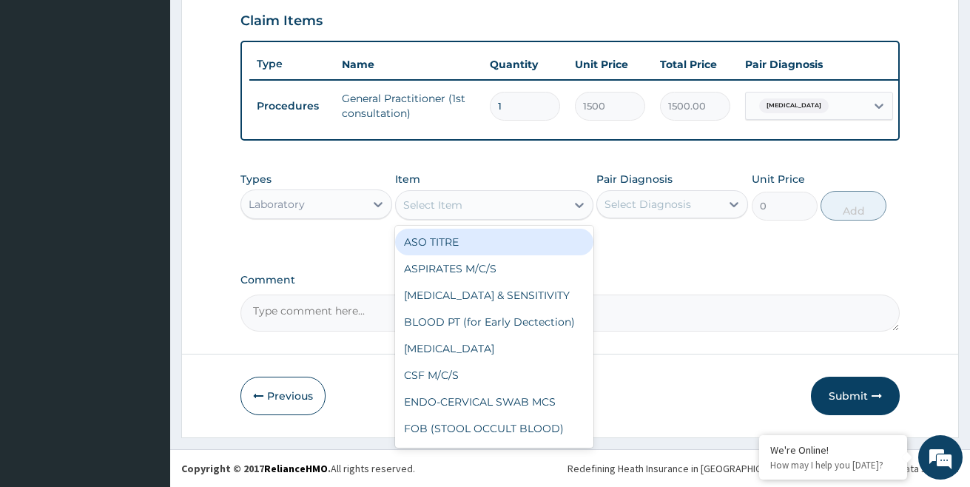
click at [454, 210] on div "Select Item" at bounding box center [432, 205] width 59 height 15
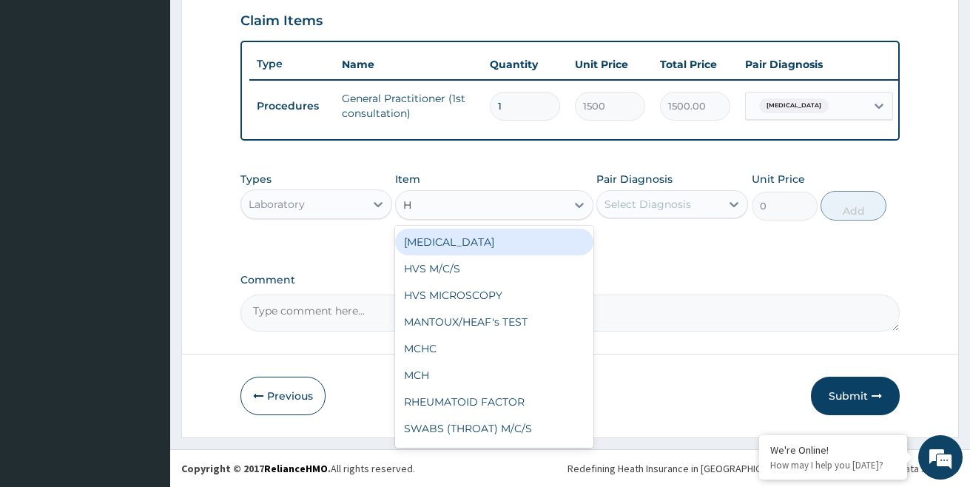
type input "HB"
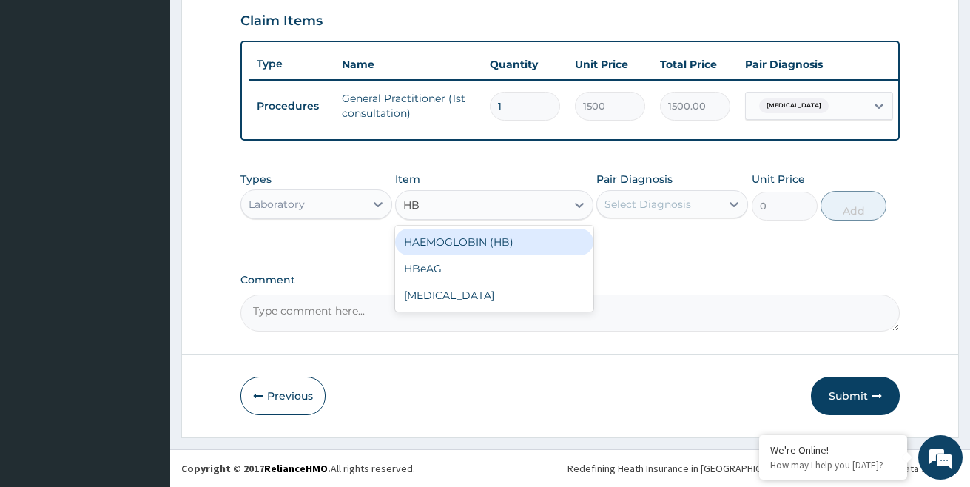
click at [492, 246] on div "HAEMOGLOBIN (HB)" at bounding box center [494, 242] width 198 height 27
type input "500"
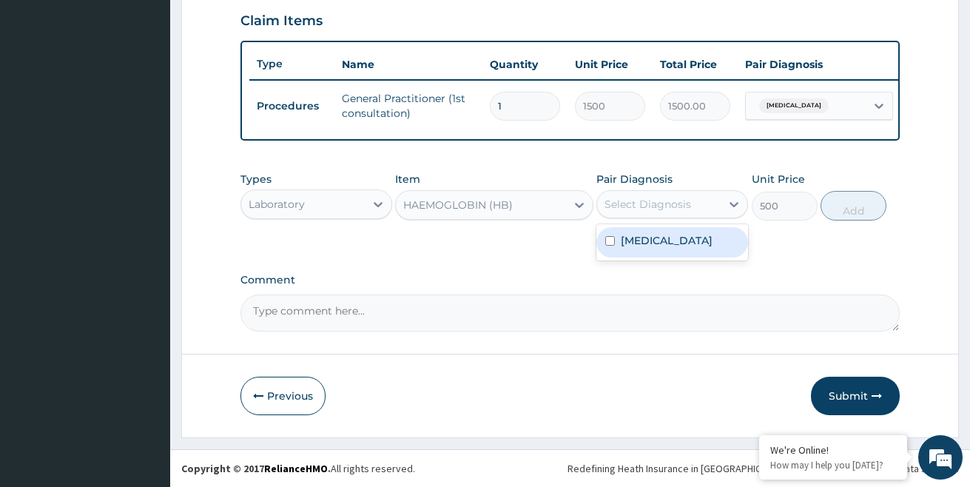
click at [675, 199] on div "Select Diagnosis" at bounding box center [648, 204] width 87 height 15
click at [647, 248] on div "[MEDICAL_DATA]" at bounding box center [672, 242] width 152 height 30
checkbox input "true"
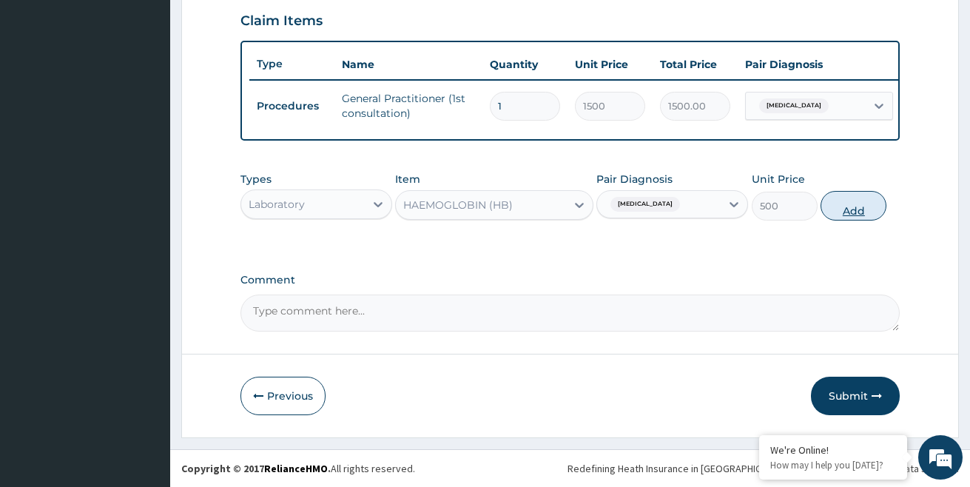
click at [852, 206] on button "Add" at bounding box center [854, 206] width 66 height 30
type input "0"
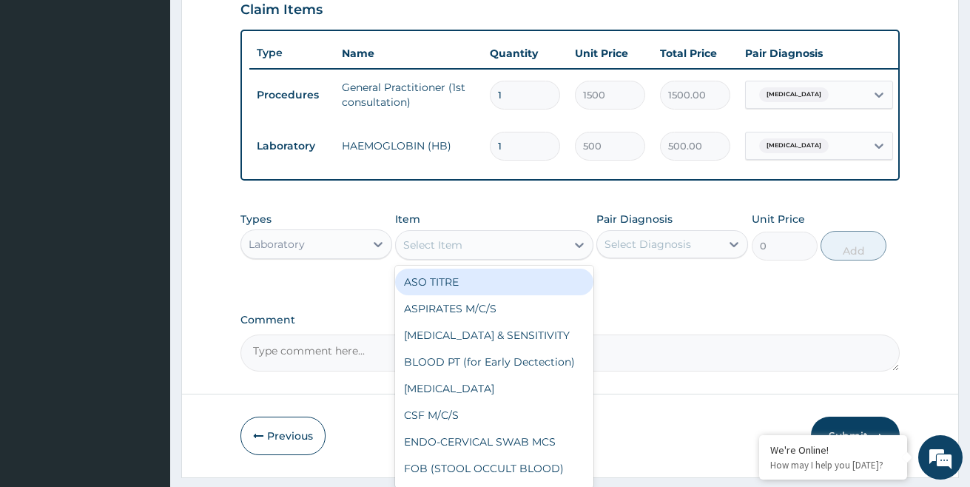
click at [462, 252] on div "Select Item" at bounding box center [432, 245] width 59 height 15
type input "MP"
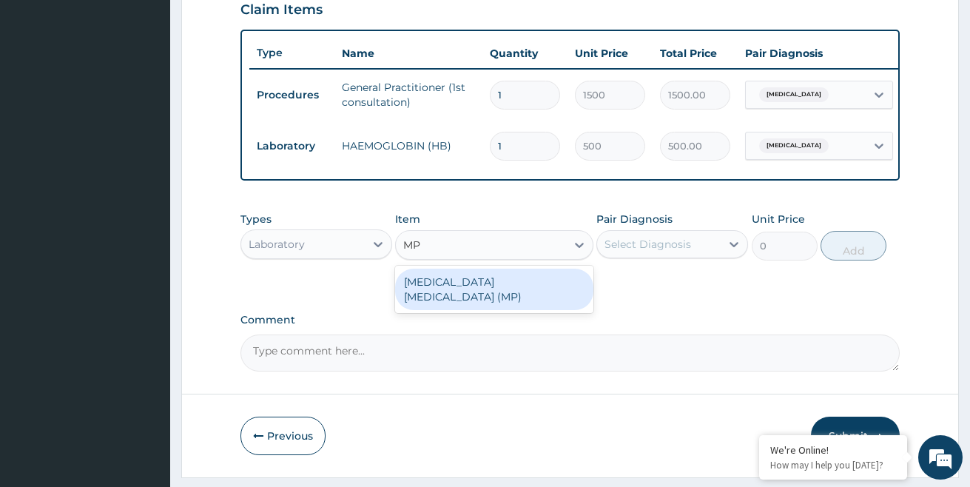
click at [446, 286] on div "[MEDICAL_DATA] [MEDICAL_DATA] (MP)" at bounding box center [494, 289] width 198 height 41
type input "560"
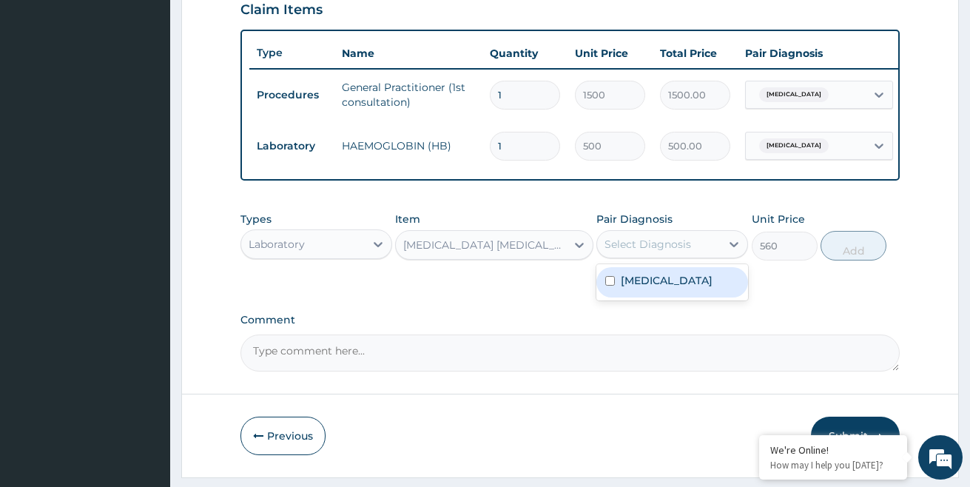
click at [628, 251] on div "Select Diagnosis" at bounding box center [648, 244] width 87 height 15
click at [636, 297] on div "[MEDICAL_DATA]" at bounding box center [672, 282] width 152 height 30
checkbox input "true"
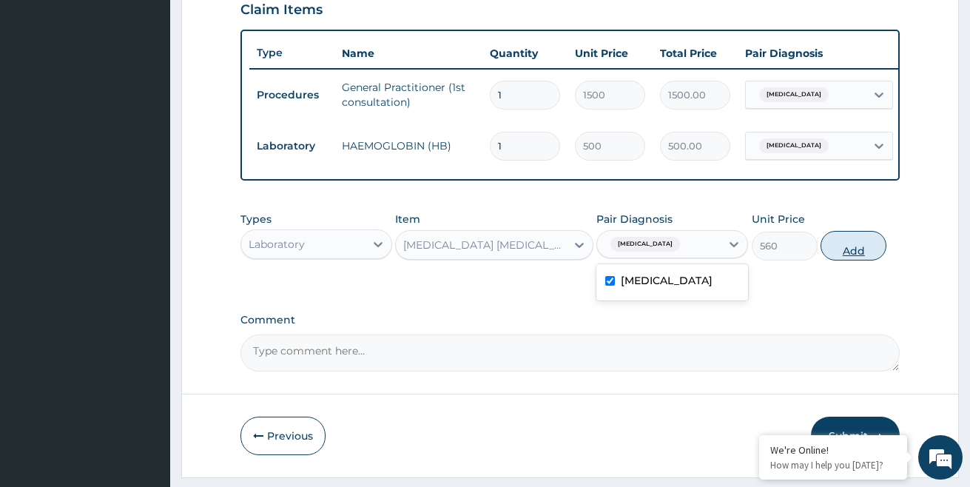
click at [862, 260] on button "Add" at bounding box center [854, 246] width 66 height 30
type input "0"
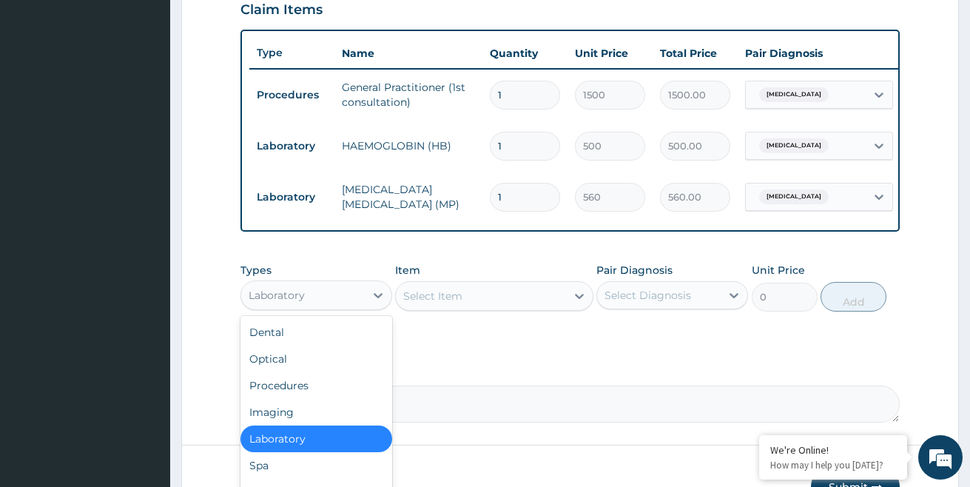
click at [332, 307] on div "Laboratory" at bounding box center [303, 295] width 124 height 24
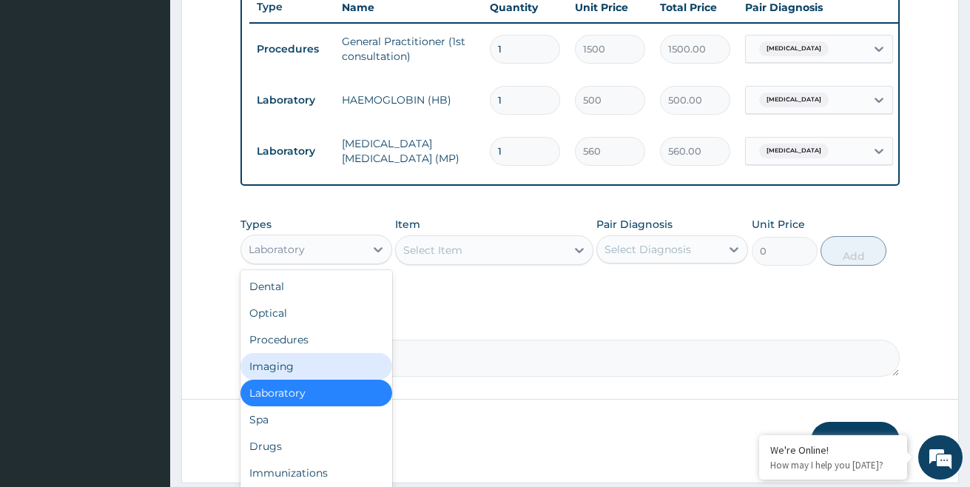
scroll to position [623, 0]
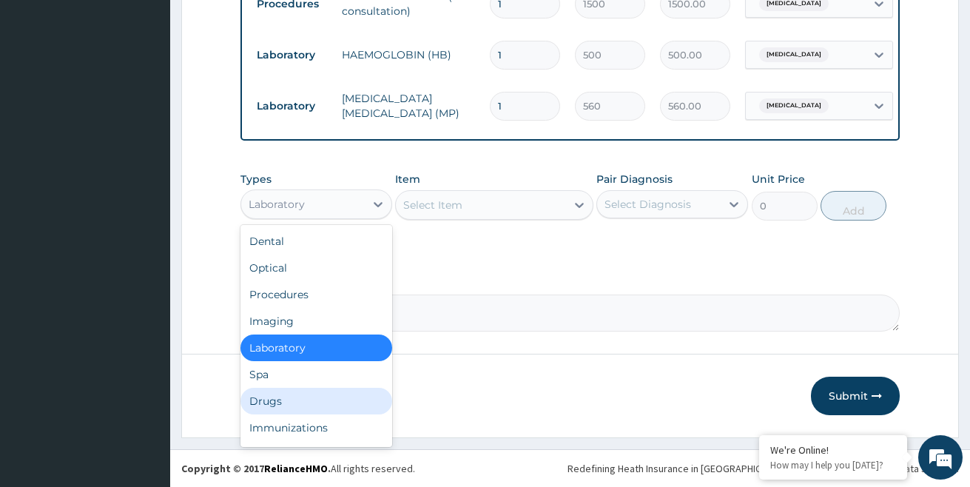
click at [316, 395] on div "Drugs" at bounding box center [316, 401] width 152 height 27
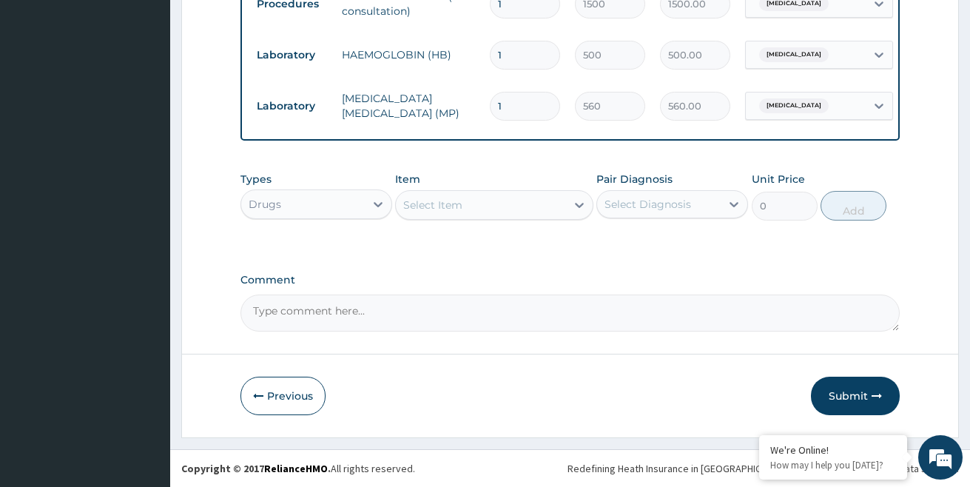
click at [770, 246] on div "Types Drugs Item Select Item Pair Diagnosis Select Diagnosis Unit Price 0 Add" at bounding box center [570, 207] width 660 height 86
click at [468, 194] on div "Select Item" at bounding box center [480, 205] width 169 height 24
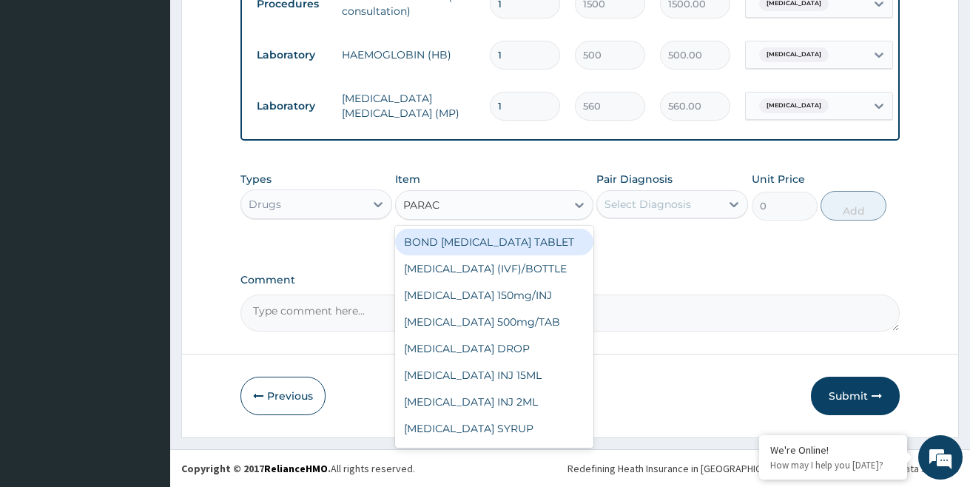
type input "PARACE"
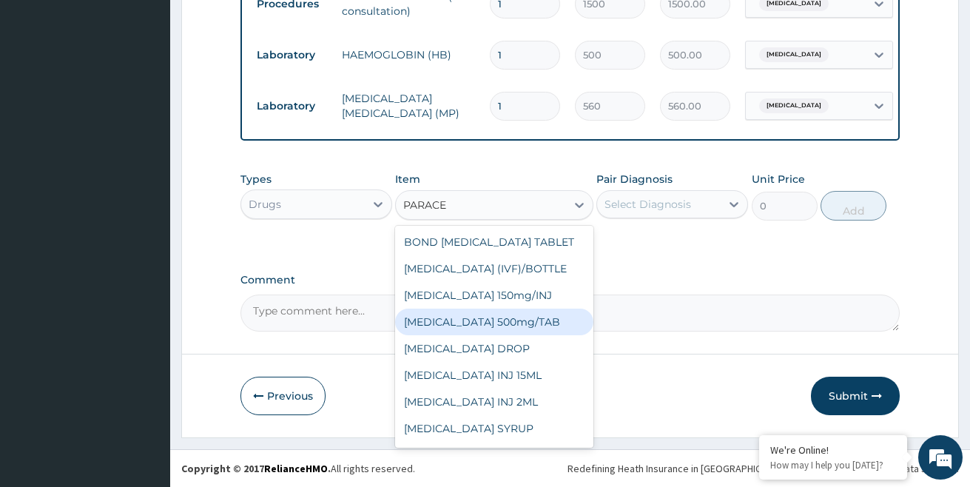
click at [537, 324] on div "[MEDICAL_DATA] 500mg/TAB" at bounding box center [494, 322] width 198 height 27
type input "7"
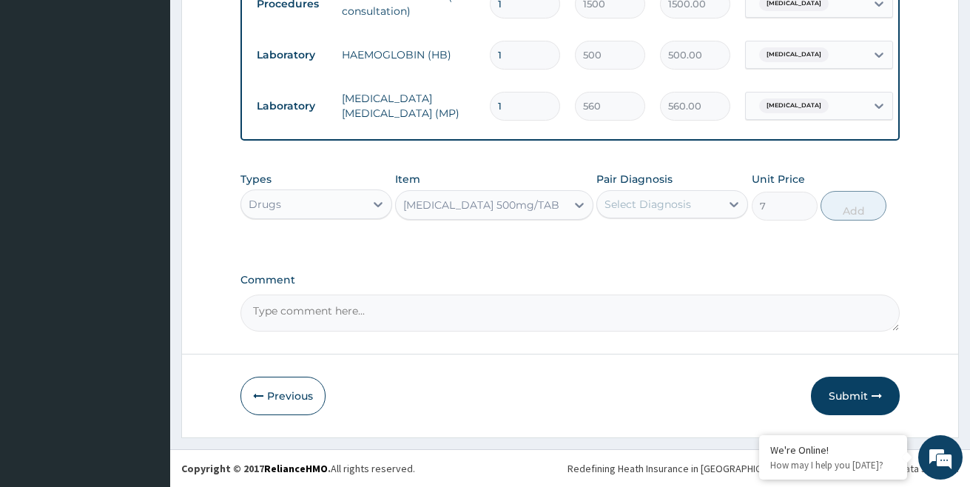
click at [648, 207] on div "Select Diagnosis" at bounding box center [648, 204] width 87 height 15
click at [639, 241] on label "[MEDICAL_DATA]" at bounding box center [667, 240] width 92 height 15
checkbox input "true"
click at [849, 208] on button "Add" at bounding box center [854, 206] width 66 height 30
type input "0"
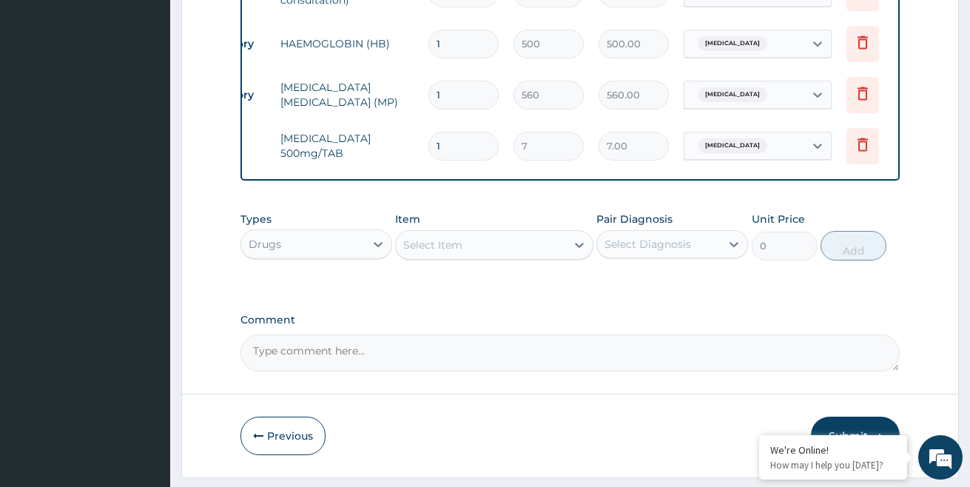
scroll to position [0, 83]
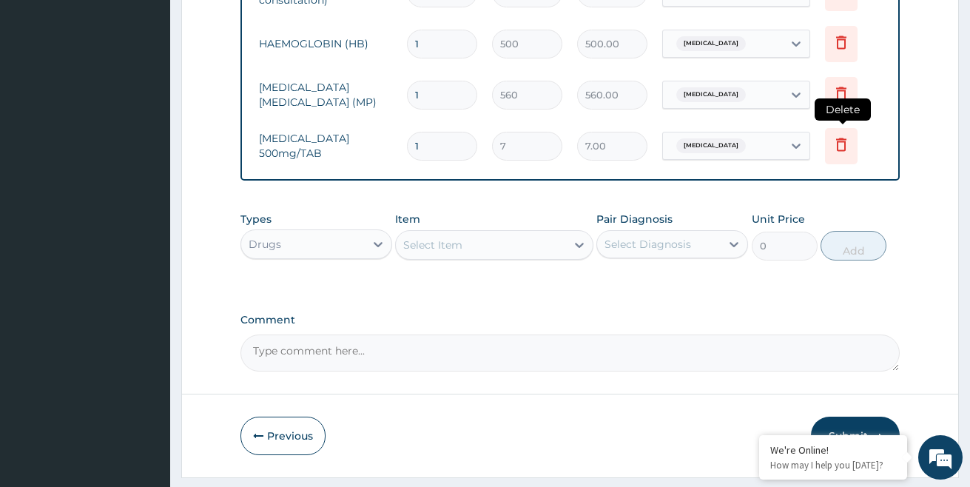
click at [835, 139] on icon at bounding box center [841, 144] width 18 height 18
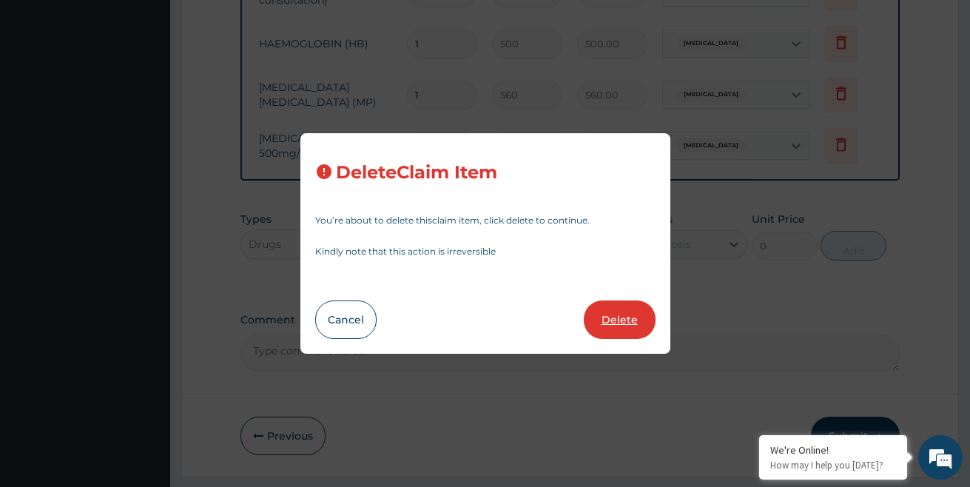
click at [613, 314] on button "Delete" at bounding box center [620, 319] width 72 height 38
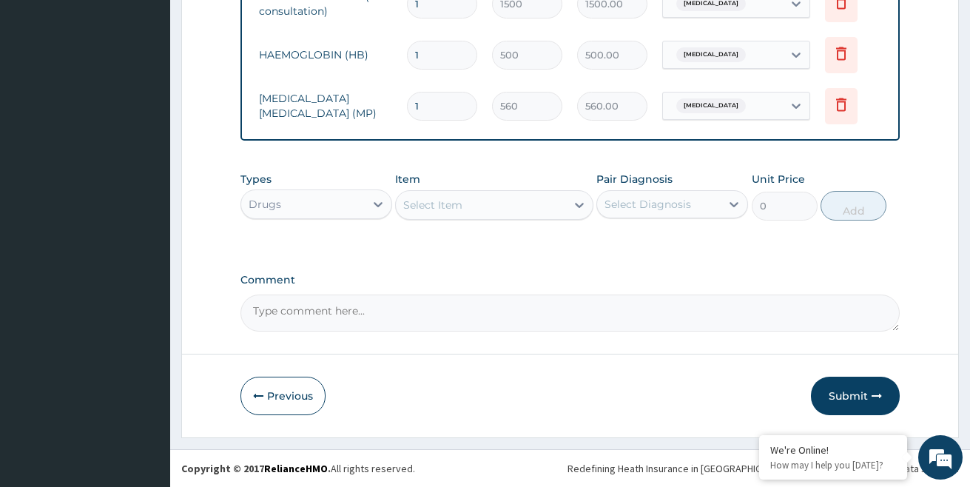
click at [452, 205] on div "Select Item" at bounding box center [432, 205] width 59 height 15
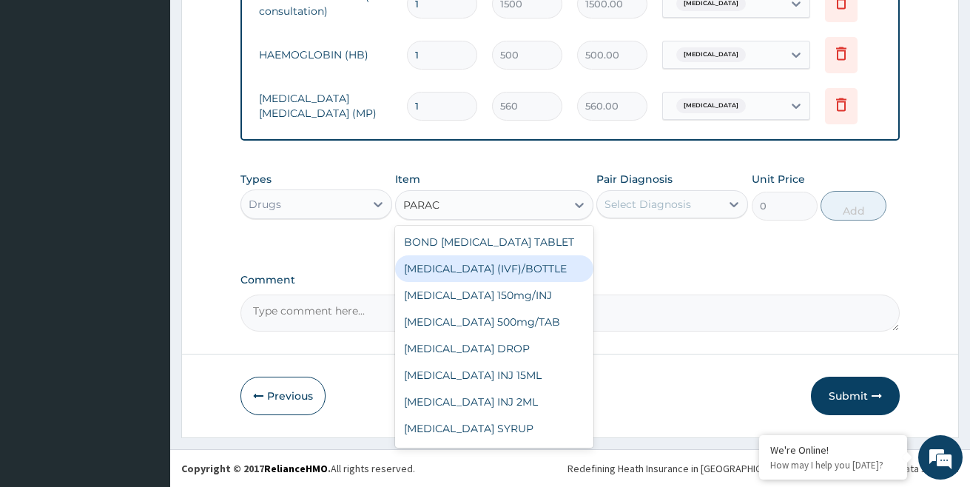
type input "PARACE"
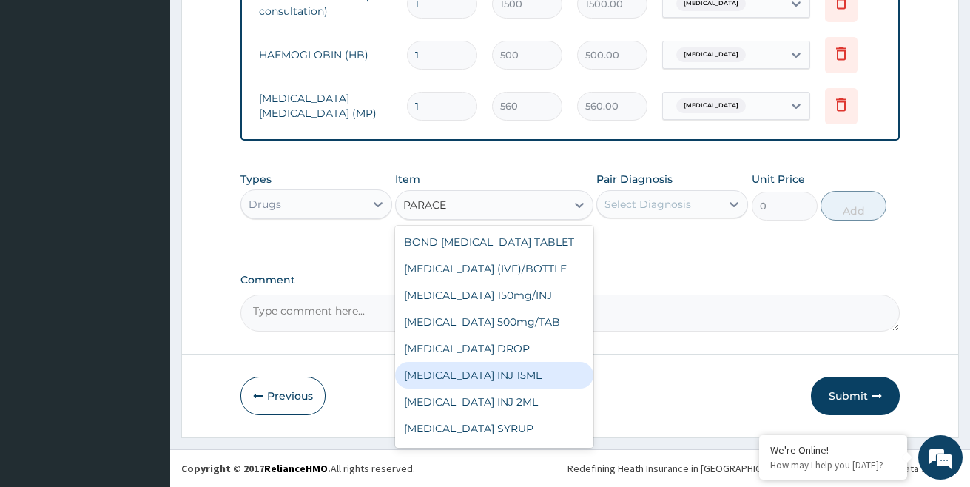
click at [532, 374] on div "[MEDICAL_DATA] INJ 15ML" at bounding box center [494, 375] width 198 height 27
type input "450"
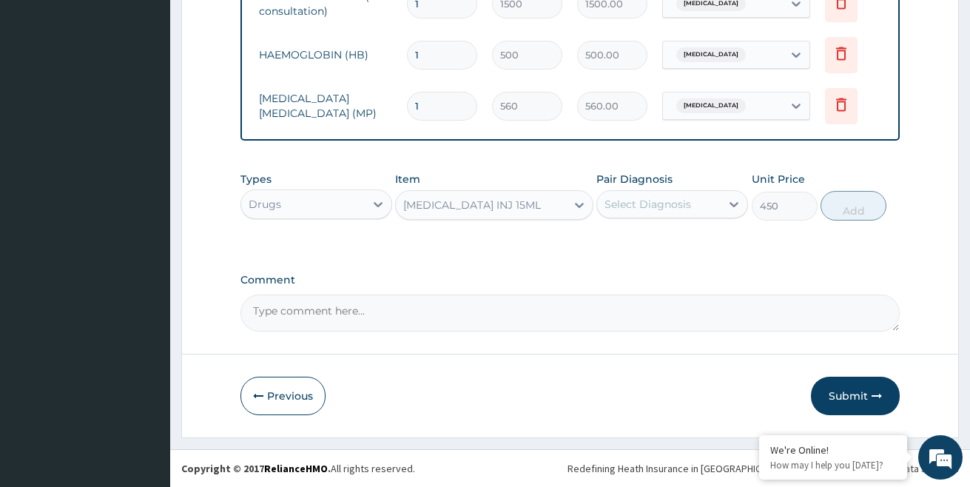
click at [671, 209] on div "Select Diagnosis" at bounding box center [648, 204] width 87 height 15
click at [650, 249] on div "Malaria, unspecified" at bounding box center [672, 242] width 152 height 30
checkbox input "true"
click at [849, 209] on button "Add" at bounding box center [854, 206] width 66 height 30
type input "0"
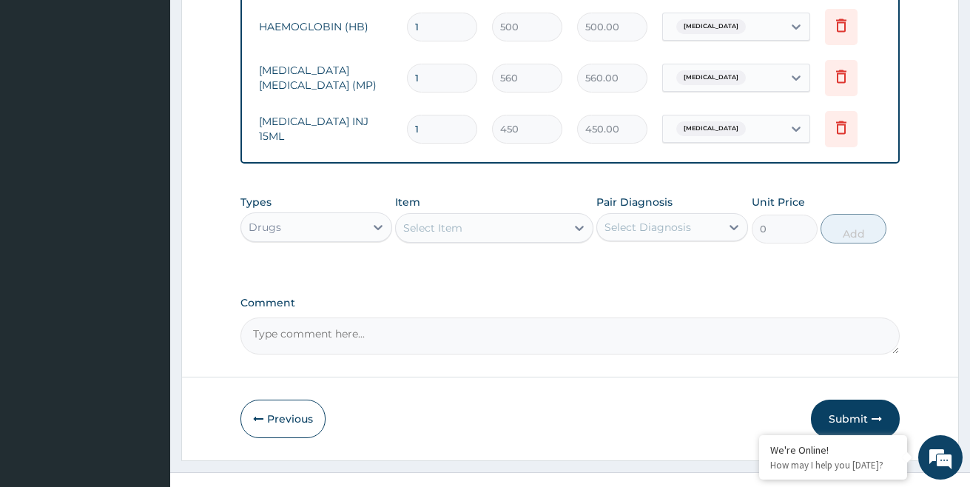
scroll to position [674, 0]
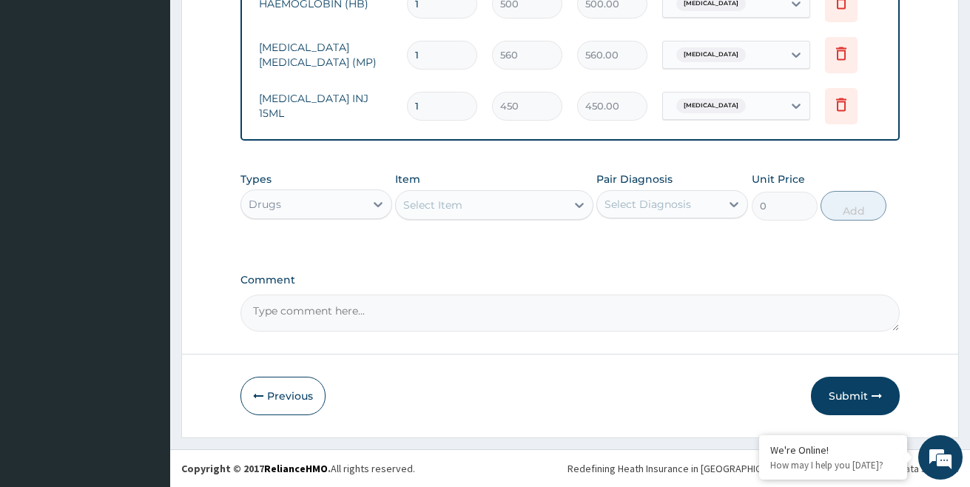
click at [448, 202] on div "Select Item" at bounding box center [432, 205] width 59 height 15
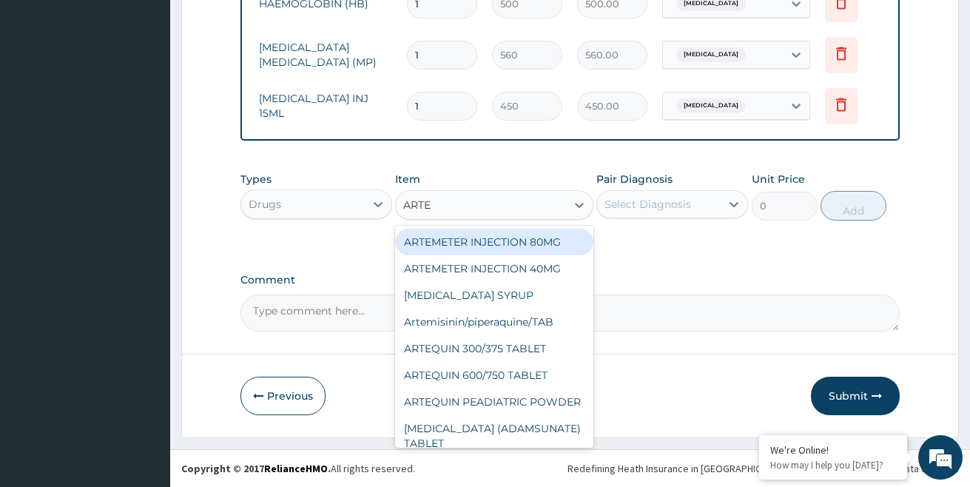
type input "ARTEM"
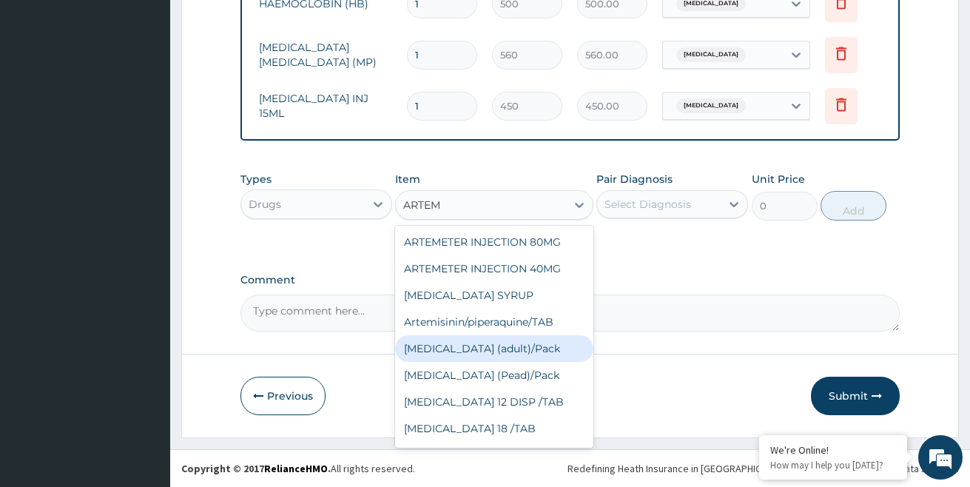
click at [463, 346] on div "[MEDICAL_DATA] (adult)/Pack" at bounding box center [494, 348] width 198 height 27
type input "1200"
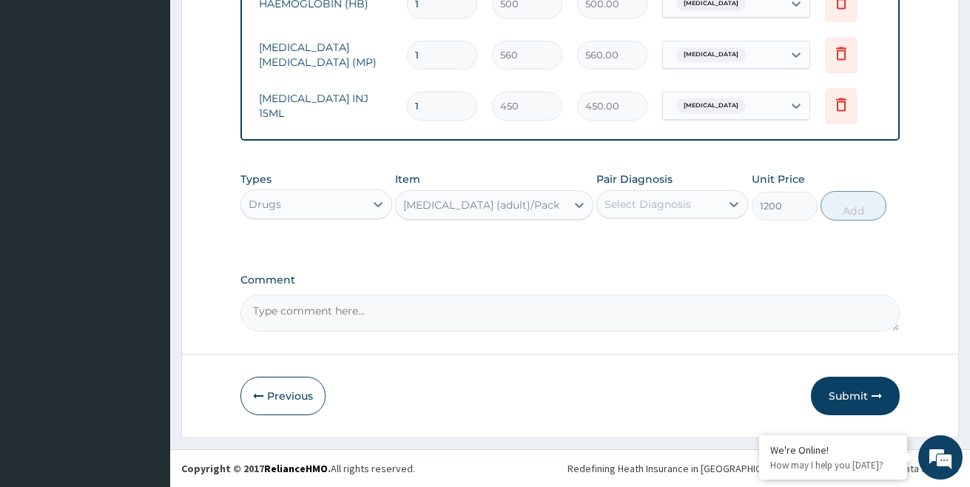
click at [639, 200] on div "Select Diagnosis" at bounding box center [648, 204] width 87 height 15
click at [635, 245] on label "Malaria, unspecified" at bounding box center [667, 240] width 92 height 15
checkbox input "true"
click at [849, 209] on button "Add" at bounding box center [854, 206] width 66 height 30
type input "0"
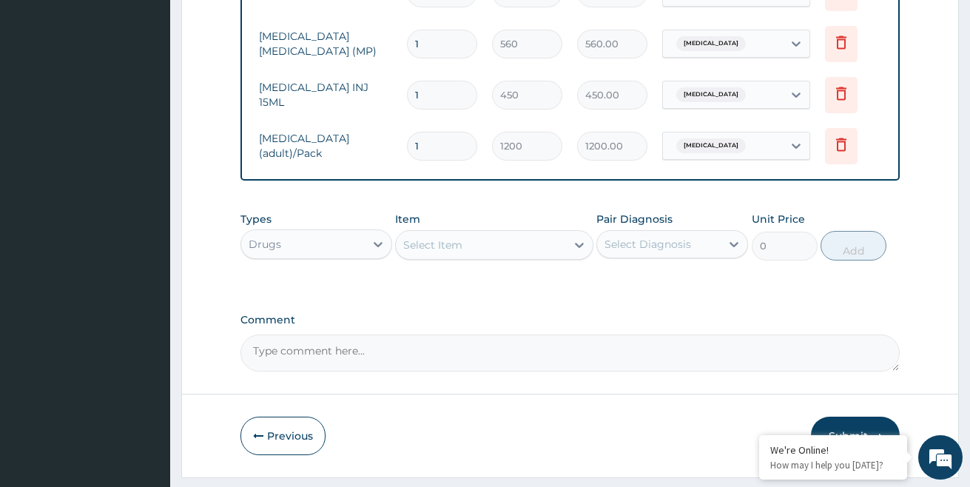
click at [443, 251] on div "Select Item" at bounding box center [432, 245] width 59 height 15
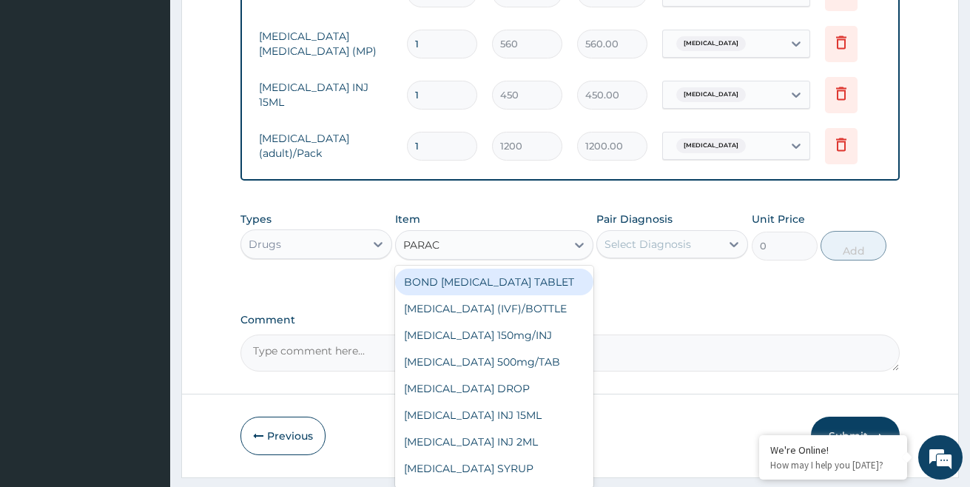
type input "PARACE"
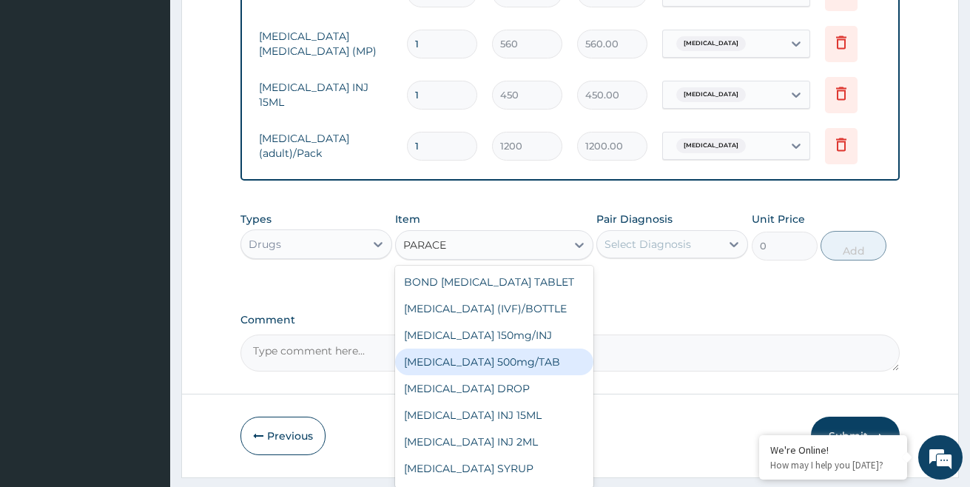
click at [491, 373] on div "[MEDICAL_DATA] 500mg/TAB" at bounding box center [494, 362] width 198 height 27
type input "7"
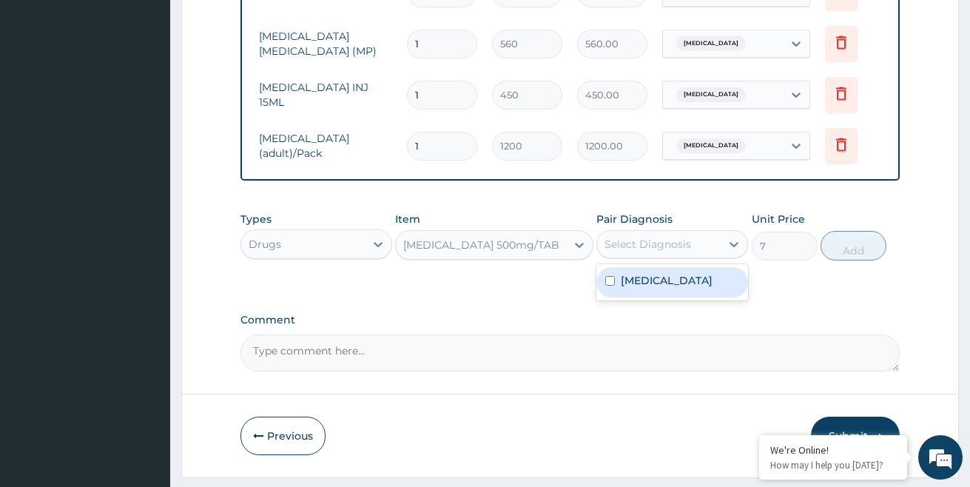
click at [650, 246] on div "Select Diagnosis" at bounding box center [659, 244] width 124 height 24
click at [661, 288] on label "Malaria, unspecified" at bounding box center [667, 280] width 92 height 15
checkbox input "true"
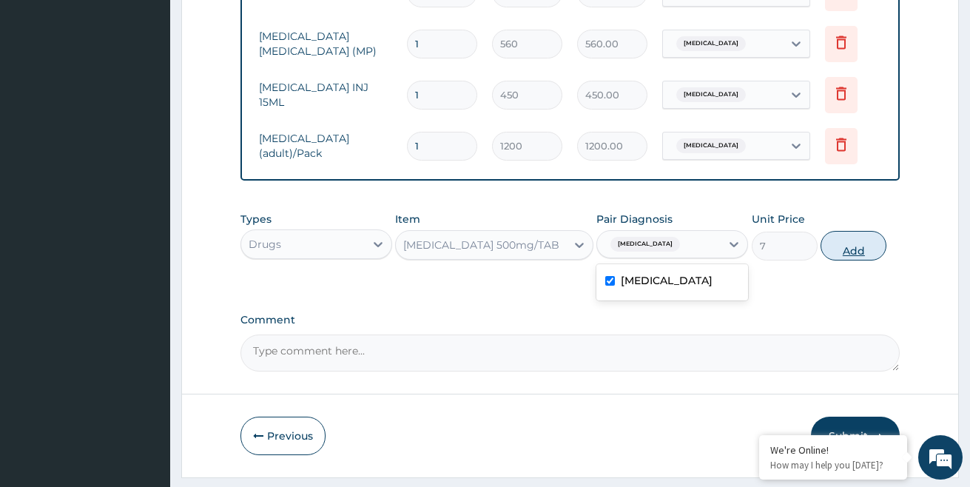
click at [862, 257] on button "Add" at bounding box center [854, 246] width 66 height 30
type input "0"
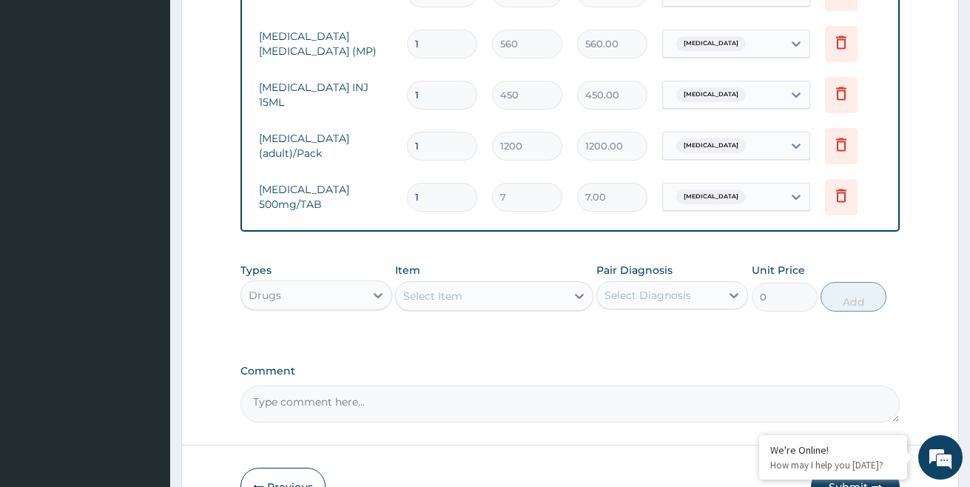
type input "15"
type input "105.00"
type input "15"
click at [525, 406] on textarea "Comment" at bounding box center [570, 404] width 660 height 37
click at [432, 303] on div "Select Item" at bounding box center [432, 296] width 59 height 15
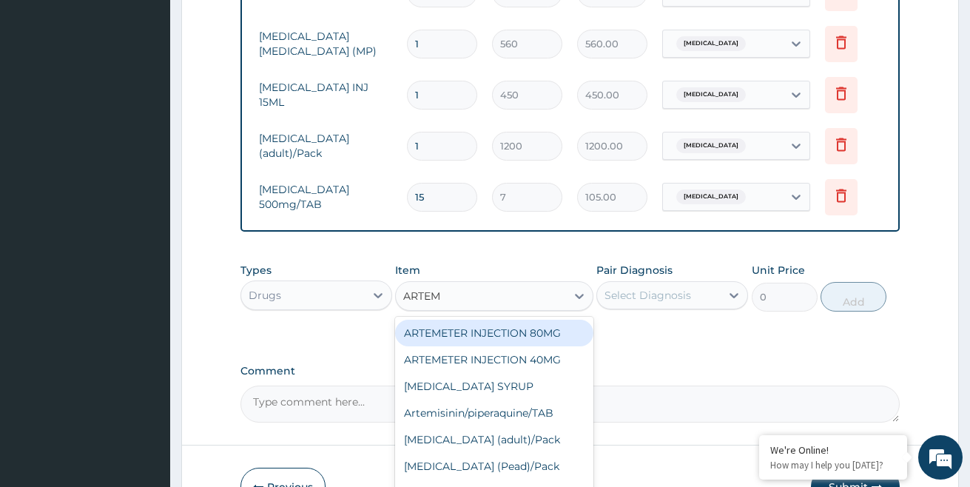
type input "ARTEME"
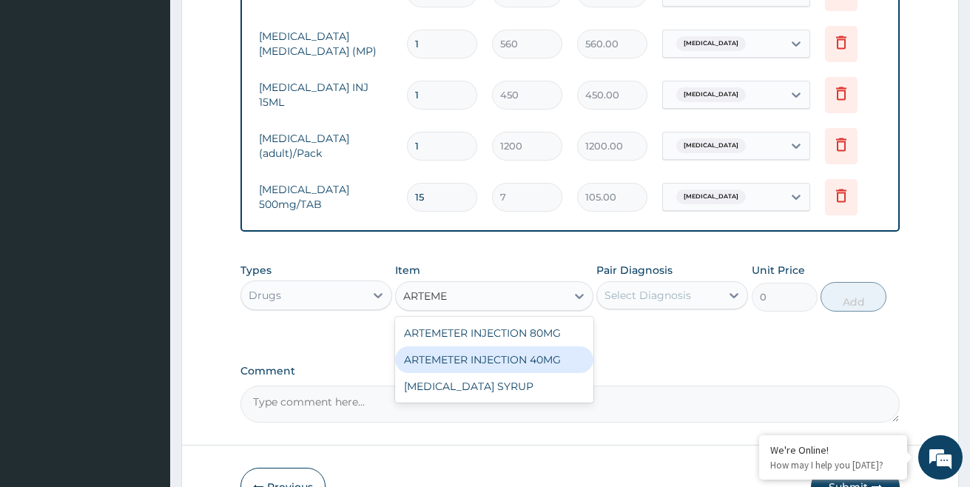
click at [473, 364] on div "ARTEMETER INJECTION 40MG" at bounding box center [494, 359] width 198 height 27
type input "200"
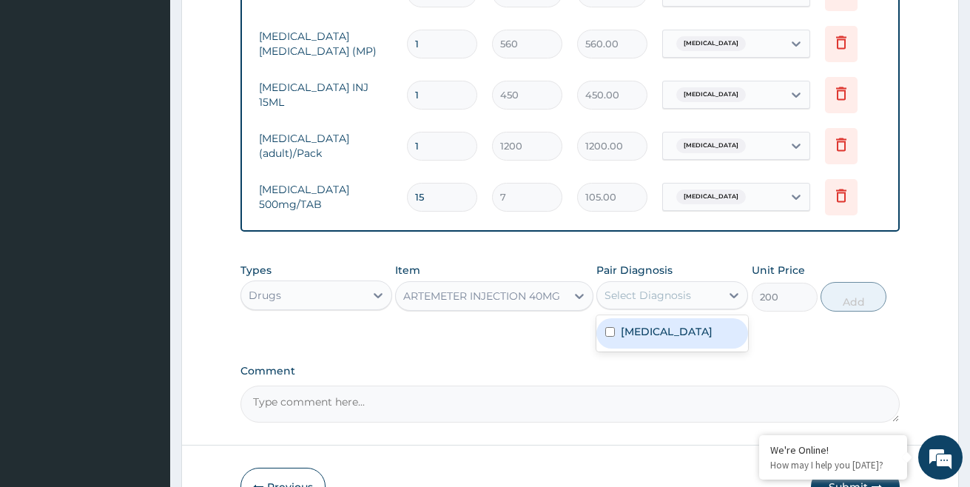
click at [643, 303] on div "Select Diagnosis" at bounding box center [648, 295] width 87 height 15
click at [639, 339] on label "Malaria, unspecified" at bounding box center [667, 331] width 92 height 15
checkbox input "true"
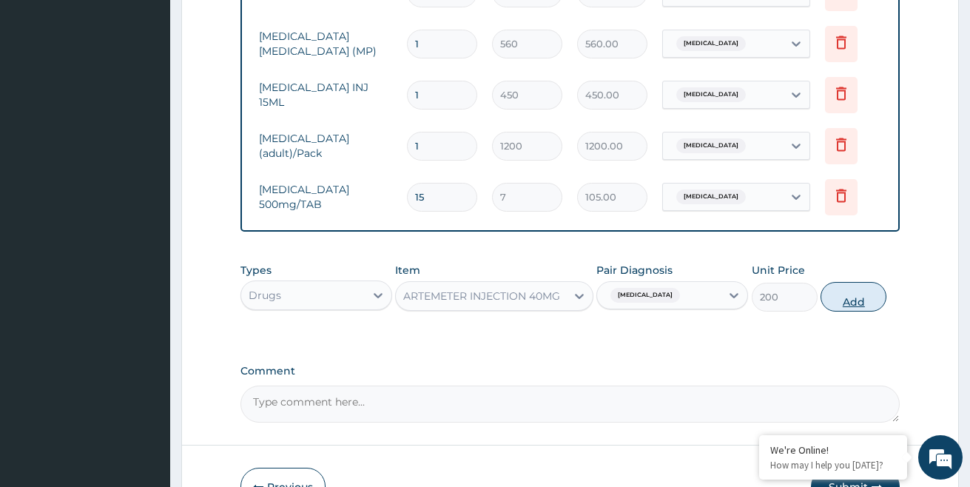
click at [865, 309] on button "Add" at bounding box center [854, 297] width 66 height 30
type input "0"
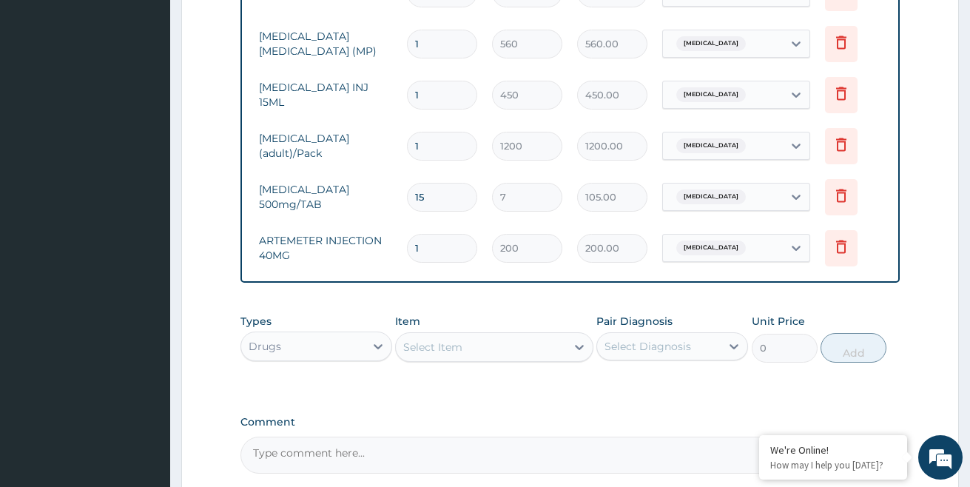
click at [491, 359] on div "Select Item" at bounding box center [480, 347] width 169 height 24
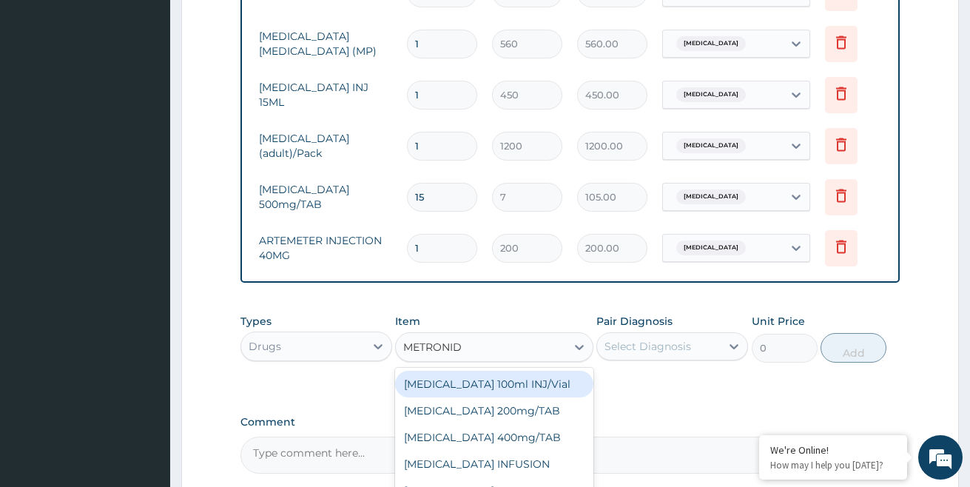
type input "METRONIDA"
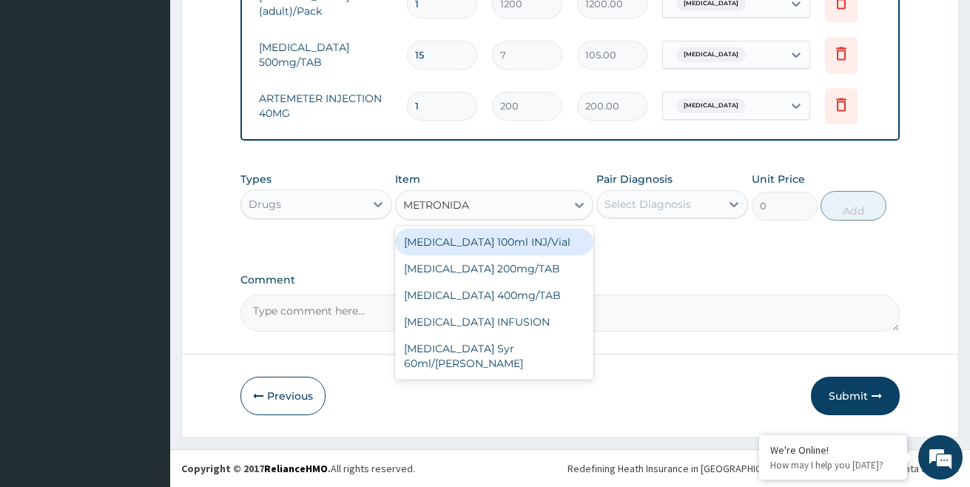
scroll to position [827, 0]
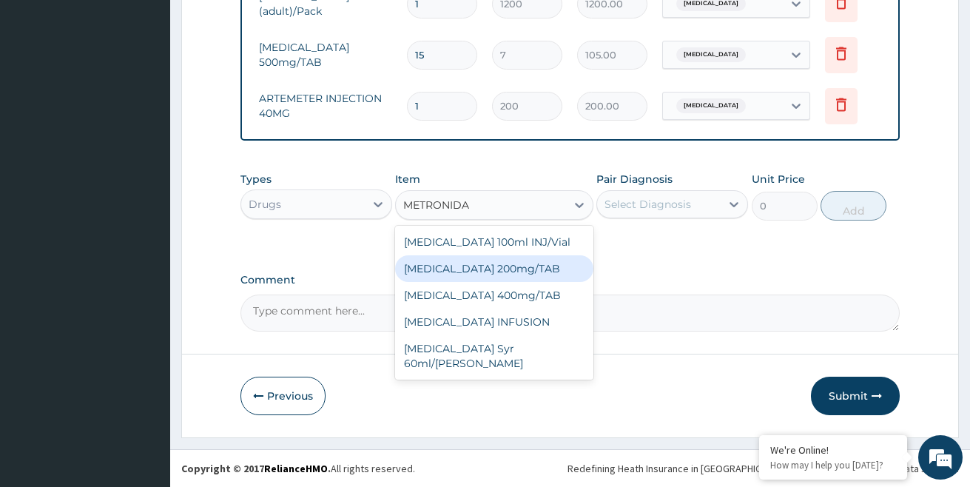
click at [534, 278] on div "[MEDICAL_DATA] 200mg/TAB" at bounding box center [494, 268] width 198 height 27
type input "40"
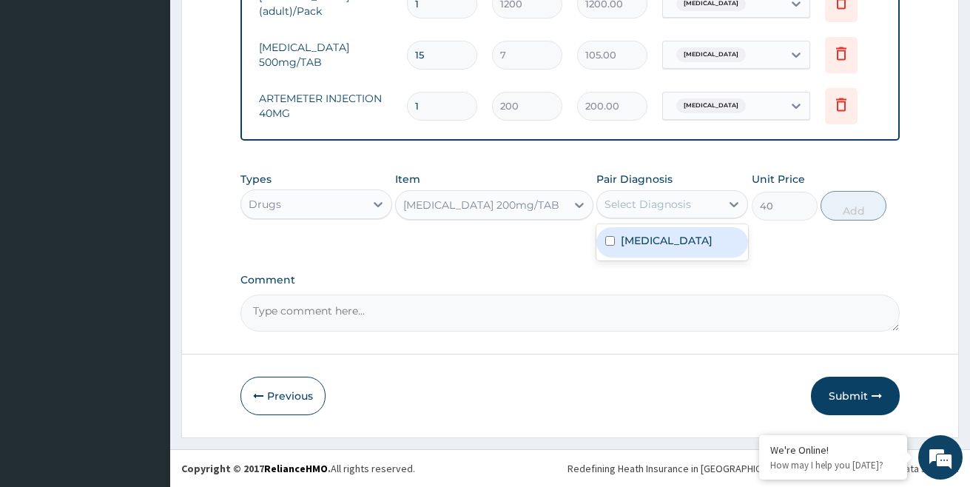
click at [677, 198] on div "Select Diagnosis" at bounding box center [648, 204] width 87 height 15
click at [656, 239] on label "Malaria, unspecified" at bounding box center [667, 240] width 92 height 15
checkbox input "true"
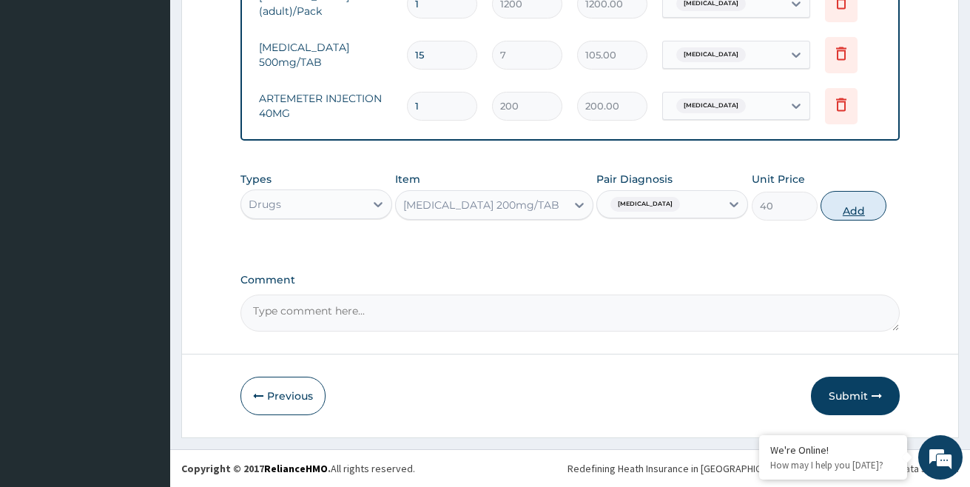
click at [848, 209] on button "Add" at bounding box center [854, 206] width 66 height 30
type input "0"
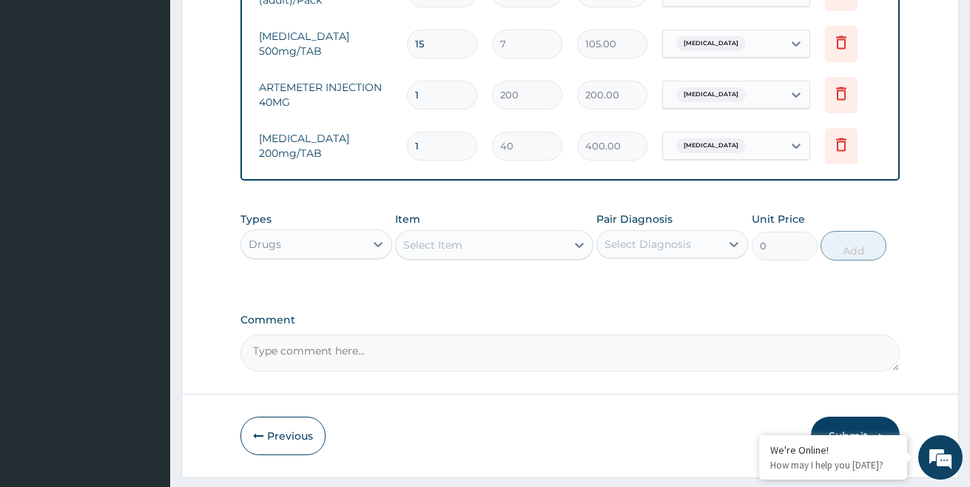
type input "10"
type input "400.00"
type input "10"
click at [565, 326] on label "Comment" at bounding box center [570, 320] width 660 height 13
click at [565, 334] on textarea "Comment" at bounding box center [570, 352] width 660 height 37
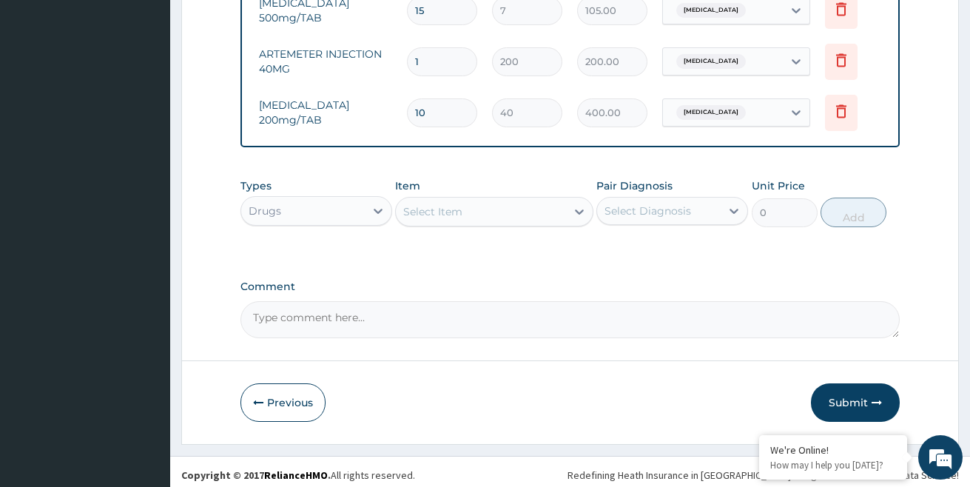
scroll to position [878, 0]
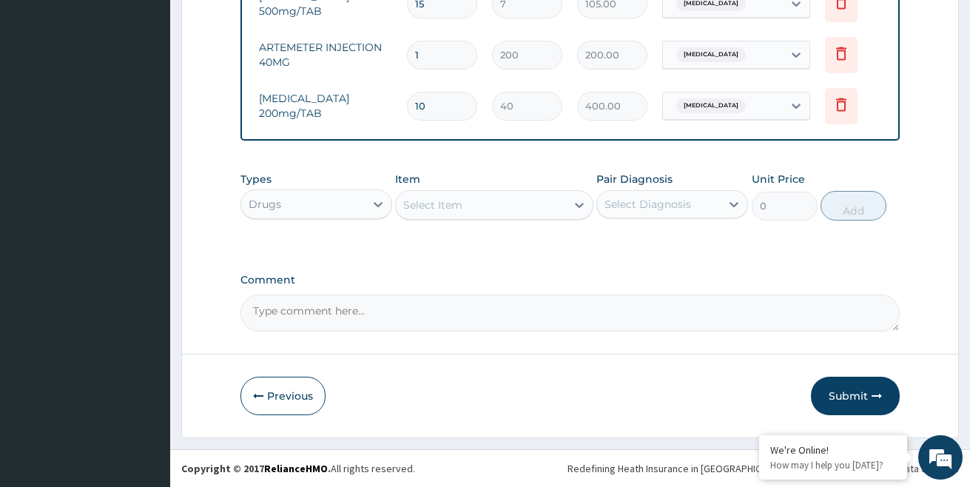
click at [453, 207] on div "Select Item" at bounding box center [432, 205] width 59 height 15
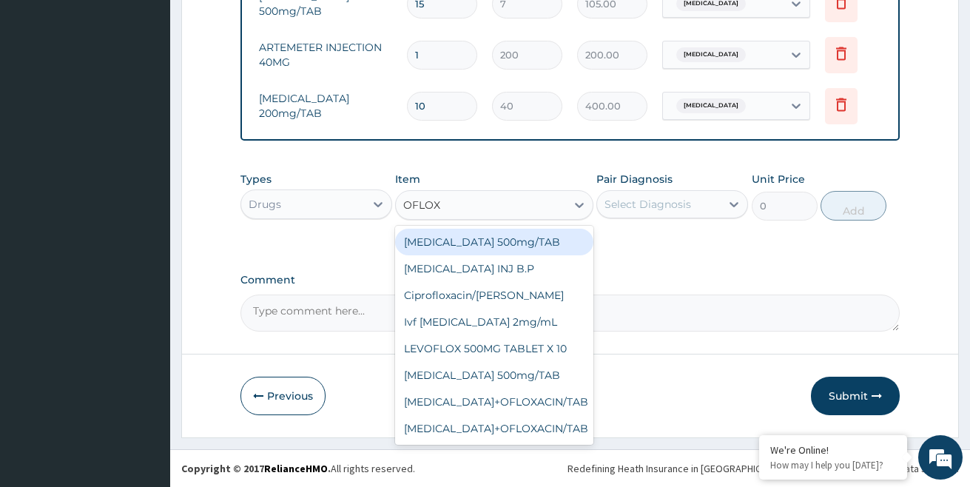
type input "OFLOXA"
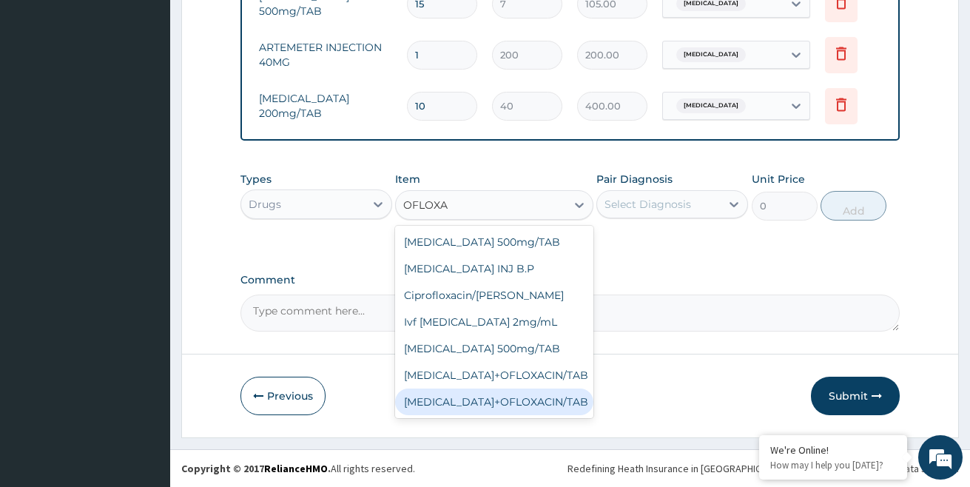
click at [541, 403] on div "[MEDICAL_DATA]+OFLOXACIN/TAB" at bounding box center [494, 401] width 198 height 27
type input "150"
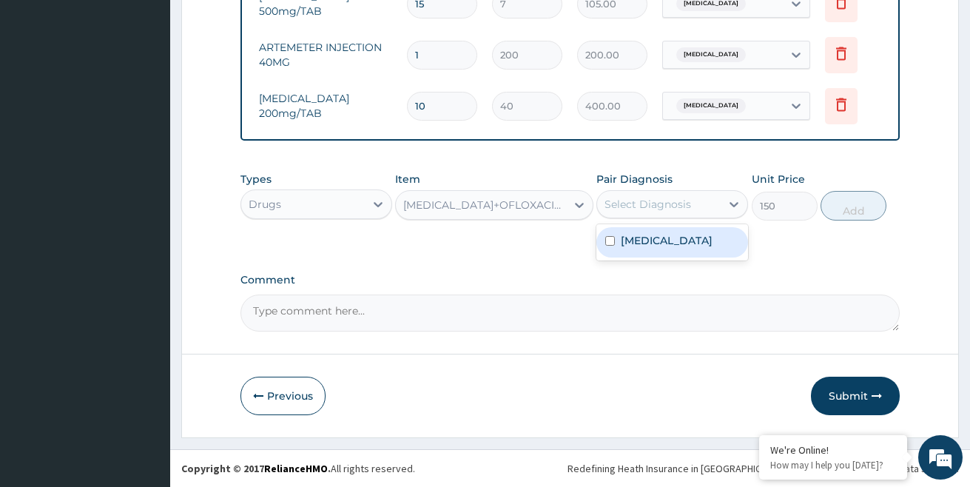
click at [662, 205] on div "Select Diagnosis" at bounding box center [648, 204] width 87 height 15
click at [648, 246] on label "Malaria, unspecified" at bounding box center [667, 240] width 92 height 15
checkbox input "true"
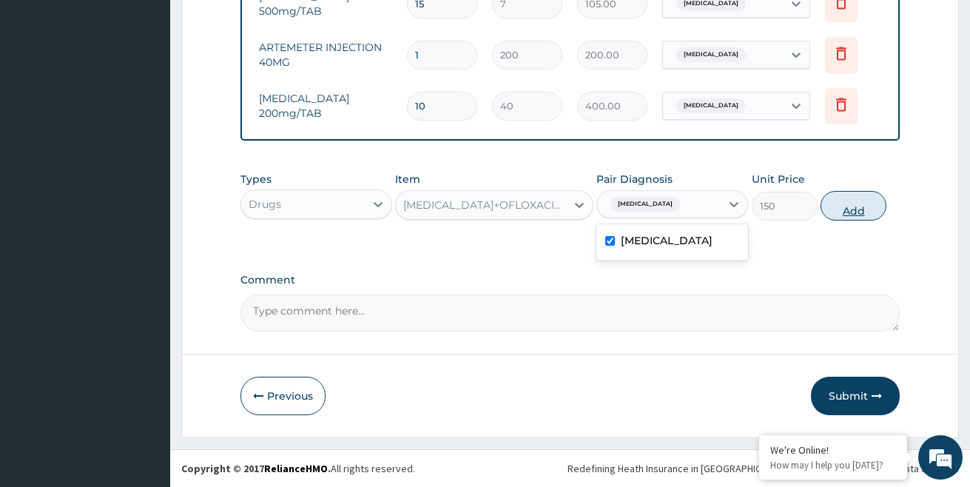
click at [858, 203] on button "Add" at bounding box center [854, 206] width 66 height 30
type input "0"
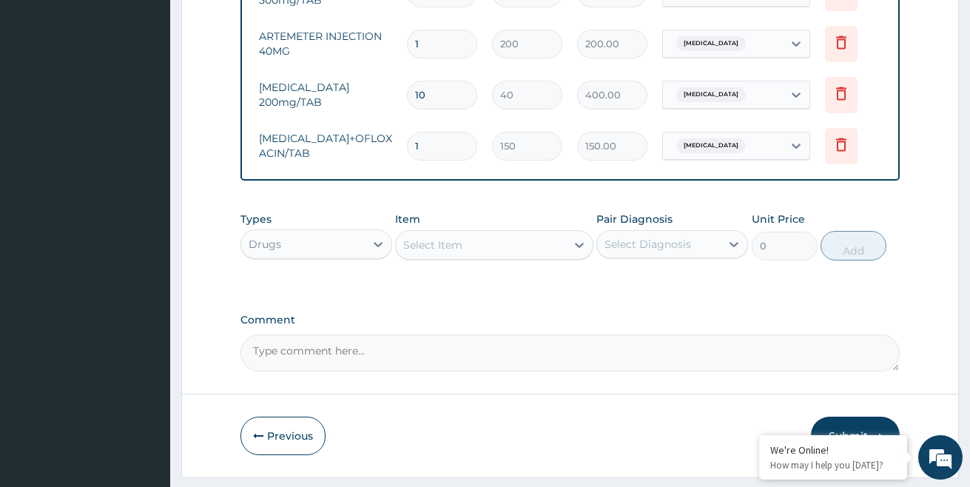
type input "10"
type input "1500.00"
type input "10"
click at [455, 252] on div "Select Item" at bounding box center [432, 245] width 59 height 15
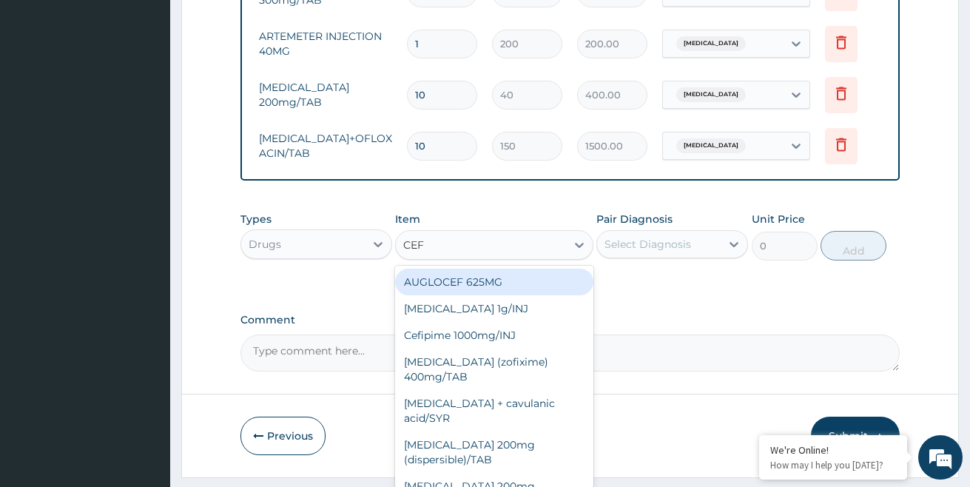
type input "CEFT"
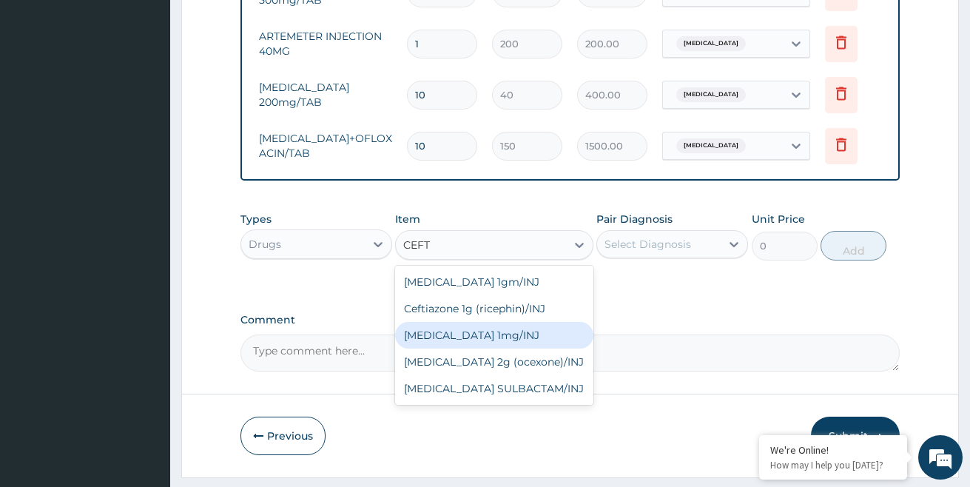
click at [468, 349] on div "Ceftriaxone 1mg/INJ" at bounding box center [494, 335] width 198 height 27
type input "1250"
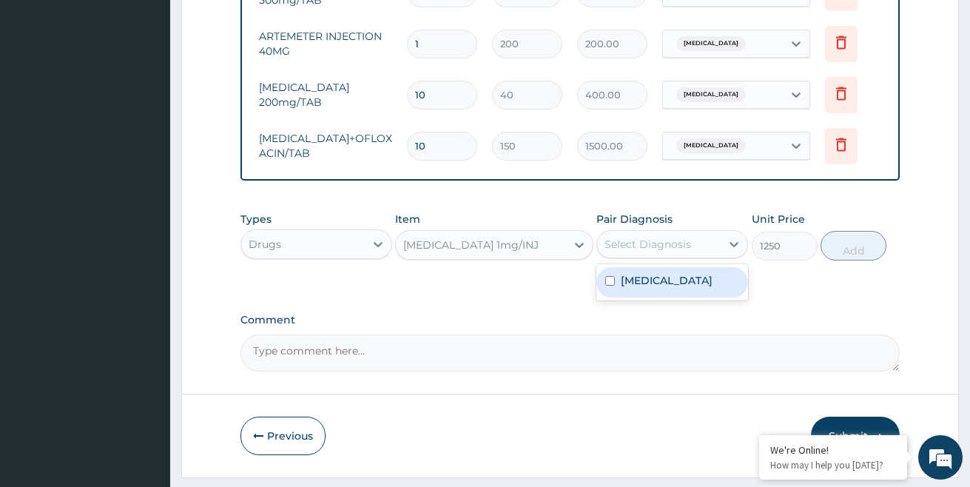
click at [622, 252] on div "Select Diagnosis" at bounding box center [648, 244] width 87 height 15
click at [633, 288] on label "Malaria, unspecified" at bounding box center [667, 280] width 92 height 15
checkbox input "true"
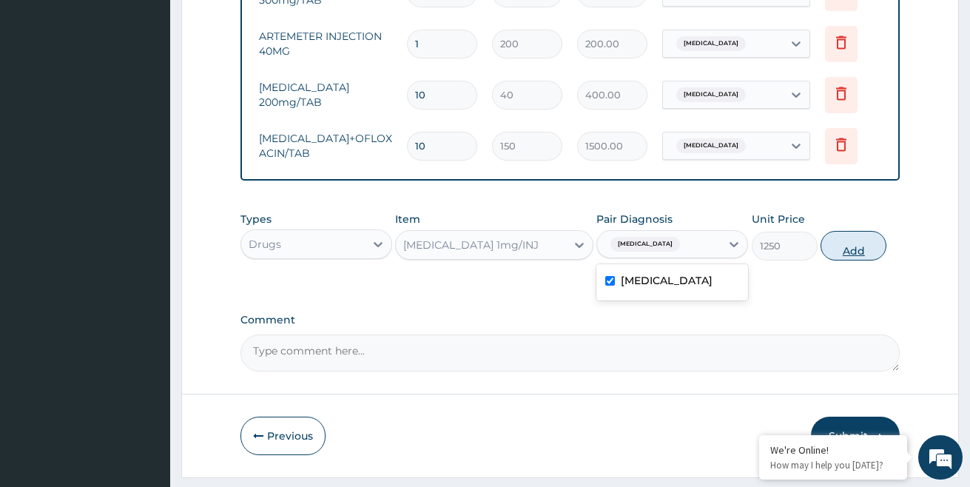
click at [867, 257] on button "Add" at bounding box center [854, 246] width 66 height 30
type input "0"
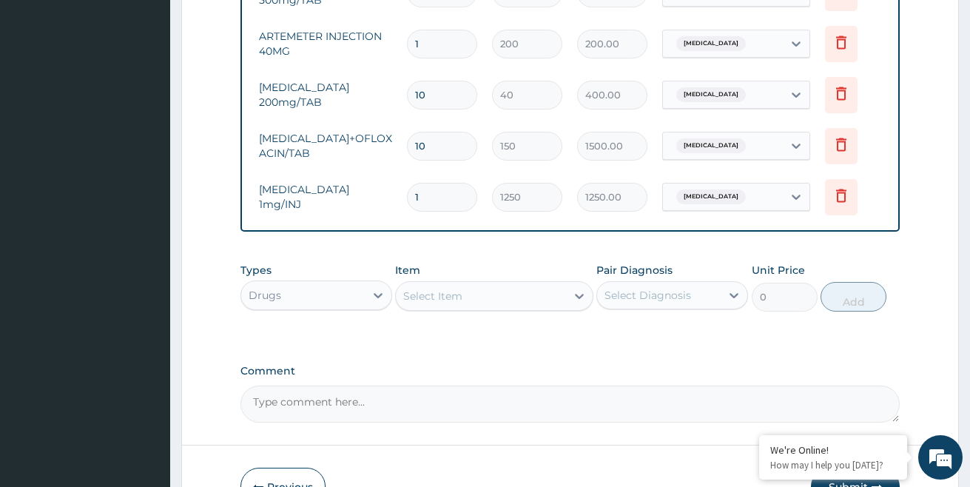
click at [456, 303] on div "Select Item" at bounding box center [432, 296] width 59 height 15
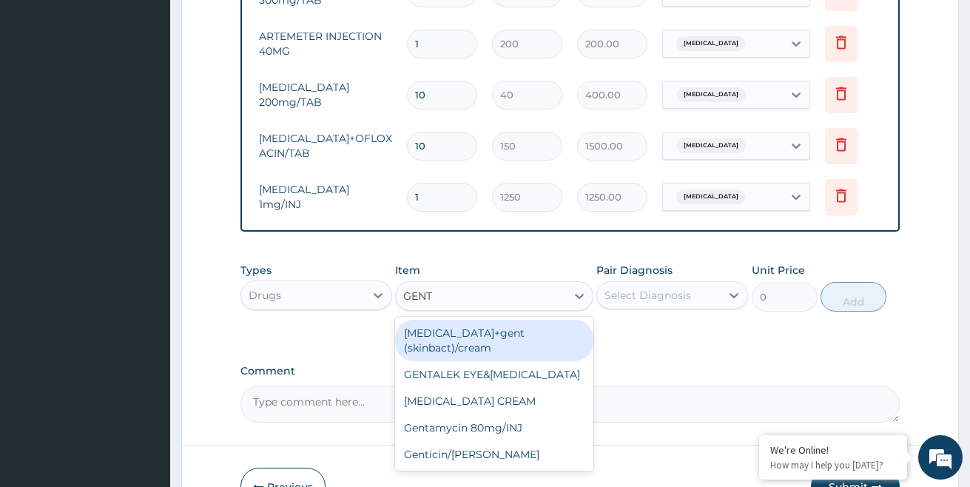
type input "GENTA"
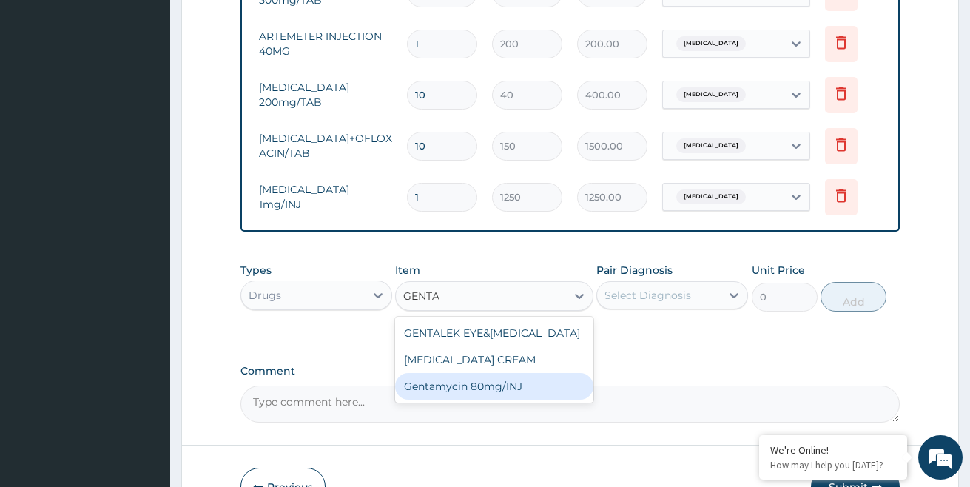
click at [531, 392] on div "Gentamycin 80mg/INJ" at bounding box center [494, 386] width 198 height 27
type input "200"
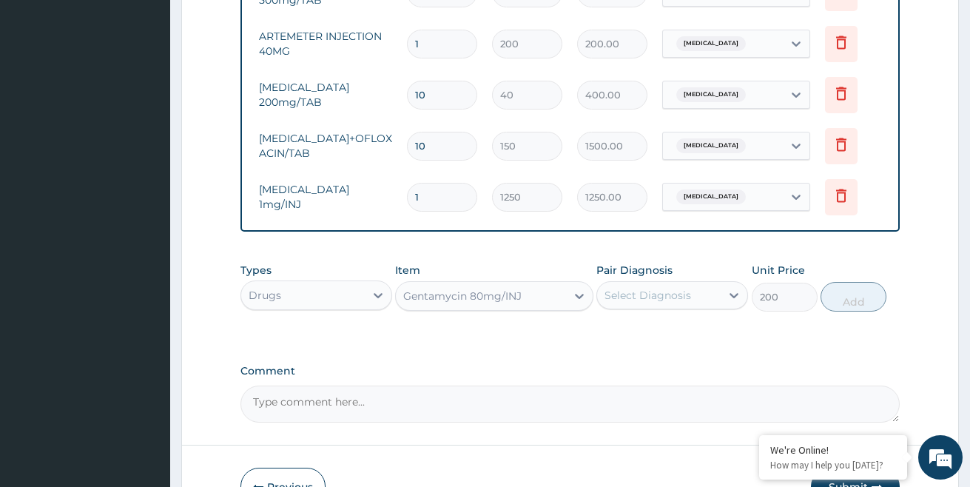
click at [651, 303] on div "Select Diagnosis" at bounding box center [648, 295] width 87 height 15
click at [643, 339] on label "Malaria, unspecified" at bounding box center [667, 331] width 92 height 15
checkbox input "true"
click at [860, 311] on button "Add" at bounding box center [854, 297] width 66 height 30
type input "0"
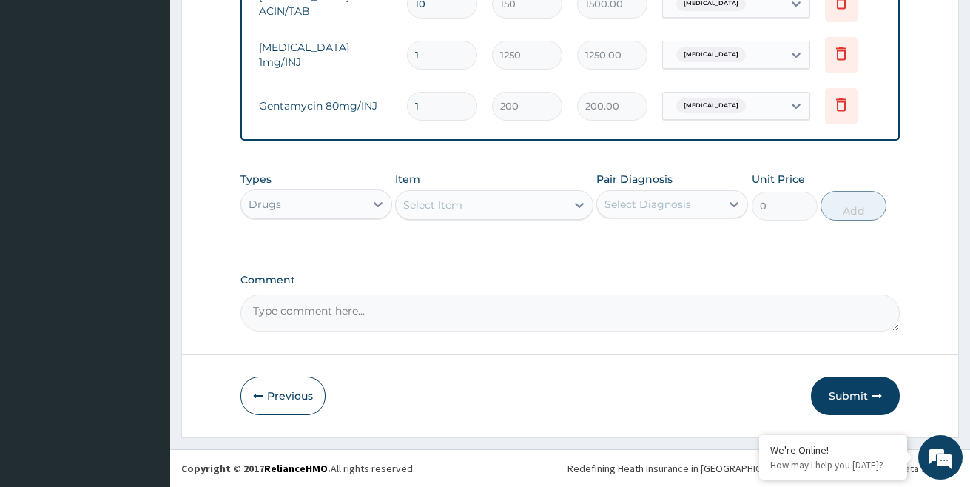
scroll to position [1032, 0]
click at [477, 313] on textarea "Comment" at bounding box center [570, 313] width 660 height 37
type textarea "TREATED AS AN OUT PATIENT"
click at [844, 389] on button "Submit" at bounding box center [855, 396] width 89 height 38
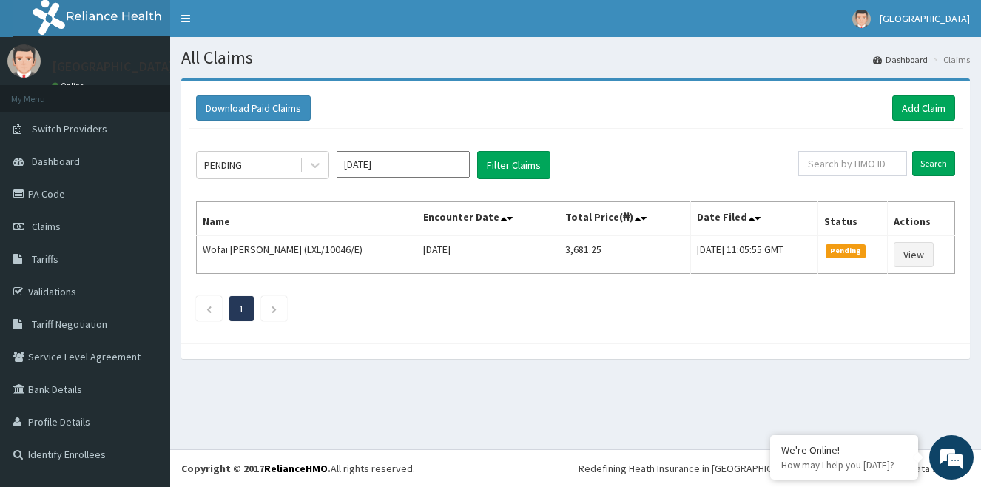
click at [815, 311] on ul "1" at bounding box center [575, 308] width 759 height 25
click at [61, 222] on link "Claims" at bounding box center [85, 226] width 170 height 33
click at [761, 320] on ul "1" at bounding box center [575, 308] width 759 height 25
click at [924, 104] on link "Add Claim" at bounding box center [923, 107] width 63 height 25
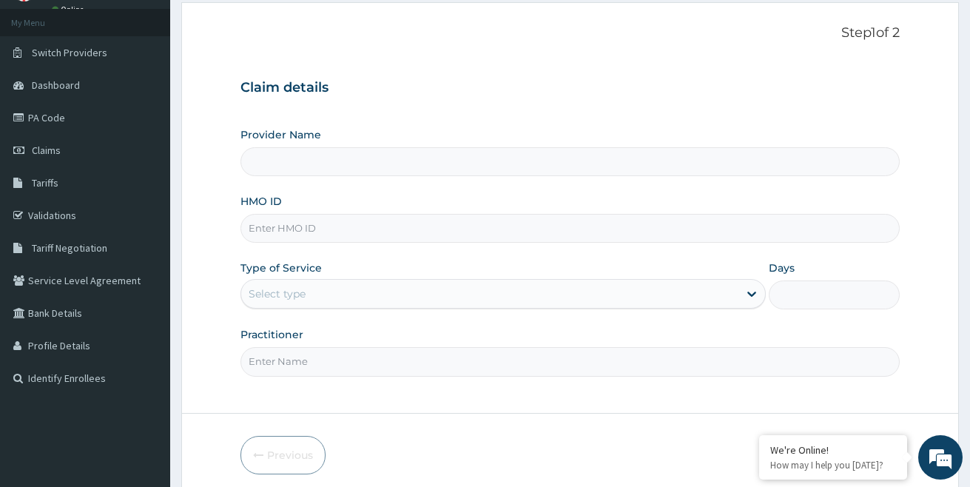
scroll to position [135, 0]
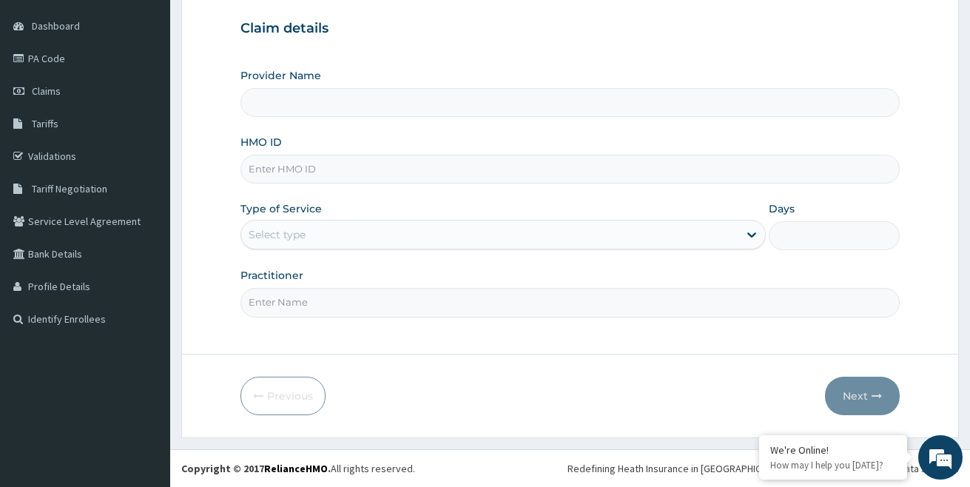
click at [299, 172] on input "HMO ID" at bounding box center [570, 169] width 660 height 29
type input "[MEDICAL_DATA][GEOGRAPHIC_DATA]"
type input "LXL/10046/C"
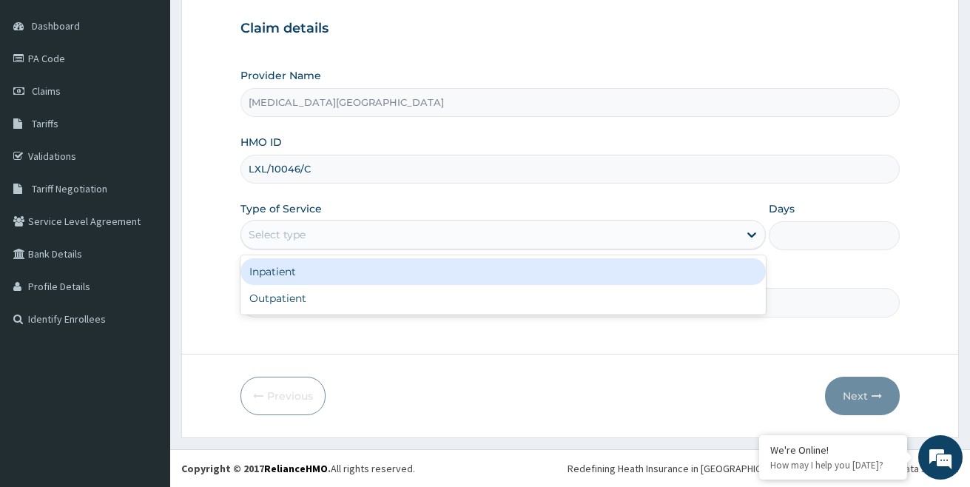
click at [435, 229] on div "Select type" at bounding box center [489, 235] width 497 height 24
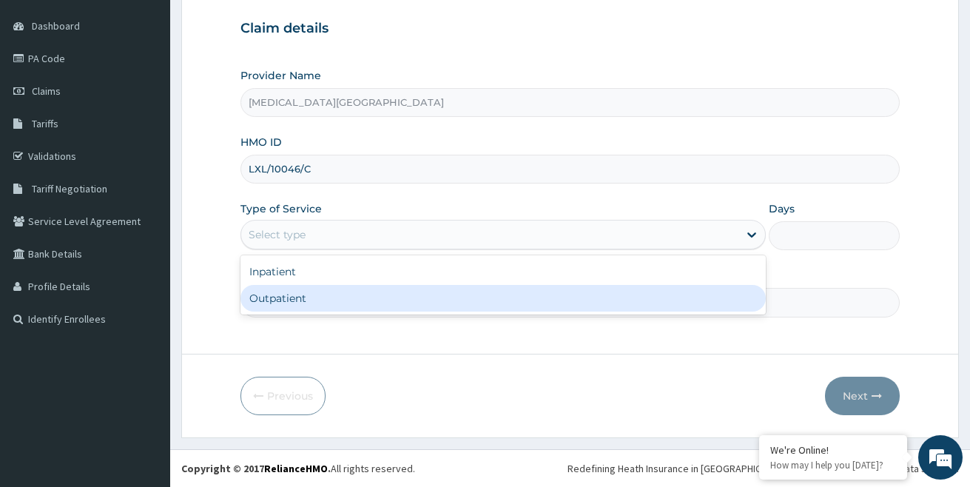
click at [334, 305] on div "Outpatient" at bounding box center [502, 298] width 525 height 27
type input "1"
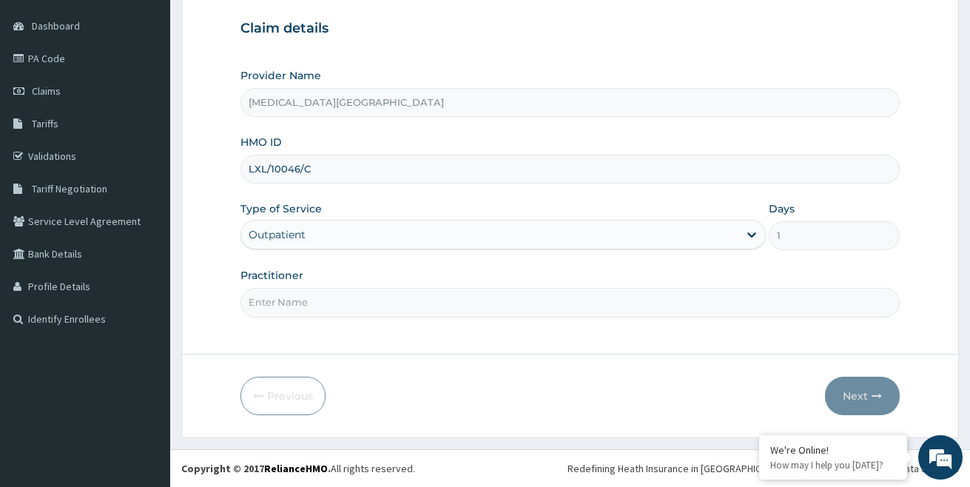
click at [382, 309] on input "Practitioner" at bounding box center [570, 302] width 660 height 29
type input "[PERSON_NAME]"
click at [837, 392] on button "Next" at bounding box center [862, 396] width 75 height 38
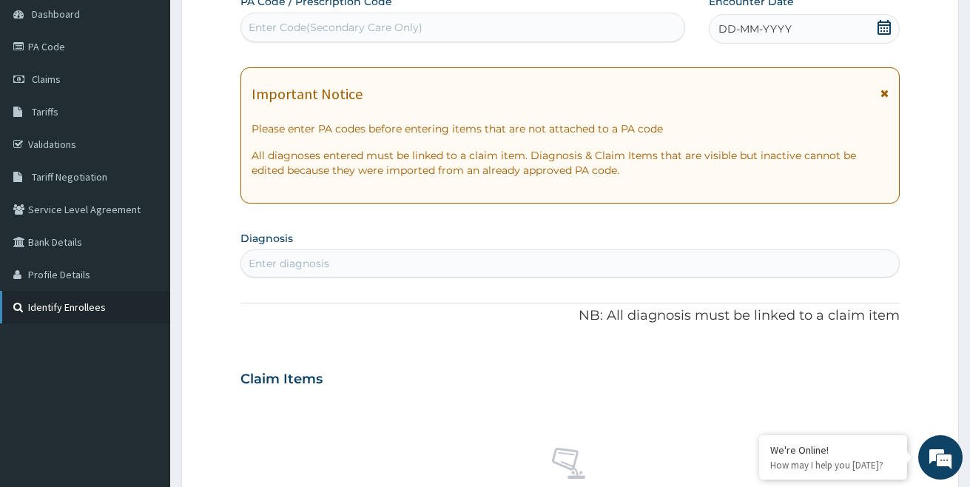
scroll to position [148, 0]
click at [817, 383] on div "Claim Items" at bounding box center [570, 375] width 660 height 38
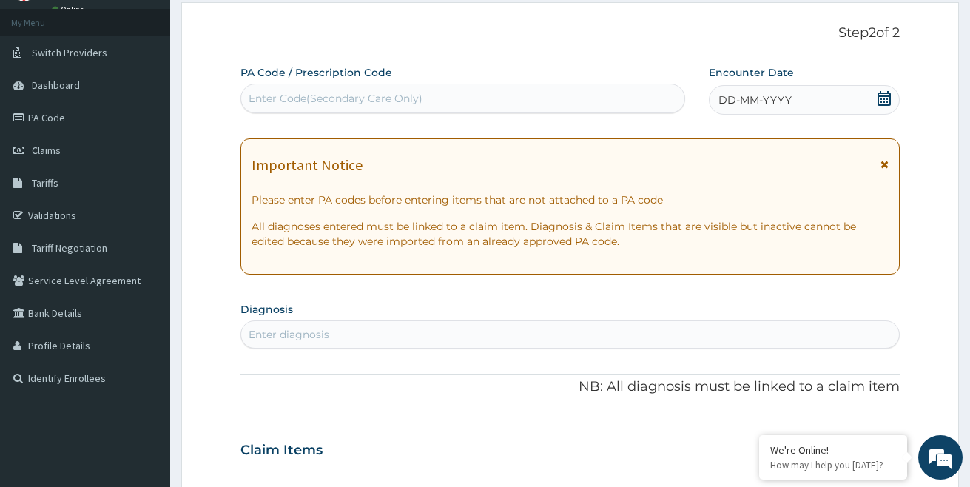
scroll to position [0, 0]
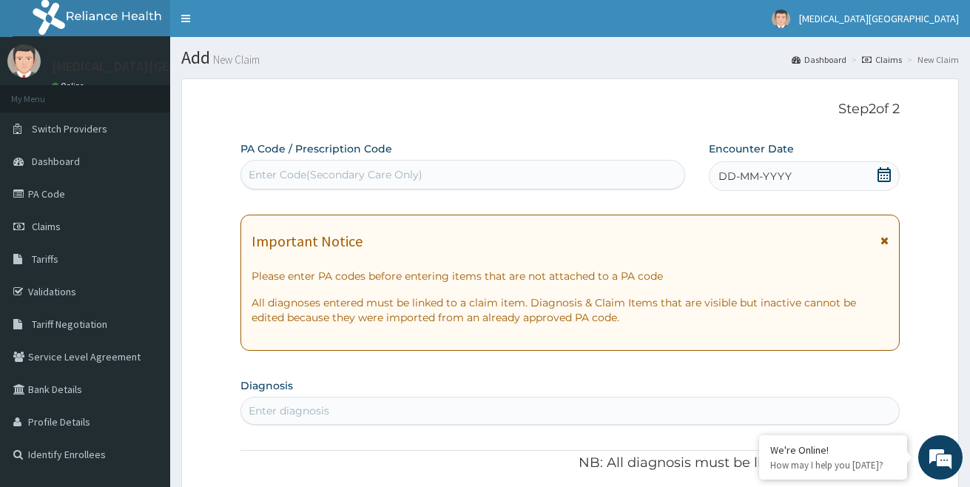
click at [725, 178] on span "DD-MM-YYYY" at bounding box center [755, 176] width 73 height 15
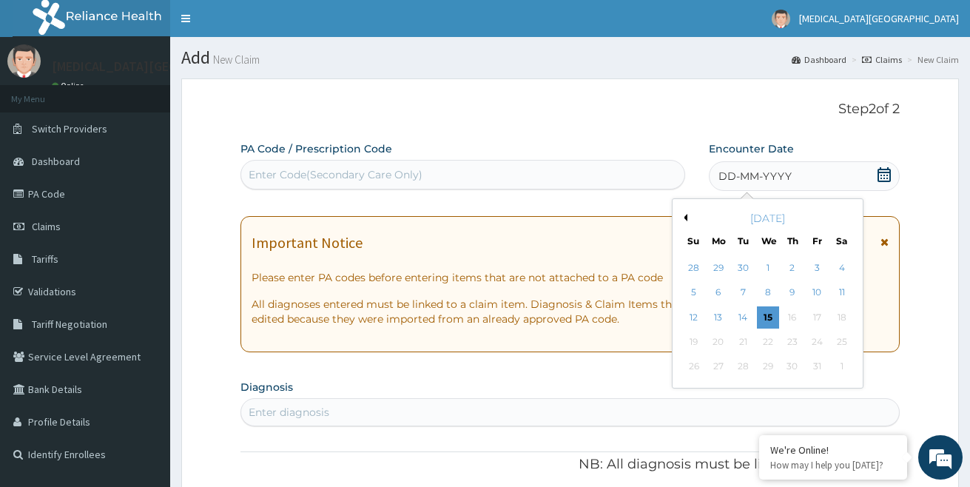
click at [686, 217] on button "Previous Month" at bounding box center [683, 217] width 7 height 7
click at [687, 216] on button "Previous Month" at bounding box center [683, 217] width 7 height 7
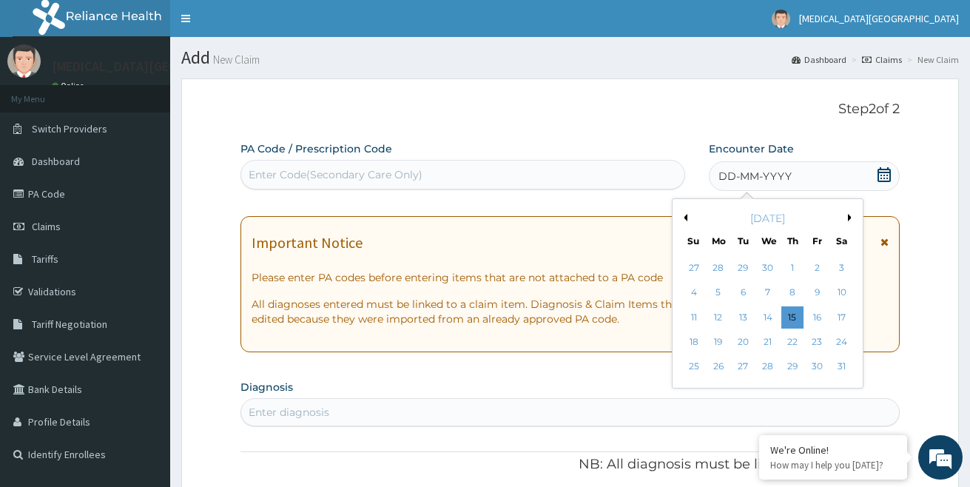
click at [847, 215] on div "[DATE]" at bounding box center [768, 218] width 178 height 15
click at [821, 218] on div "[DATE]" at bounding box center [768, 218] width 178 height 15
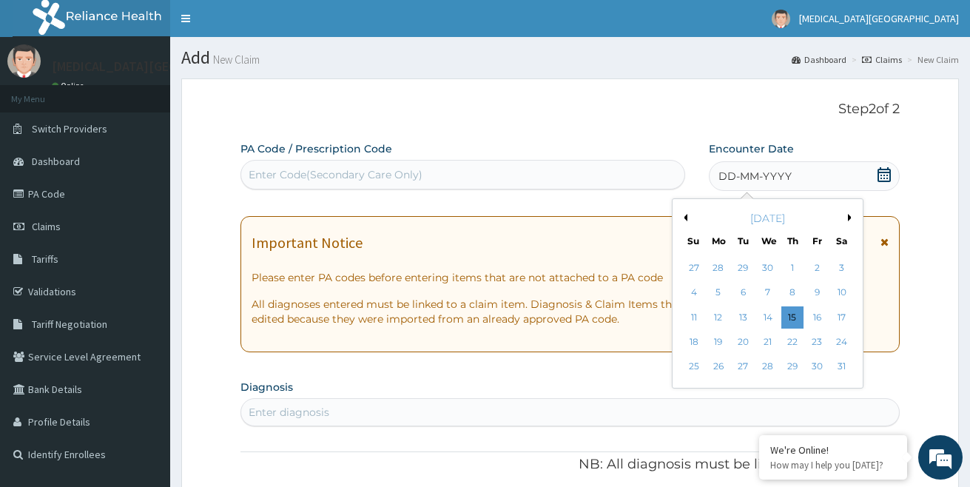
click at [849, 216] on button "Next Month" at bounding box center [852, 217] width 7 height 7
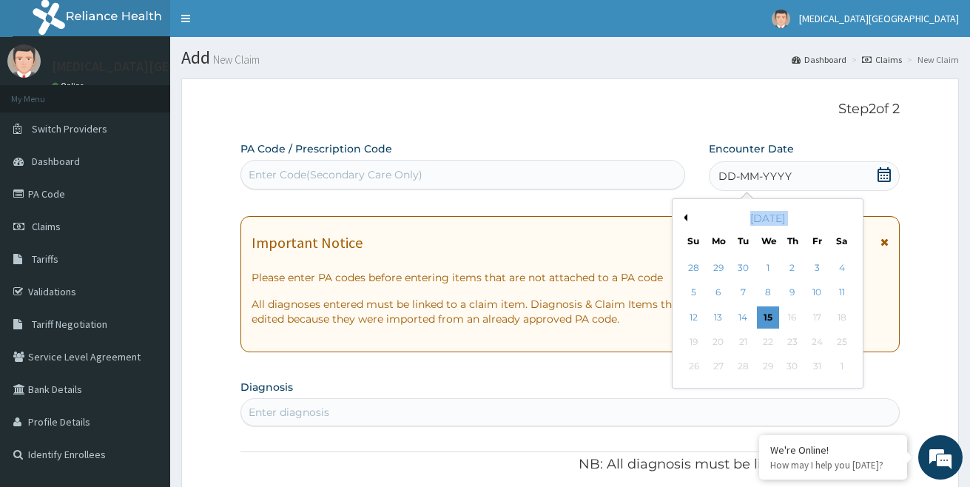
click at [849, 216] on div "[DATE]" at bounding box center [768, 218] width 178 height 15
click at [847, 221] on div "[DATE]" at bounding box center [768, 218] width 178 height 15
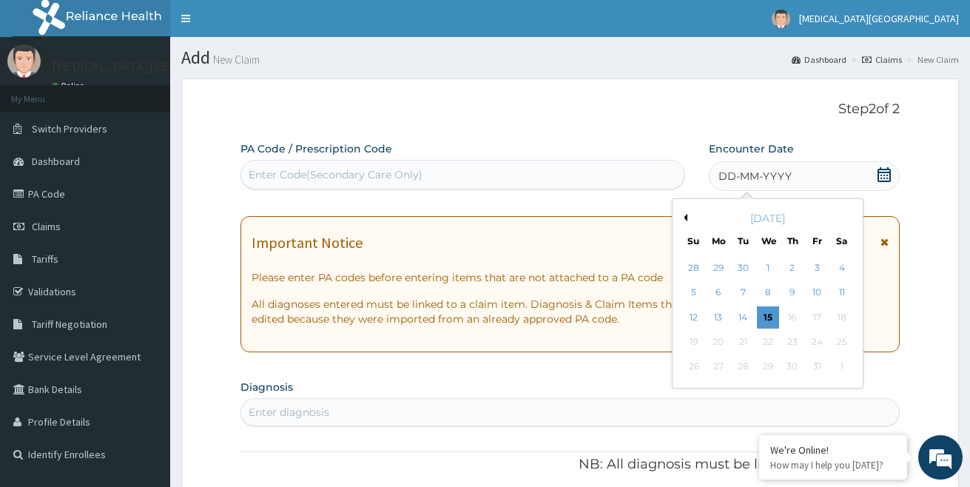
click at [684, 218] on button "Previous Month" at bounding box center [683, 217] width 7 height 7
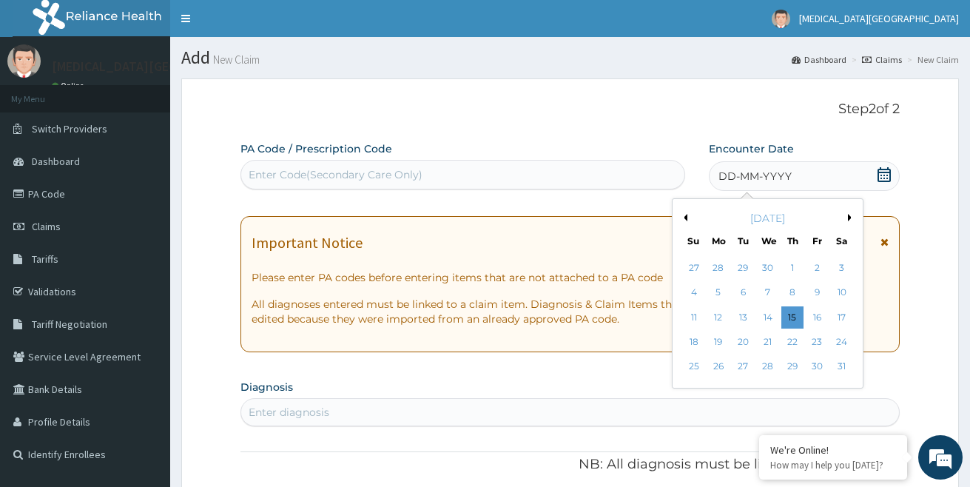
click at [684, 218] on button "Previous Month" at bounding box center [683, 217] width 7 height 7
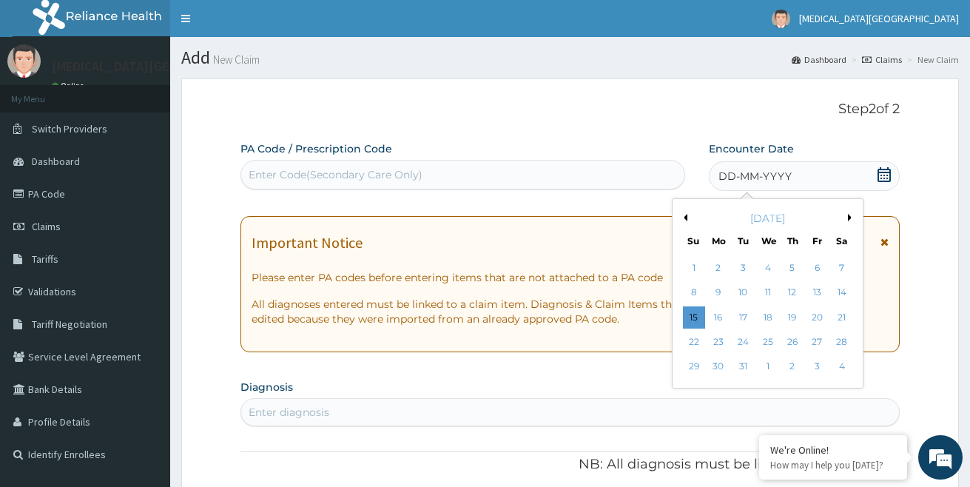
click at [684, 218] on button "Previous Month" at bounding box center [683, 217] width 7 height 7
click at [847, 215] on div "[DATE]" at bounding box center [768, 218] width 178 height 15
click at [849, 217] on button "Next Month" at bounding box center [852, 217] width 7 height 7
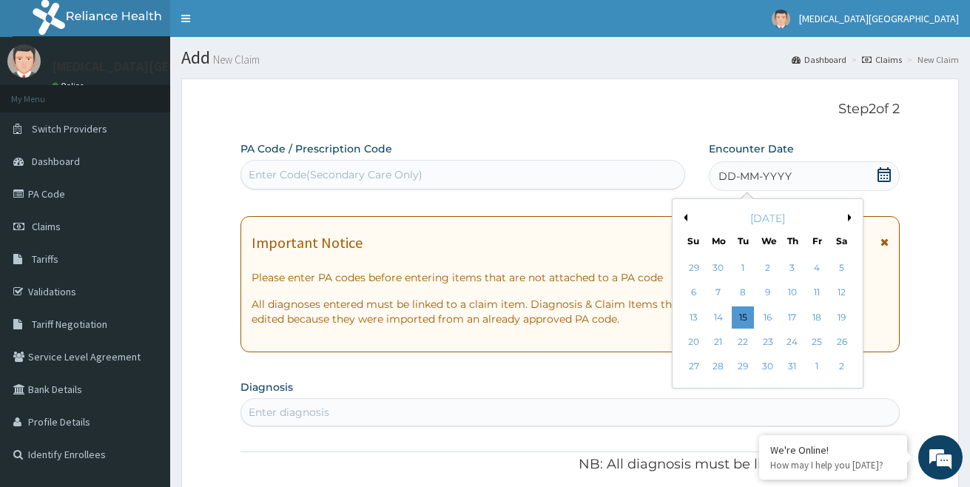
click at [849, 217] on button "Next Month" at bounding box center [852, 217] width 7 height 7
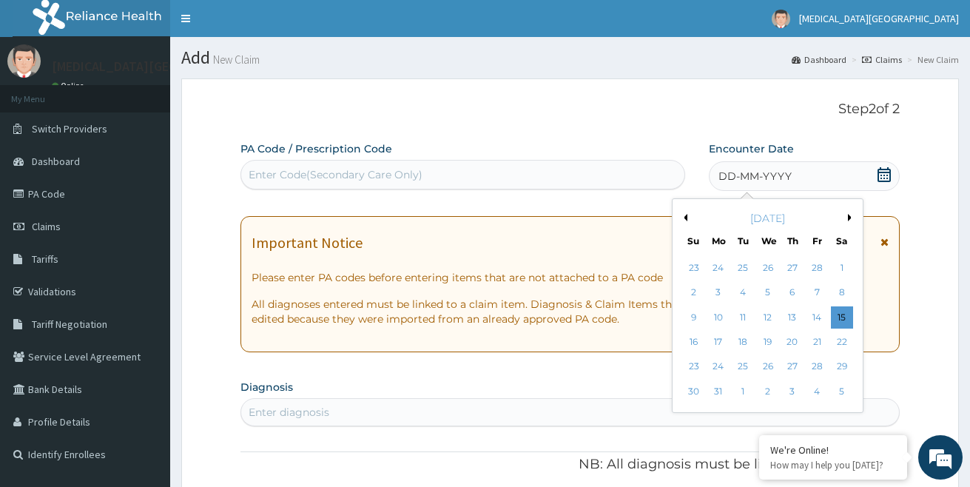
click at [849, 217] on button "Next Month" at bounding box center [852, 217] width 7 height 7
click at [817, 266] on div "4" at bounding box center [818, 268] width 22 height 22
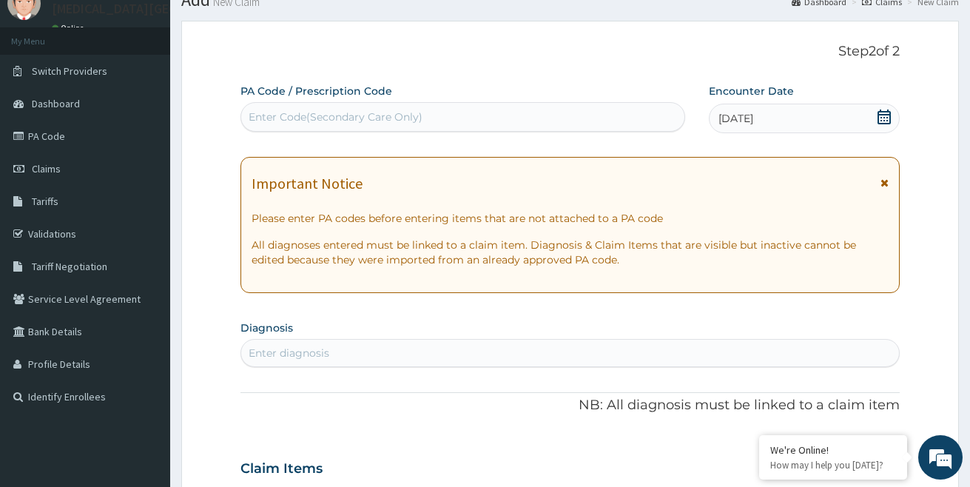
scroll to position [74, 0]
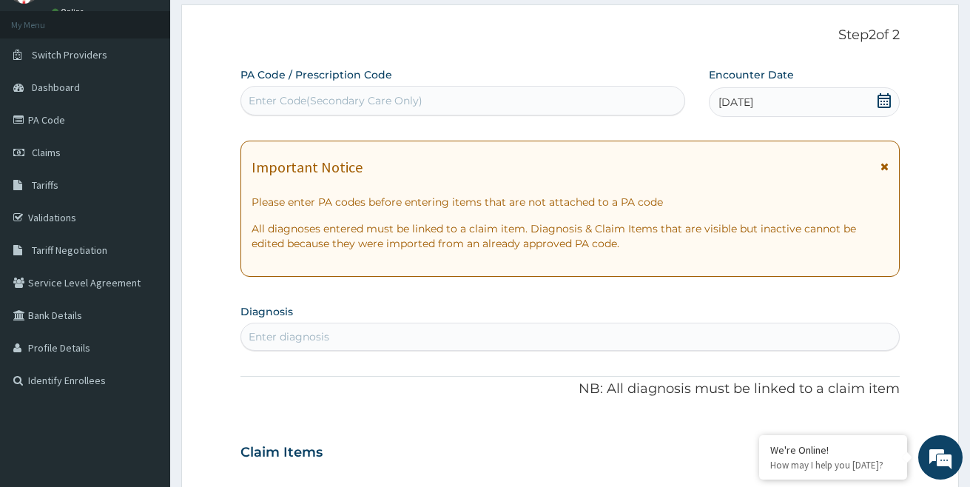
click at [310, 333] on div "Enter diagnosis" at bounding box center [289, 336] width 81 height 15
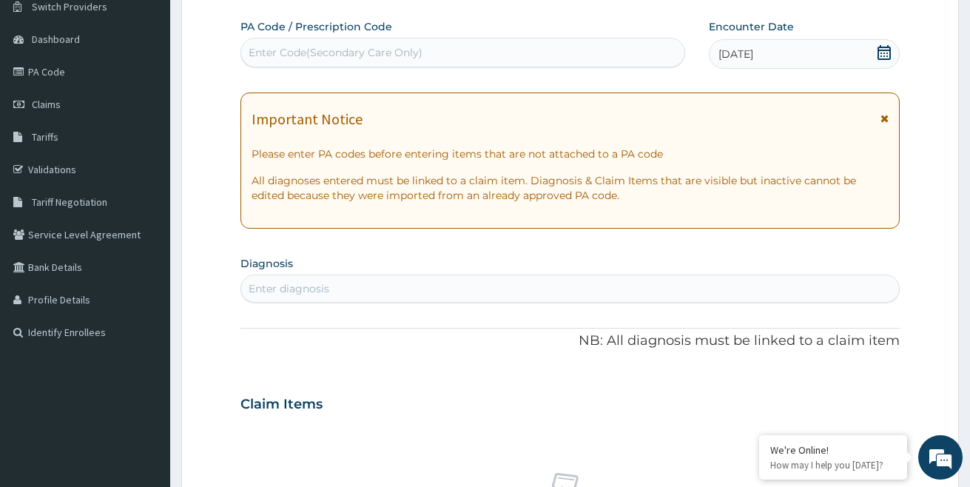
scroll to position [148, 0]
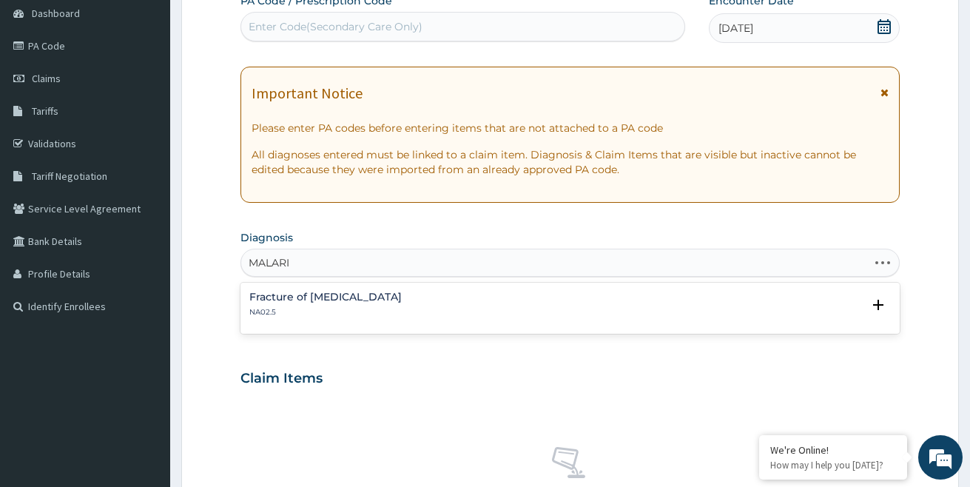
type input "[MEDICAL_DATA]"
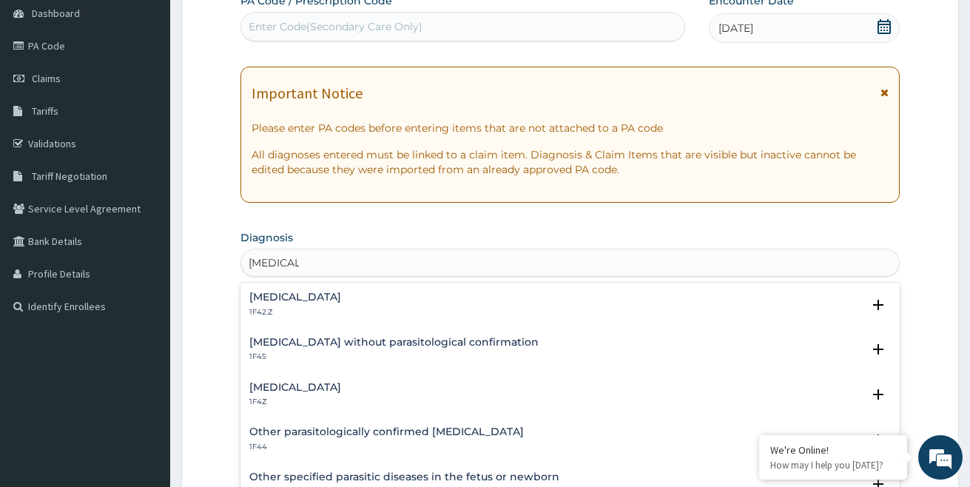
click at [302, 391] on h4 "[MEDICAL_DATA]" at bounding box center [295, 387] width 92 height 11
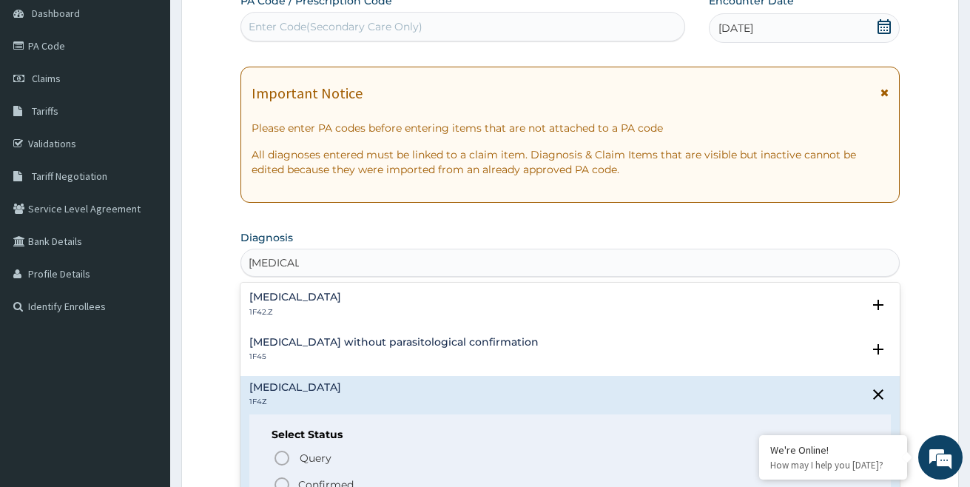
click at [332, 477] on p "Confirmed" at bounding box center [325, 484] width 55 height 15
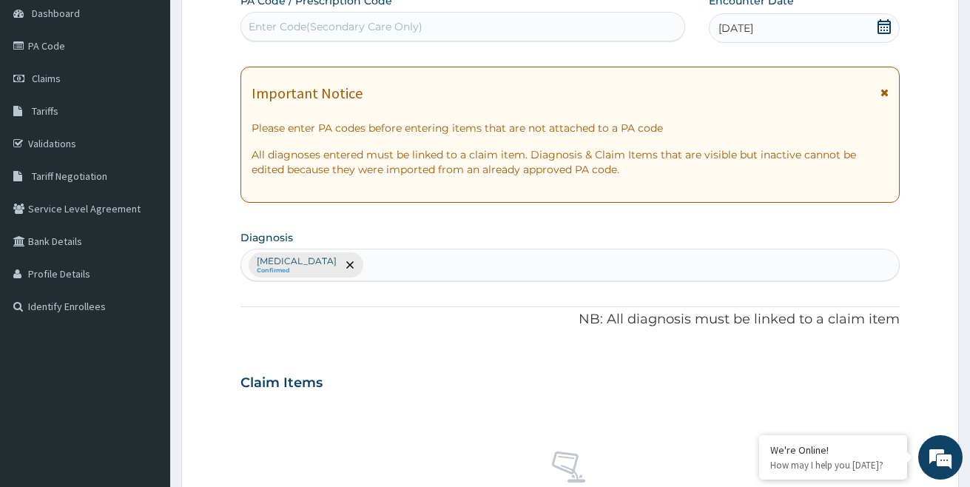
click at [781, 231] on section "Diagnosis Malaria, unspecified Confirmed" at bounding box center [570, 253] width 660 height 55
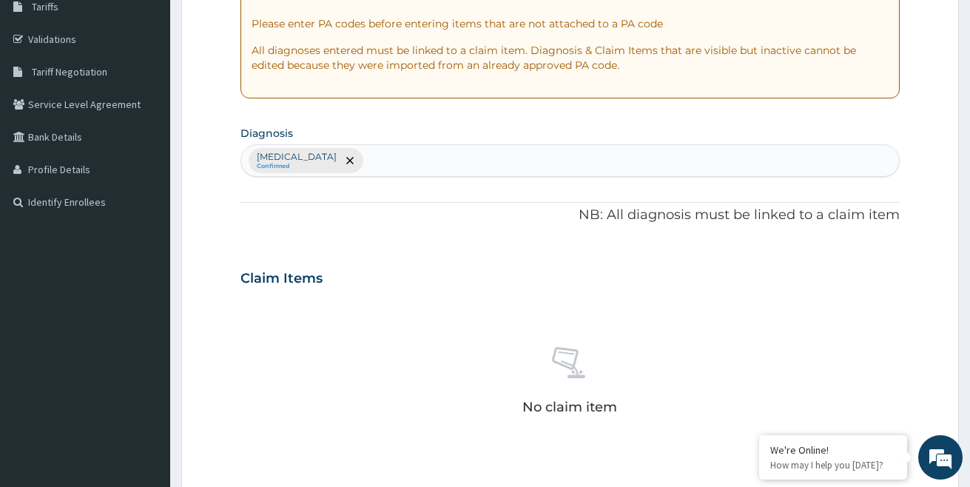
scroll to position [296, 0]
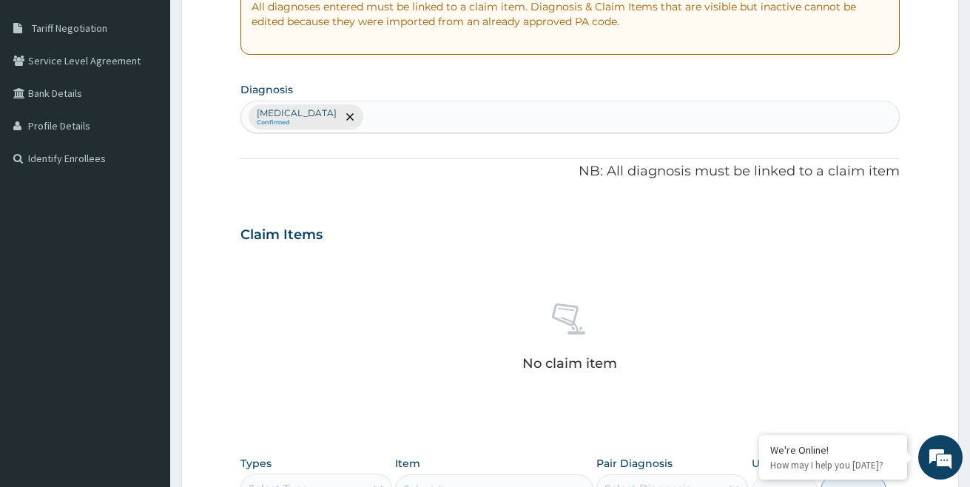
click at [835, 284] on div "No claim item" at bounding box center [570, 340] width 660 height 170
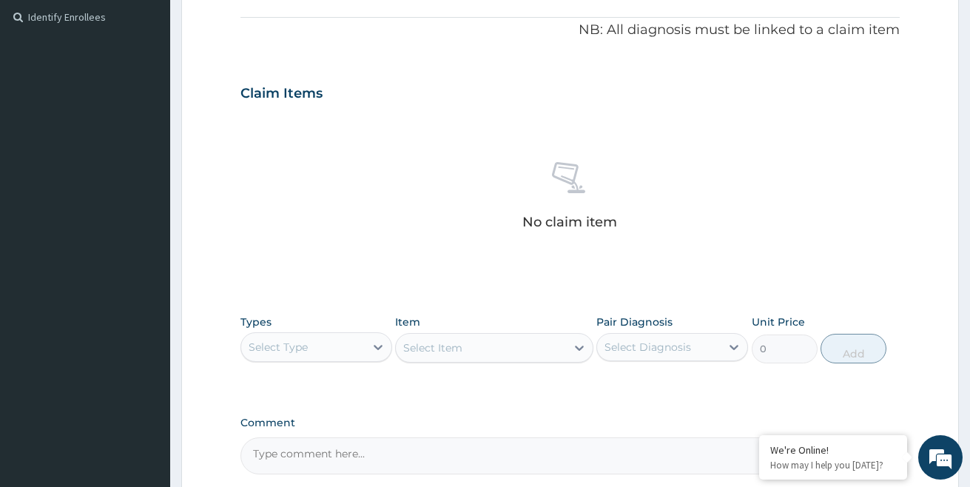
scroll to position [444, 0]
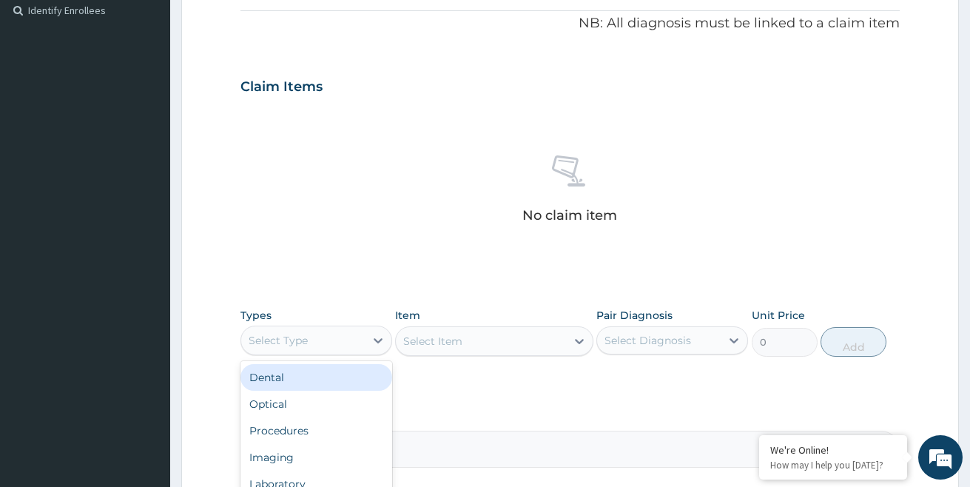
click at [309, 339] on div "Select Type" at bounding box center [303, 341] width 124 height 24
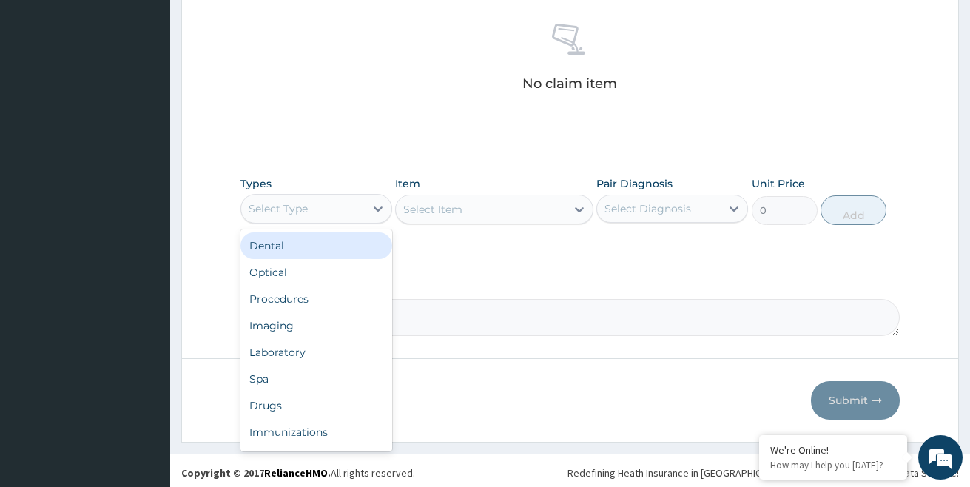
scroll to position [580, 0]
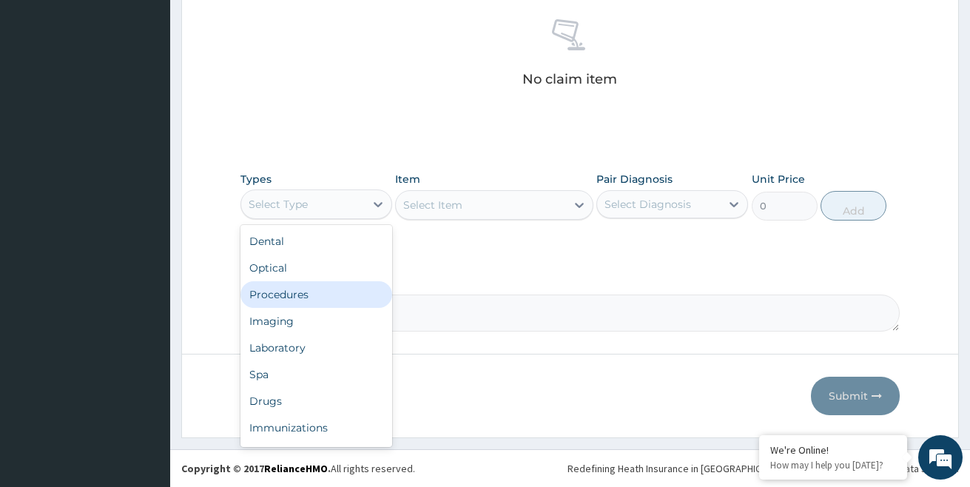
click at [295, 297] on div "Procedures" at bounding box center [316, 294] width 152 height 27
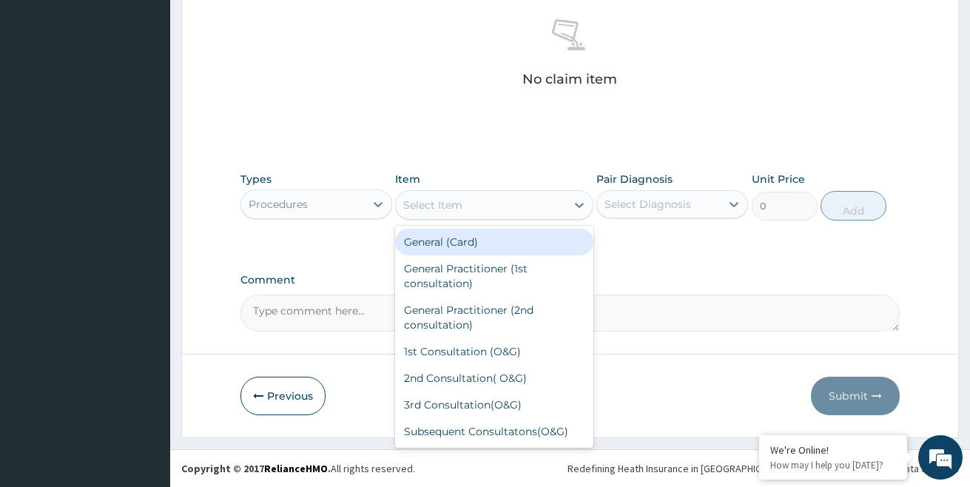
click at [458, 204] on div "Select Item" at bounding box center [432, 205] width 59 height 15
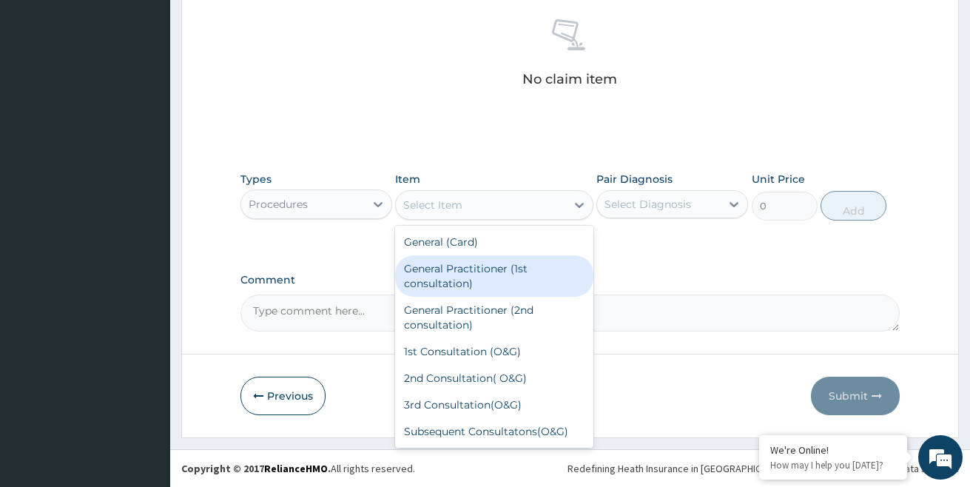
click at [465, 275] on div "General Practitioner (1st consultation)" at bounding box center [494, 275] width 198 height 41
type input "1500"
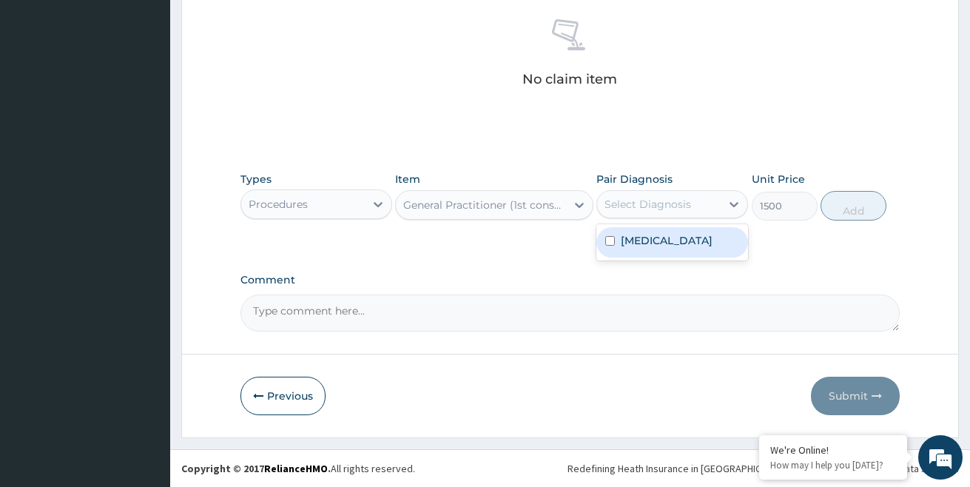
click at [647, 207] on div "Select Diagnosis" at bounding box center [648, 204] width 87 height 15
click at [659, 255] on div "Malaria, unspecified" at bounding box center [672, 242] width 152 height 30
checkbox input "true"
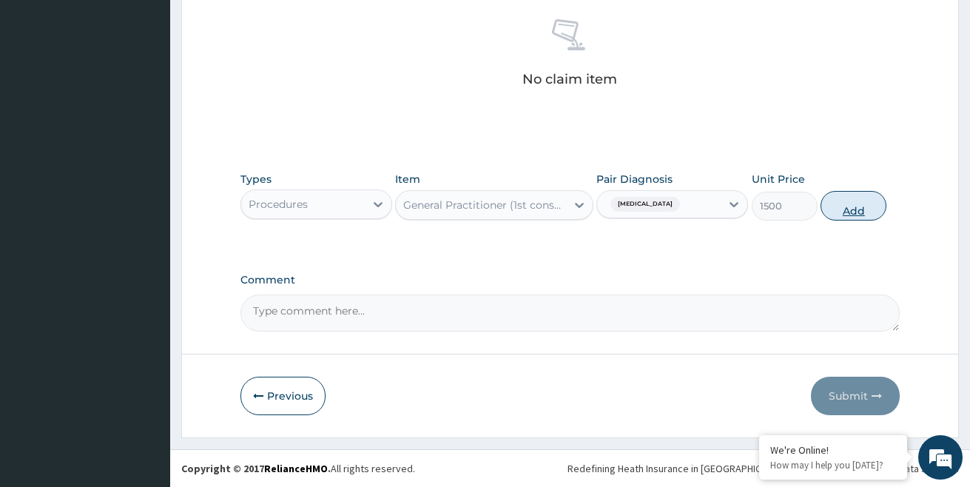
click at [845, 205] on button "Add" at bounding box center [854, 206] width 66 height 30
type input "0"
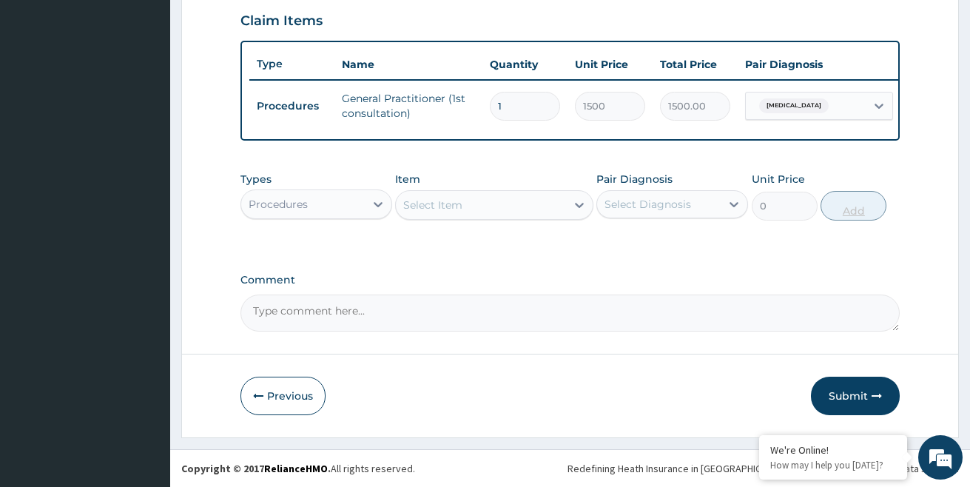
scroll to position [521, 0]
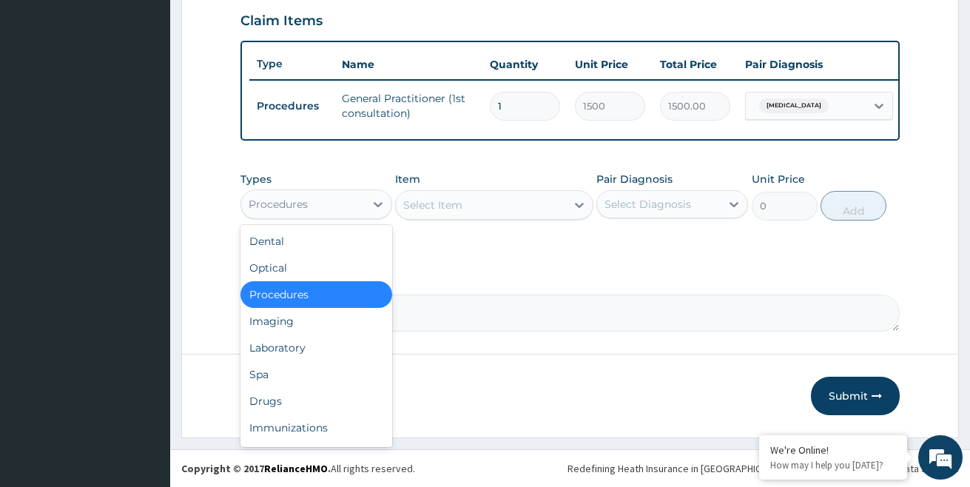
click at [357, 201] on div "Procedures" at bounding box center [303, 204] width 124 height 24
click at [300, 351] on div "Laboratory" at bounding box center [316, 347] width 152 height 27
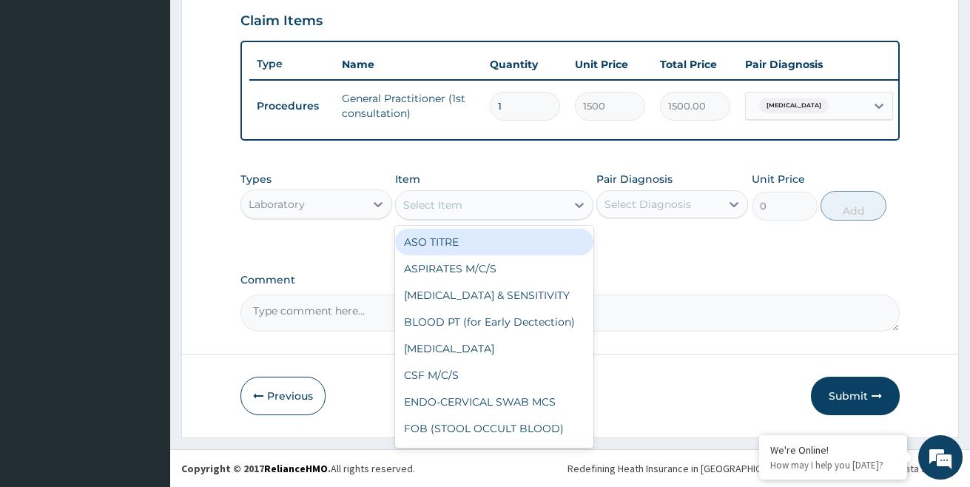
click at [511, 206] on div "Select Item" at bounding box center [480, 205] width 169 height 24
type input "MP"
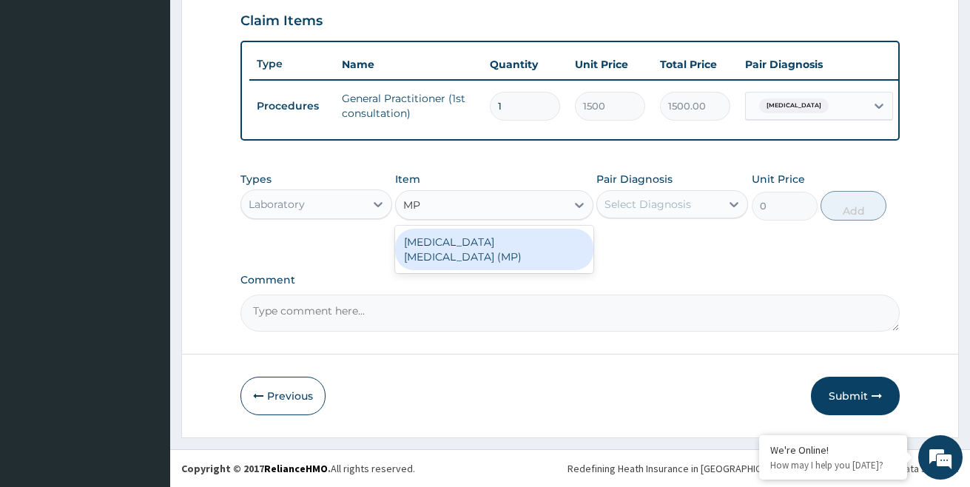
click at [492, 241] on div "[MEDICAL_DATA] [MEDICAL_DATA] (MP)" at bounding box center [494, 249] width 198 height 41
type input "560"
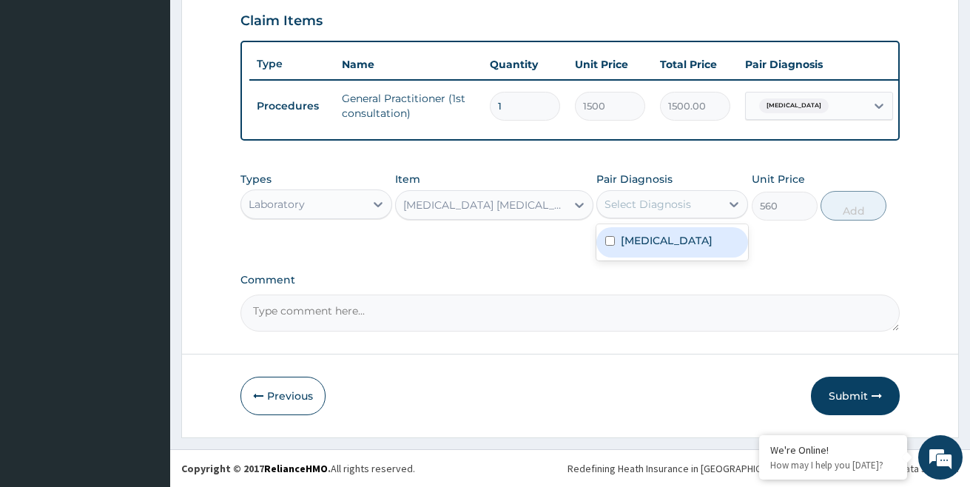
click at [649, 201] on div "Select Diagnosis" at bounding box center [648, 204] width 87 height 15
click at [638, 237] on label "Malaria, unspecified" at bounding box center [667, 240] width 92 height 15
checkbox input "true"
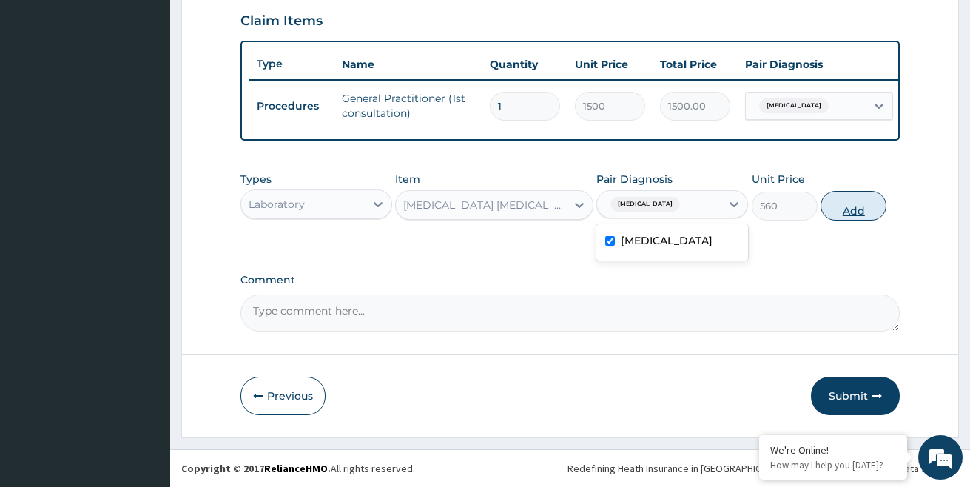
click at [862, 205] on button "Add" at bounding box center [854, 206] width 66 height 30
type input "0"
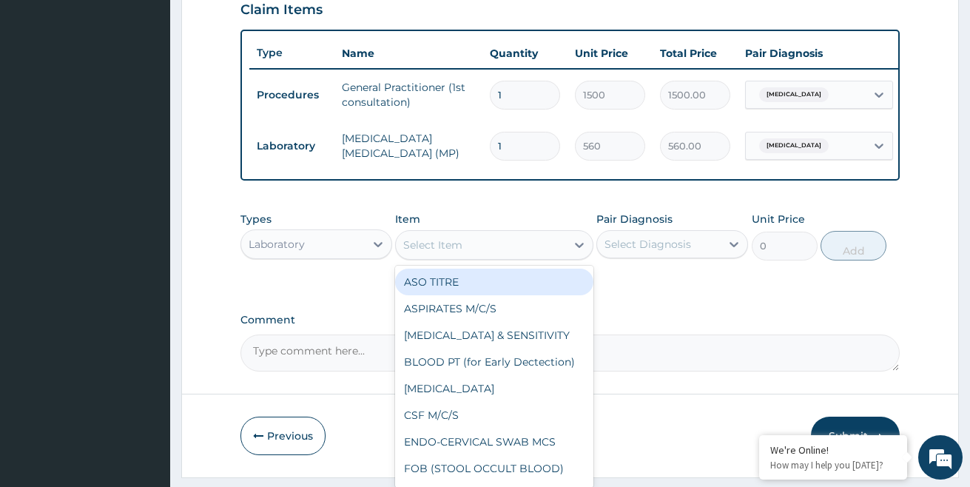
click at [491, 251] on div "Select Item" at bounding box center [480, 245] width 169 height 24
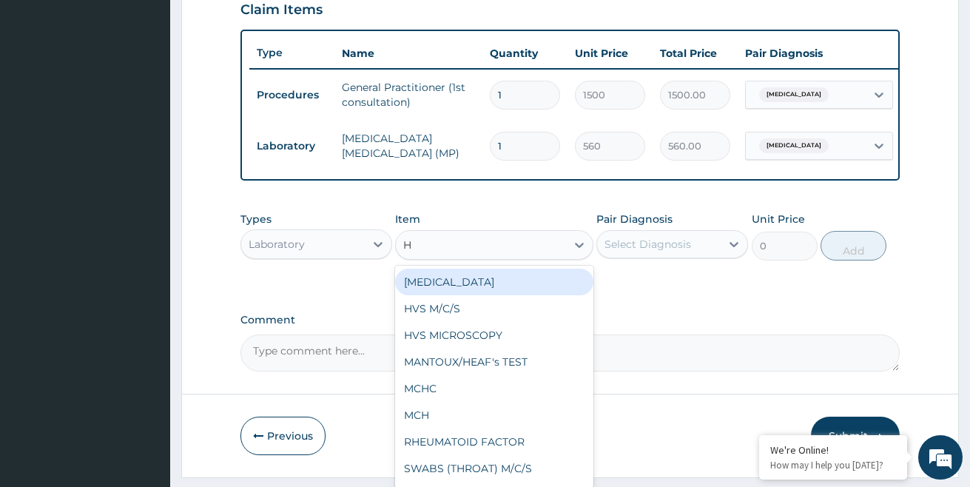
type input "HB"
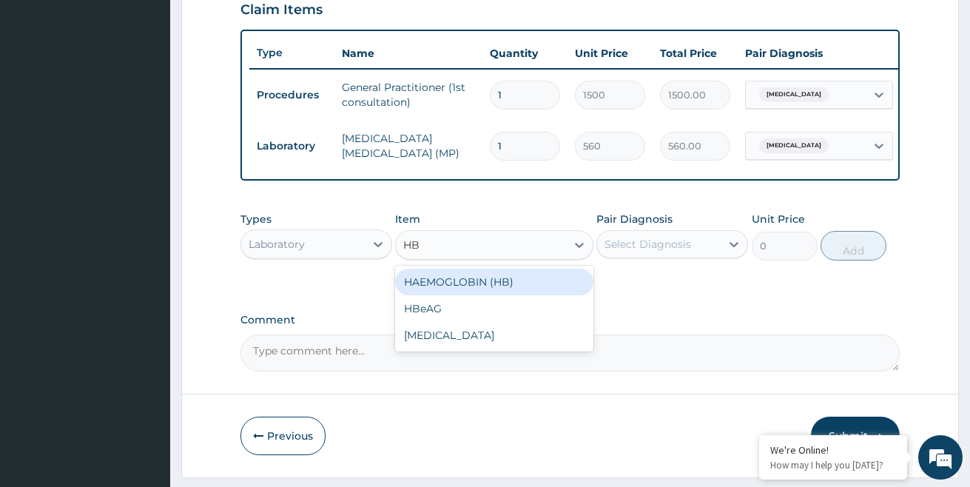
click at [503, 295] on div "HAEMOGLOBIN (HB)" at bounding box center [494, 282] width 198 height 27
type input "500"
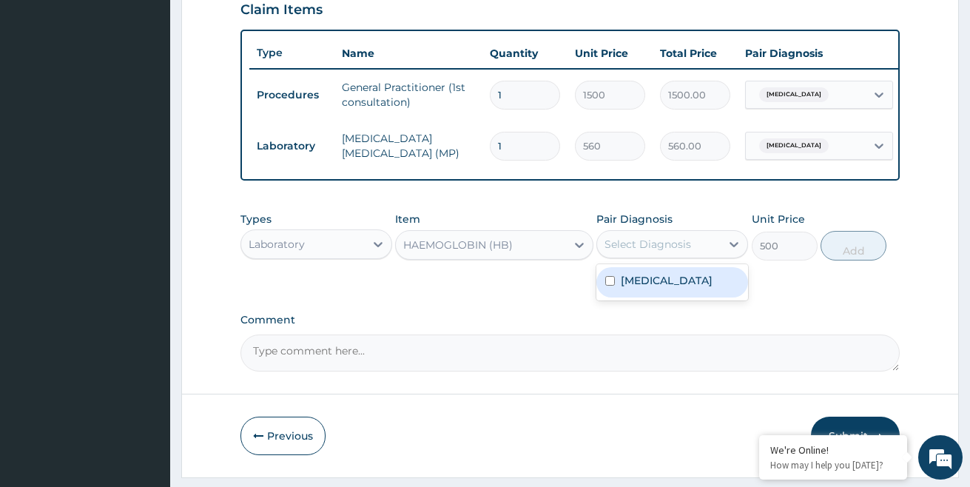
click at [688, 252] on div "Select Diagnosis" at bounding box center [648, 244] width 87 height 15
click at [668, 288] on label "Malaria, unspecified" at bounding box center [667, 280] width 92 height 15
checkbox input "true"
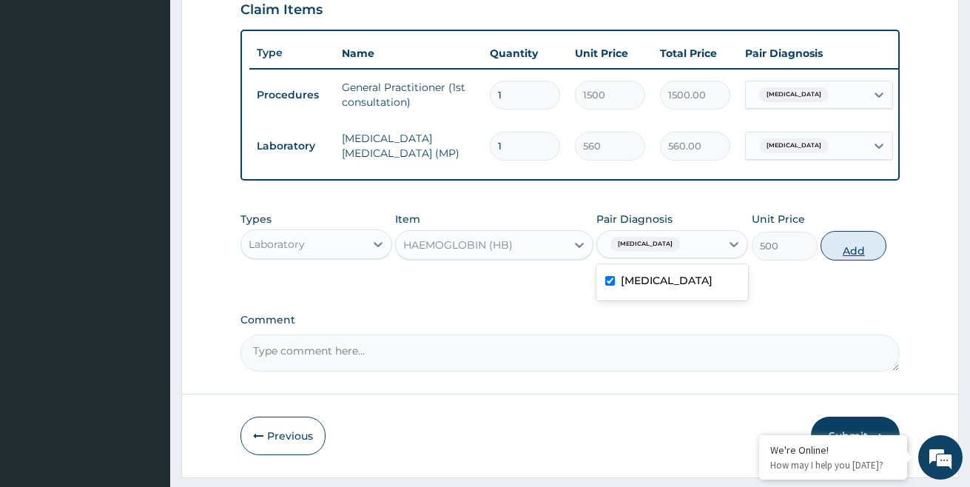
click at [841, 258] on button "Add" at bounding box center [854, 246] width 66 height 30
type input "0"
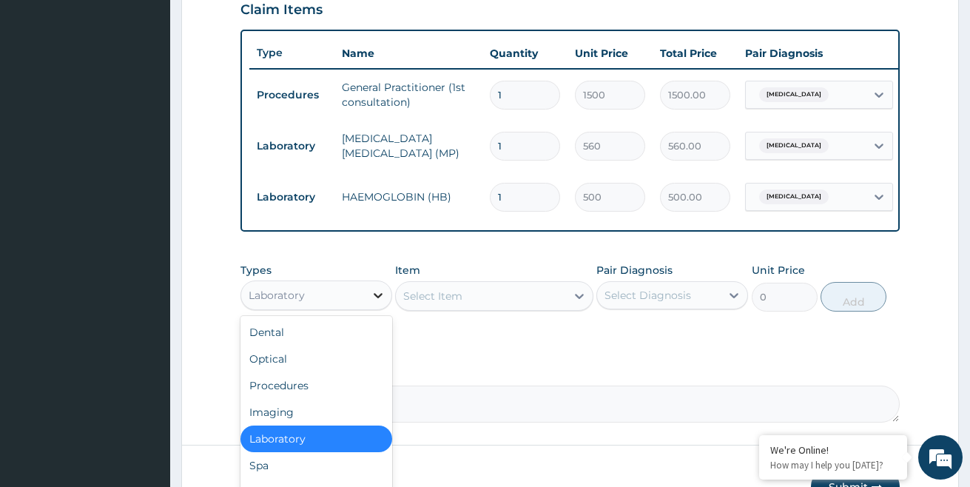
click at [369, 303] on div at bounding box center [378, 295] width 27 height 27
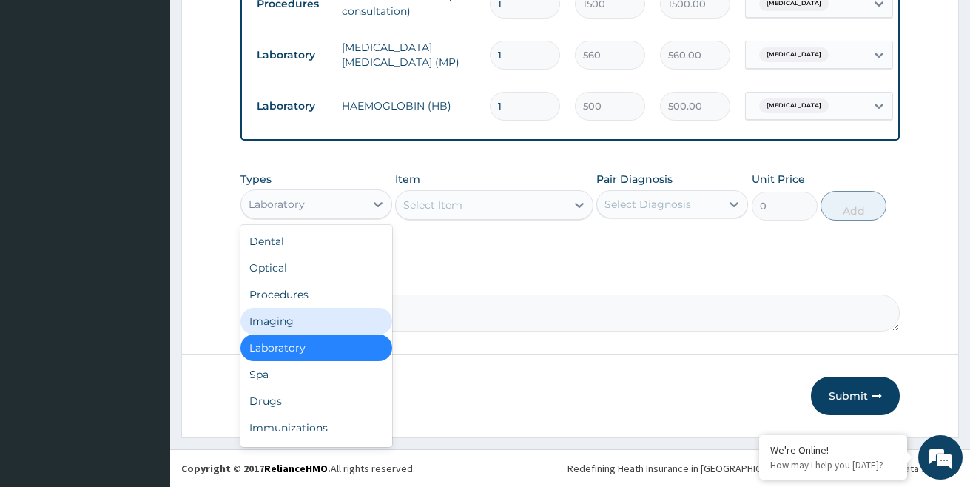
scroll to position [623, 0]
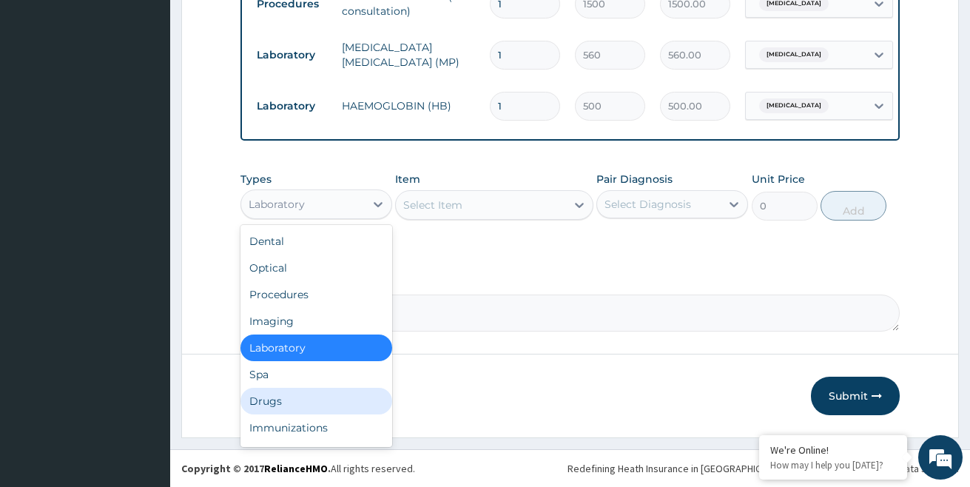
click at [318, 410] on div "Drugs" at bounding box center [316, 401] width 152 height 27
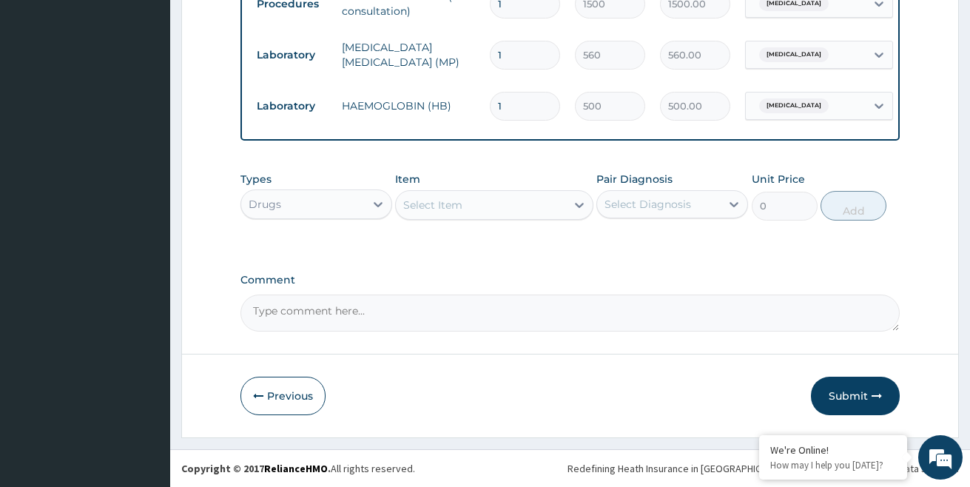
click at [524, 210] on div "Select Item" at bounding box center [480, 205] width 169 height 24
click at [712, 246] on div "Types Drugs Item Select Item Pair Diagnosis Select Diagnosis Unit Price 0 Add" at bounding box center [570, 207] width 660 height 86
click at [468, 201] on div "Select Item" at bounding box center [480, 205] width 169 height 24
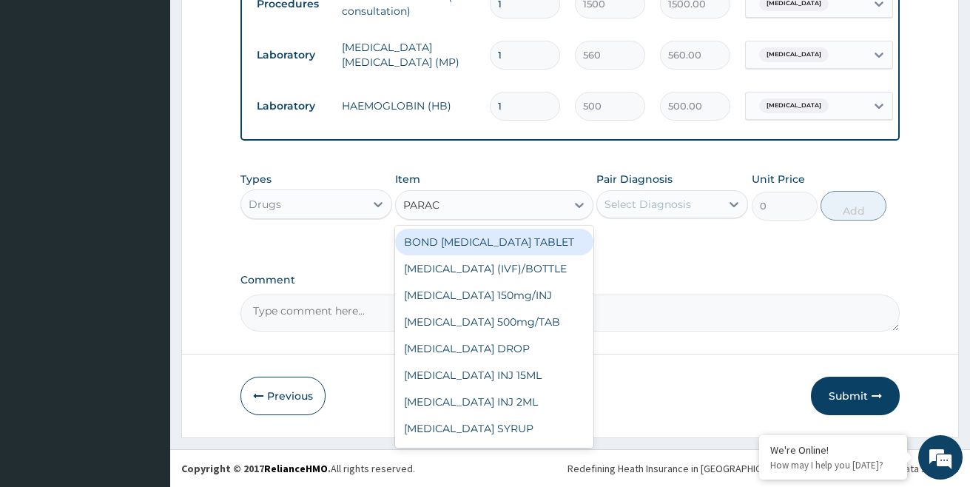
type input "PARACE"
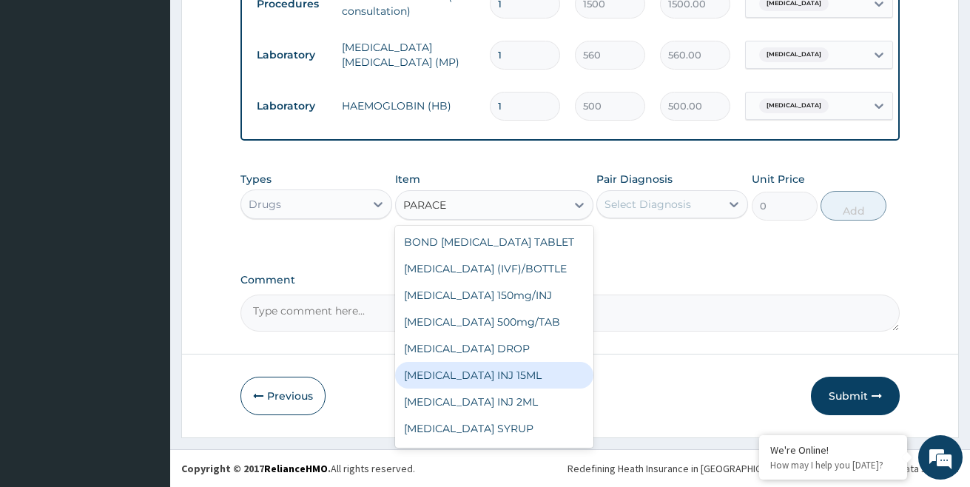
click at [521, 374] on div "[MEDICAL_DATA] INJ 15ML" at bounding box center [494, 375] width 198 height 27
type input "450"
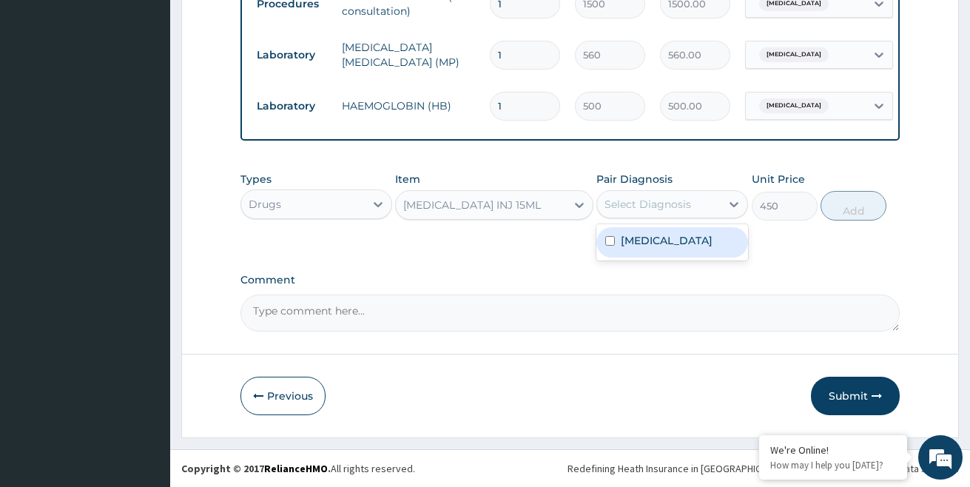
click at [645, 209] on div "Select Diagnosis" at bounding box center [648, 204] width 87 height 15
click at [637, 233] on label "Malaria, unspecified" at bounding box center [667, 240] width 92 height 15
checkbox input "true"
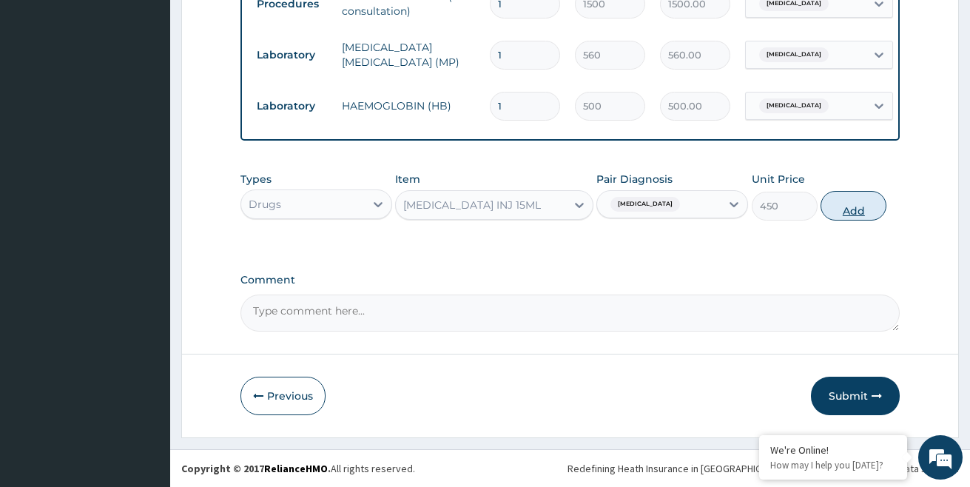
click at [847, 210] on button "Add" at bounding box center [854, 206] width 66 height 30
type input "0"
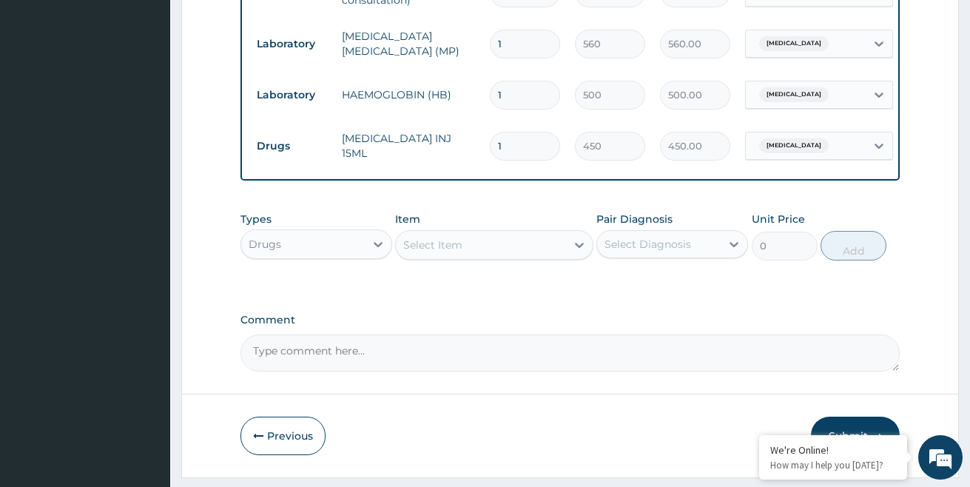
click at [503, 255] on div "Select Item" at bounding box center [480, 245] width 169 height 24
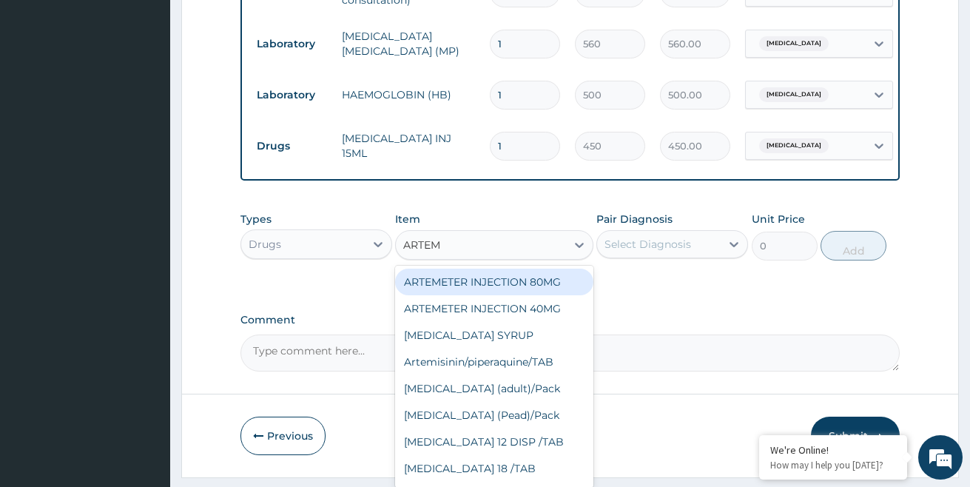
type input "ARTEME"
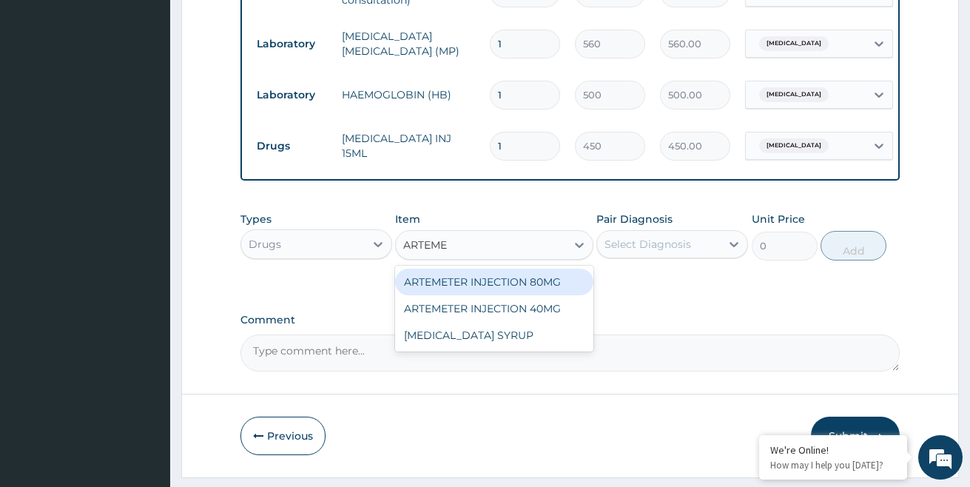
click at [509, 295] on div "ARTEMETER INJECTION 80MG" at bounding box center [494, 282] width 198 height 27
type input "350"
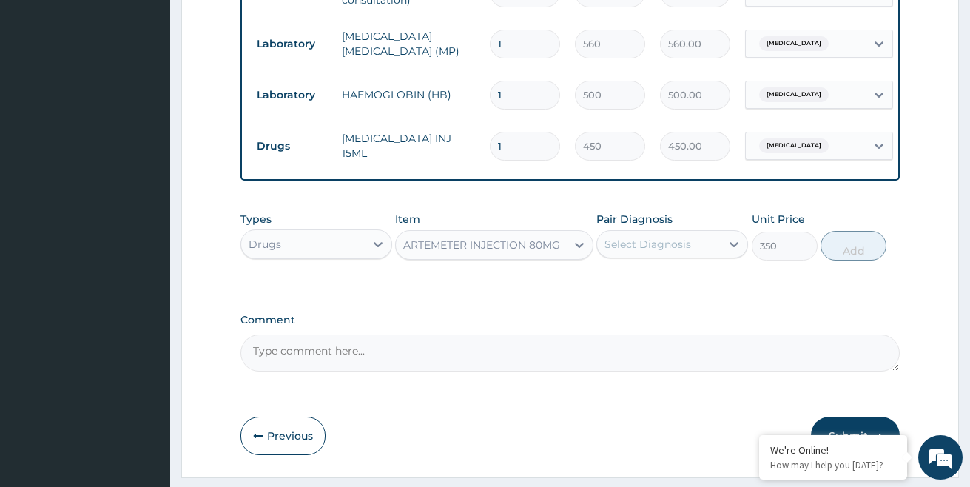
click at [668, 249] on div "Select Diagnosis" at bounding box center [648, 244] width 87 height 15
click at [630, 297] on div "Malaria, unspecified" at bounding box center [672, 282] width 152 height 30
checkbox input "true"
click at [860, 260] on button "Add" at bounding box center [854, 246] width 66 height 30
type input "0"
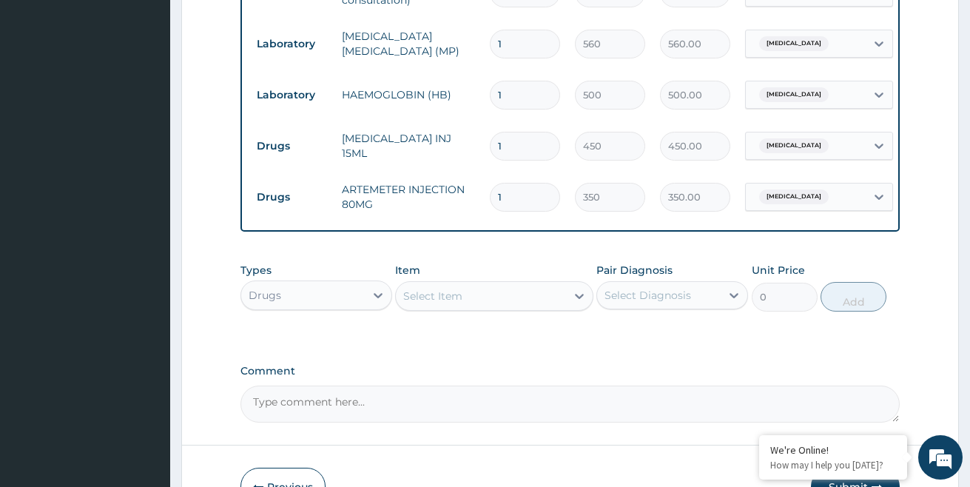
click at [448, 303] on div "Select Item" at bounding box center [432, 296] width 59 height 15
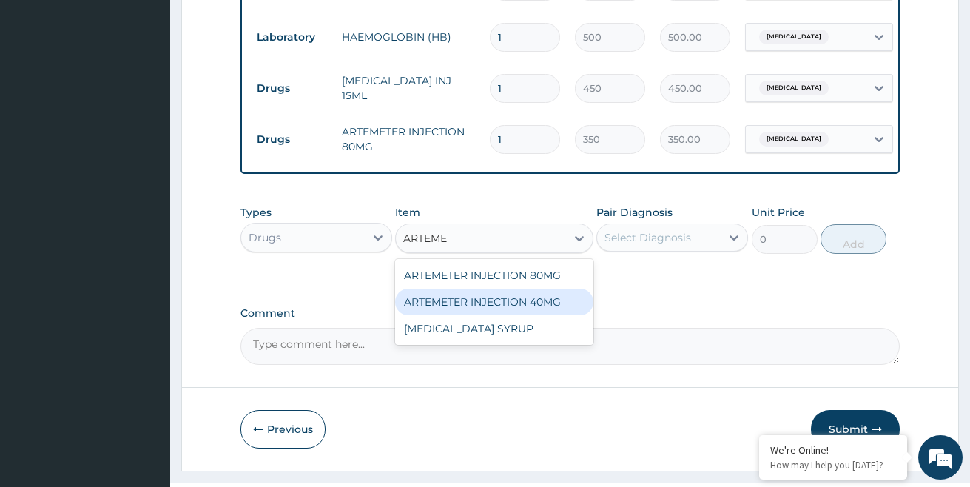
scroll to position [725, 0]
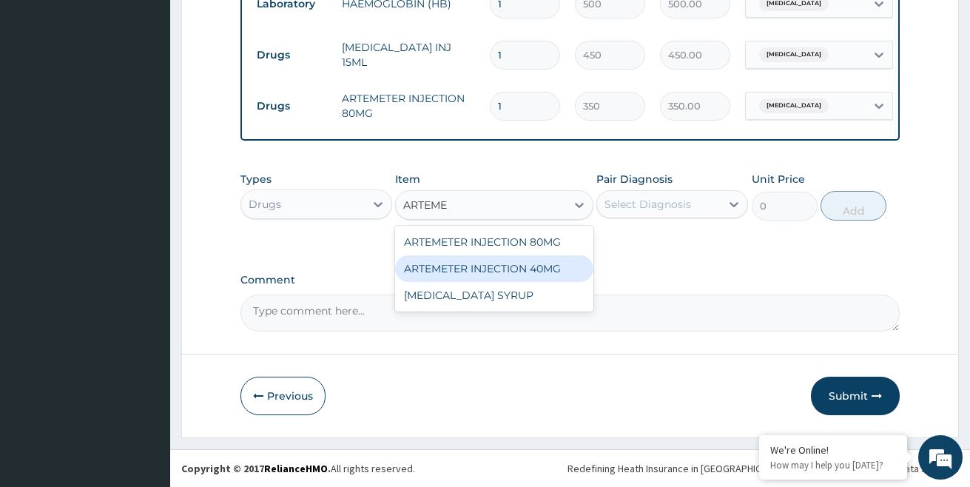
type input "ARTEME"
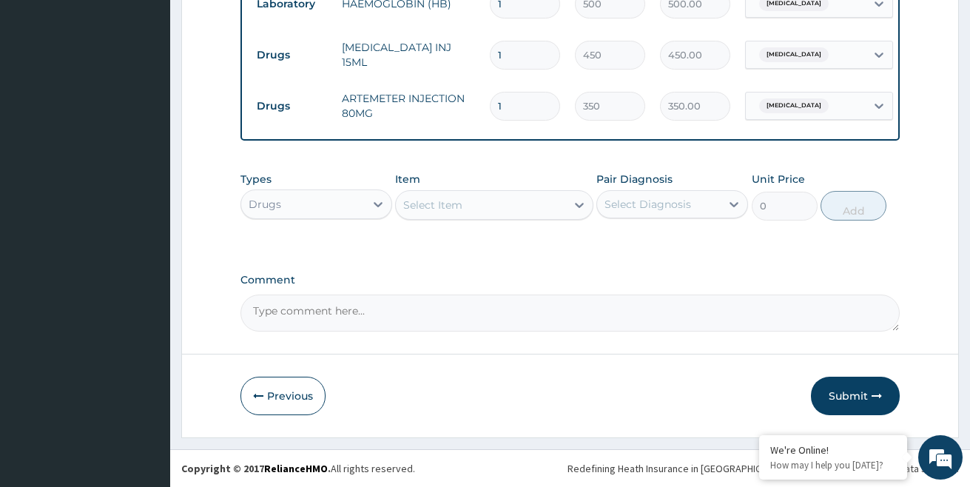
click at [530, 204] on div "Select Item" at bounding box center [480, 205] width 169 height 24
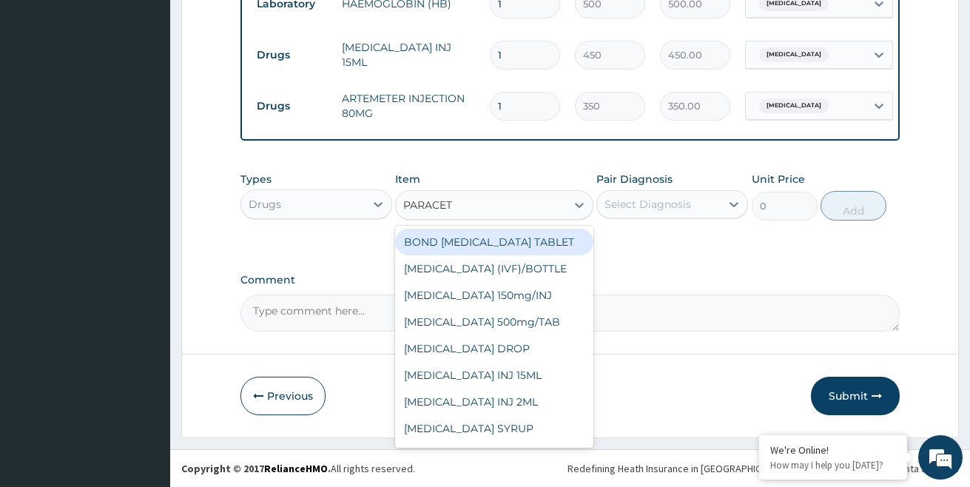
type input "PARACETA"
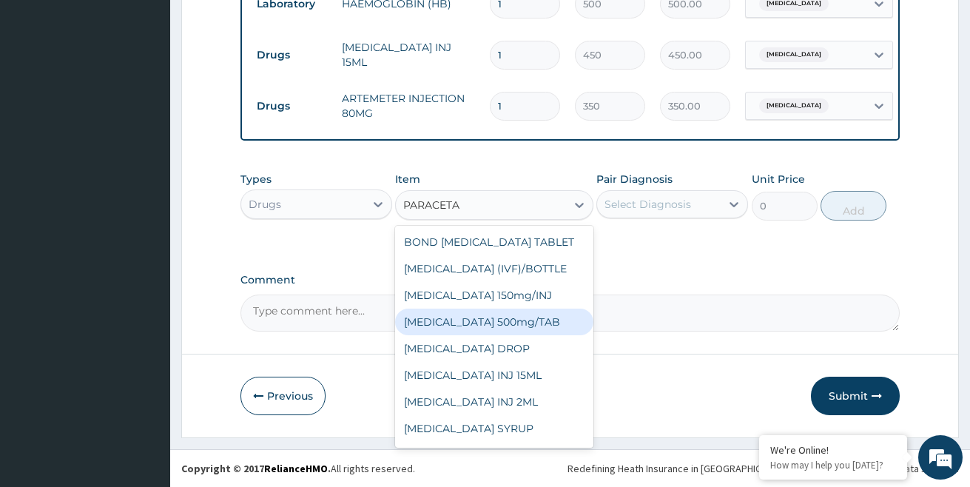
click at [532, 323] on div "[MEDICAL_DATA] 500mg/TAB" at bounding box center [494, 322] width 198 height 27
type input "7"
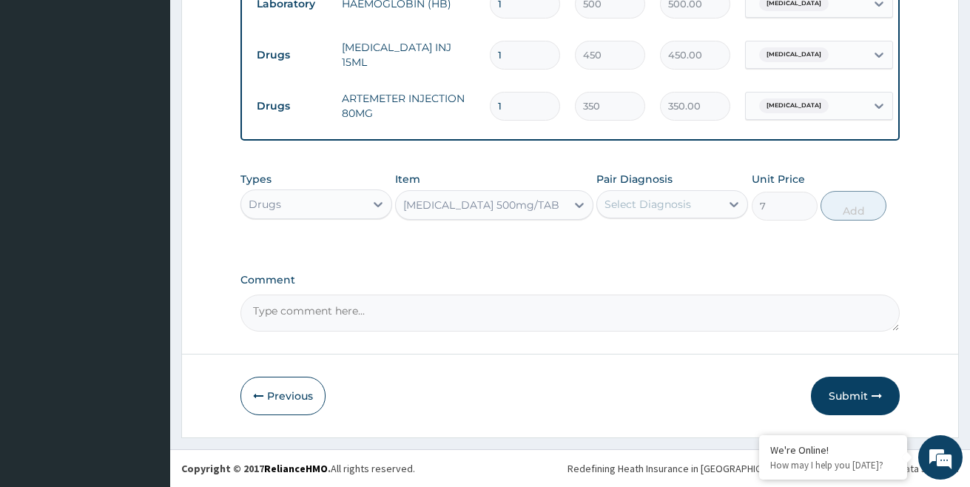
click at [625, 204] on div "Select Diagnosis" at bounding box center [648, 204] width 87 height 15
click at [630, 237] on label "Malaria, unspecified" at bounding box center [667, 240] width 92 height 15
checkbox input "true"
click at [858, 209] on button "Add" at bounding box center [854, 206] width 66 height 30
type input "0"
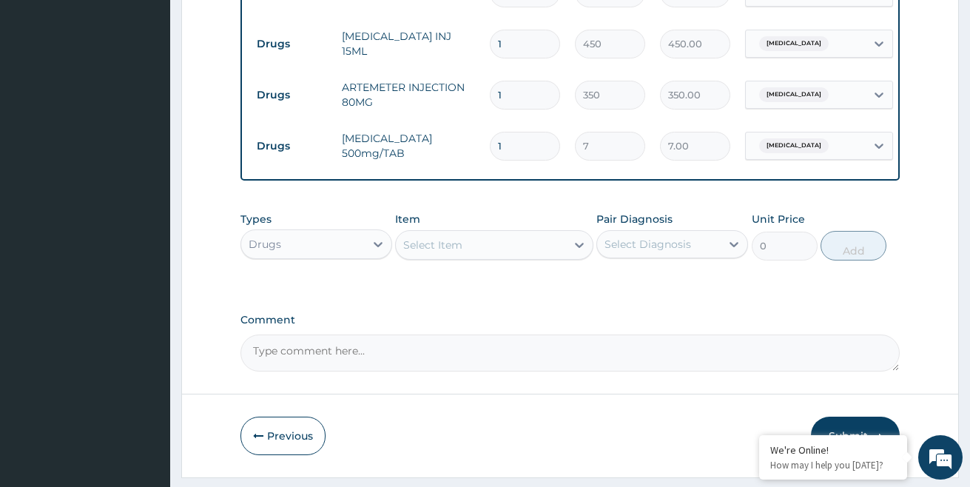
type input "0.00"
type input "2"
type input "14.00"
type input "20"
type input "140.00"
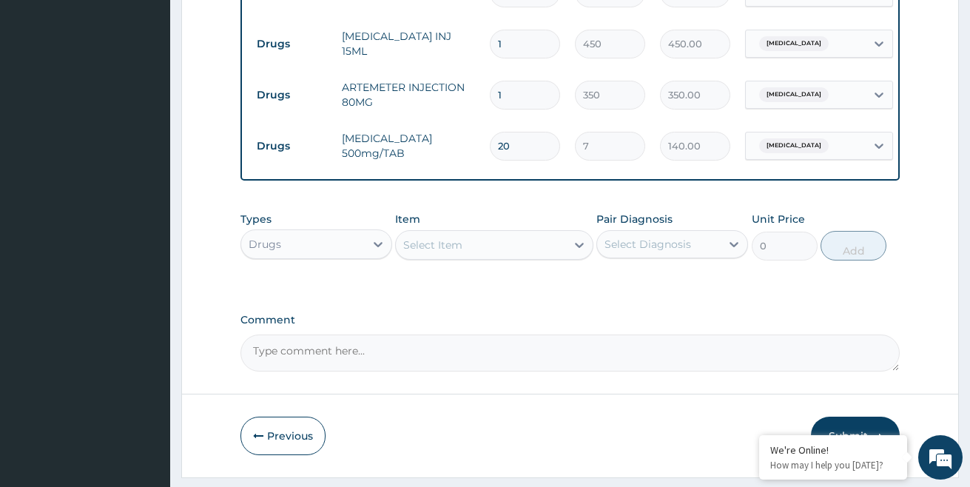
type input "20"
click at [544, 254] on div "Select Item" at bounding box center [480, 245] width 169 height 24
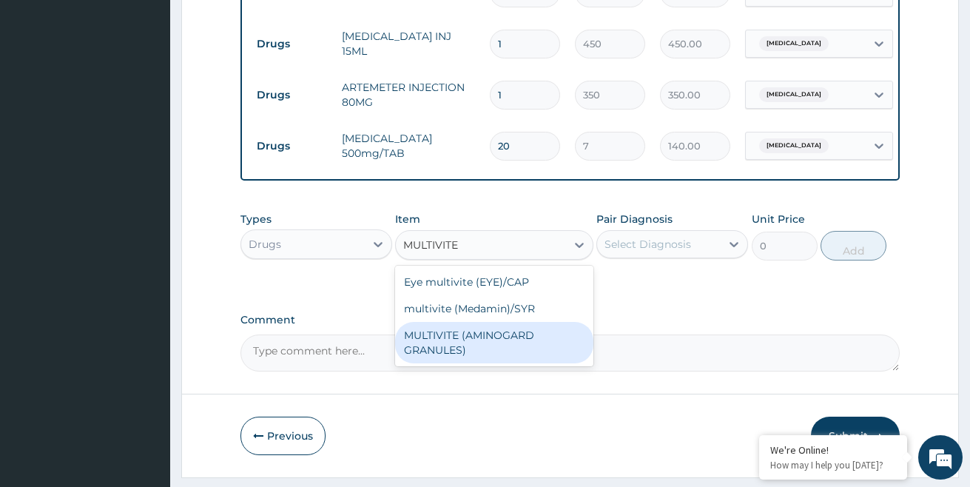
type input "MULTIVIT"
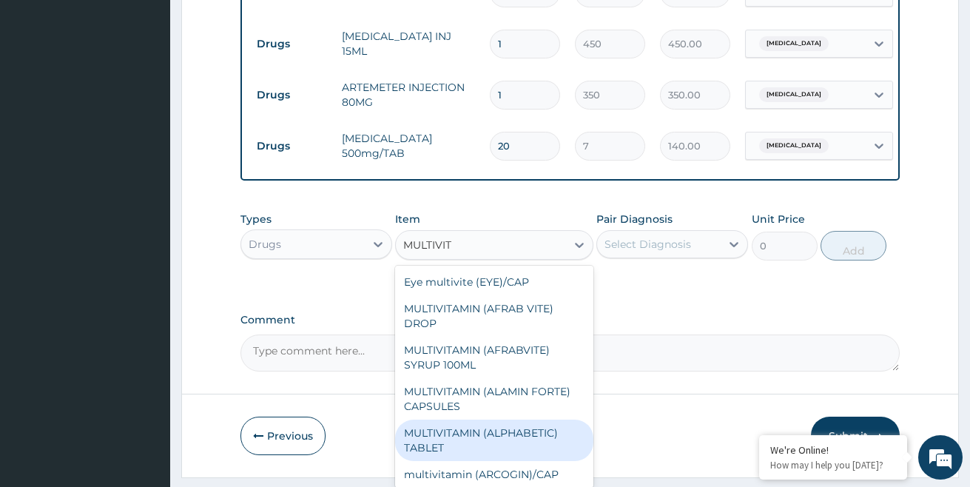
click at [504, 443] on div "MULTIVITAMIN (ALPHABETIC) TABLET" at bounding box center [494, 440] width 198 height 41
type input "150"
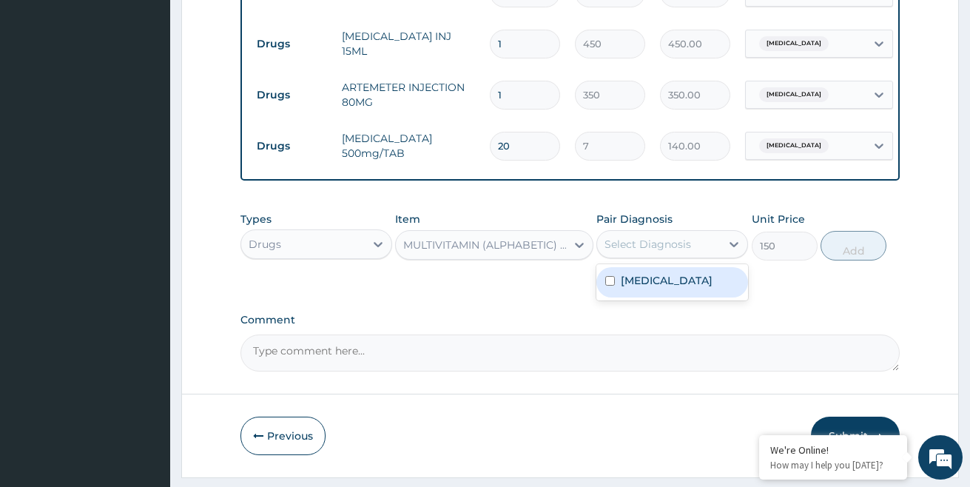
click at [668, 252] on div "Select Diagnosis" at bounding box center [648, 244] width 87 height 15
click at [647, 288] on label "Malaria, unspecified" at bounding box center [667, 280] width 92 height 15
checkbox input "true"
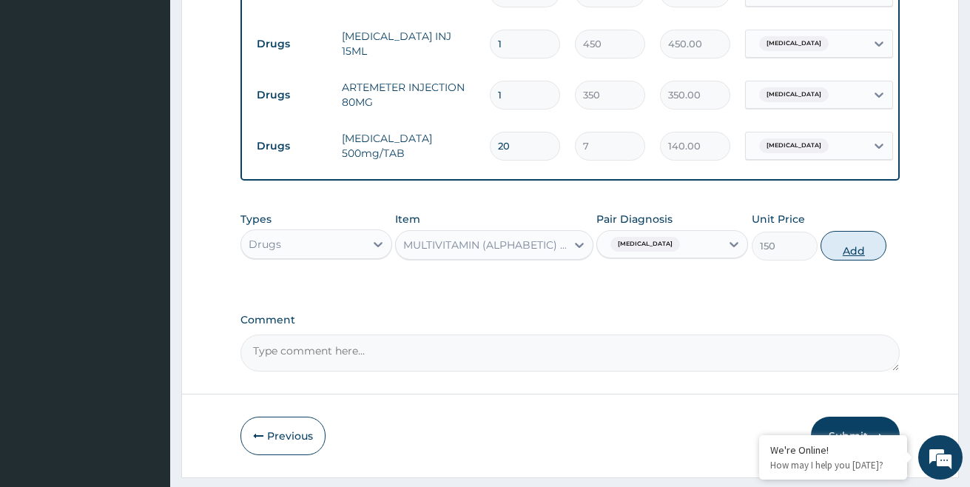
click at [853, 256] on button "Add" at bounding box center [854, 246] width 66 height 30
type input "0"
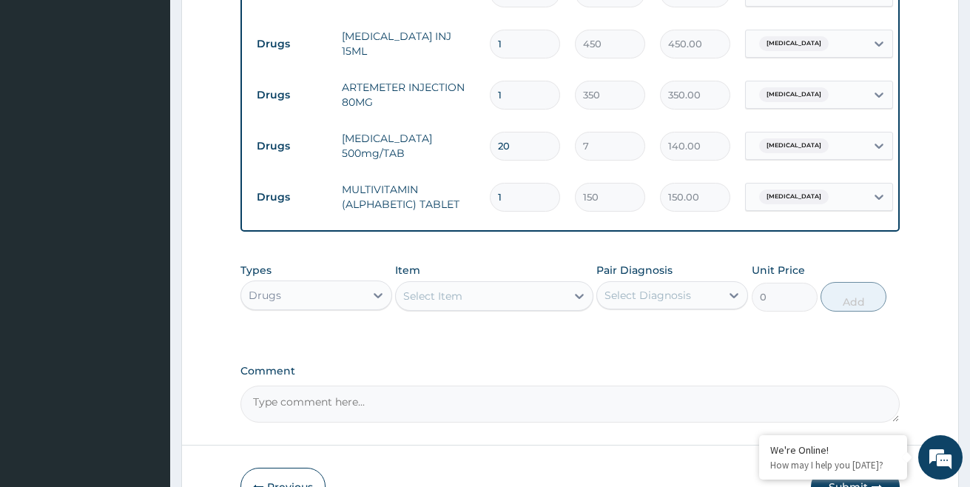
type input "15"
type input "2250.00"
type input "15"
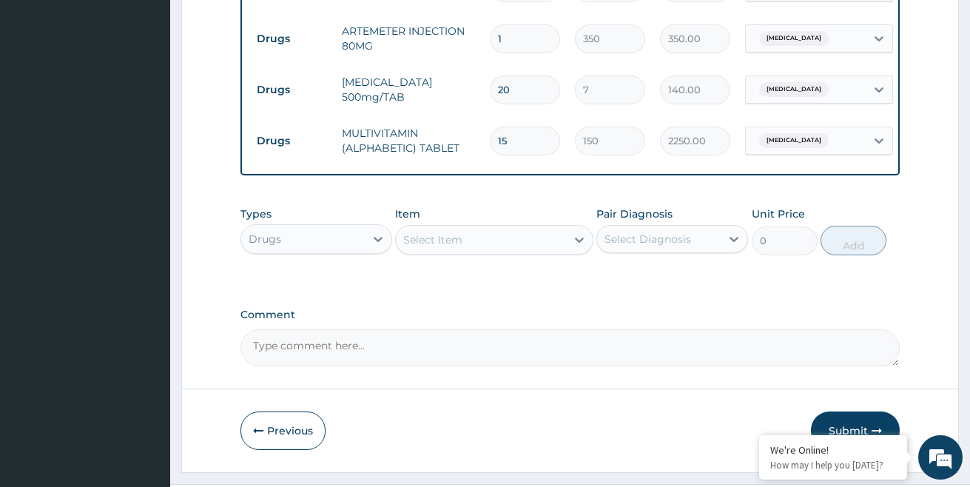
scroll to position [827, 0]
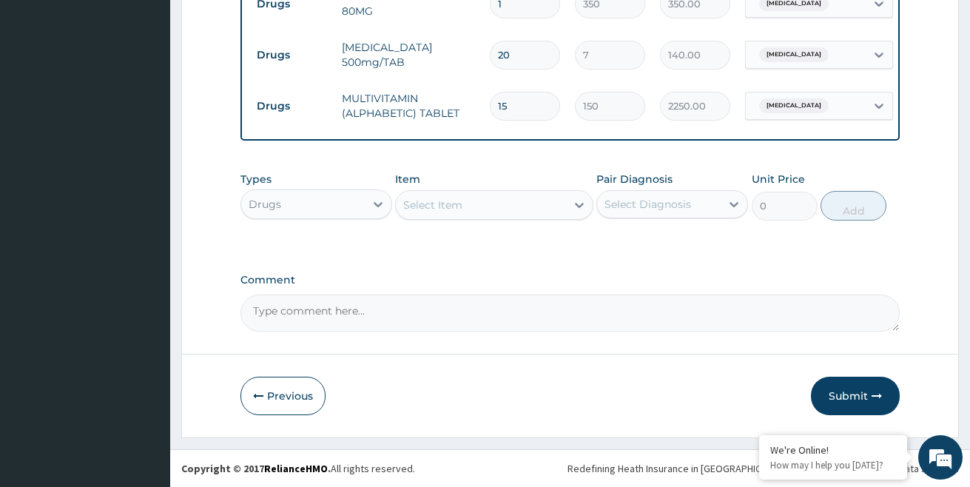
click at [457, 309] on textarea "Comment" at bounding box center [570, 313] width 660 height 37
type textarea "TREATED AS AN OUT PATIENT"
click at [857, 395] on button "Submit" at bounding box center [855, 396] width 89 height 38
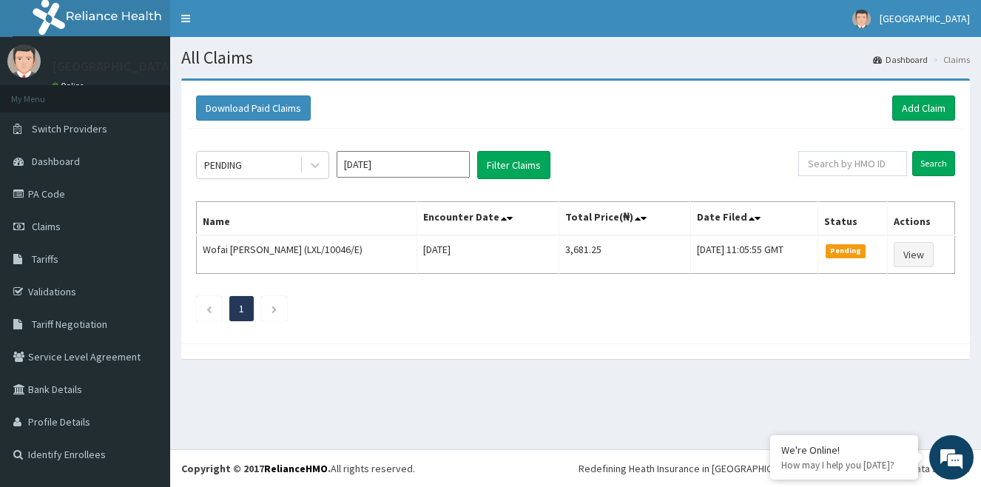
click at [795, 328] on div "PENDING [DATE] Filter Claims Search Name Encounter Date Total Price(₦) Date Fil…" at bounding box center [576, 232] width 774 height 207
click at [930, 107] on link "Add Claim" at bounding box center [923, 107] width 63 height 25
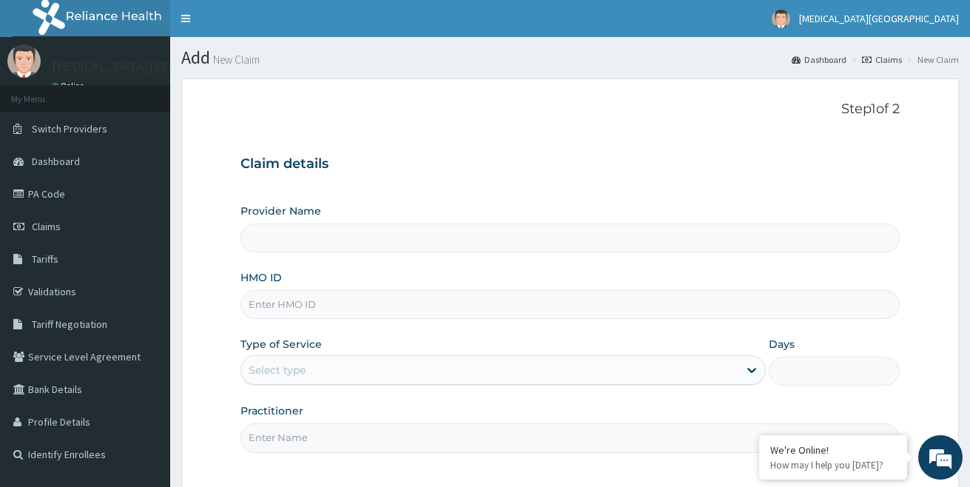
type input "[MEDICAL_DATA][GEOGRAPHIC_DATA]"
type input "LXL/10046/C"
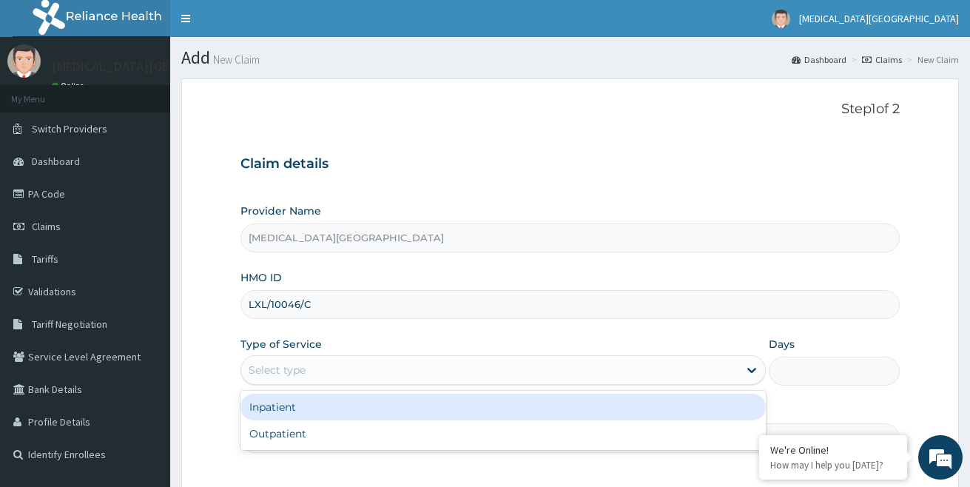
click at [345, 372] on div "Select type" at bounding box center [489, 370] width 497 height 24
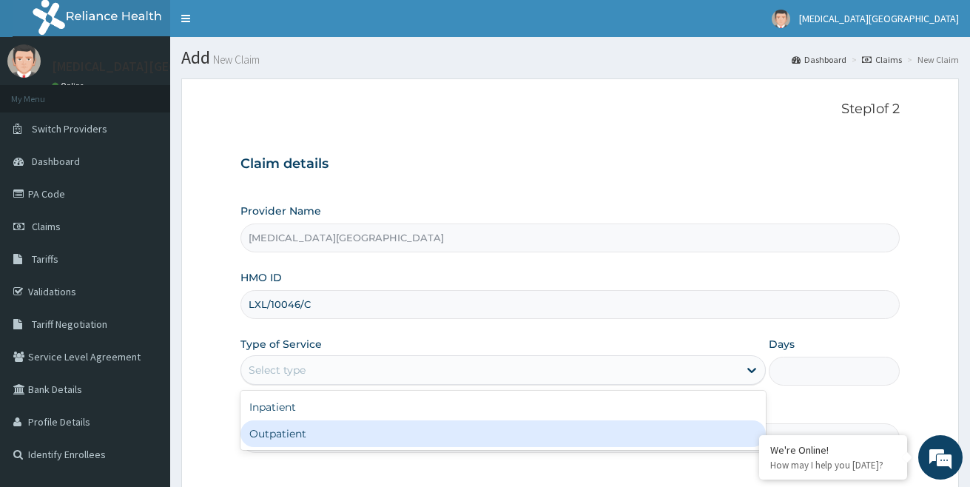
click at [298, 441] on div "Outpatient" at bounding box center [502, 433] width 525 height 27
type input "1"
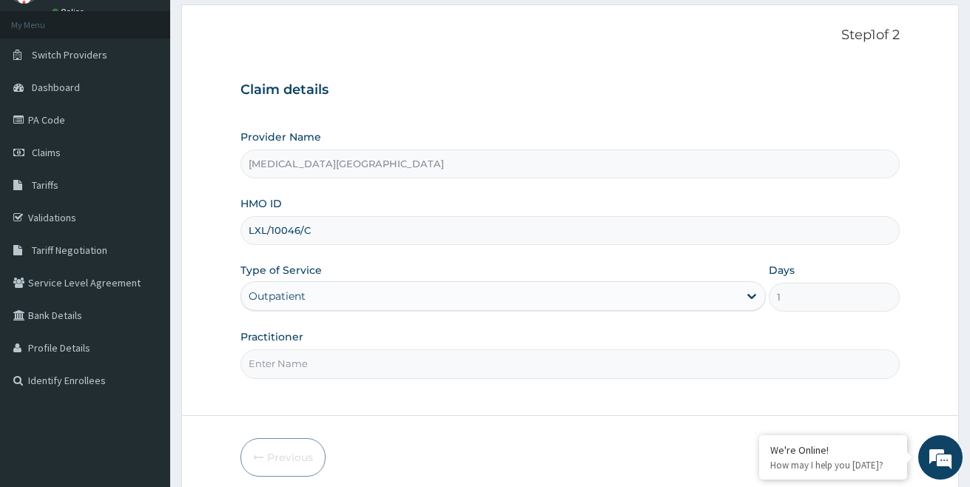
scroll to position [135, 0]
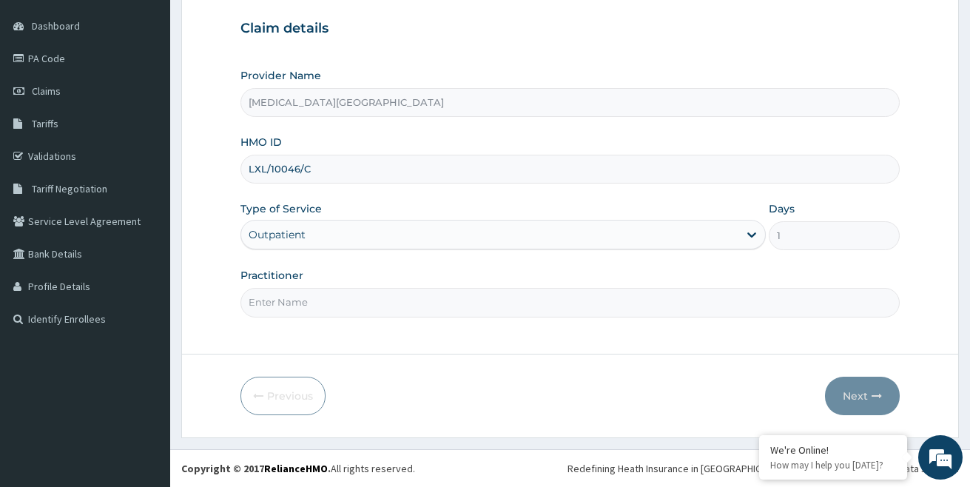
click at [529, 305] on input "Practitioner" at bounding box center [570, 302] width 660 height 29
type input "[PERSON_NAME]"
click at [850, 388] on button "Next" at bounding box center [862, 396] width 75 height 38
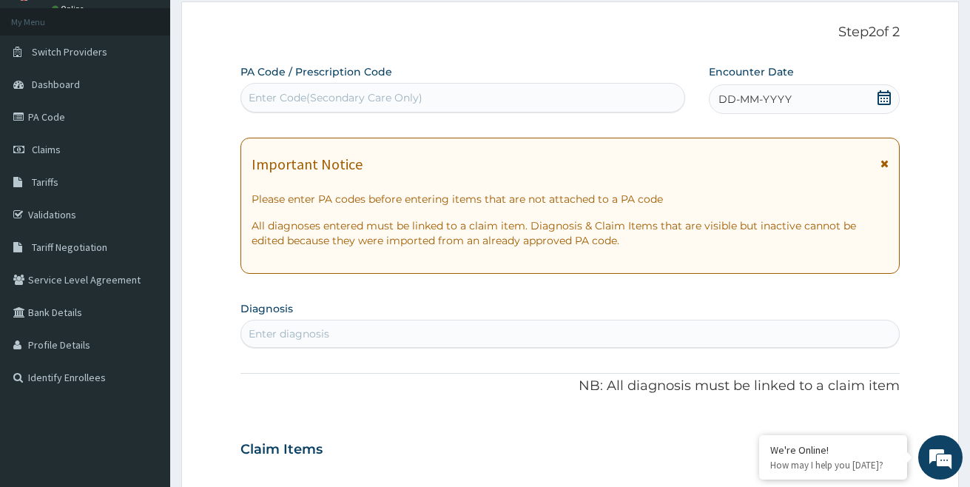
scroll to position [0, 0]
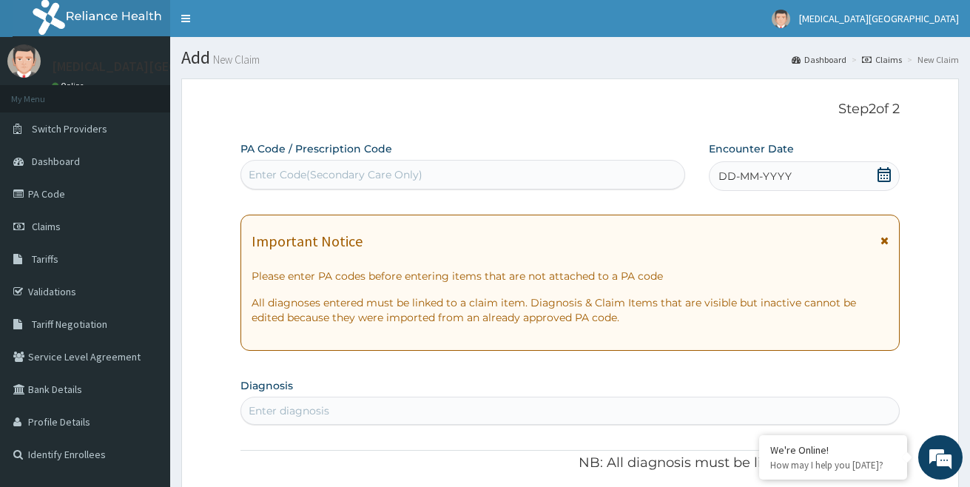
click at [719, 180] on span "DD-MM-YYYY" at bounding box center [755, 176] width 73 height 15
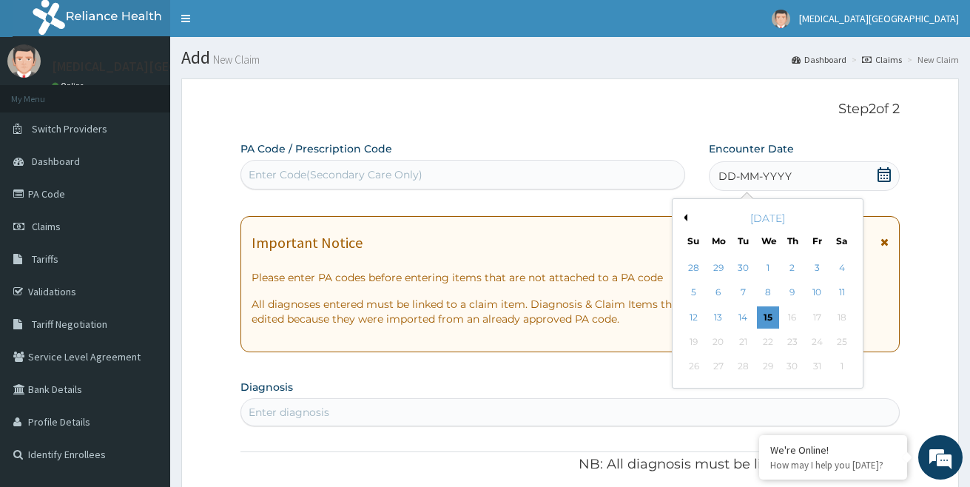
click at [683, 219] on button "Previous Month" at bounding box center [683, 217] width 7 height 7
click at [850, 217] on button "Next Month" at bounding box center [852, 217] width 7 height 7
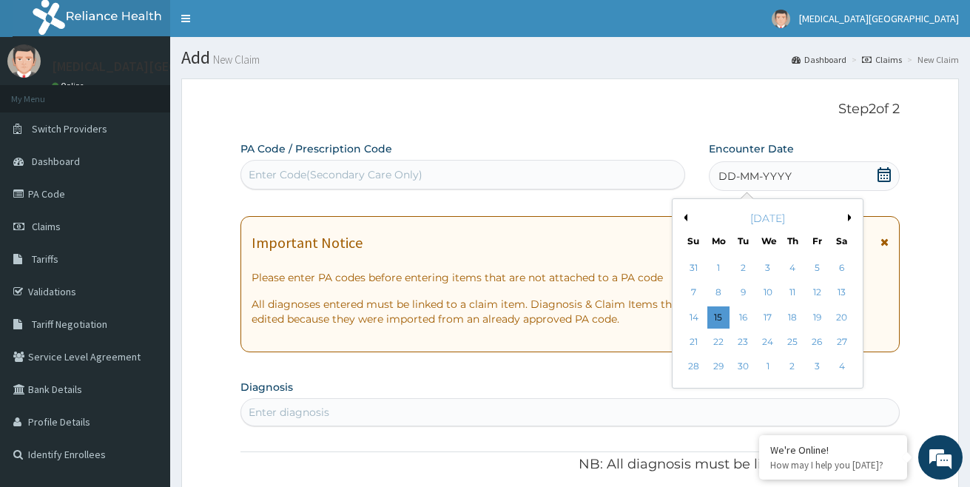
click at [850, 217] on button "Next Month" at bounding box center [852, 217] width 7 height 7
click at [744, 313] on div "14" at bounding box center [744, 317] width 22 height 22
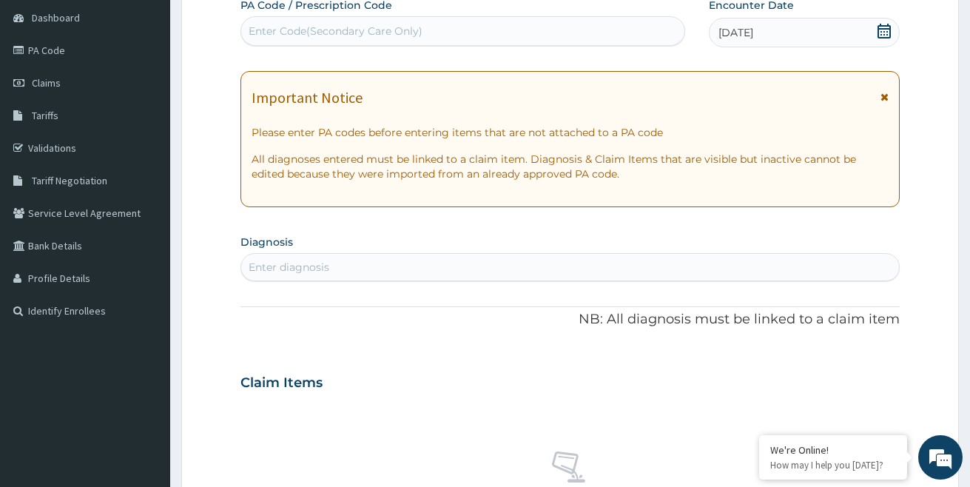
scroll to position [148, 0]
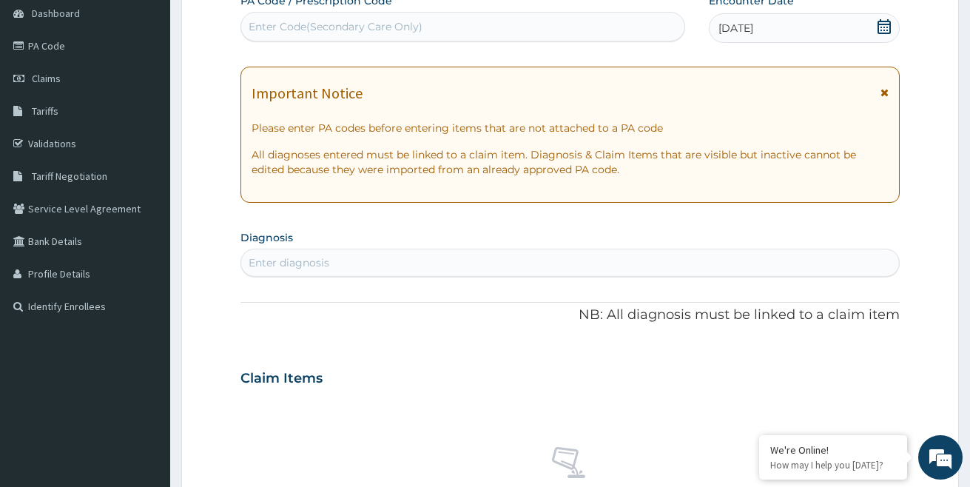
click at [326, 260] on div "Enter diagnosis" at bounding box center [289, 262] width 81 height 15
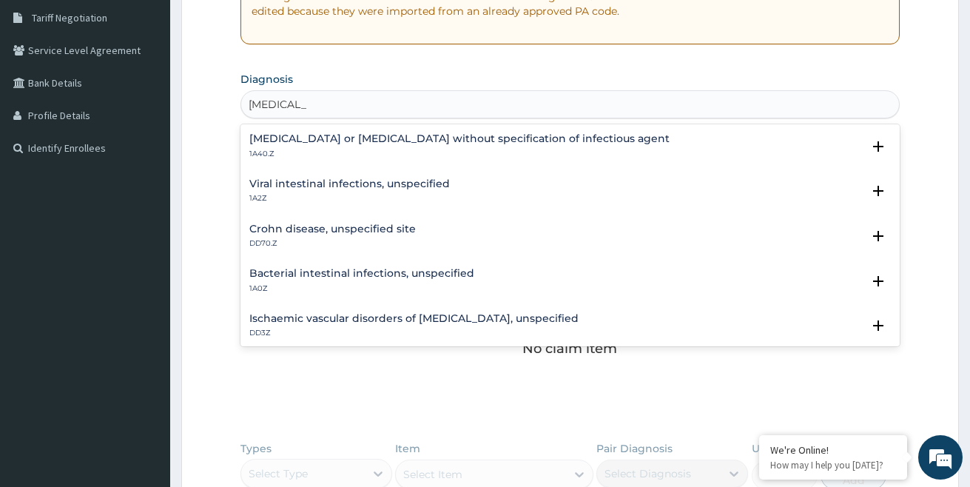
scroll to position [370, 0]
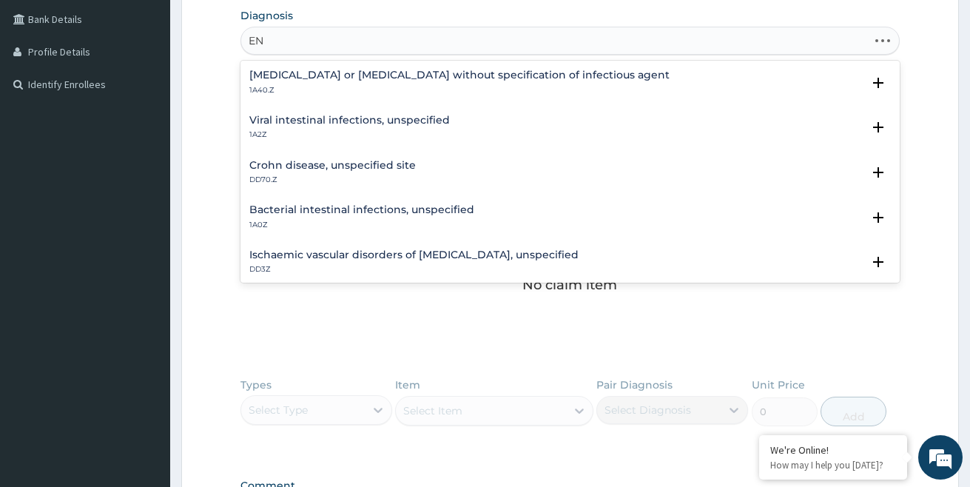
type input "E"
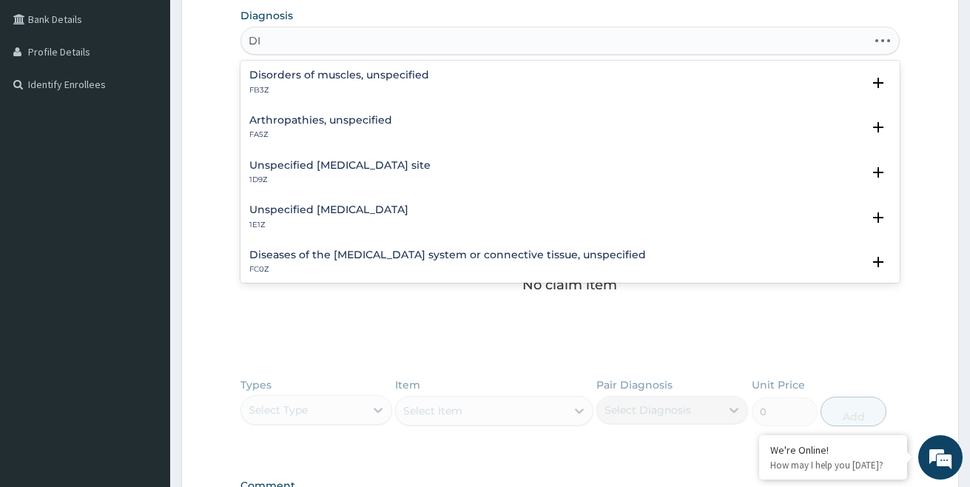
type input "D"
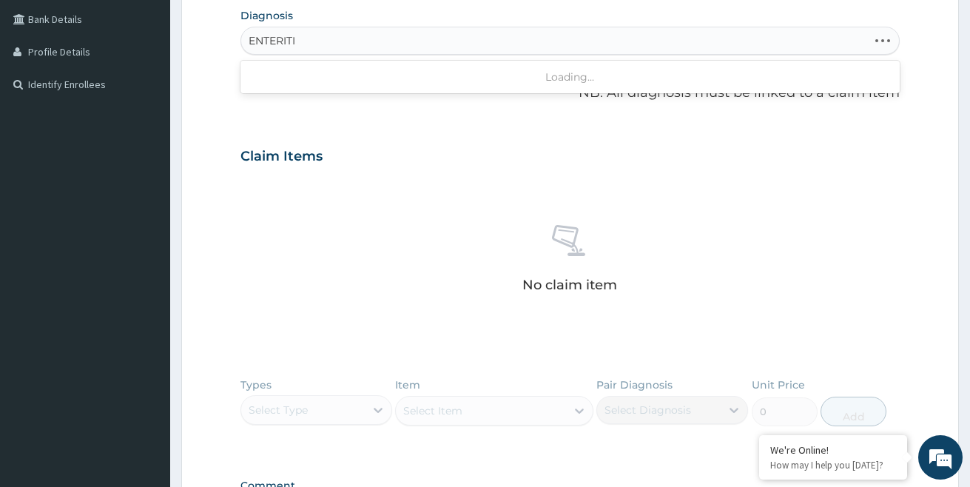
type input "[MEDICAL_DATA]"
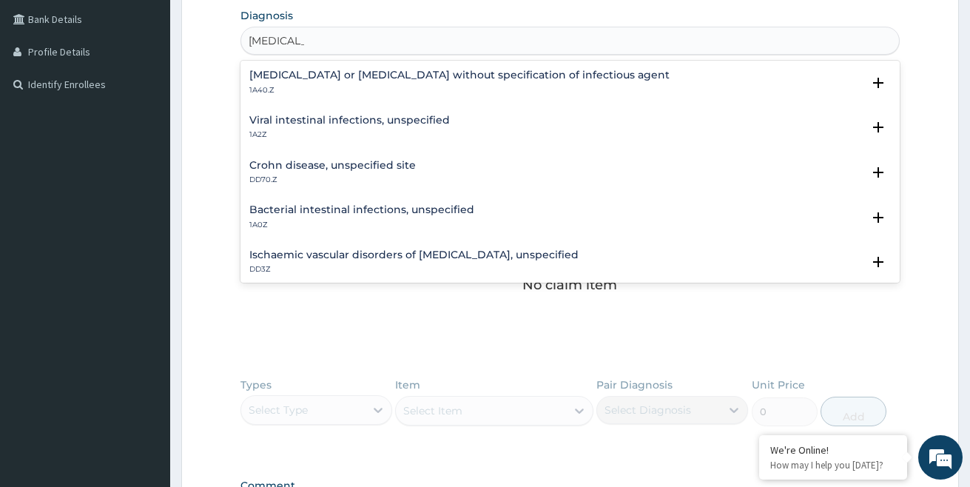
click at [346, 124] on h4 "Viral intestinal infections, unspecified" at bounding box center [349, 120] width 201 height 11
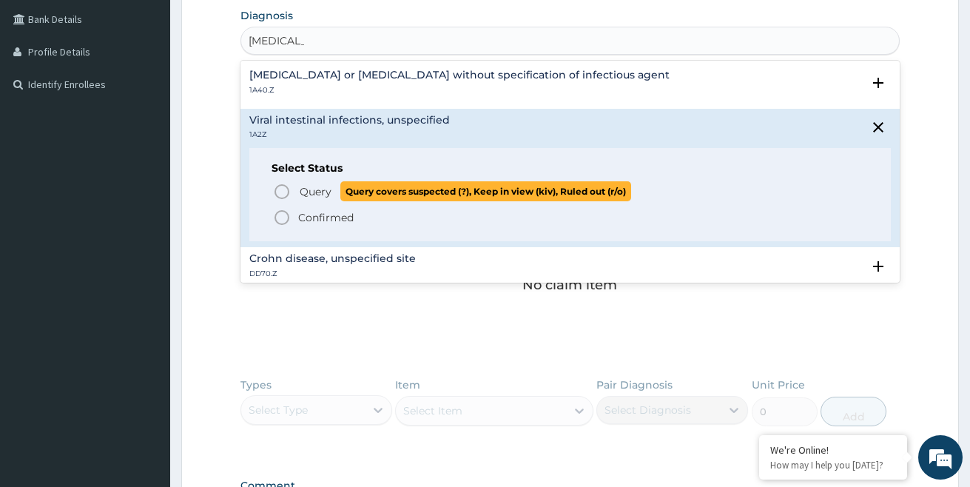
click at [277, 188] on icon "status option query" at bounding box center [282, 192] width 18 height 18
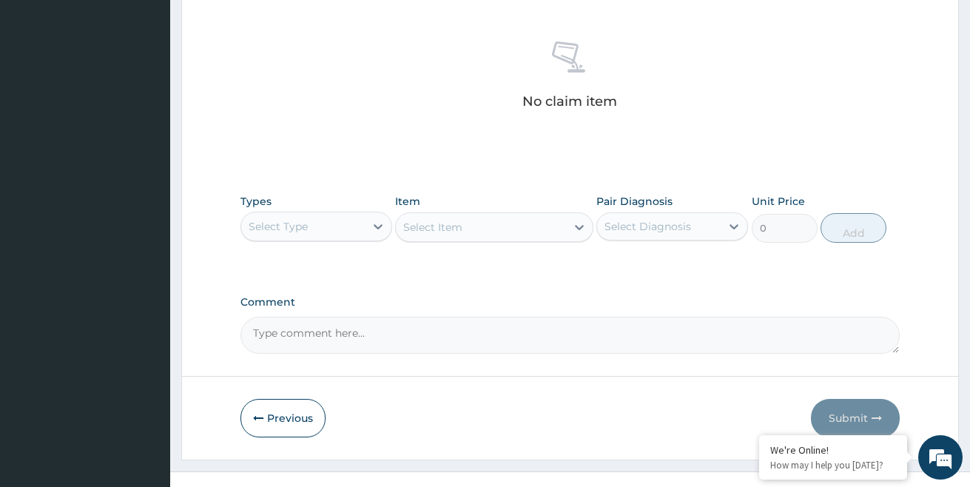
scroll to position [580, 0]
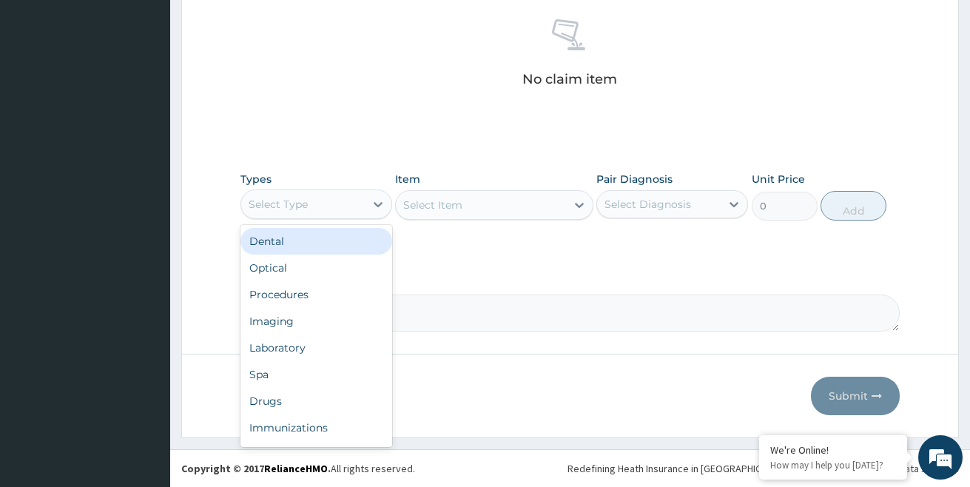
click at [306, 203] on div "Select Type" at bounding box center [278, 204] width 59 height 15
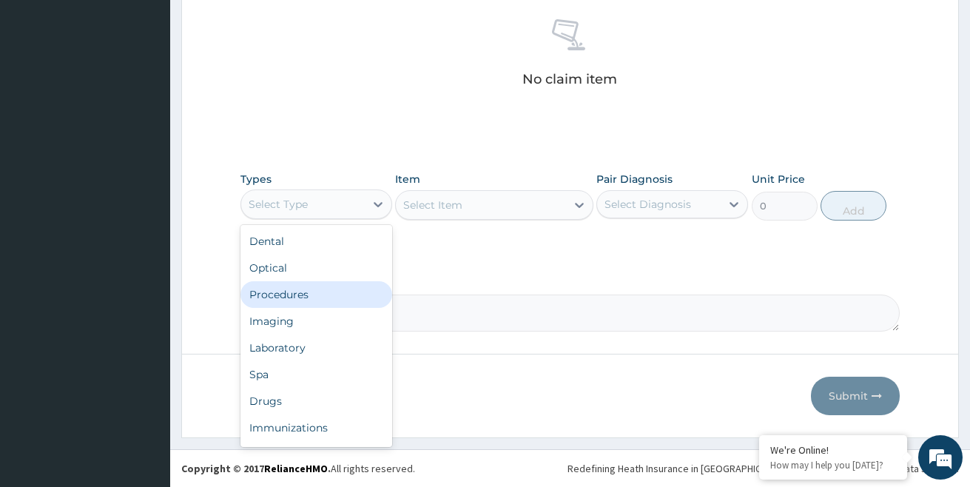
click at [305, 292] on div "Procedures" at bounding box center [316, 294] width 152 height 27
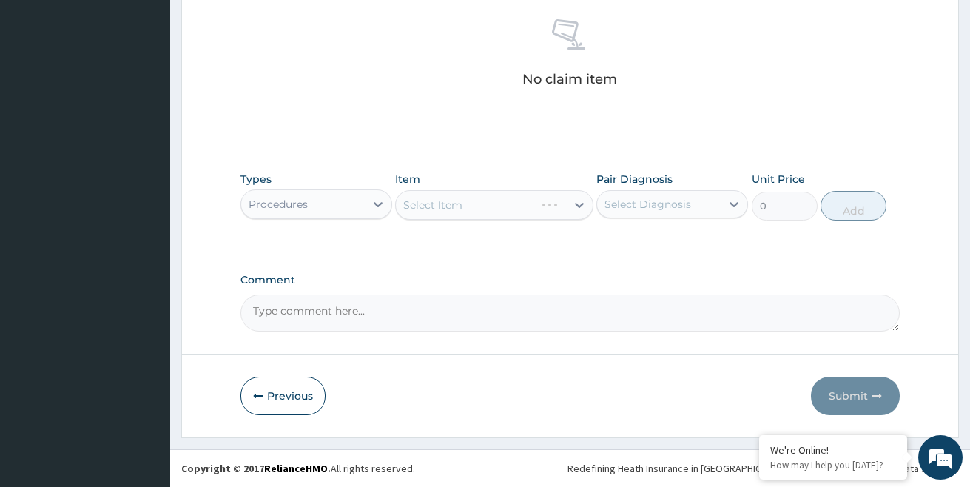
click at [460, 208] on div "Select Item" at bounding box center [494, 205] width 198 height 30
click at [341, 203] on div "Procedures" at bounding box center [303, 204] width 124 height 24
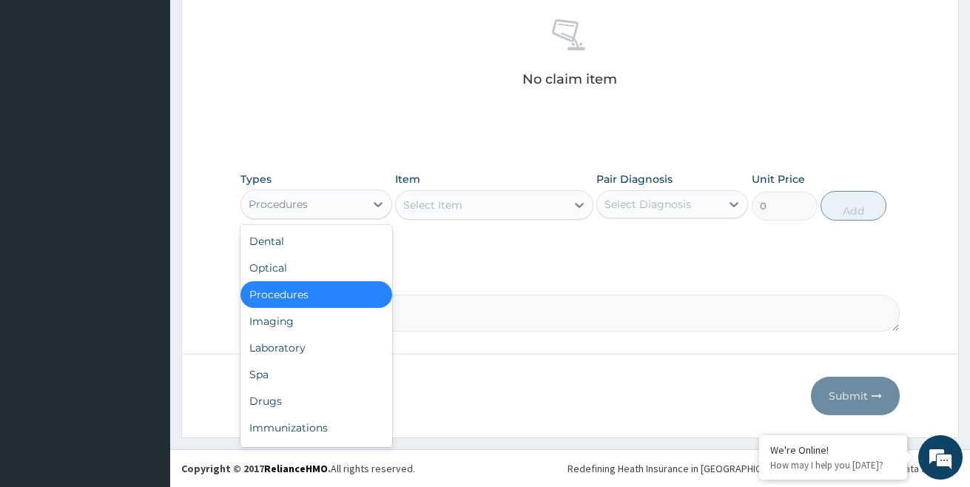
click at [341, 203] on div "Procedures" at bounding box center [303, 204] width 124 height 24
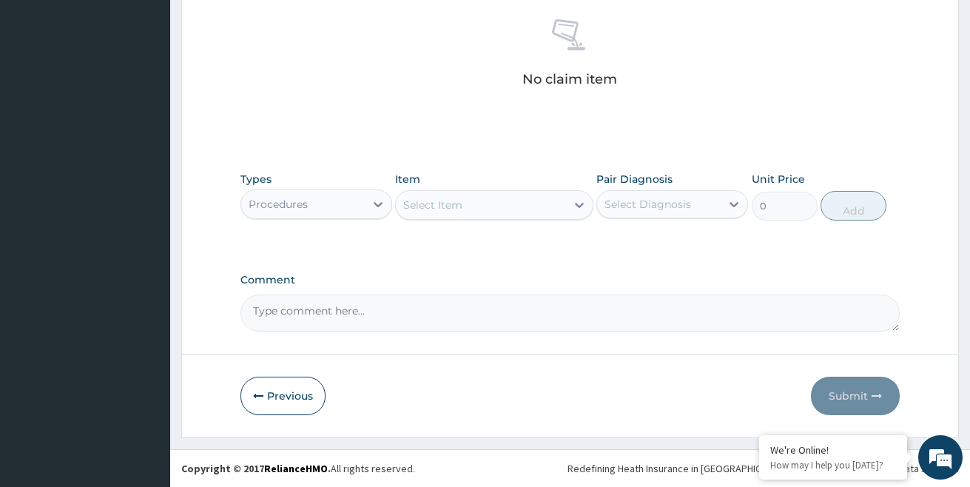
click at [447, 208] on div "Select Item" at bounding box center [432, 205] width 59 height 15
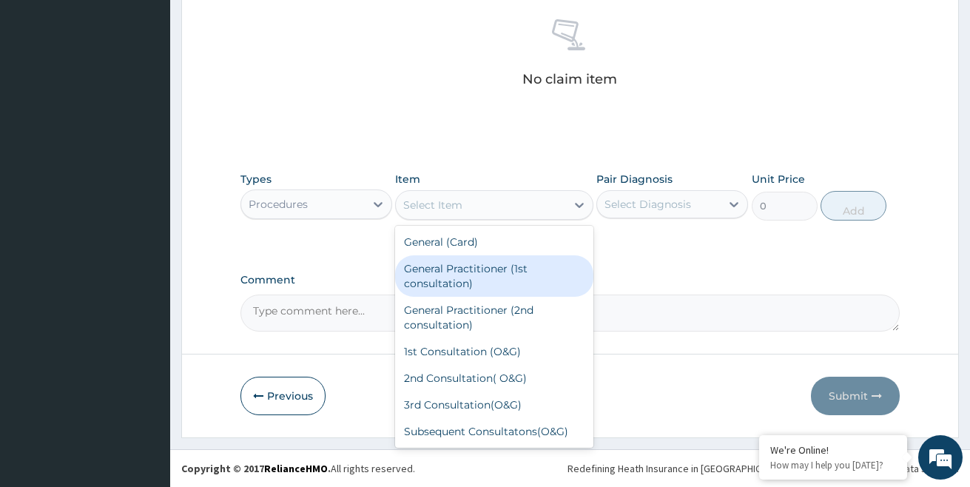
click at [445, 286] on div "General Practitioner (1st consultation)" at bounding box center [494, 275] width 198 height 41
type input "1500"
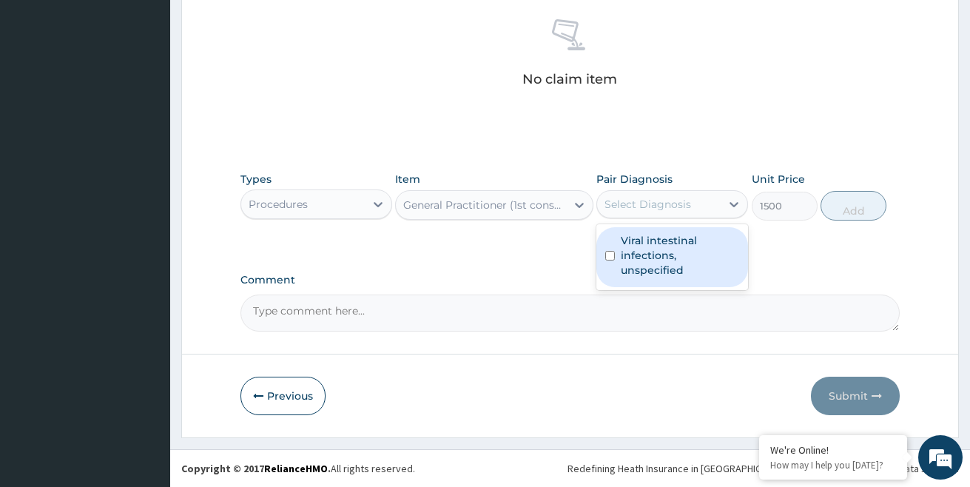
click at [633, 206] on div "Select Diagnosis" at bounding box center [648, 204] width 87 height 15
click at [630, 260] on label "Viral intestinal infections, unspecified" at bounding box center [680, 255] width 118 height 44
checkbox input "true"
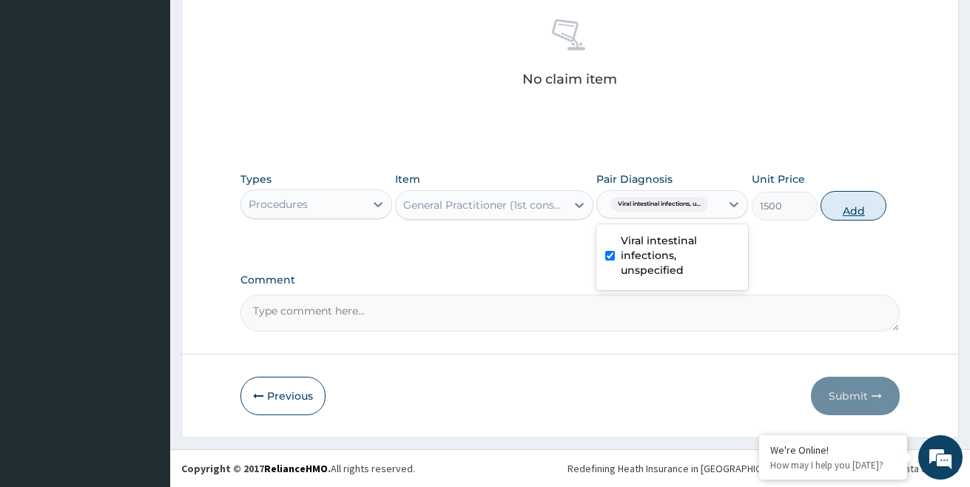
click at [860, 209] on button "Add" at bounding box center [854, 206] width 66 height 30
type input "0"
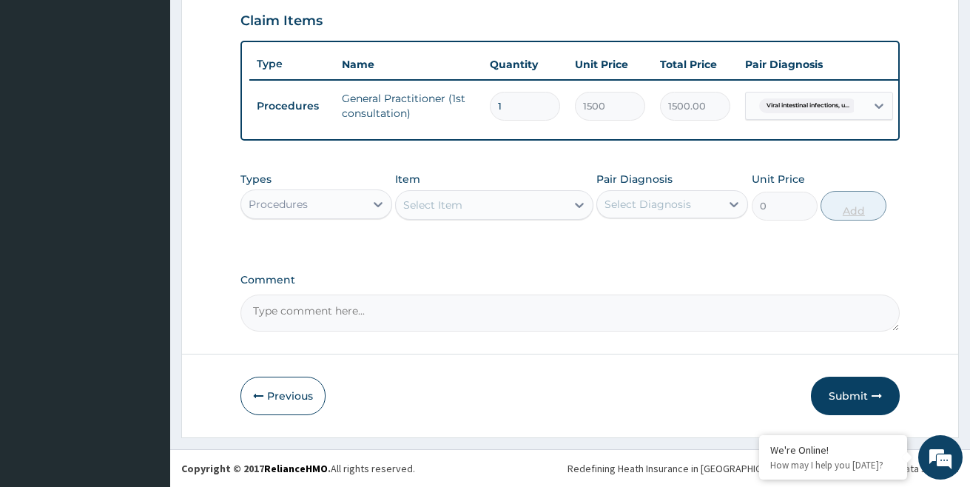
scroll to position [521, 0]
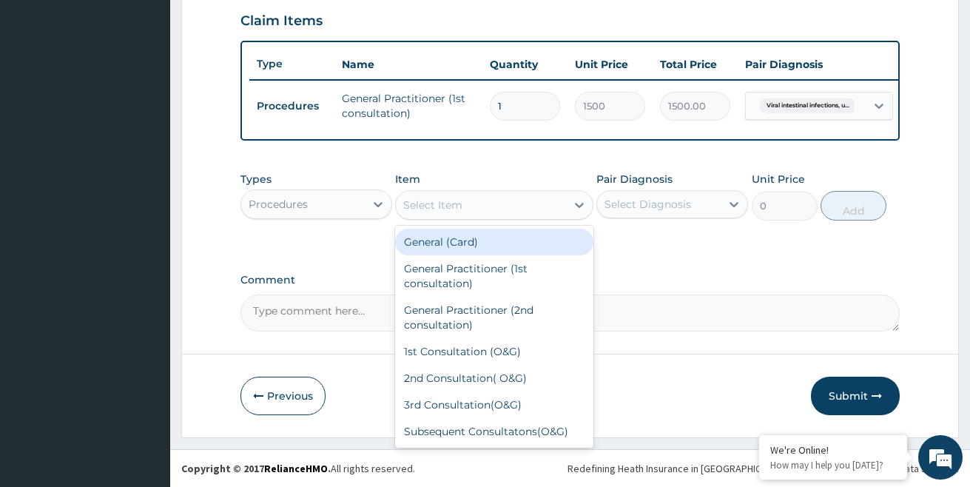
click at [434, 209] on div "Select Item" at bounding box center [432, 205] width 59 height 15
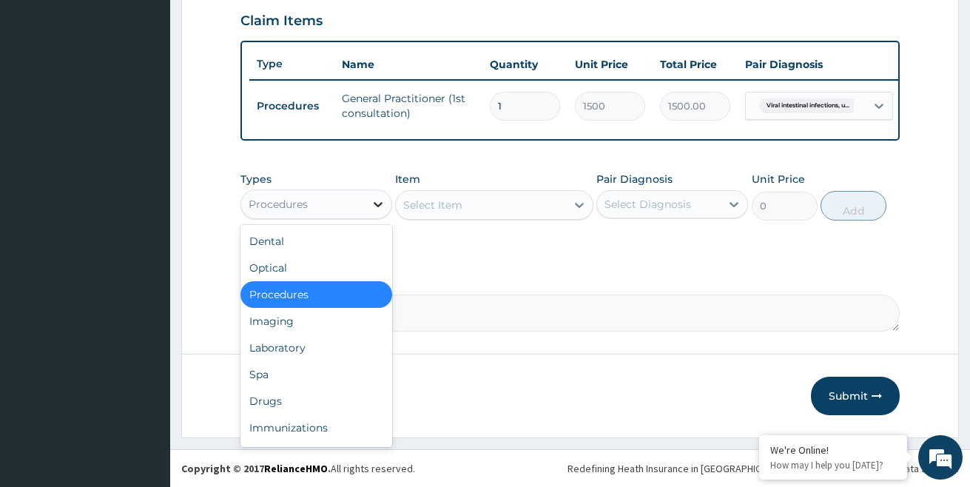
click at [368, 205] on div at bounding box center [378, 204] width 27 height 27
click at [287, 351] on div "Laboratory" at bounding box center [316, 347] width 152 height 27
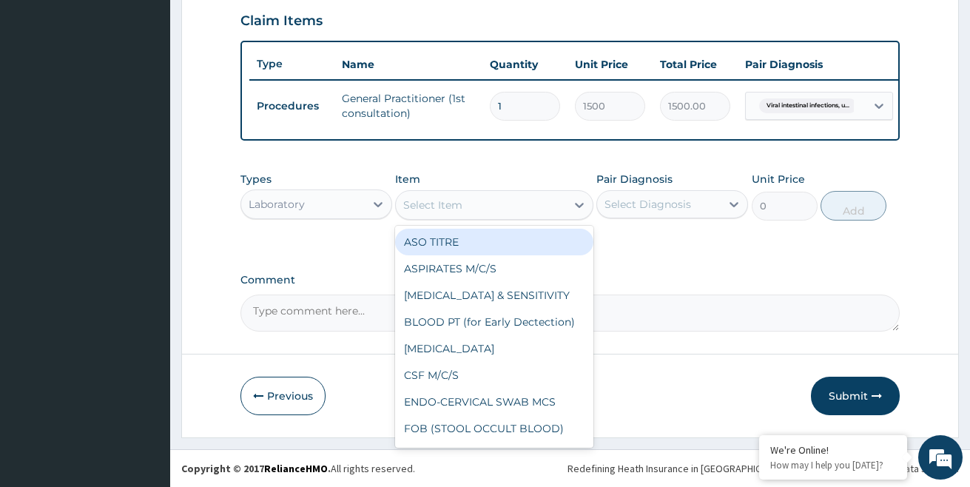
click at [460, 203] on div "Select Item" at bounding box center [432, 205] width 59 height 15
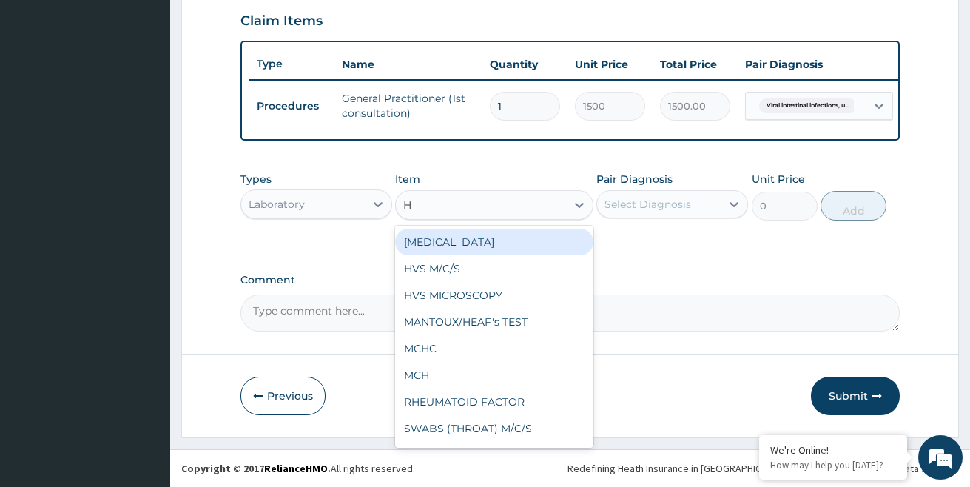
type input "HB"
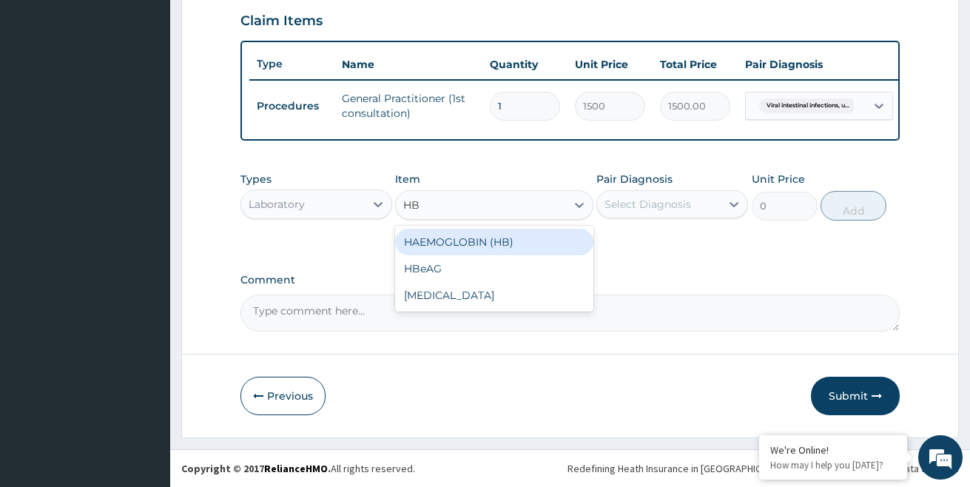
click at [502, 248] on div "HAEMOGLOBIN (HB)" at bounding box center [494, 242] width 198 height 27
type input "500"
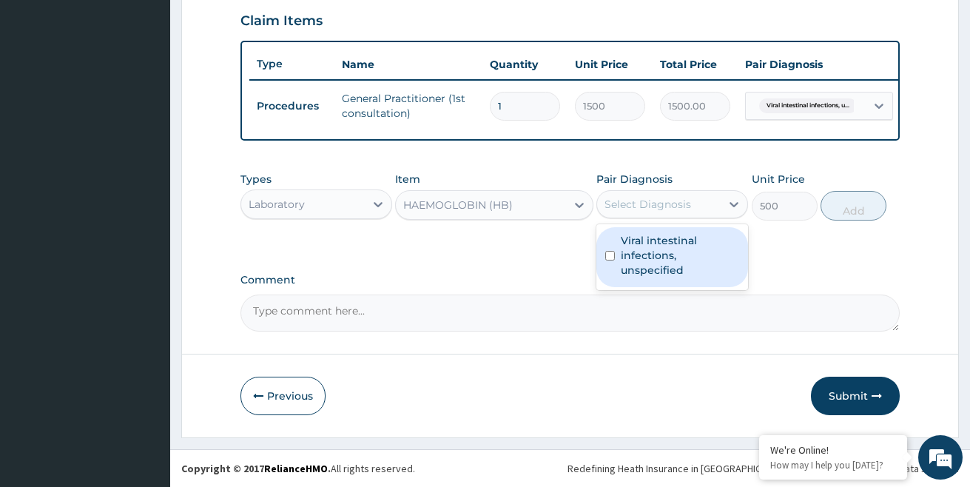
click at [656, 202] on div "Select Diagnosis" at bounding box center [648, 204] width 87 height 15
click at [655, 243] on label "Viral intestinal infections, unspecified" at bounding box center [680, 255] width 118 height 44
checkbox input "true"
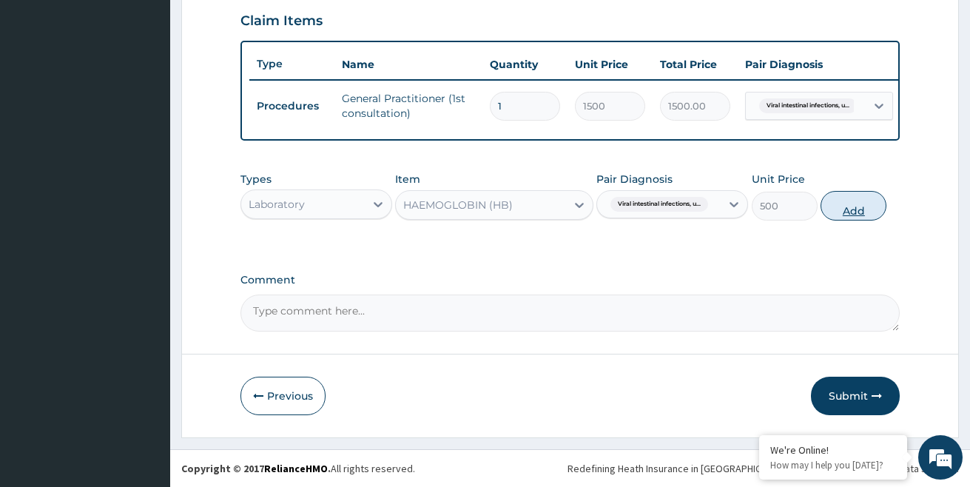
click at [850, 203] on button "Add" at bounding box center [854, 206] width 66 height 30
type input "0"
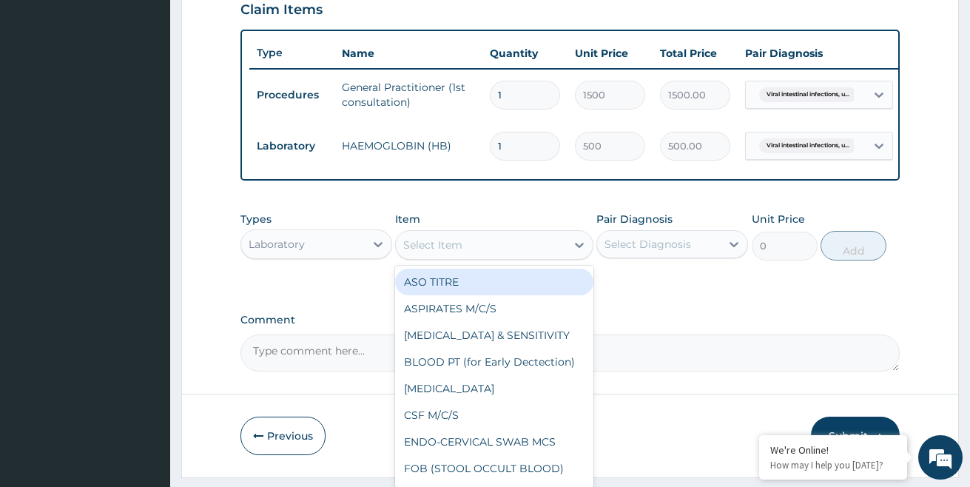
click at [454, 252] on div "Select Item" at bounding box center [432, 245] width 59 height 15
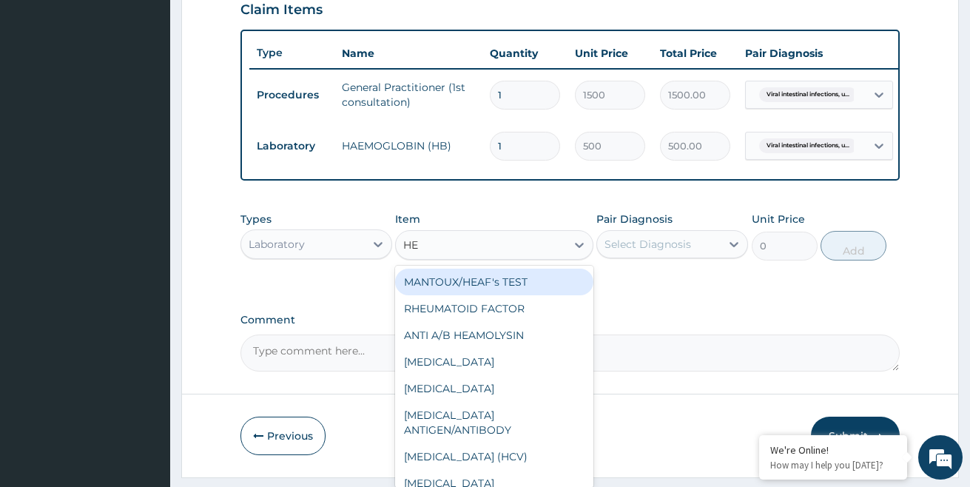
type input "HEP"
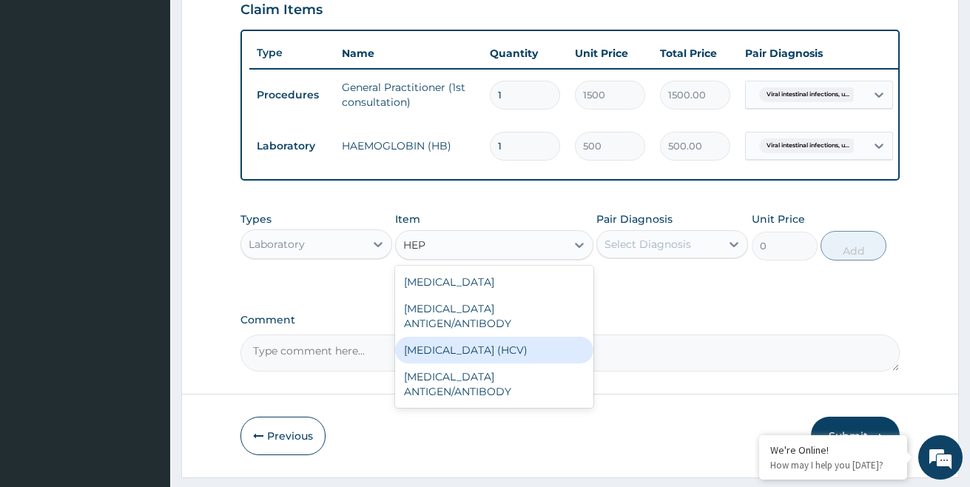
click at [457, 346] on div "[MEDICAL_DATA] (HCV)" at bounding box center [494, 350] width 198 height 27
type input "3200"
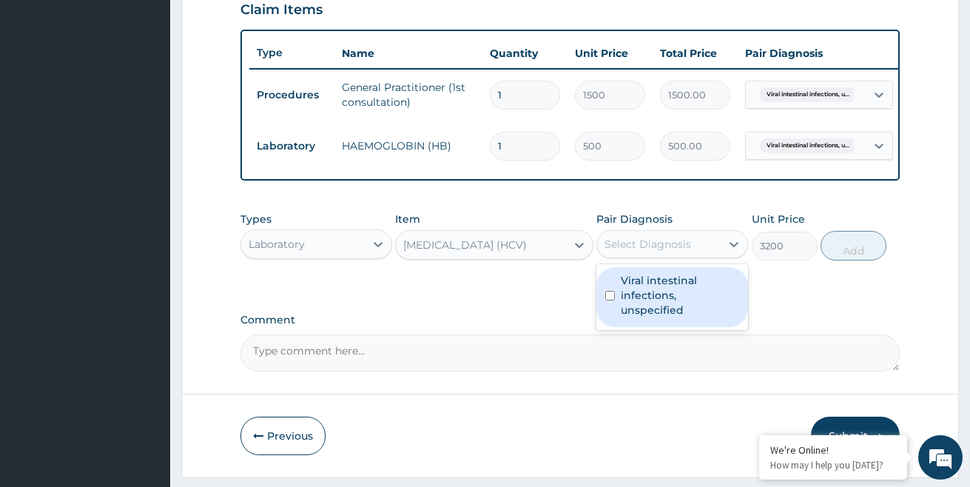
click at [640, 252] on div "Select Diagnosis" at bounding box center [648, 244] width 87 height 15
click at [625, 297] on label "Viral intestinal infections, unspecified" at bounding box center [680, 295] width 118 height 44
checkbox input "true"
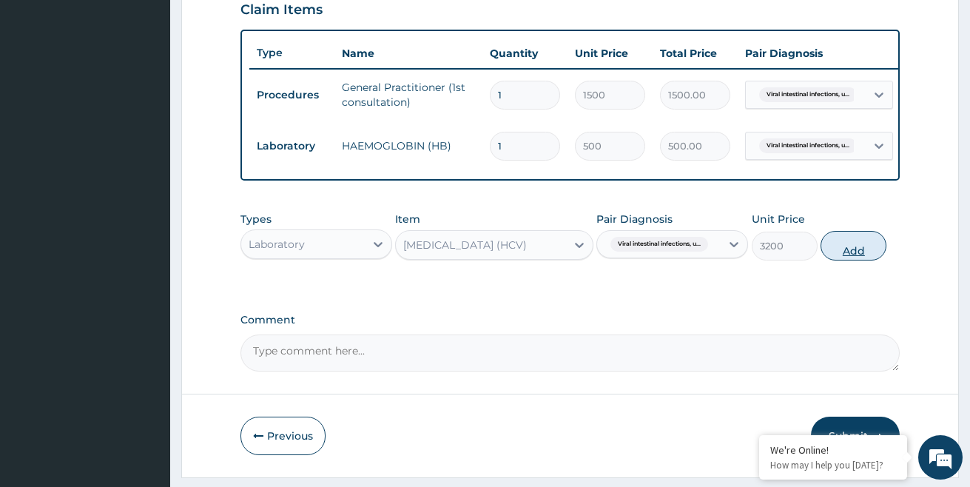
click at [849, 259] on button "Add" at bounding box center [854, 246] width 66 height 30
type input "0"
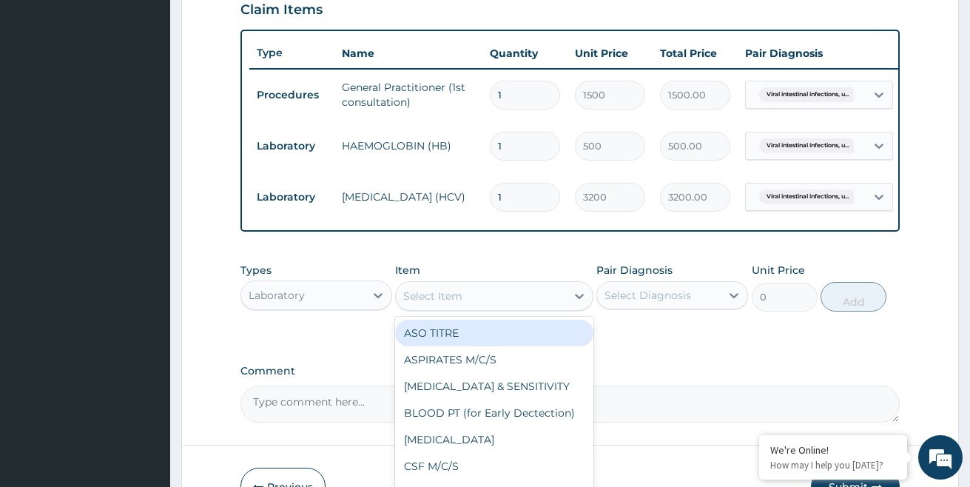
click at [545, 299] on div "Select Item" at bounding box center [480, 296] width 169 height 24
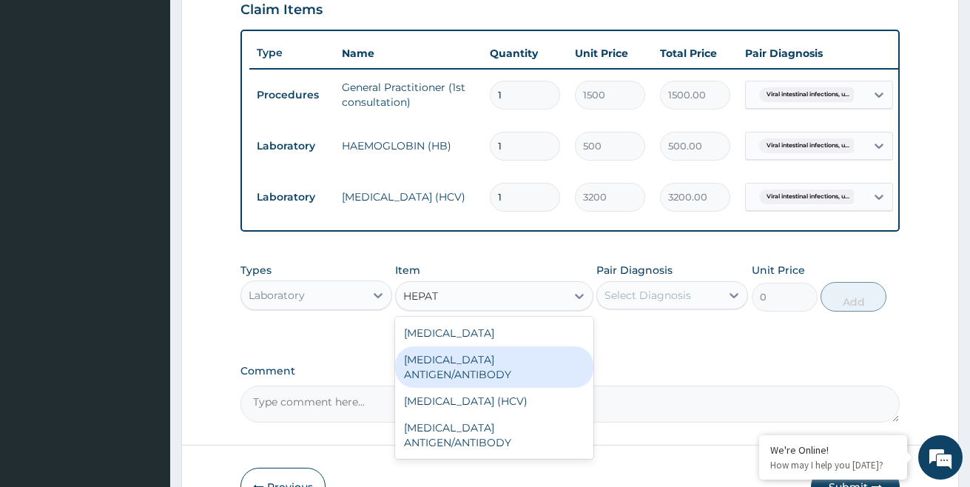
type input "HEPAT"
click at [702, 341] on div "Types Laboratory Item option [MEDICAL_DATA] (HCV), selected. option [MEDICAL_DA…" at bounding box center [570, 298] width 660 height 86
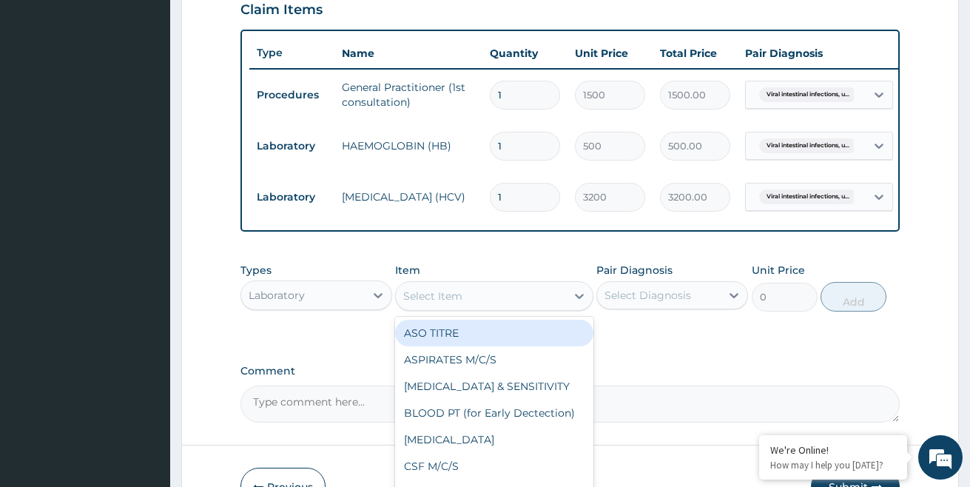
click at [511, 305] on div "Select Item" at bounding box center [480, 296] width 169 height 24
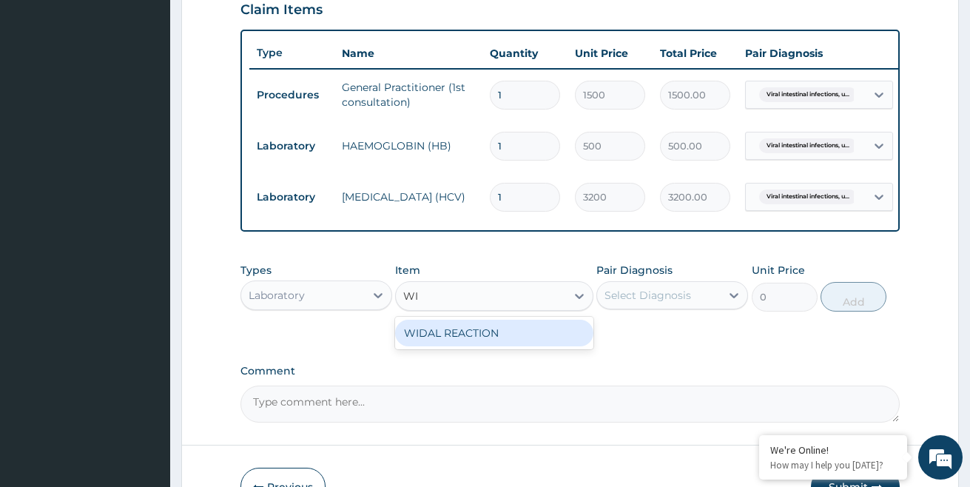
type input "WID"
click at [492, 346] on div "WIDAL REACTION" at bounding box center [494, 333] width 198 height 27
type input "1000"
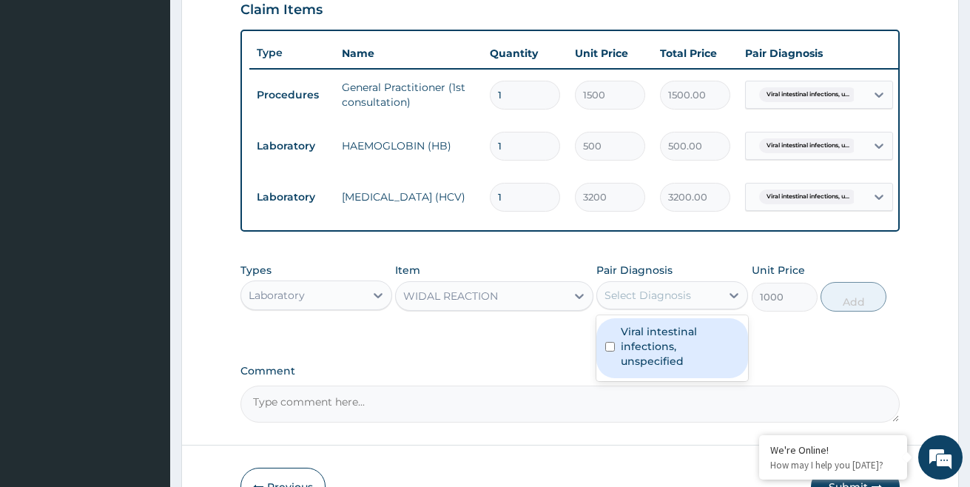
click at [667, 303] on div "Select Diagnosis" at bounding box center [648, 295] width 87 height 15
click at [639, 351] on label "Viral intestinal infections, unspecified" at bounding box center [680, 346] width 118 height 44
checkbox input "true"
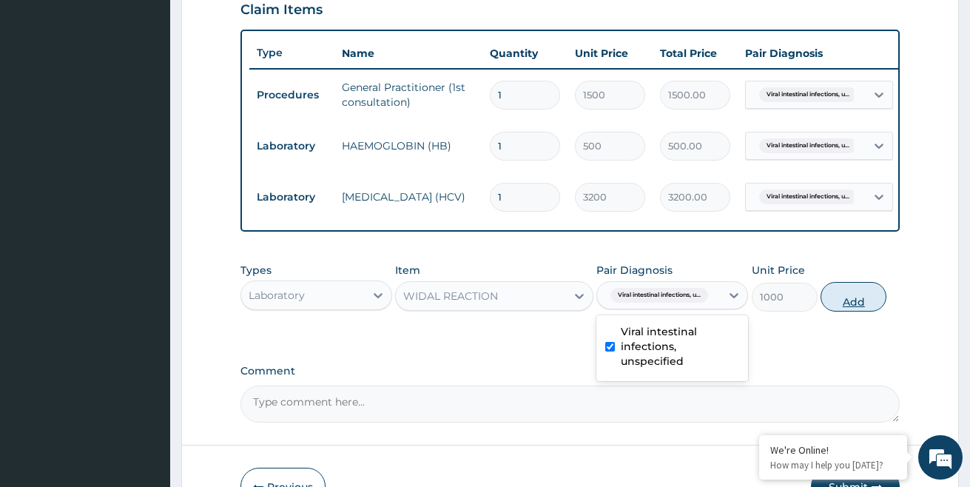
click at [864, 312] on button "Add" at bounding box center [854, 297] width 66 height 30
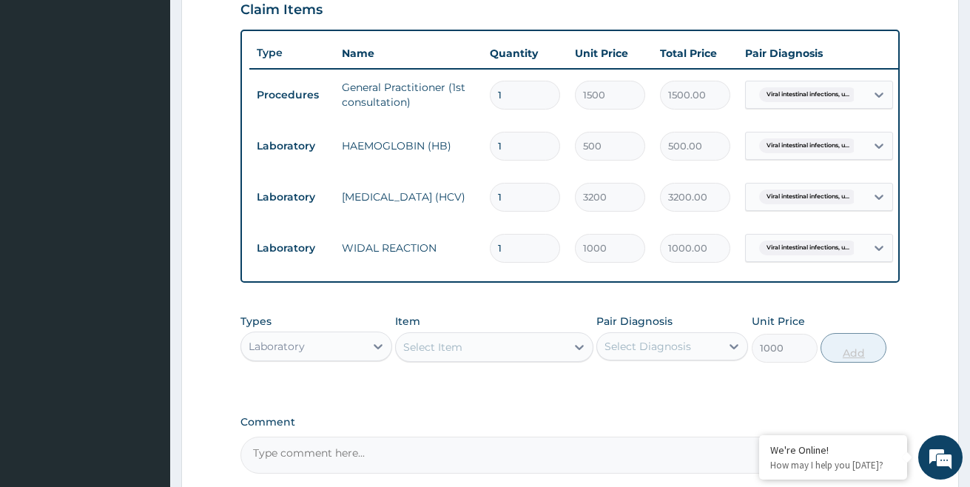
type input "0"
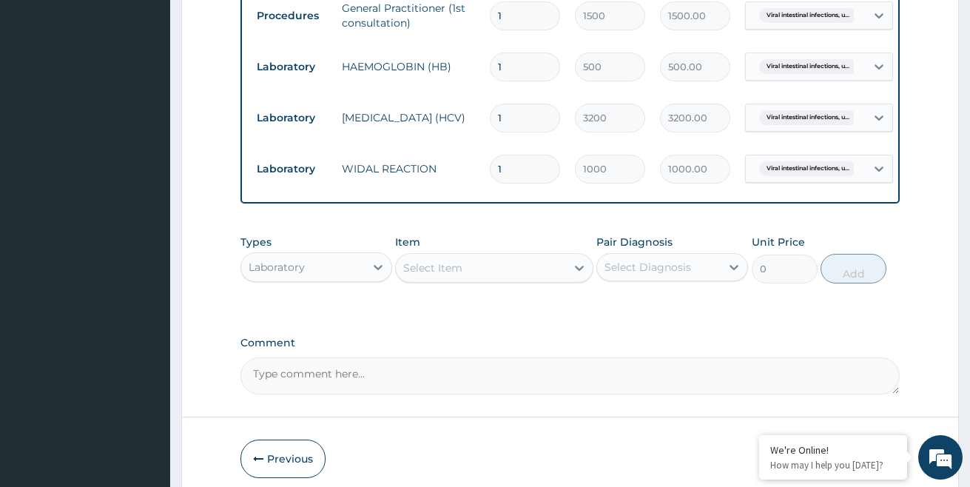
scroll to position [674, 0]
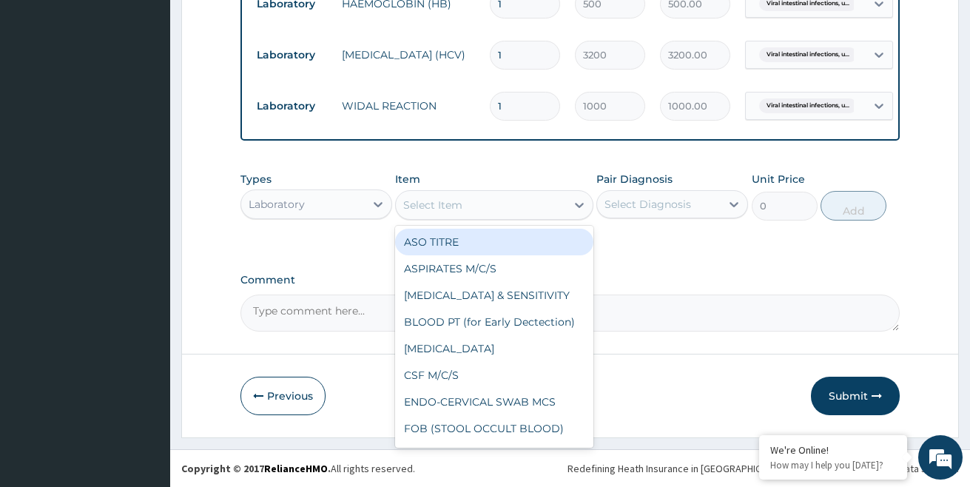
click at [471, 201] on div "Select Item" at bounding box center [480, 205] width 169 height 24
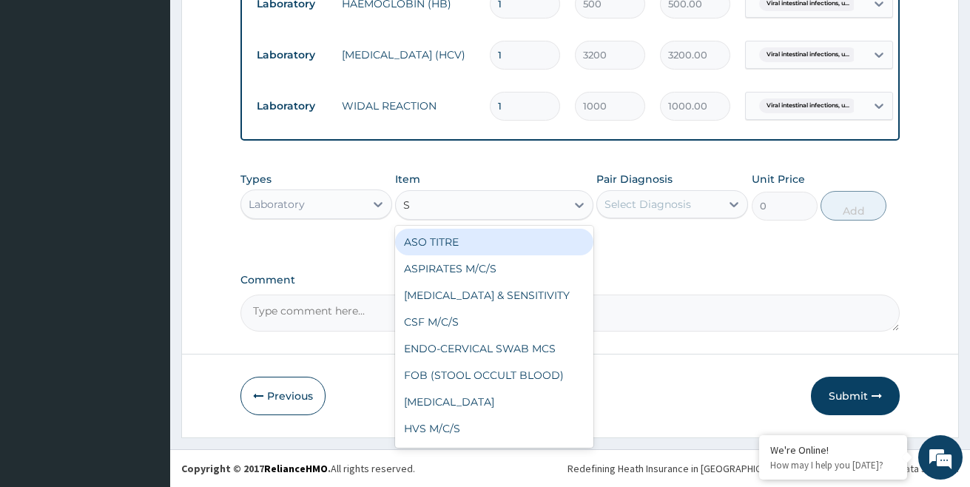
type input "SC"
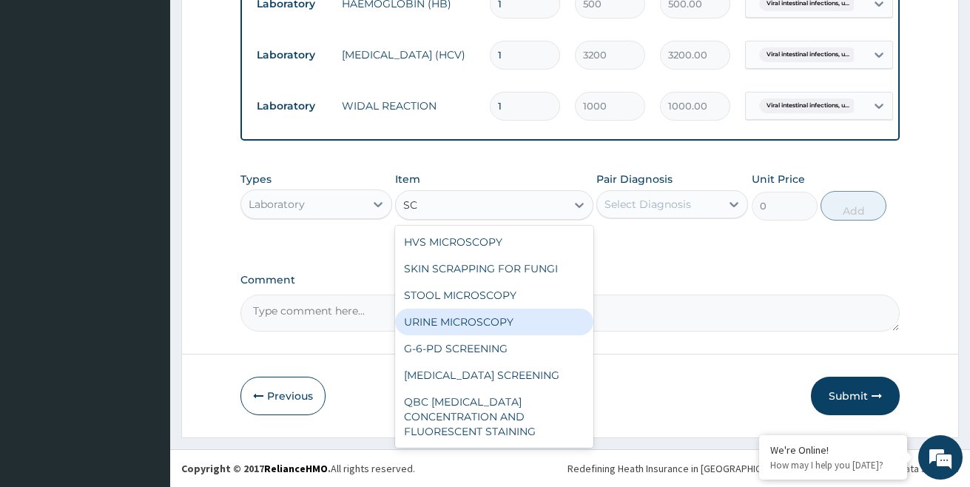
click at [465, 320] on div "URINE MICROSCOPY" at bounding box center [494, 322] width 198 height 27
type input "650"
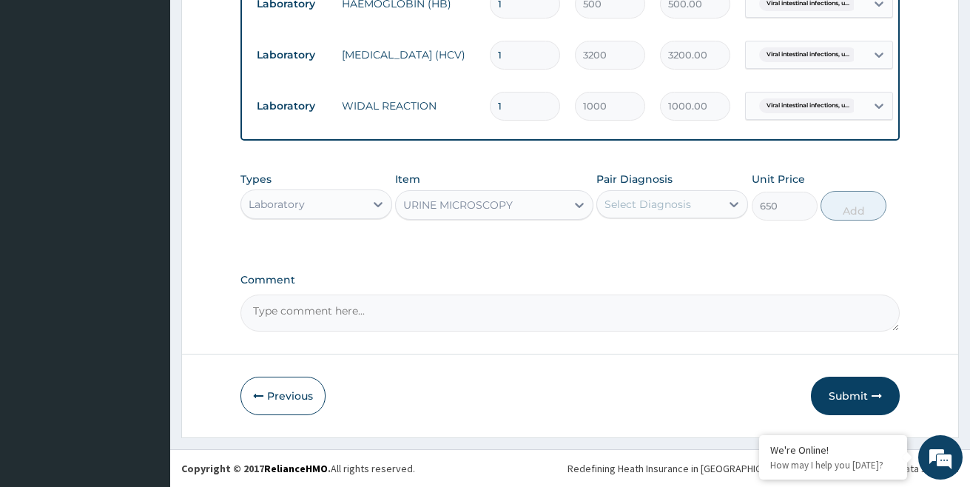
click at [633, 205] on div "Select Diagnosis" at bounding box center [648, 204] width 87 height 15
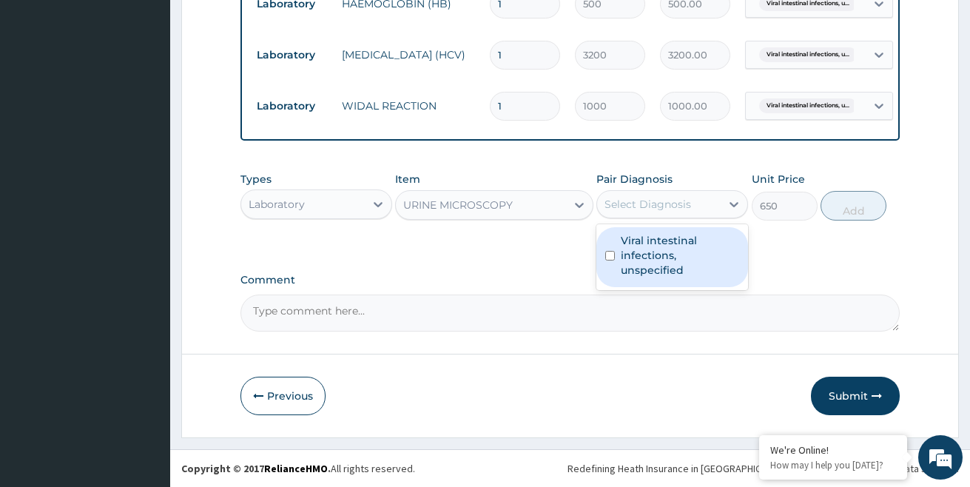
click at [629, 241] on label "Viral intestinal infections, unspecified" at bounding box center [680, 255] width 118 height 44
checkbox input "true"
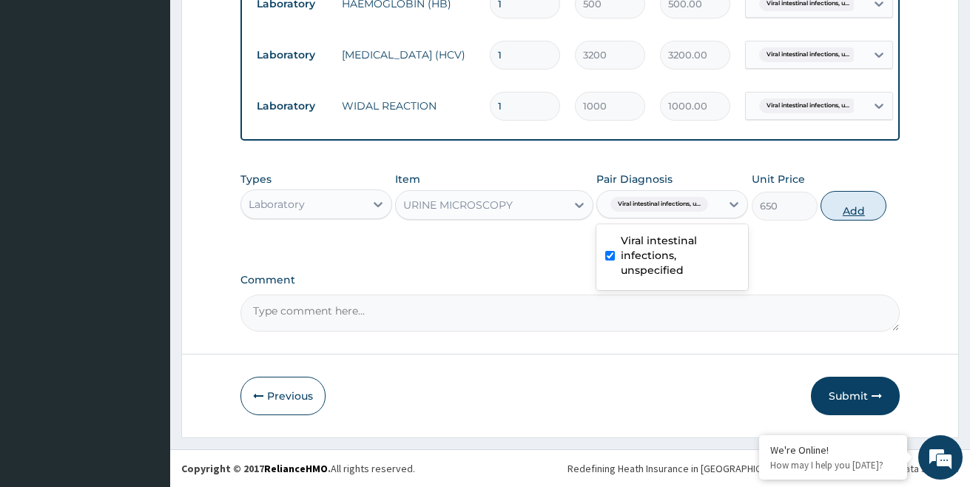
click at [845, 197] on button "Add" at bounding box center [854, 206] width 66 height 30
type input "0"
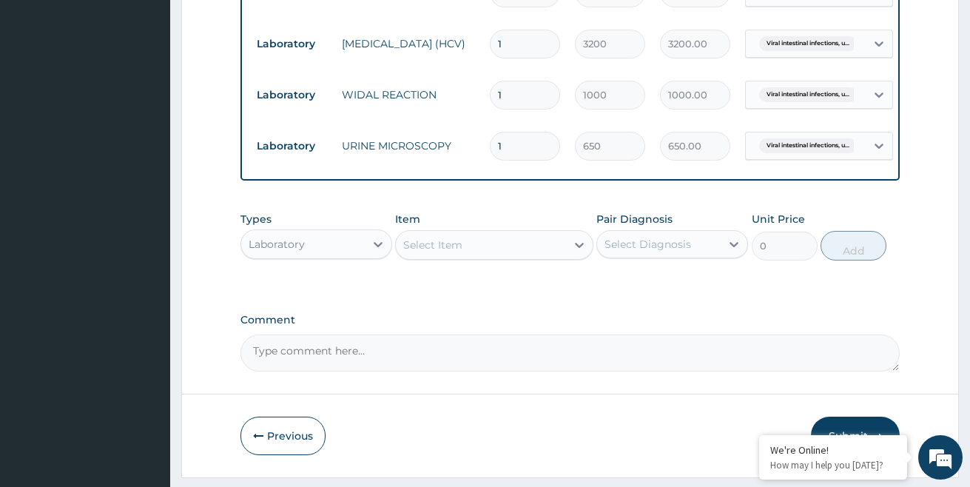
click at [473, 257] on div "Select Item" at bounding box center [480, 245] width 169 height 24
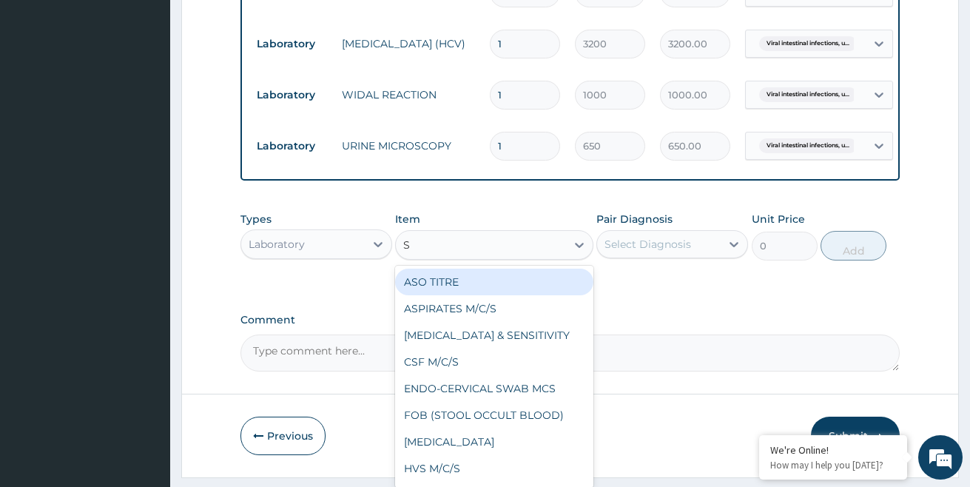
type input "SC"
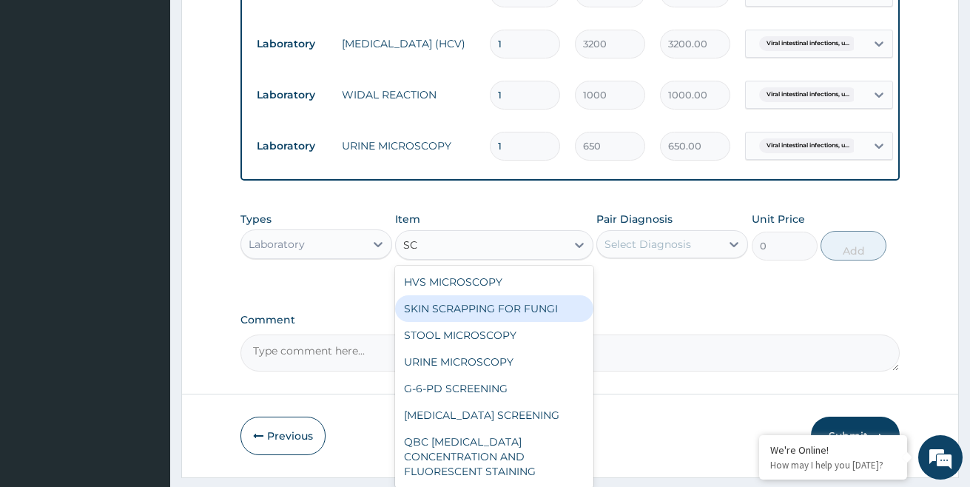
click at [525, 322] on div "SKIN SCRAPPING FOR FUNGI" at bounding box center [494, 308] width 198 height 27
type input "2000"
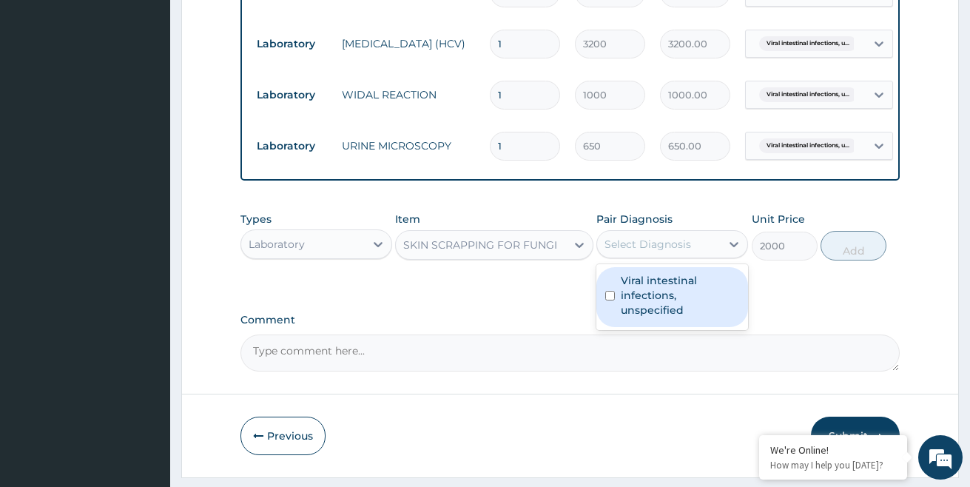
click at [646, 252] on div "Select Diagnosis" at bounding box center [648, 244] width 87 height 15
click at [651, 295] on label "Viral intestinal infections, unspecified" at bounding box center [680, 295] width 118 height 44
checkbox input "true"
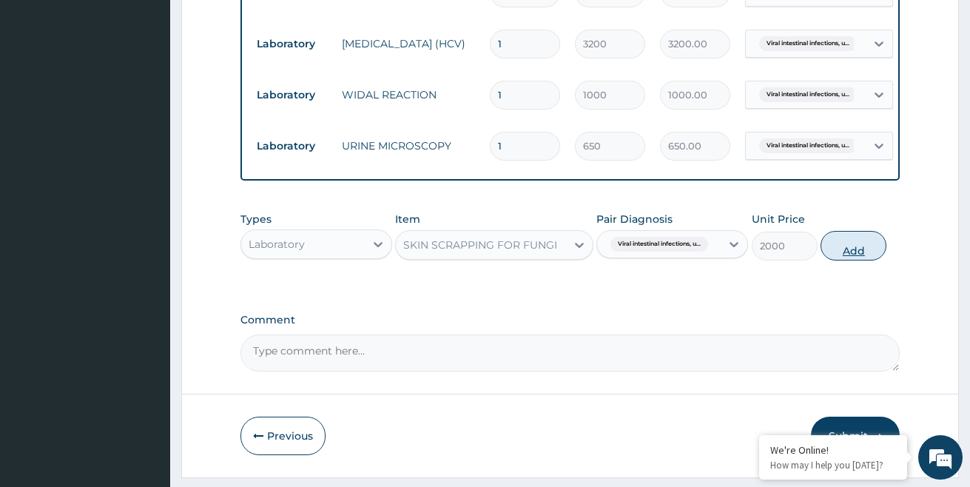
click at [853, 254] on button "Add" at bounding box center [854, 246] width 66 height 30
type input "0"
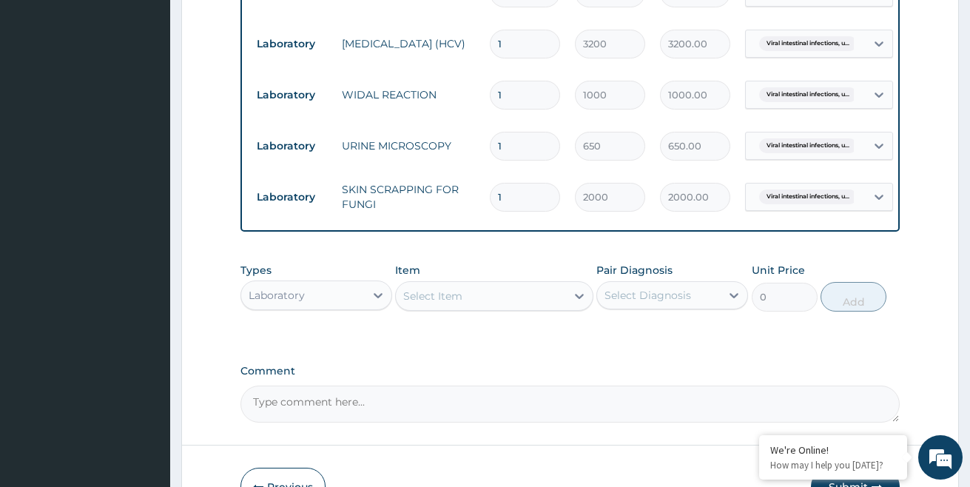
scroll to position [748, 0]
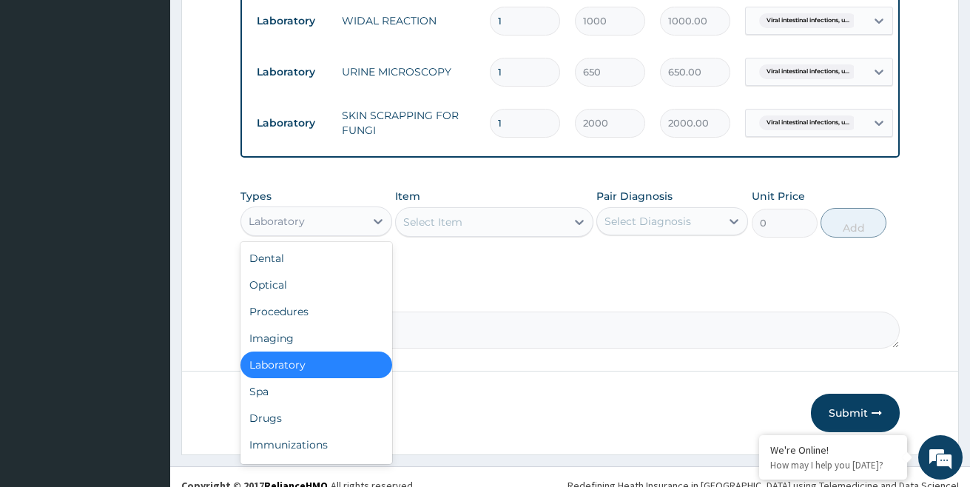
click at [294, 229] on div "Laboratory" at bounding box center [277, 221] width 56 height 15
click at [297, 423] on div "Drugs" at bounding box center [316, 418] width 152 height 27
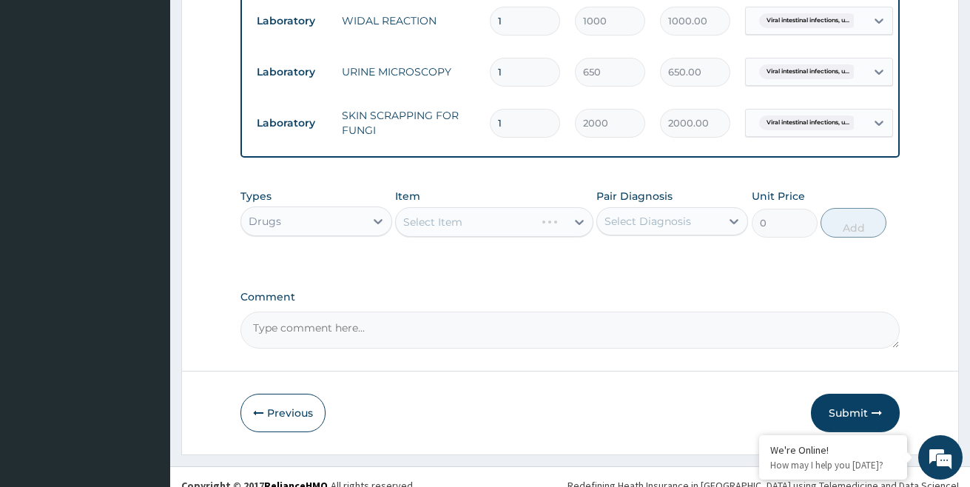
click at [454, 237] on div "Select Item" at bounding box center [494, 222] width 198 height 30
click at [461, 229] on div "Select Item" at bounding box center [432, 222] width 59 height 15
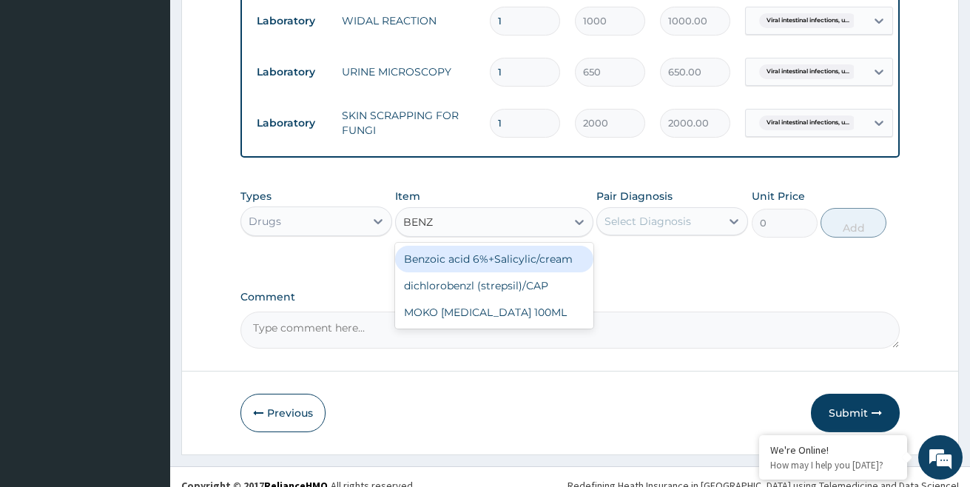
type input "BENZY"
click at [517, 272] on div "MOKO [MEDICAL_DATA] 100ML" at bounding box center [494, 259] width 198 height 27
type input "600"
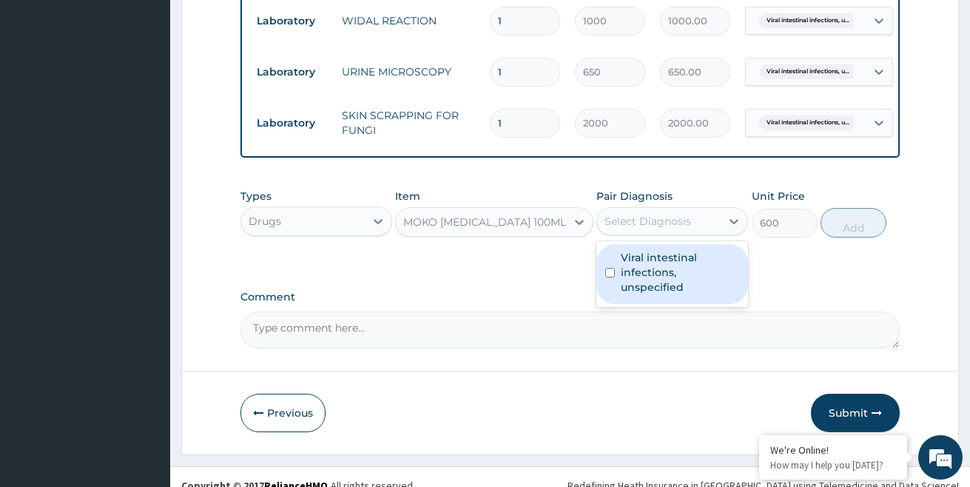
click at [637, 229] on div "Select Diagnosis" at bounding box center [648, 221] width 87 height 15
click at [619, 300] on div "Viral intestinal infections, unspecified" at bounding box center [672, 274] width 152 height 60
checkbox input "true"
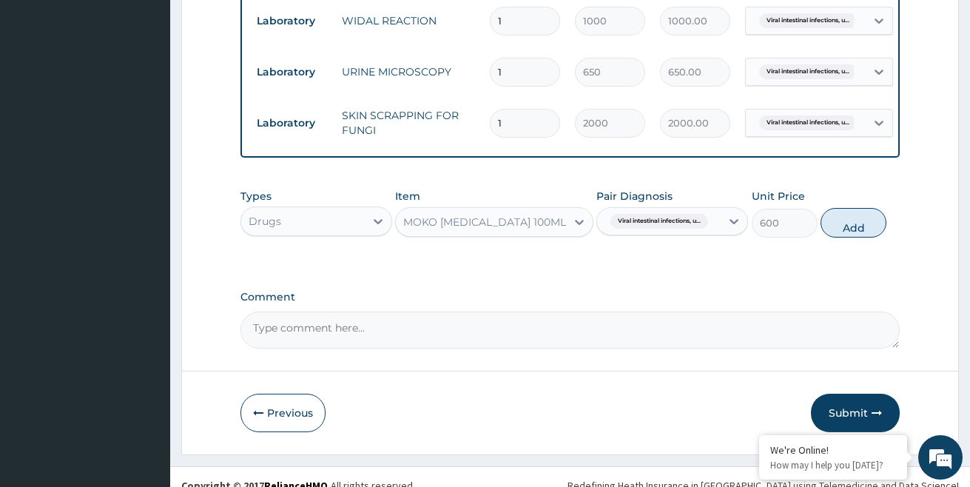
click at [802, 263] on div "Types Drugs Item MOKO [MEDICAL_DATA] 100ML Pair Diagnosis Viral intestinal infe…" at bounding box center [570, 224] width 660 height 86
click at [851, 234] on button "Add" at bounding box center [854, 223] width 66 height 30
type input "0"
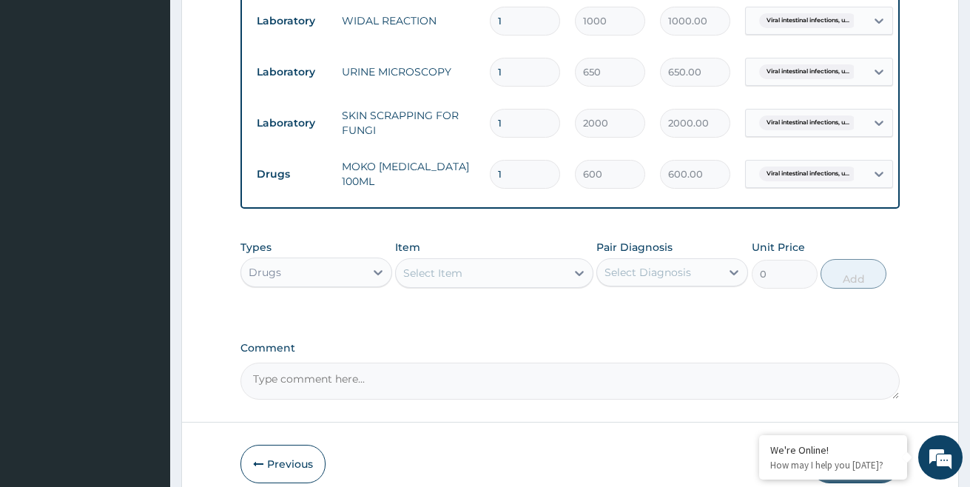
click at [474, 275] on div "Select Item" at bounding box center [480, 273] width 169 height 24
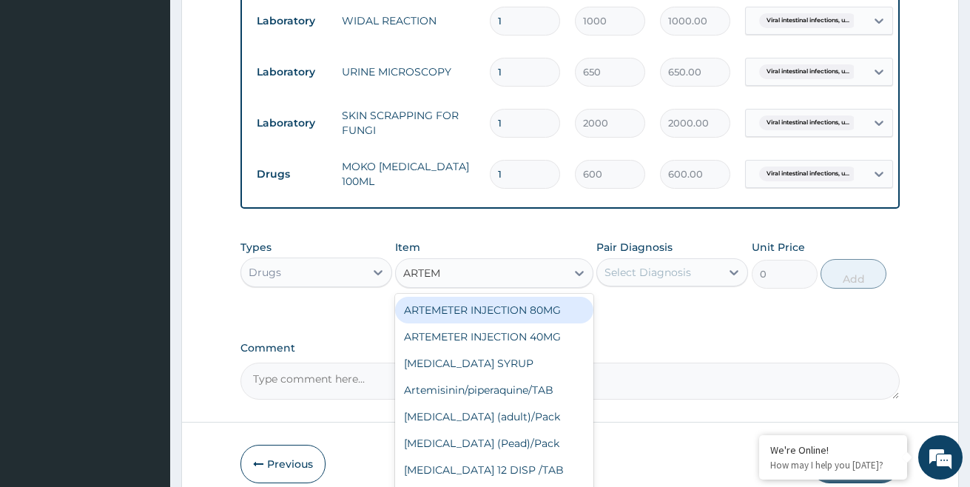
type input "ARTEME"
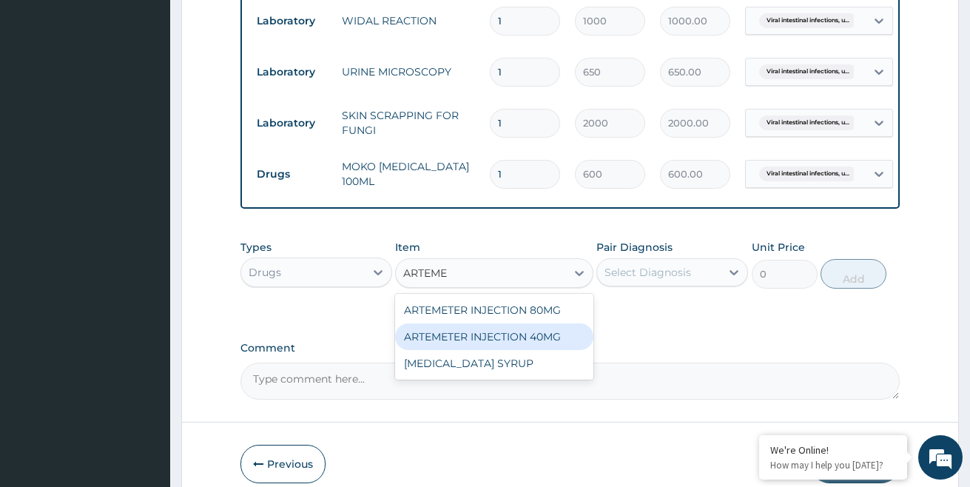
click at [508, 346] on div "ARTEMETER INJECTION 40MG" at bounding box center [494, 336] width 198 height 27
type input "200"
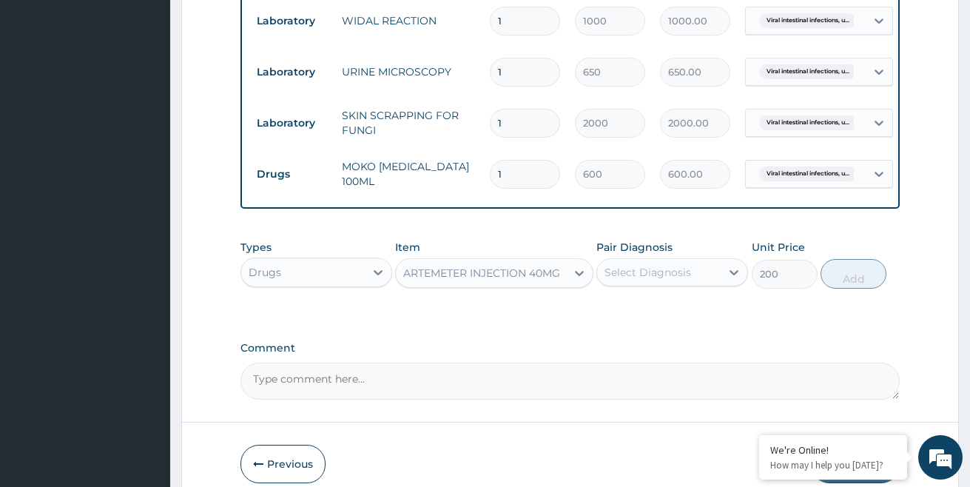
click at [636, 280] on div "Select Diagnosis" at bounding box center [648, 272] width 87 height 15
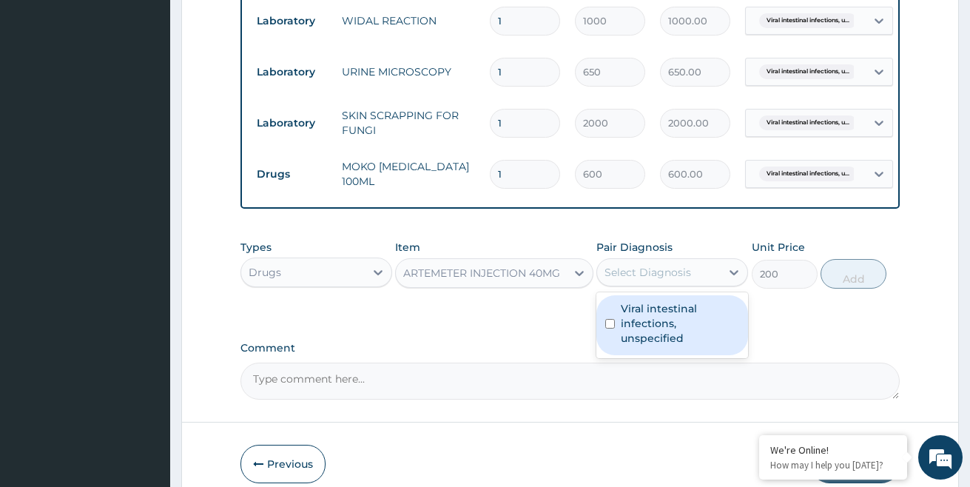
click at [630, 330] on label "Viral intestinal infections, unspecified" at bounding box center [680, 323] width 118 height 44
checkbox input "true"
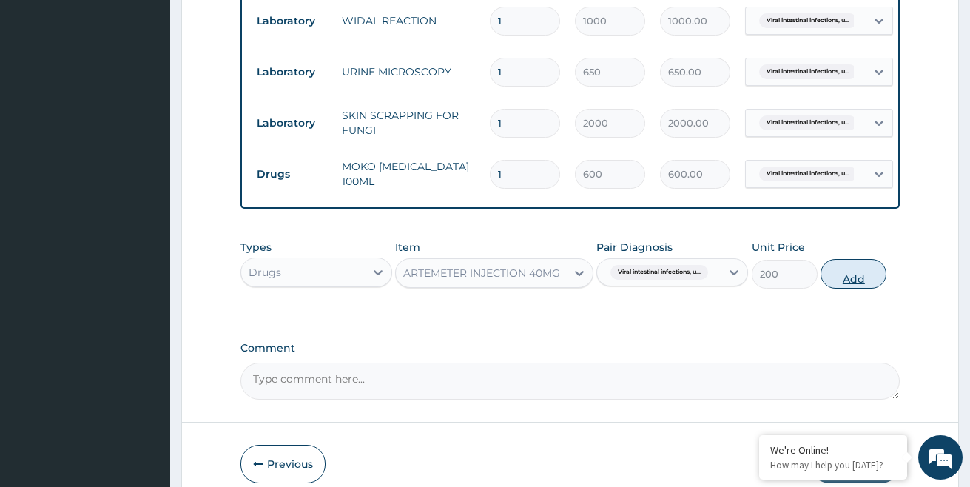
click at [856, 289] on button "Add" at bounding box center [854, 274] width 66 height 30
type input "0"
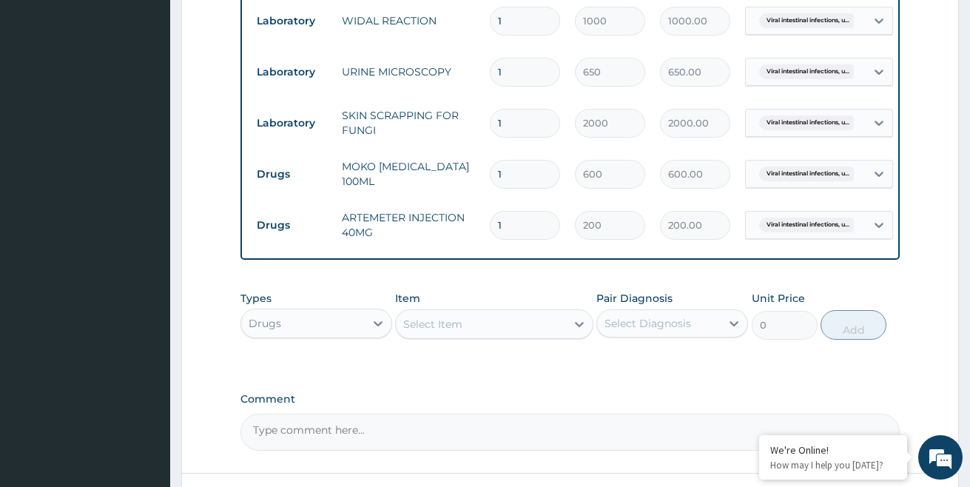
click at [500, 336] on div "Select Item" at bounding box center [480, 324] width 169 height 24
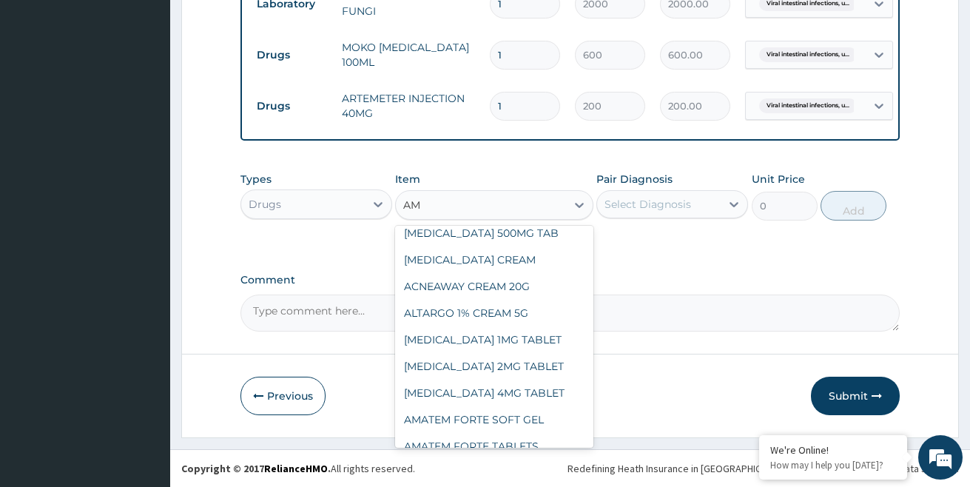
scroll to position [0, 0]
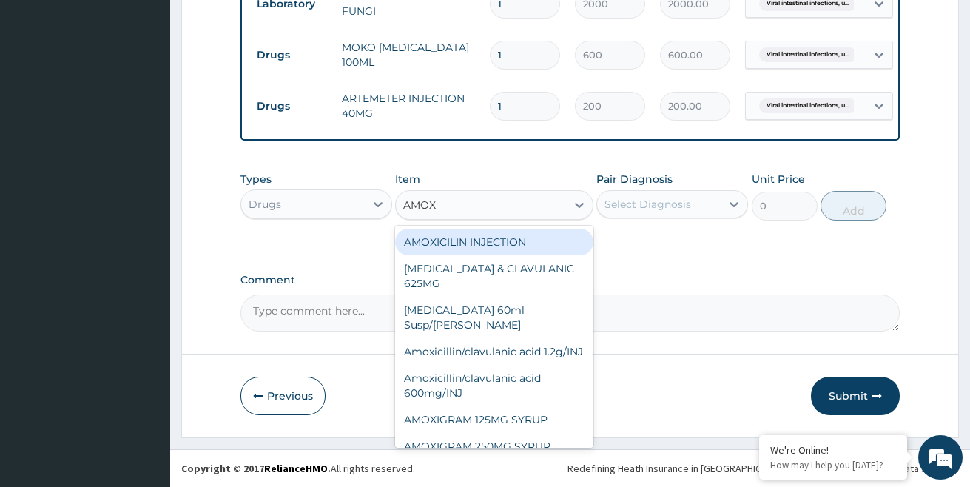
type input "AMOXI"
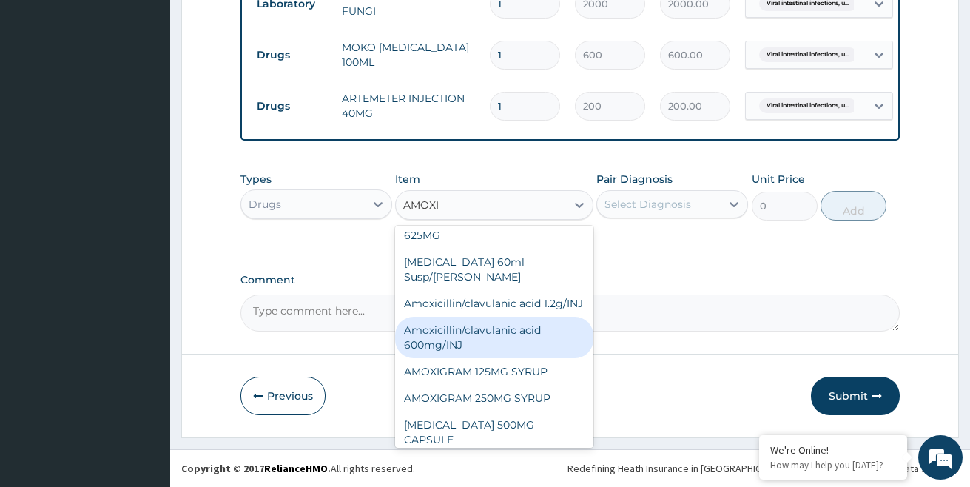
scroll to position [74, 0]
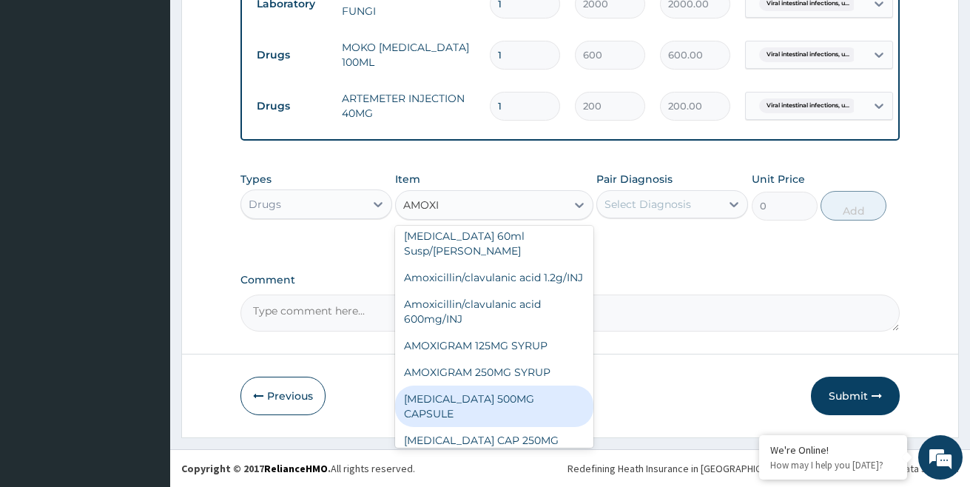
click at [531, 398] on div "[MEDICAL_DATA] 500MG CAPSULE" at bounding box center [494, 406] width 198 height 41
type input "63"
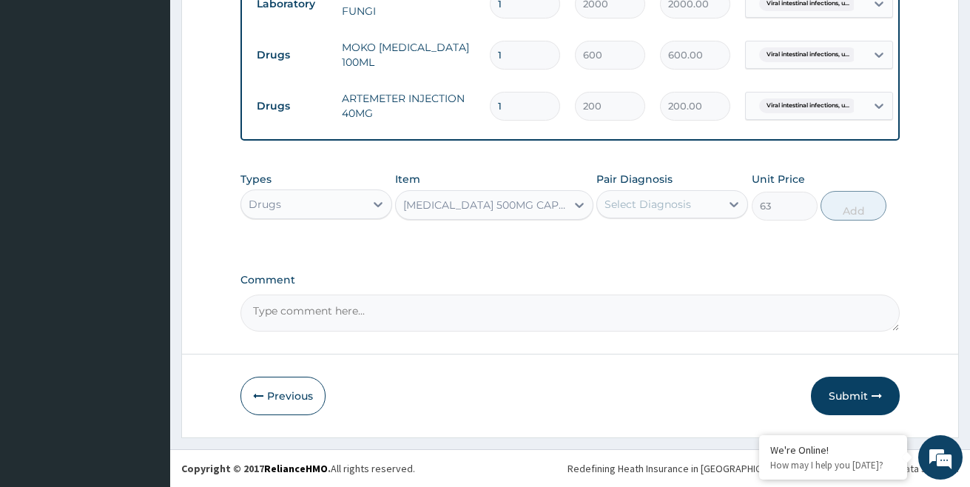
click at [558, 199] on div "[MEDICAL_DATA] 500MG CAPSULE" at bounding box center [480, 205] width 169 height 24
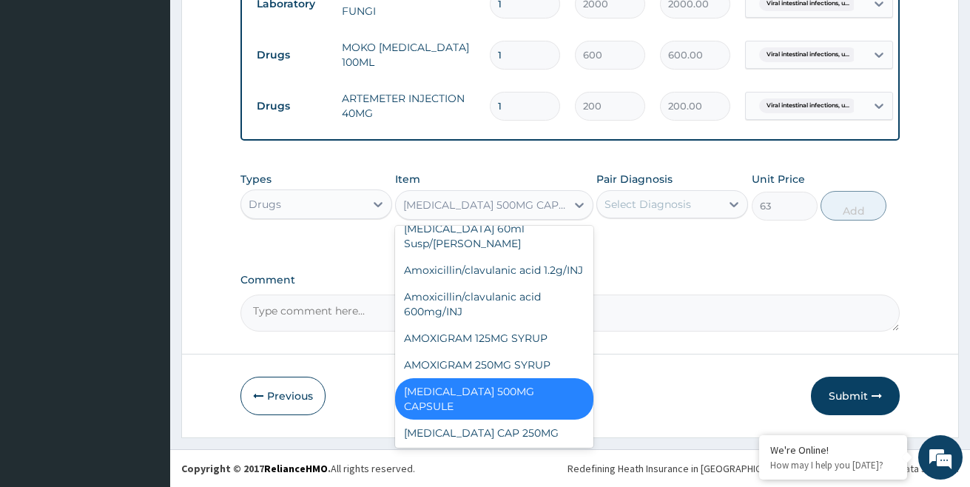
scroll to position [2084, 0]
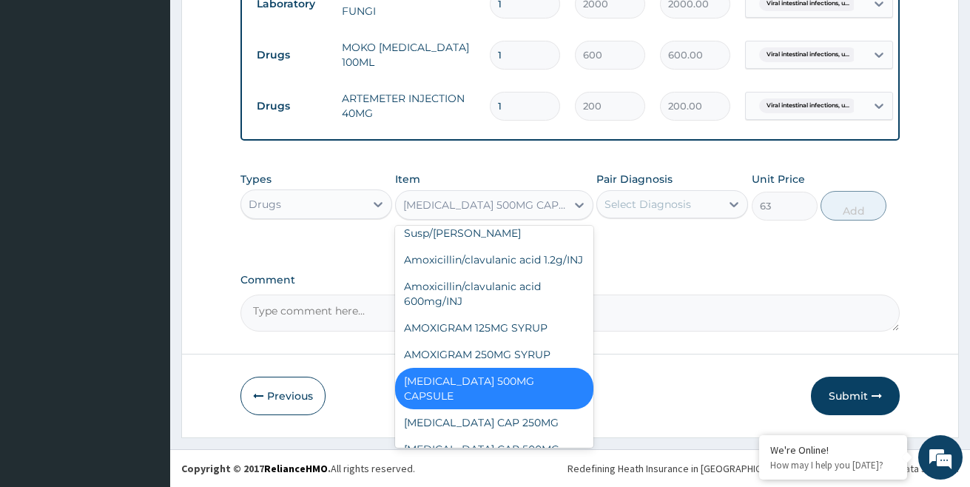
click at [517, 368] on div "[MEDICAL_DATA] 500MG CAPSULE" at bounding box center [494, 388] width 198 height 41
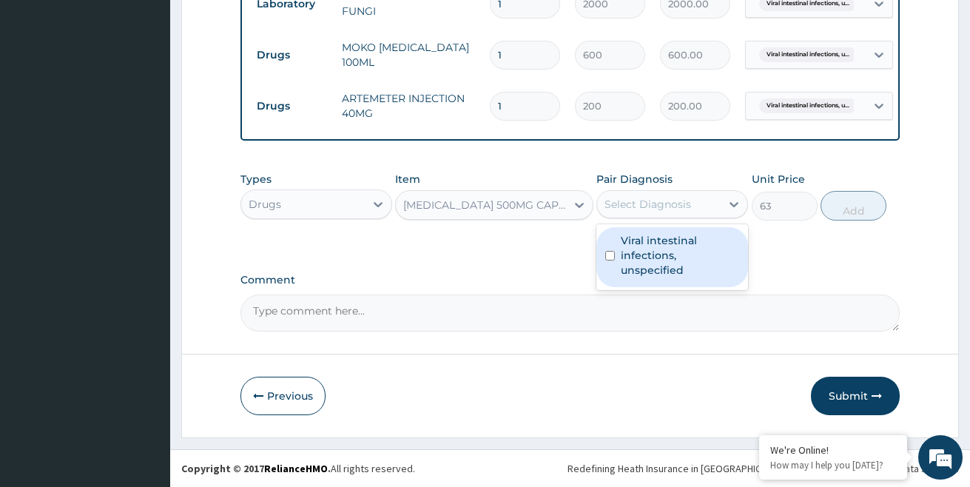
click at [664, 208] on div "Select Diagnosis" at bounding box center [648, 204] width 87 height 15
click at [633, 248] on label "Viral intestinal infections, unspecified" at bounding box center [680, 255] width 118 height 44
checkbox input "true"
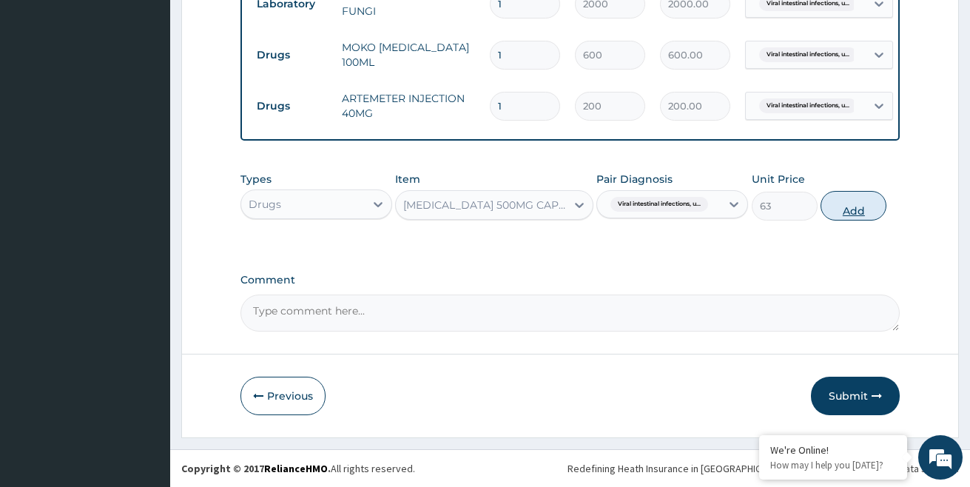
click at [849, 209] on button "Add" at bounding box center [854, 206] width 66 height 30
type input "0"
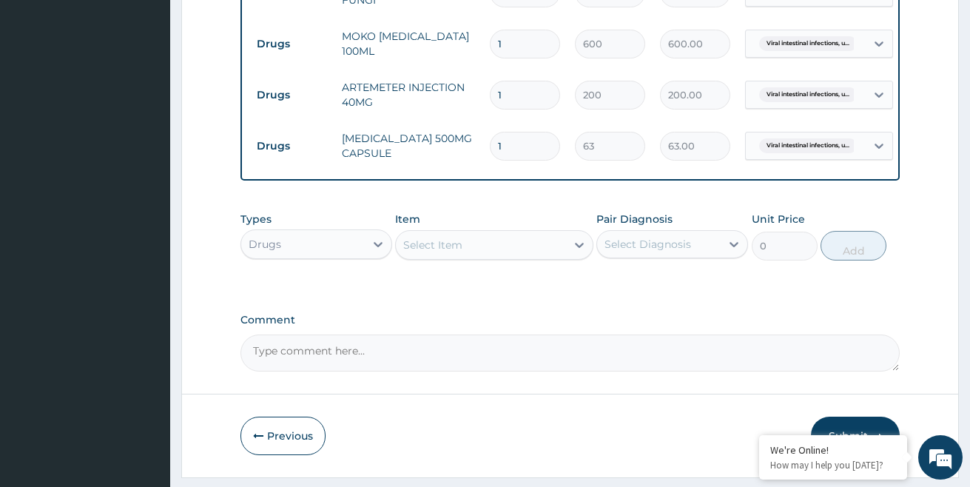
type input "15"
type input "945.00"
type input "15"
click at [489, 253] on div "Select Item" at bounding box center [480, 245] width 169 height 24
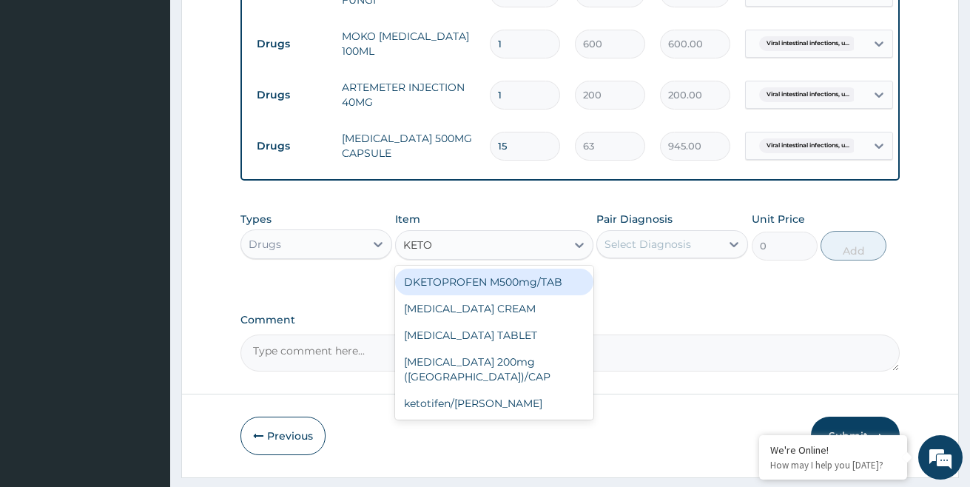
type input "KETOC"
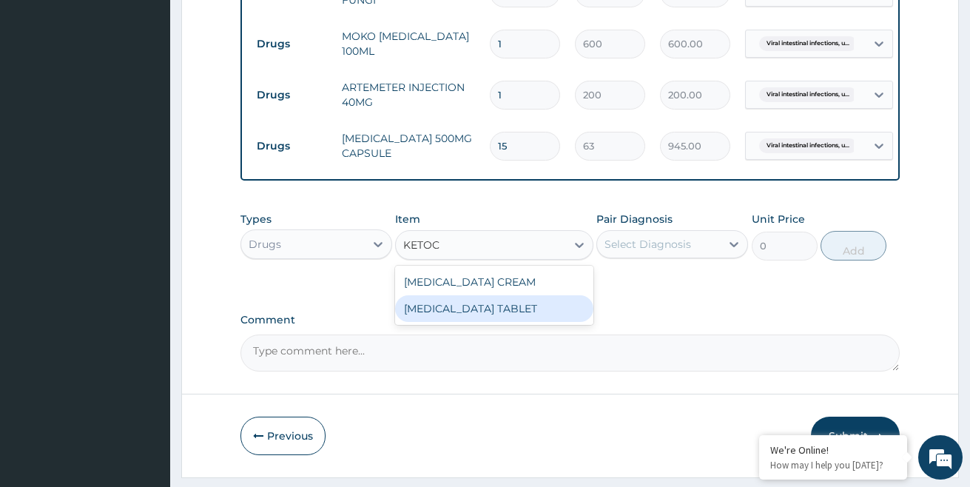
click at [464, 322] on div "[MEDICAL_DATA] TABLET" at bounding box center [494, 308] width 198 height 27
type input "150"
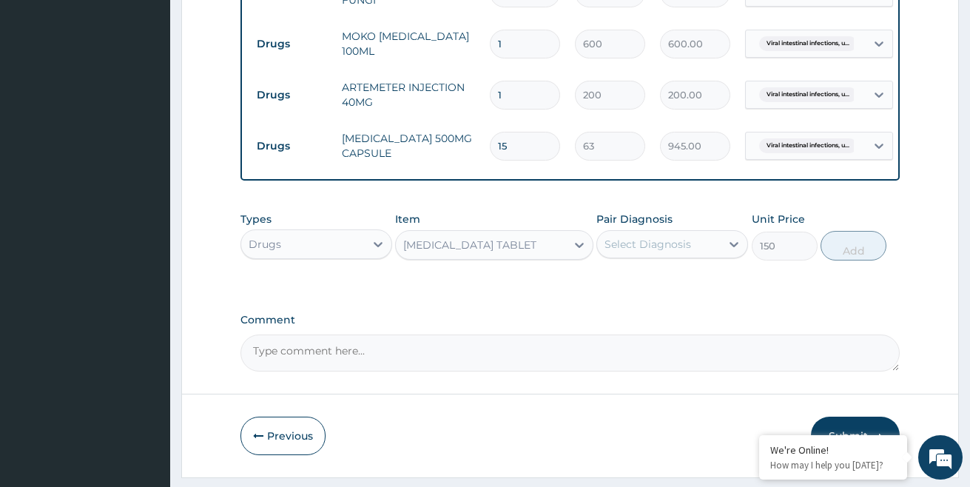
click at [639, 252] on div "Select Diagnosis" at bounding box center [648, 244] width 87 height 15
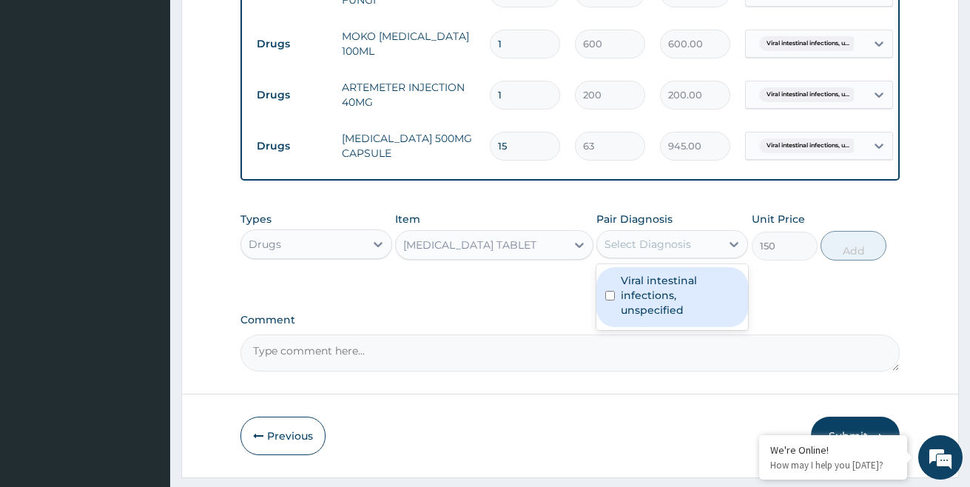
click at [637, 311] on label "Viral intestinal infections, unspecified" at bounding box center [680, 295] width 118 height 44
checkbox input "true"
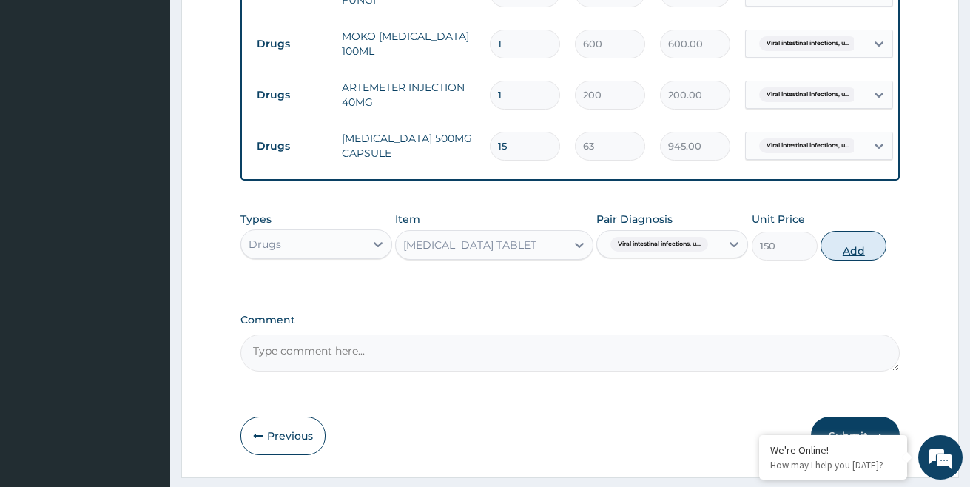
click at [858, 260] on button "Add" at bounding box center [854, 246] width 66 height 30
type input "0"
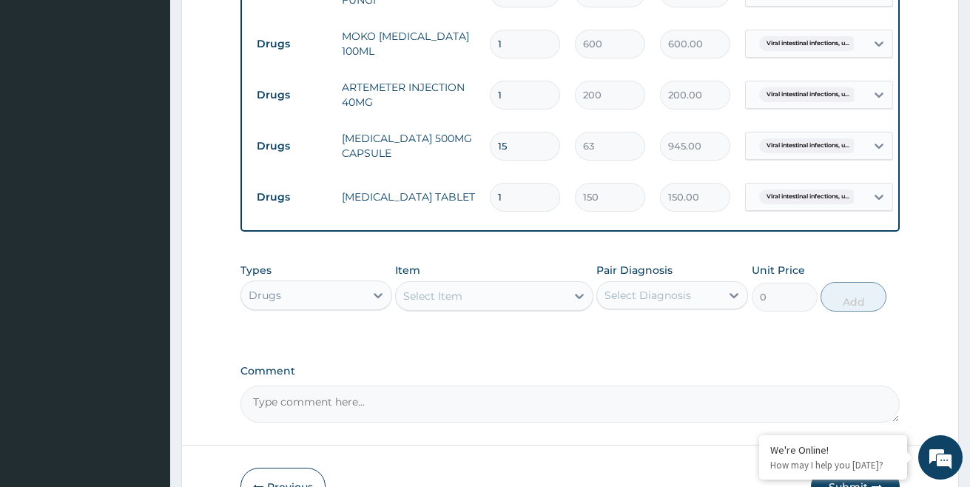
type input "10"
type input "1500.00"
type input "10"
click at [573, 341] on div "Types Drugs Item Select Item Pair Diagnosis Select Diagnosis Unit Price 0 Add" at bounding box center [570, 298] width 660 height 86
click at [555, 308] on div "Select Item" at bounding box center [480, 296] width 169 height 24
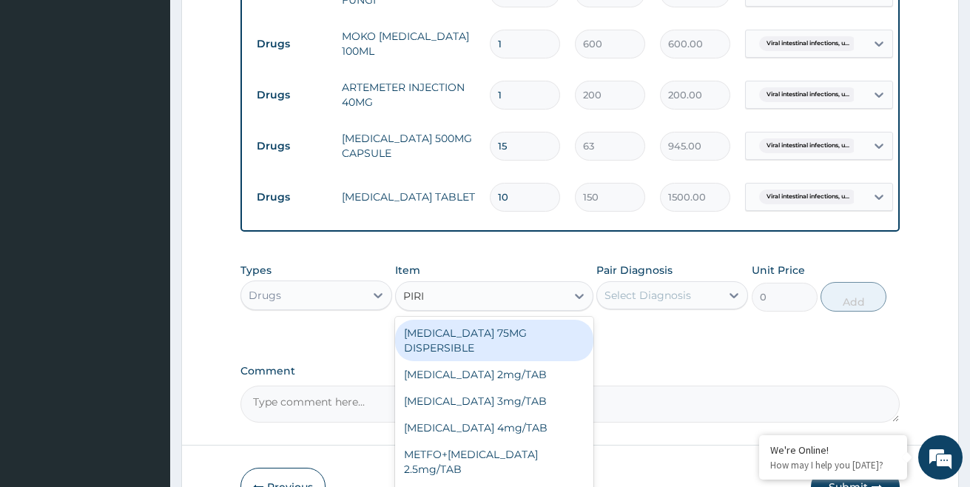
type input "PIRIT"
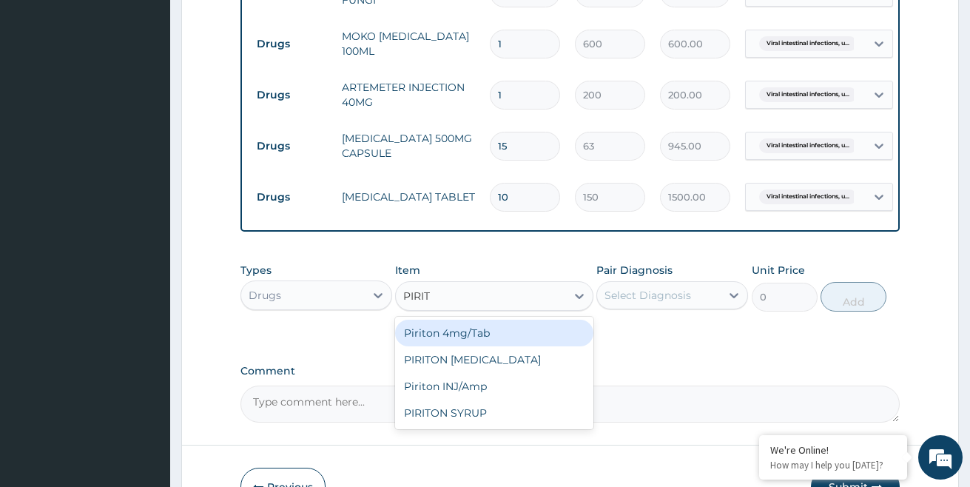
click at [521, 346] on div "Piriton 4mg/Tab" at bounding box center [494, 333] width 198 height 27
type input "20"
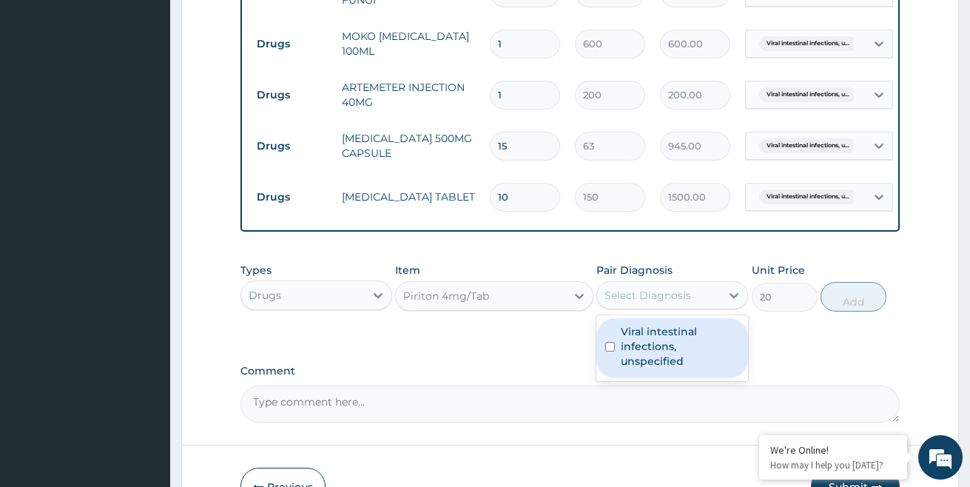
click at [667, 303] on div "Select Diagnosis" at bounding box center [648, 295] width 87 height 15
click at [628, 349] on label "Viral intestinal infections, unspecified" at bounding box center [680, 346] width 118 height 44
checkbox input "true"
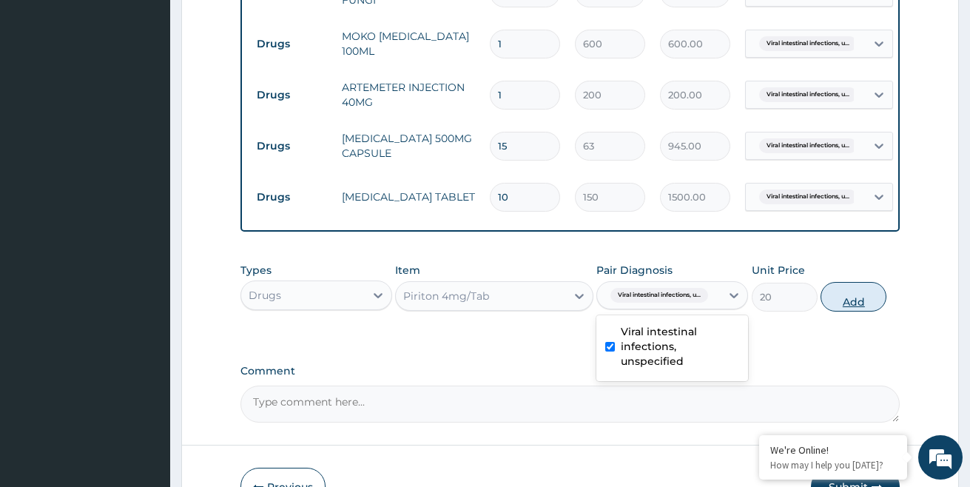
click at [825, 312] on button "Add" at bounding box center [854, 297] width 66 height 30
type input "0"
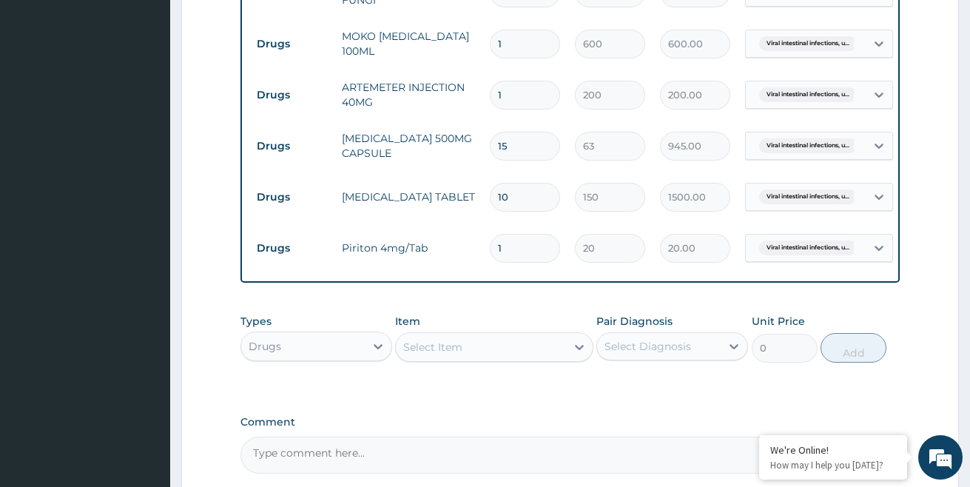
type input "10"
type input "200.00"
type input "10"
click at [457, 392] on div "Types Drugs Item Select Item Pair Diagnosis Select Diagnosis Unit Price 0 Add" at bounding box center [570, 349] width 660 height 86
click at [430, 354] on div "Select Item" at bounding box center [432, 347] width 59 height 15
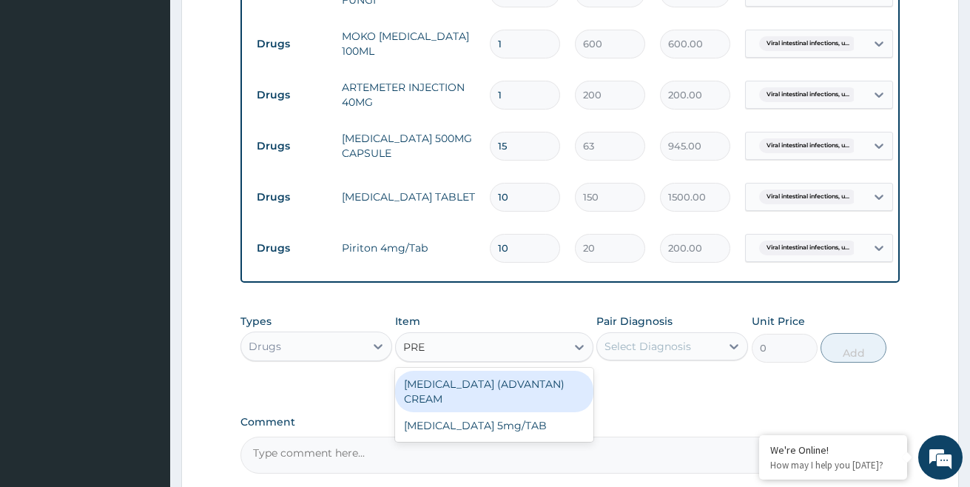
type input "PRED"
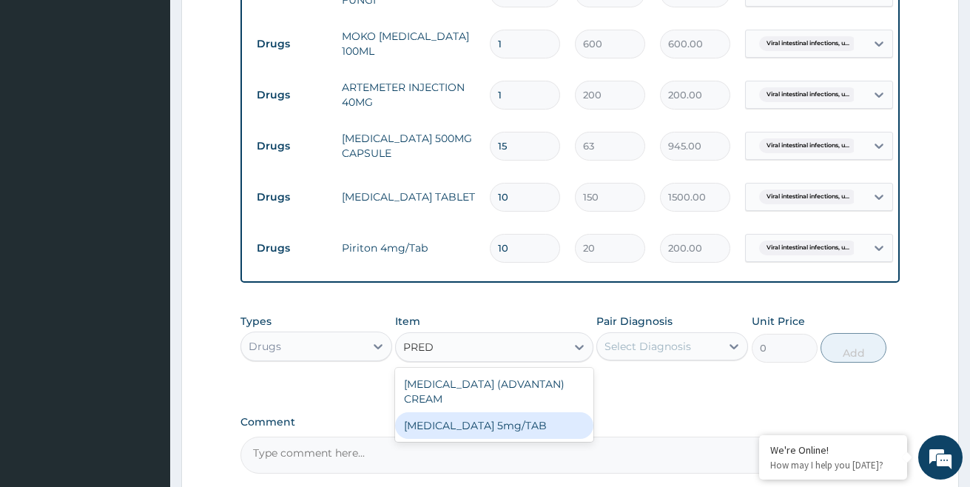
click at [500, 439] on div "[MEDICAL_DATA] 5mg/TAB" at bounding box center [494, 425] width 198 height 27
type input "20"
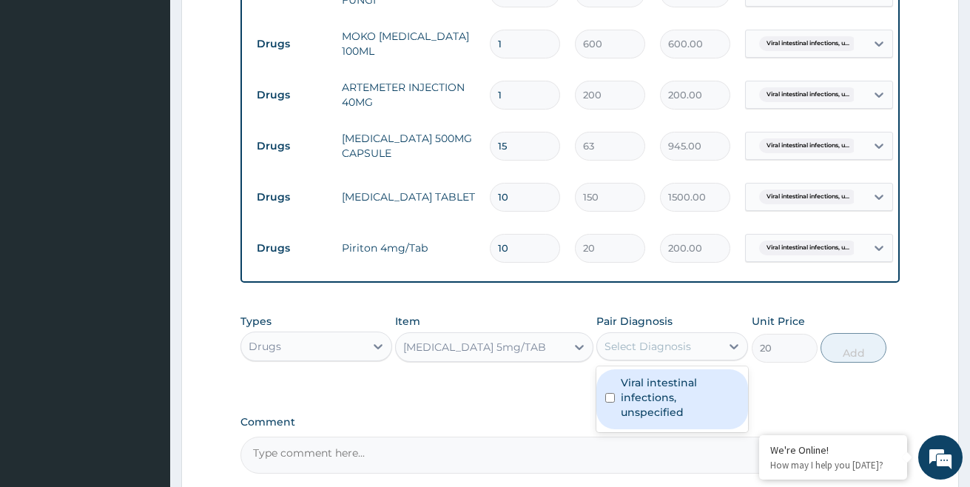
click at [688, 354] on div "Select Diagnosis" at bounding box center [648, 346] width 87 height 15
click at [654, 398] on label "Viral intestinal infections, unspecified" at bounding box center [680, 397] width 118 height 44
checkbox input "true"
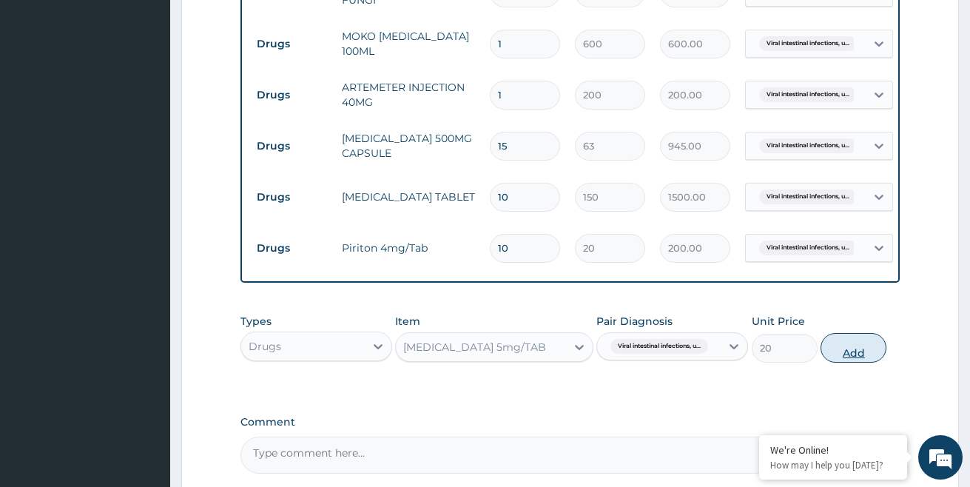
click at [868, 358] on button "Add" at bounding box center [854, 348] width 66 height 30
type input "0"
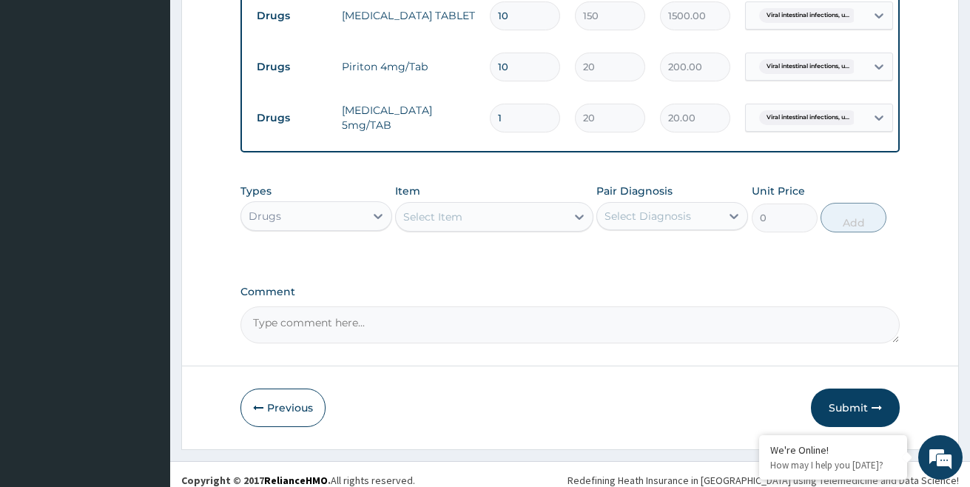
scroll to position [1083, 0]
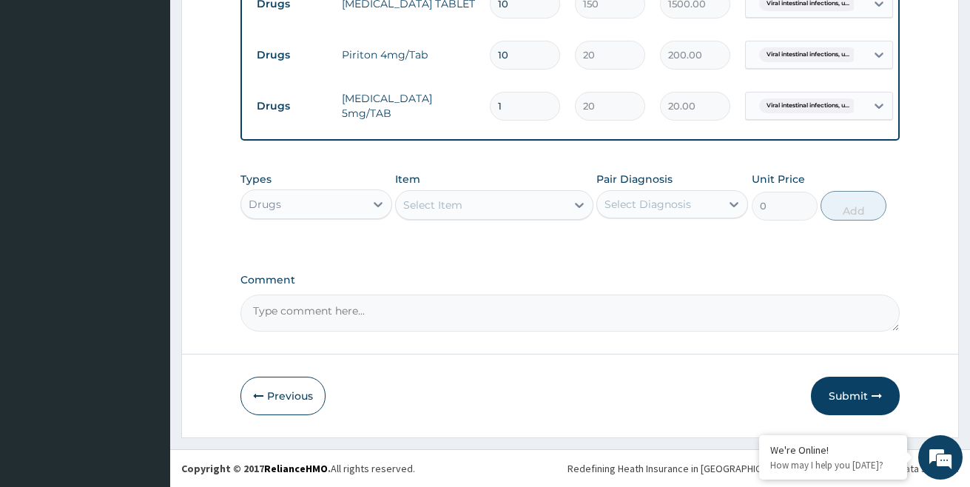
click at [468, 200] on div "Select Item" at bounding box center [480, 205] width 169 height 24
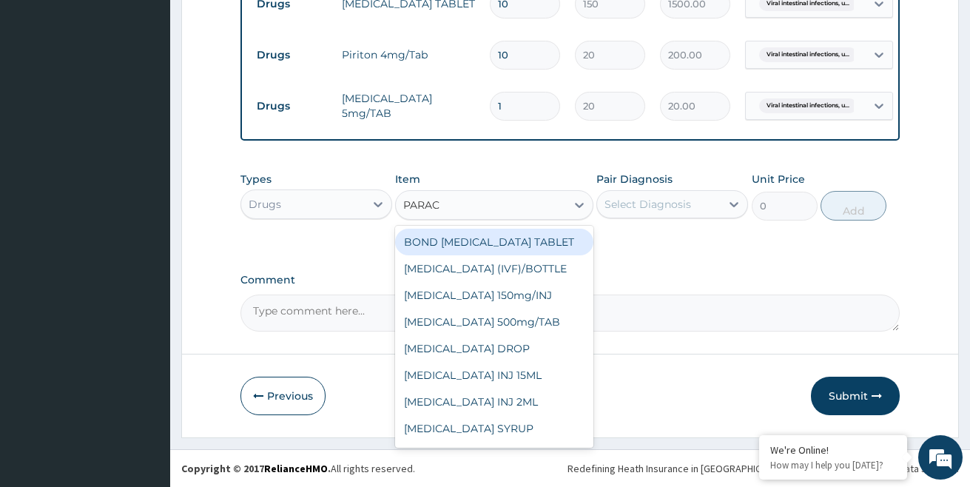
type input "PARACE"
click at [538, 234] on div "BOND [MEDICAL_DATA] TABLET" at bounding box center [494, 242] width 198 height 27
type input "7.5"
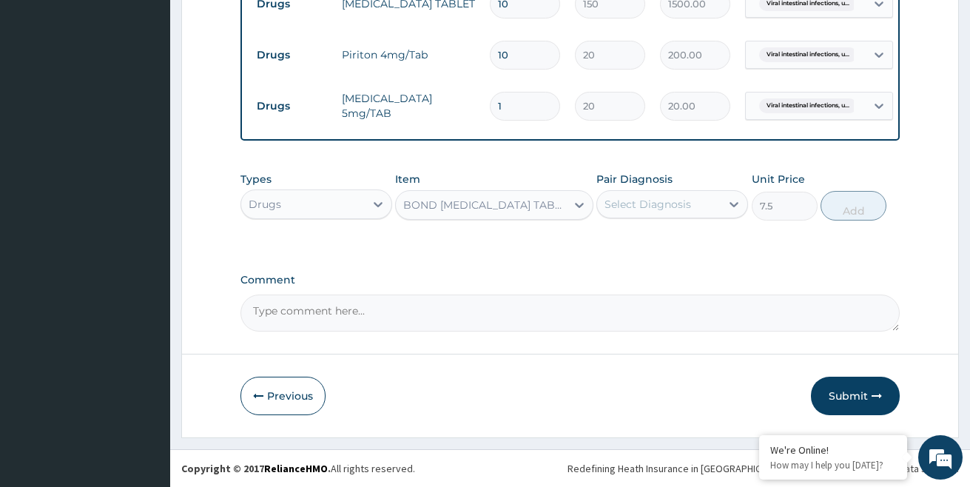
click at [551, 204] on div "BOND [MEDICAL_DATA] TABLET" at bounding box center [485, 205] width 164 height 15
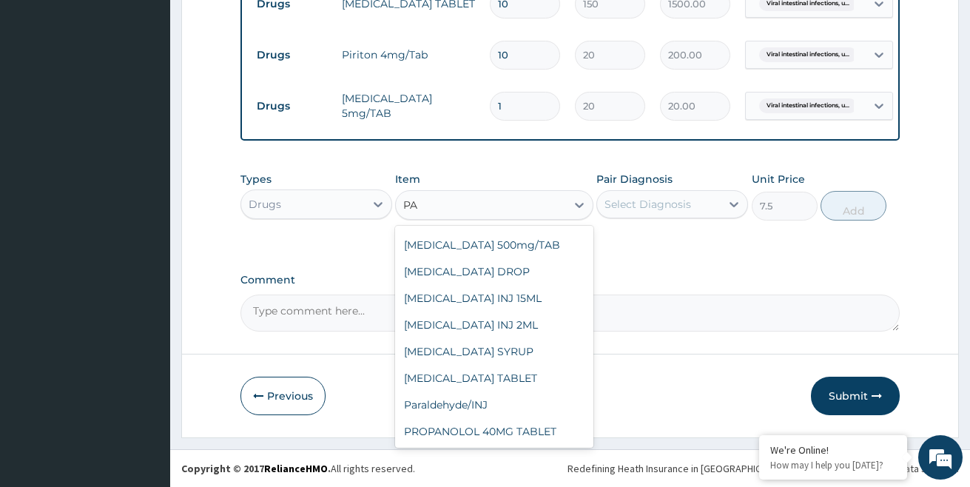
scroll to position [0, 0]
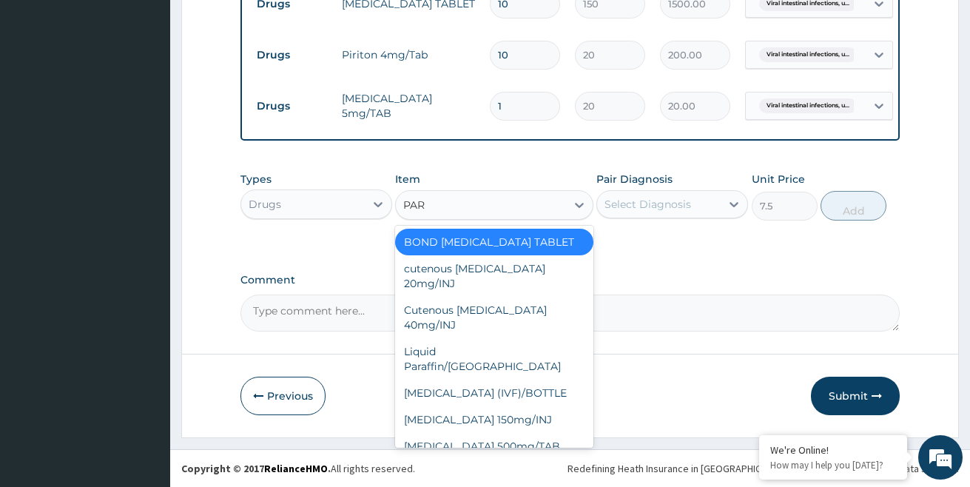
type input "PARA"
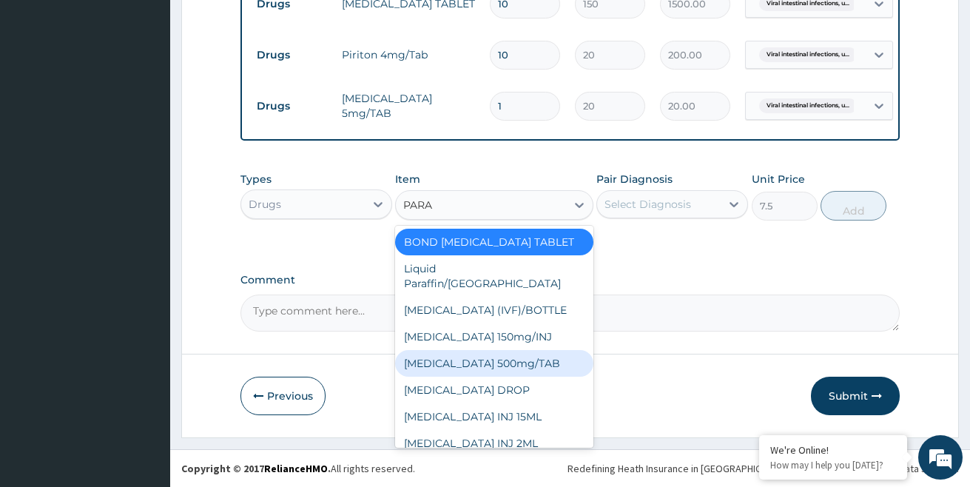
click at [525, 350] on div "[MEDICAL_DATA] 500mg/TAB" at bounding box center [494, 363] width 198 height 27
type input "7"
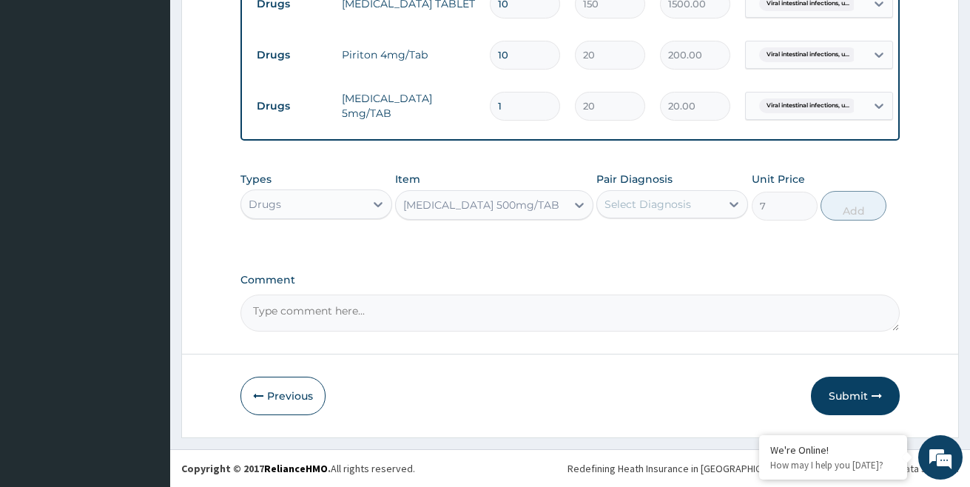
click at [642, 201] on div "Select Diagnosis" at bounding box center [648, 204] width 87 height 15
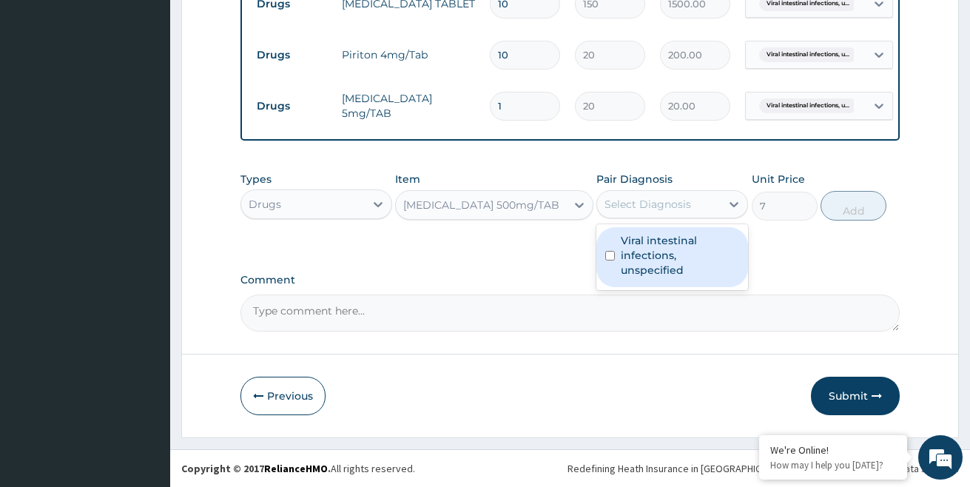
click at [637, 257] on label "Viral intestinal infections, unspecified" at bounding box center [680, 255] width 118 height 44
checkbox input "true"
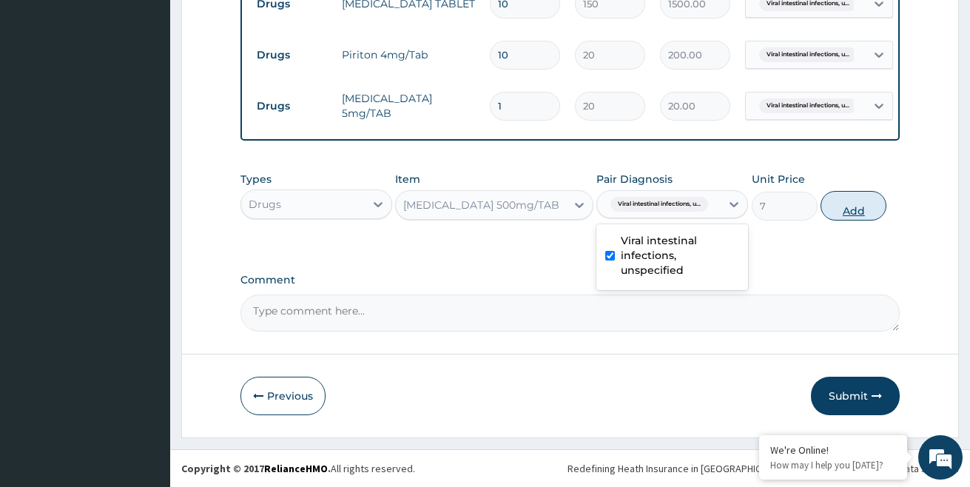
click at [864, 204] on button "Add" at bounding box center [854, 206] width 66 height 30
type input "0"
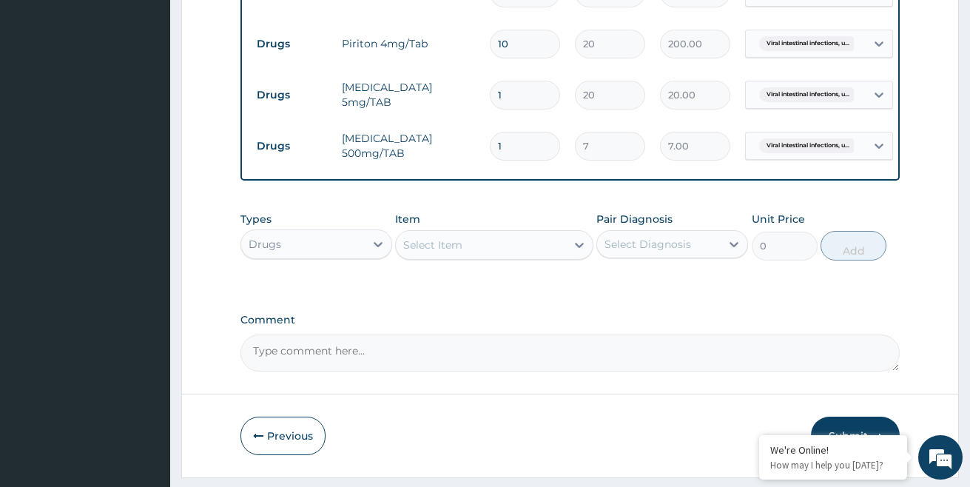
type input "16"
type input "112.00"
type input "1"
type input "7.00"
type input "15"
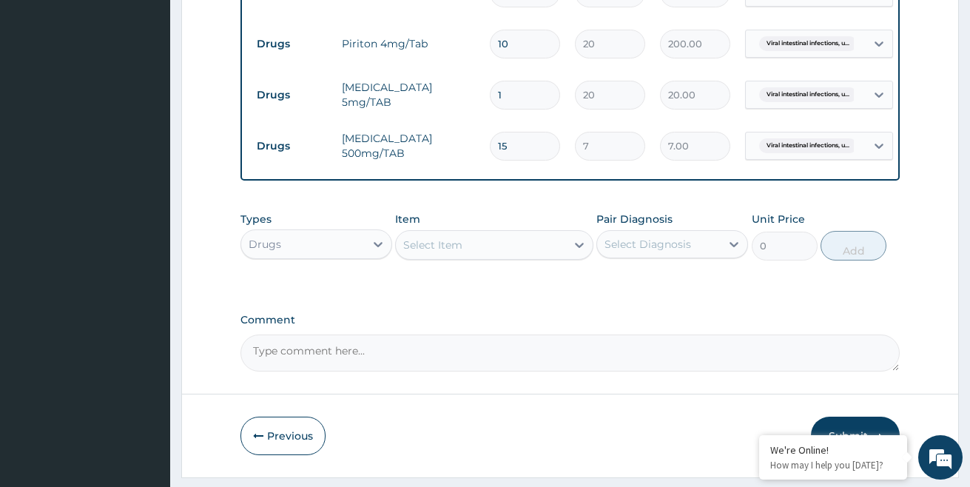
type input "105.00"
type input "15"
click at [335, 371] on textarea "Comment" at bounding box center [570, 352] width 660 height 37
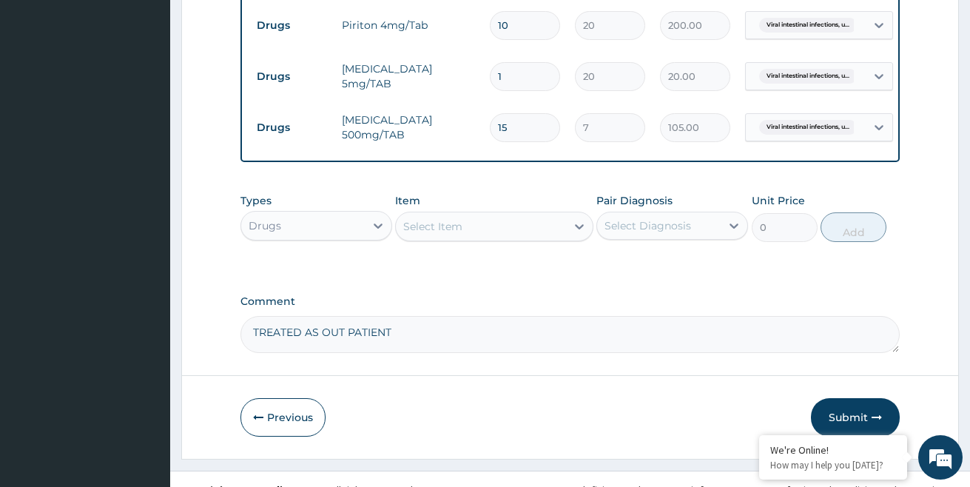
scroll to position [1134, 0]
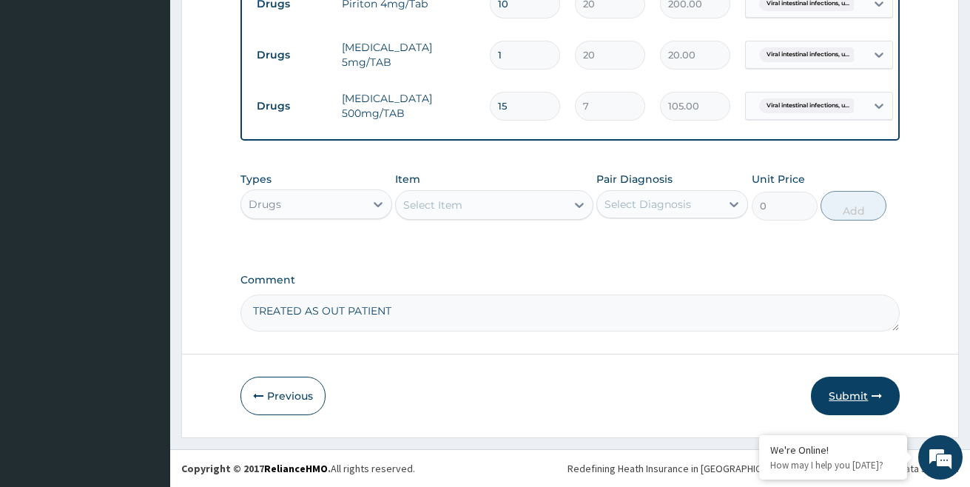
type textarea "TREATED AS OUT PATIENT"
click at [860, 393] on button "Submit" at bounding box center [855, 396] width 89 height 38
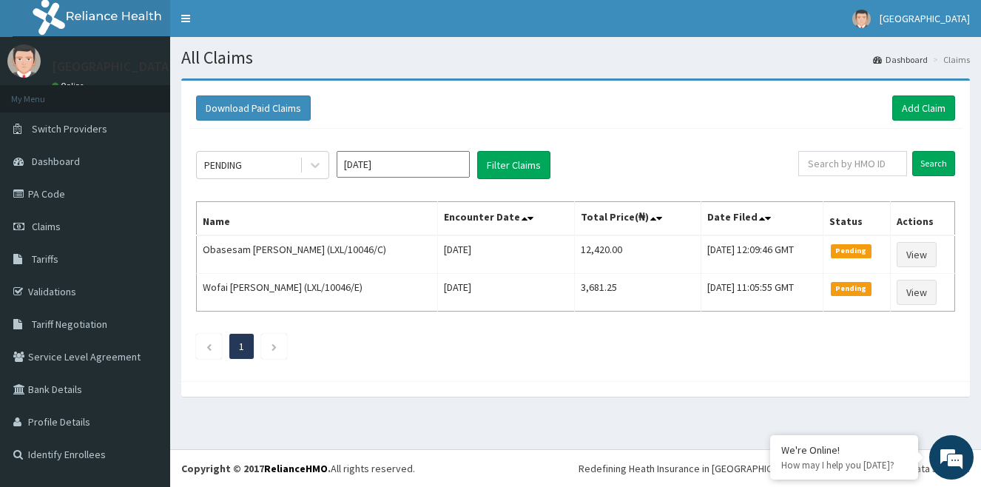
click at [815, 323] on div "PENDING [DATE] Filter Claims Search Name Encounter Date Total Price(₦) Date Fil…" at bounding box center [576, 251] width 774 height 245
